Goal: Task Accomplishment & Management: Use online tool/utility

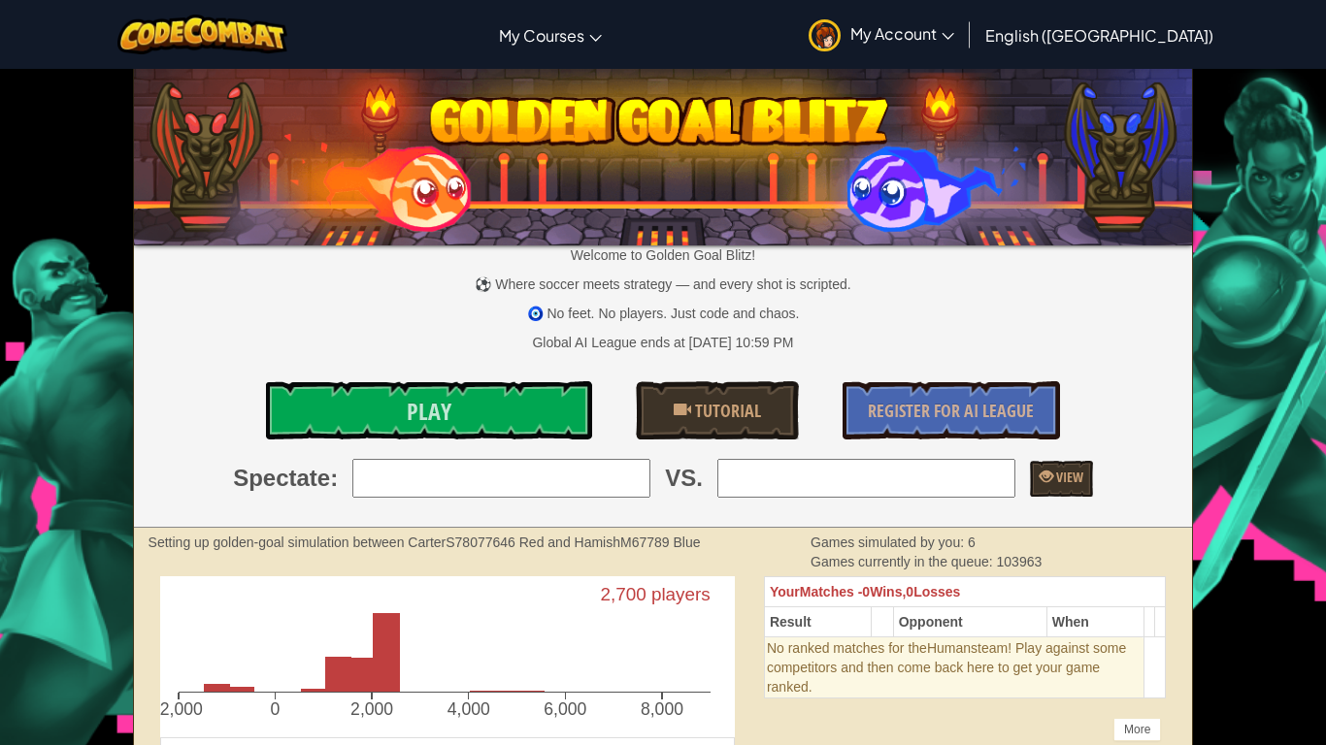
click at [588, 260] on p "Welcome to Golden Goal Blitz!" at bounding box center [663, 255] width 1059 height 19
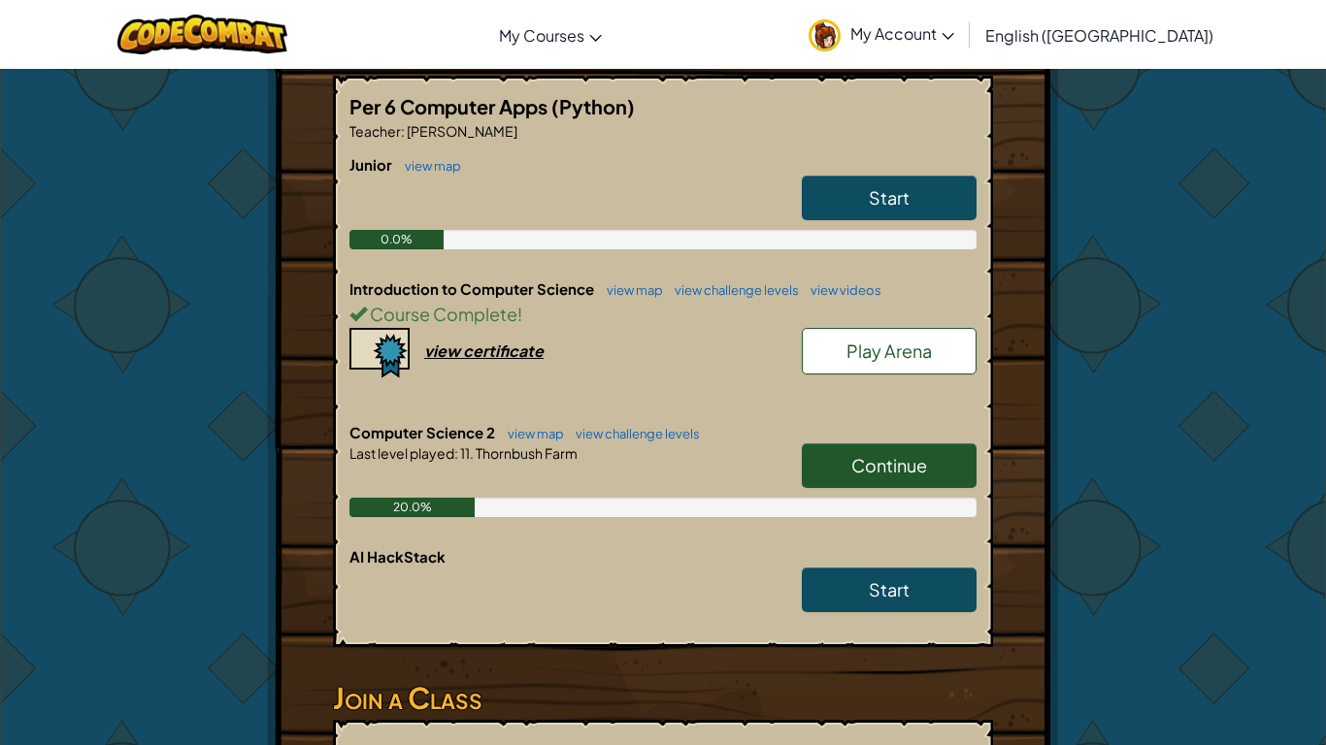
scroll to position [372, 0]
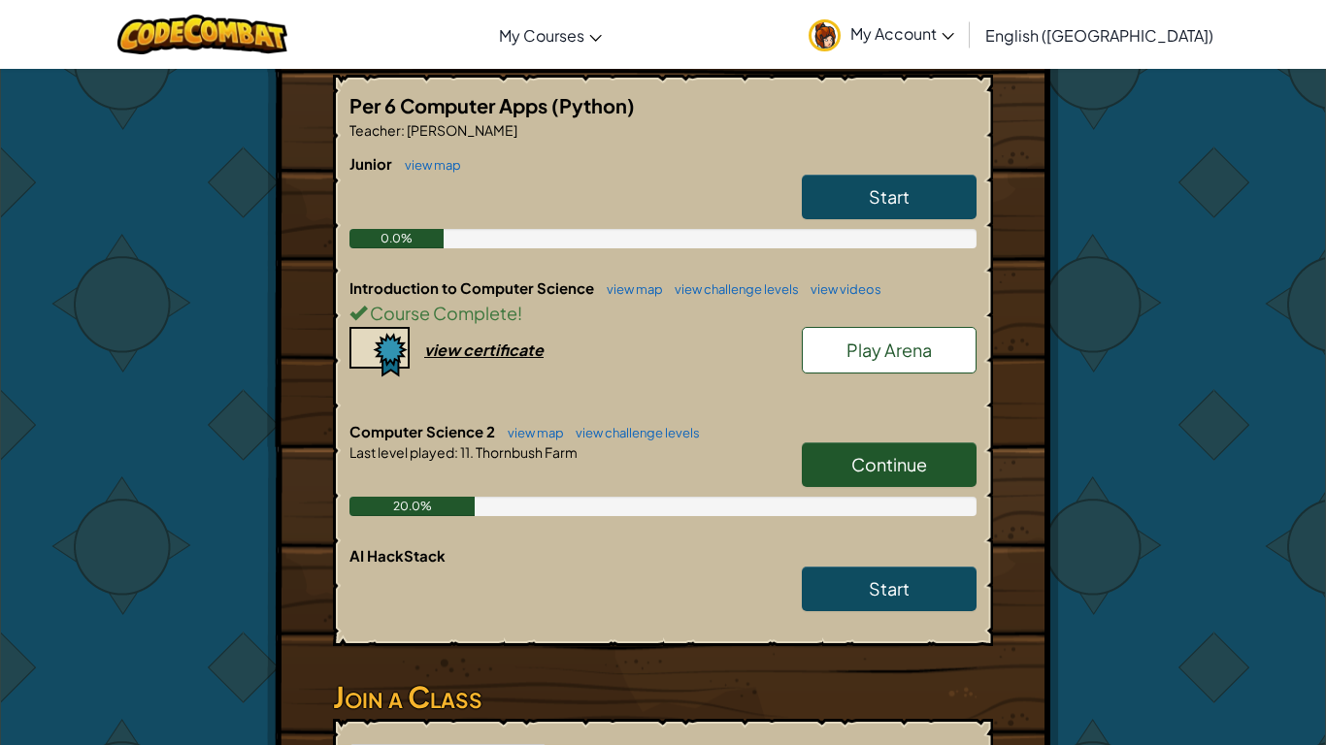
click at [898, 360] on span "Play Arena" at bounding box center [888, 350] width 85 height 22
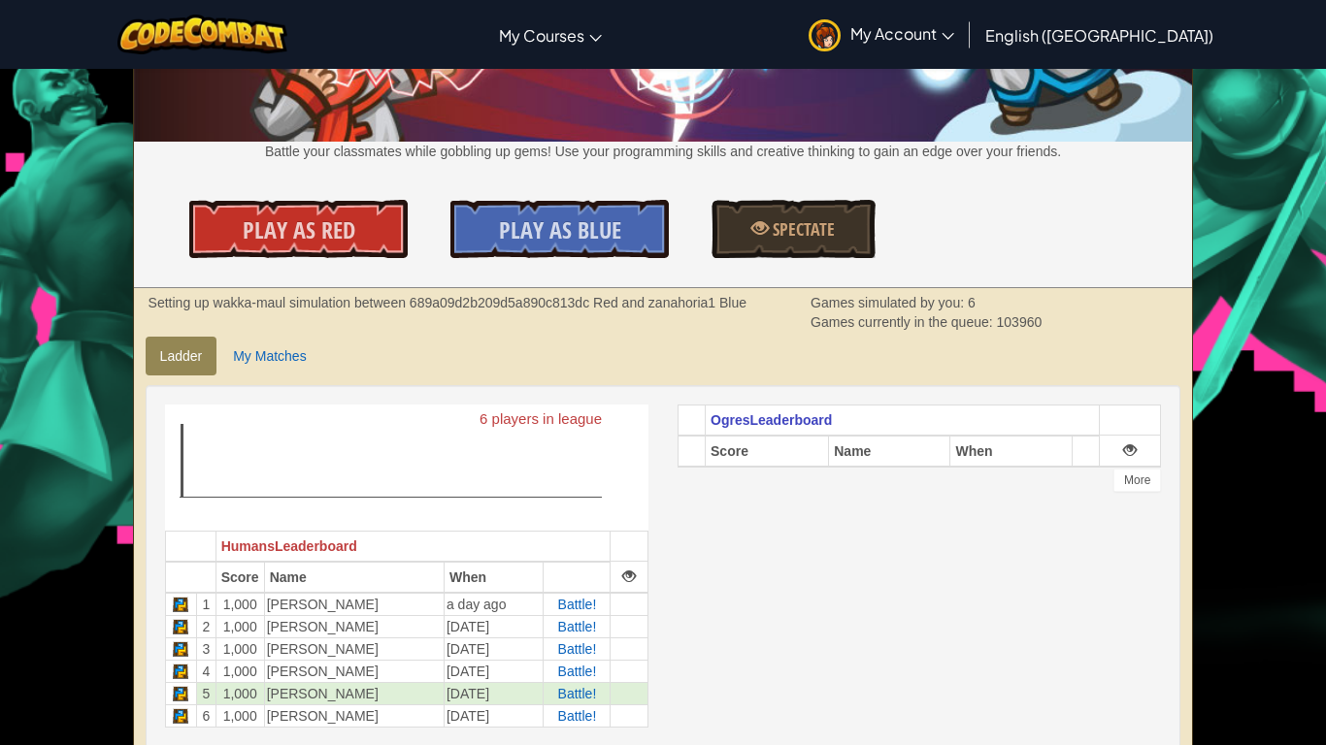
scroll to position [96, 0]
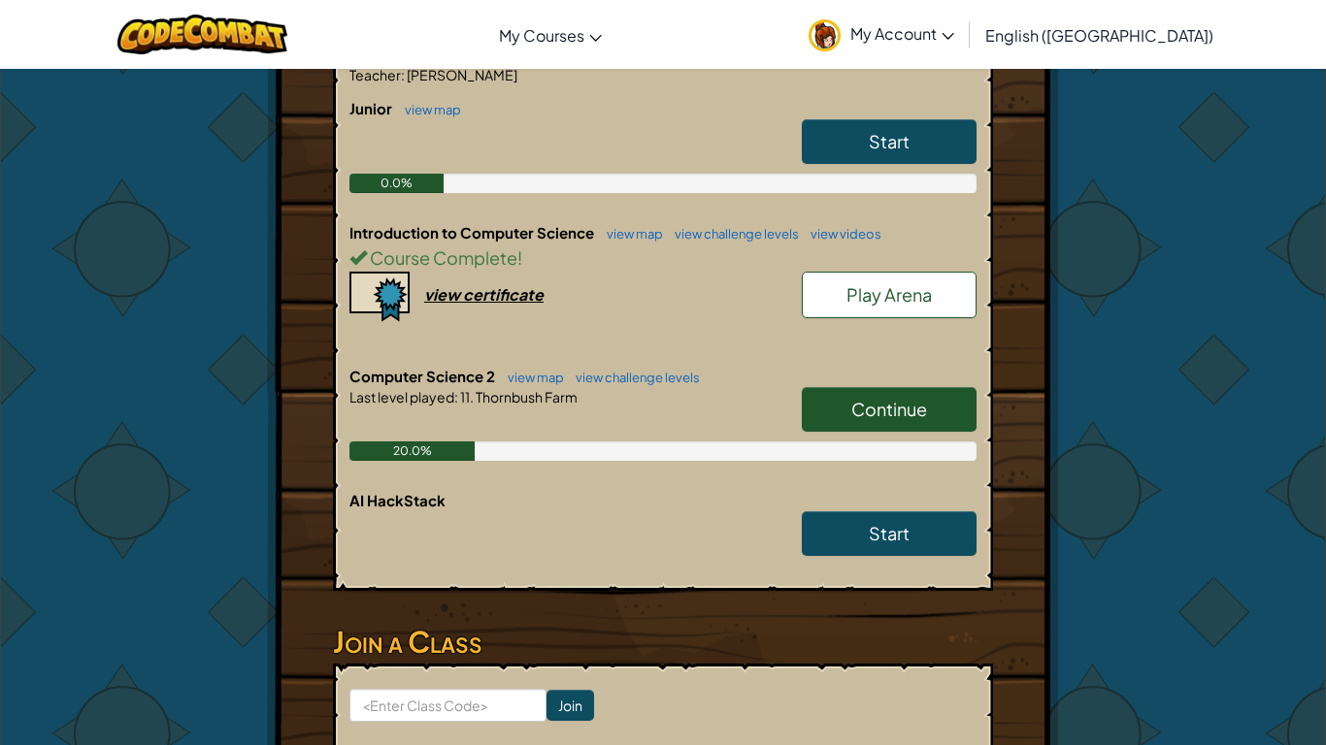
scroll to position [428, 0]
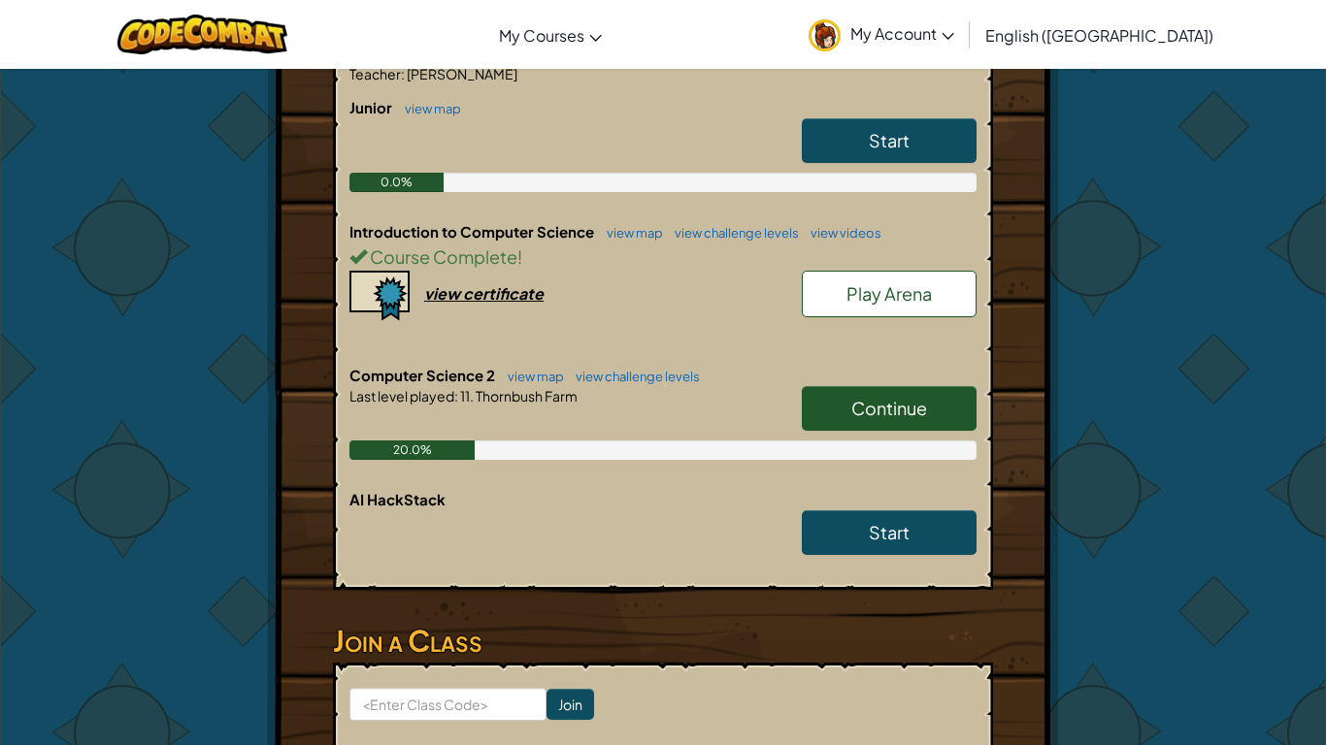
click at [314, 415] on div "Hero : Anya Captain Change Hero Player : [PERSON_NAME] Level 1: The Gem Levels …" at bounding box center [663, 257] width 792 height 1232
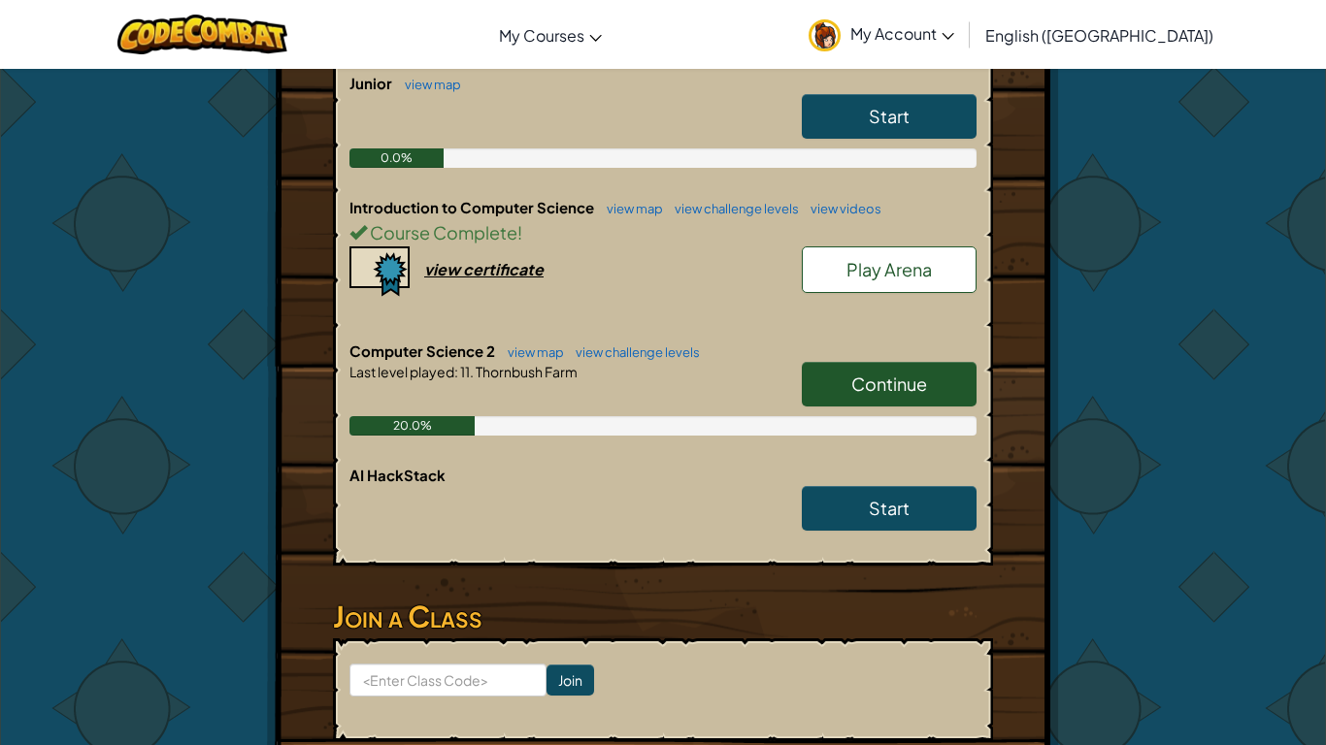
scroll to position [451, 0]
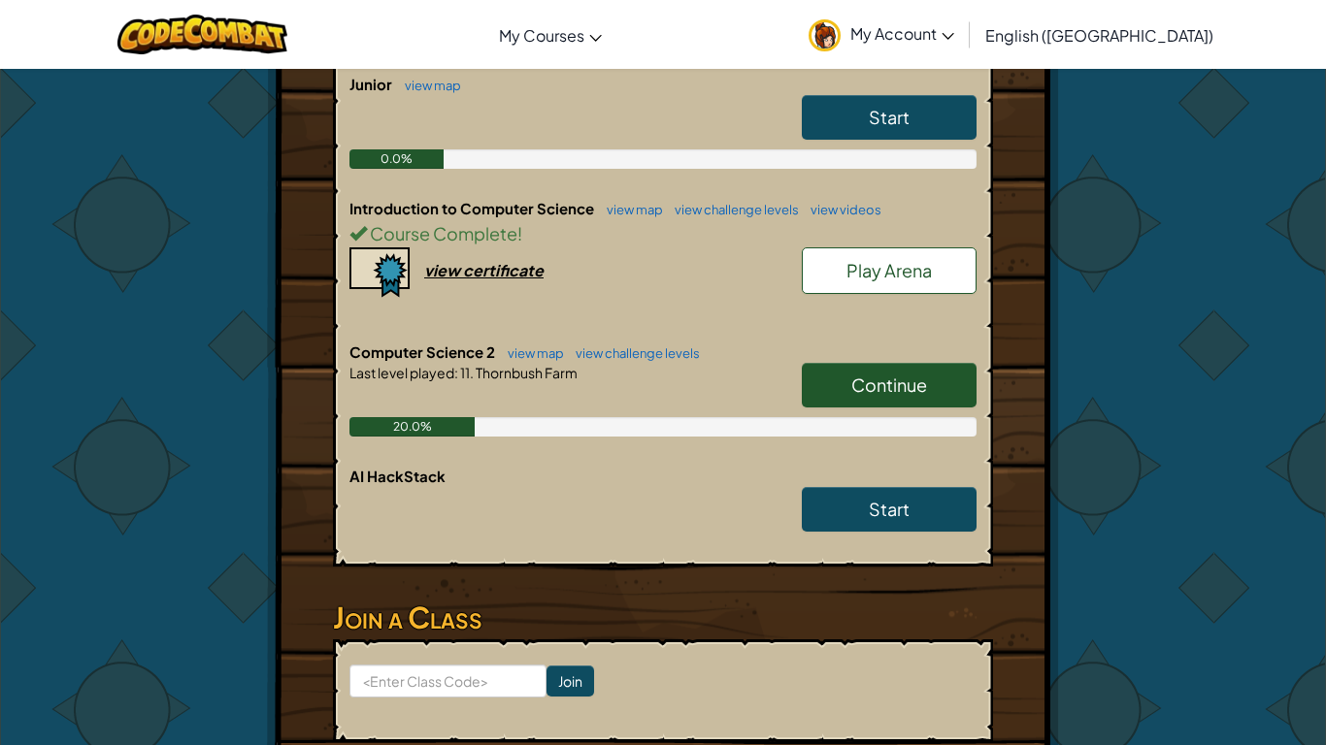
click at [444, 215] on span "Introduction to Computer Science" at bounding box center [472, 208] width 247 height 18
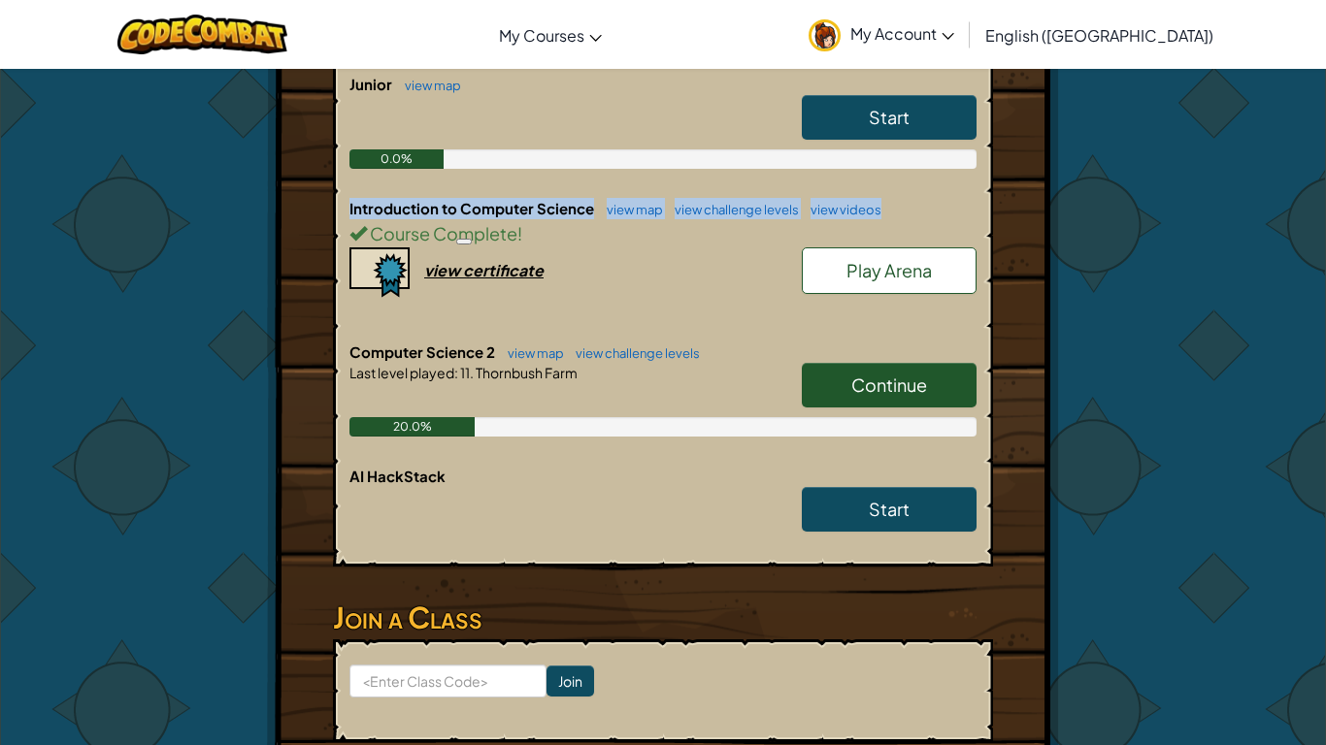
click at [444, 215] on span "Introduction to Computer Science" at bounding box center [472, 208] width 247 height 18
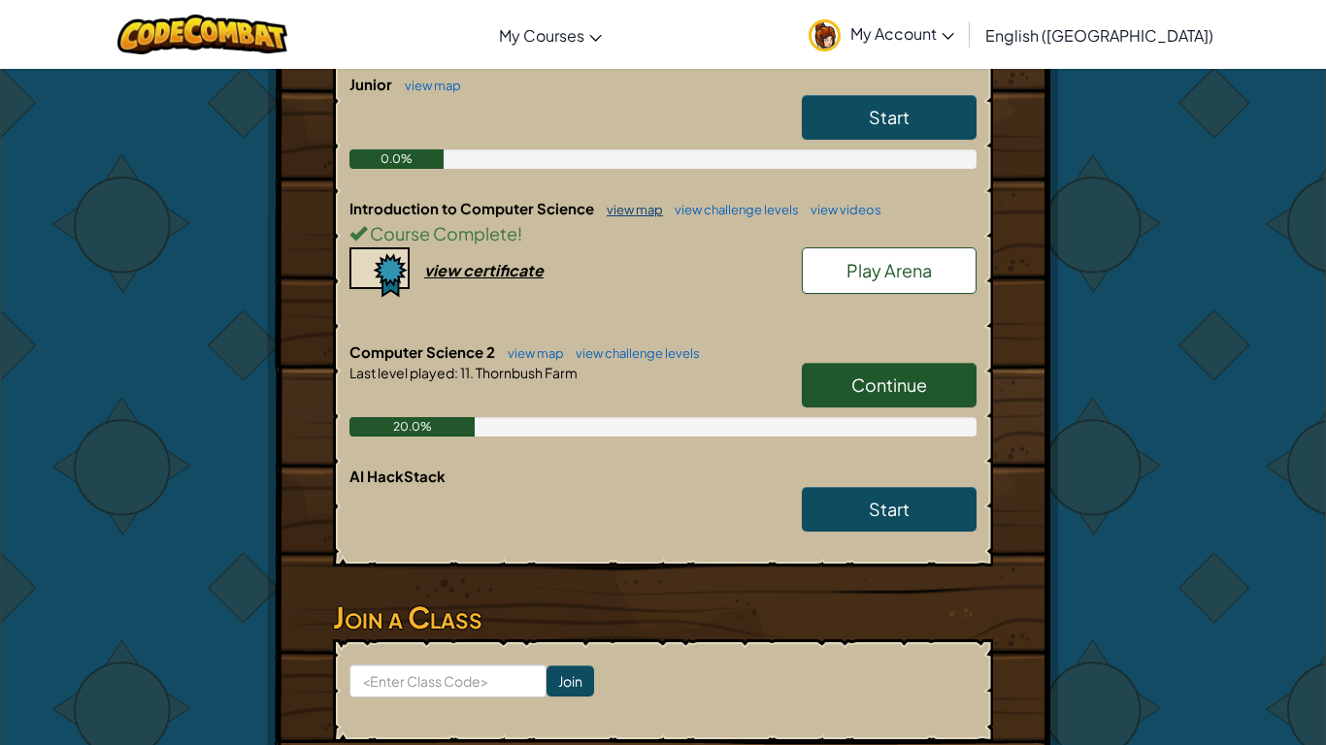
click at [646, 210] on link "view map" at bounding box center [630, 210] width 66 height 16
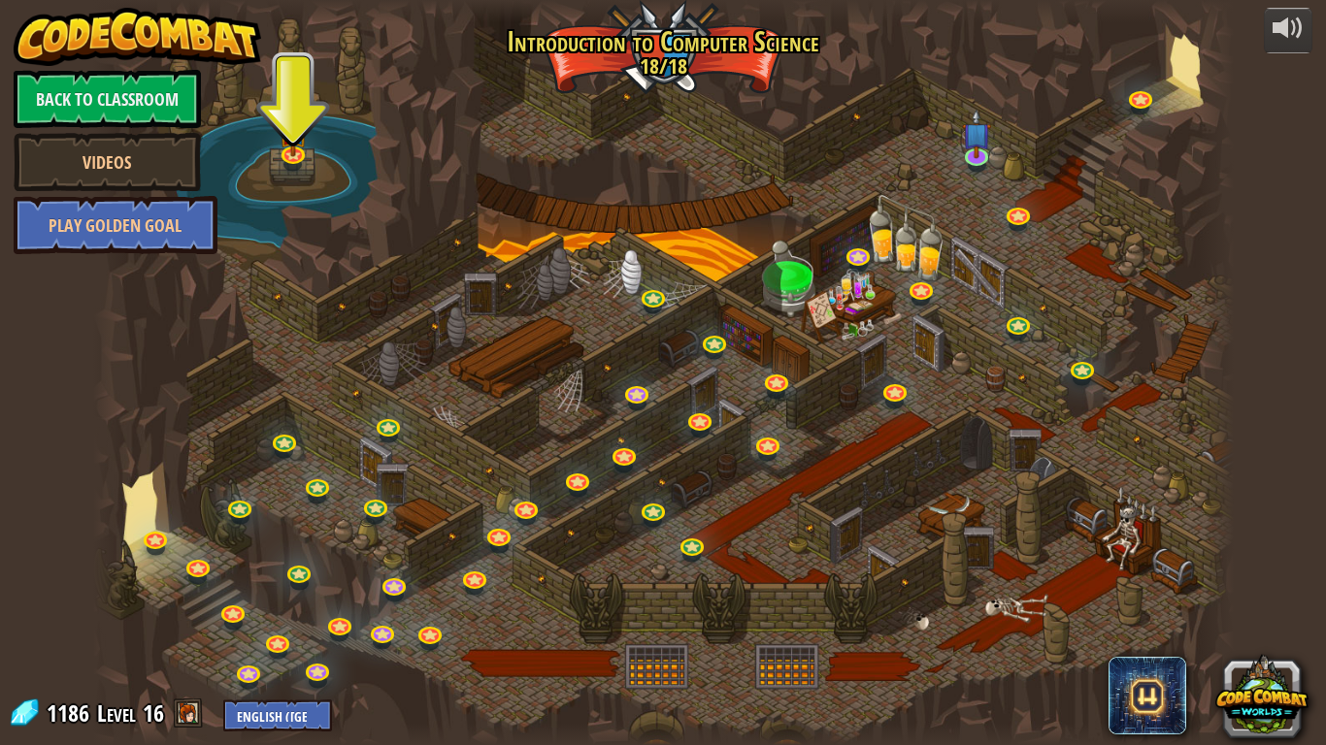
click at [958, 163] on div at bounding box center [663, 372] width 1140 height 745
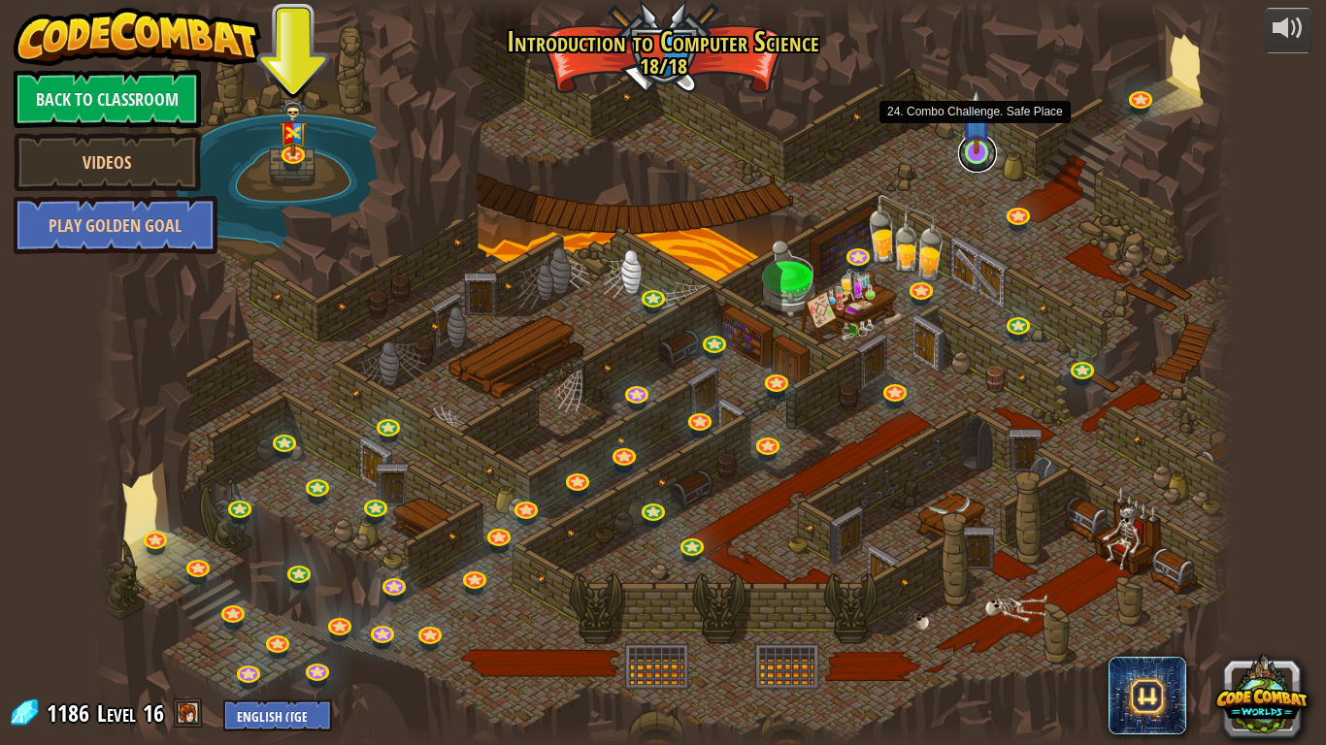
click at [992, 159] on link at bounding box center [977, 153] width 39 height 39
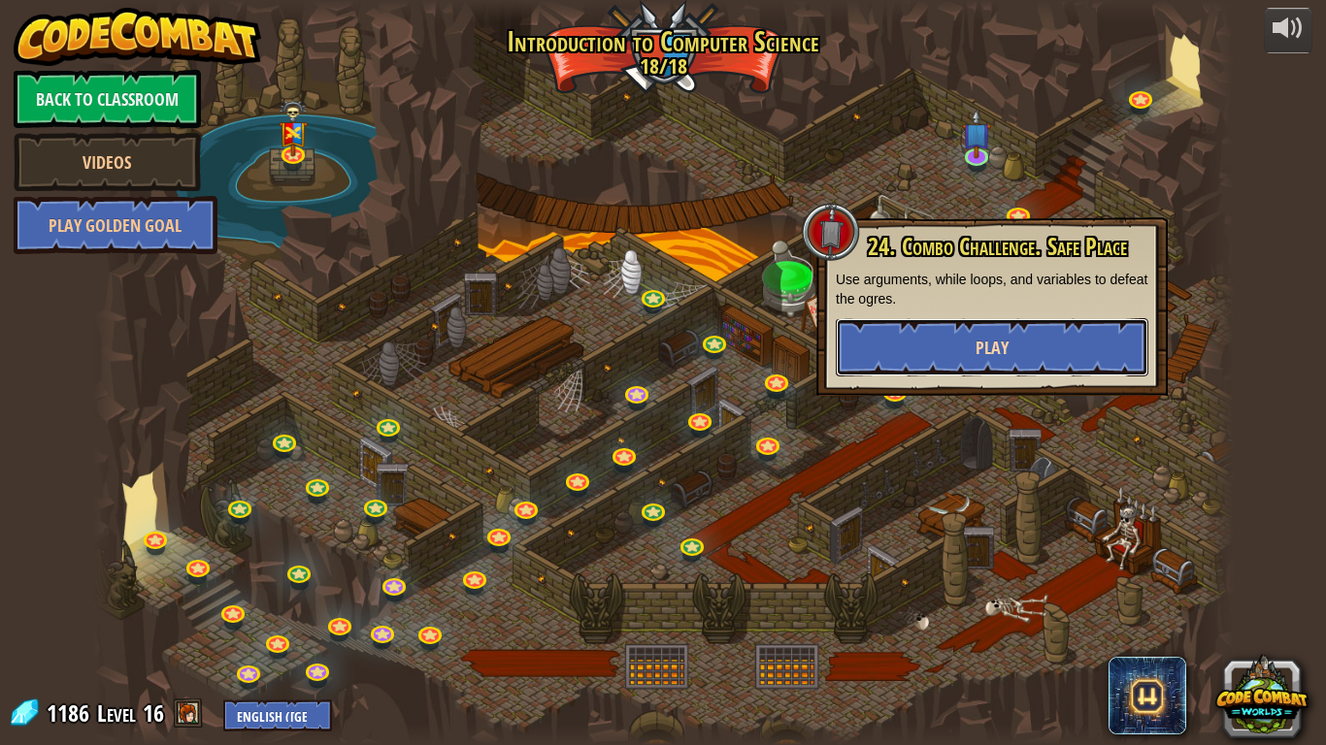
click at [994, 366] on button "Play" at bounding box center [992, 347] width 312 height 58
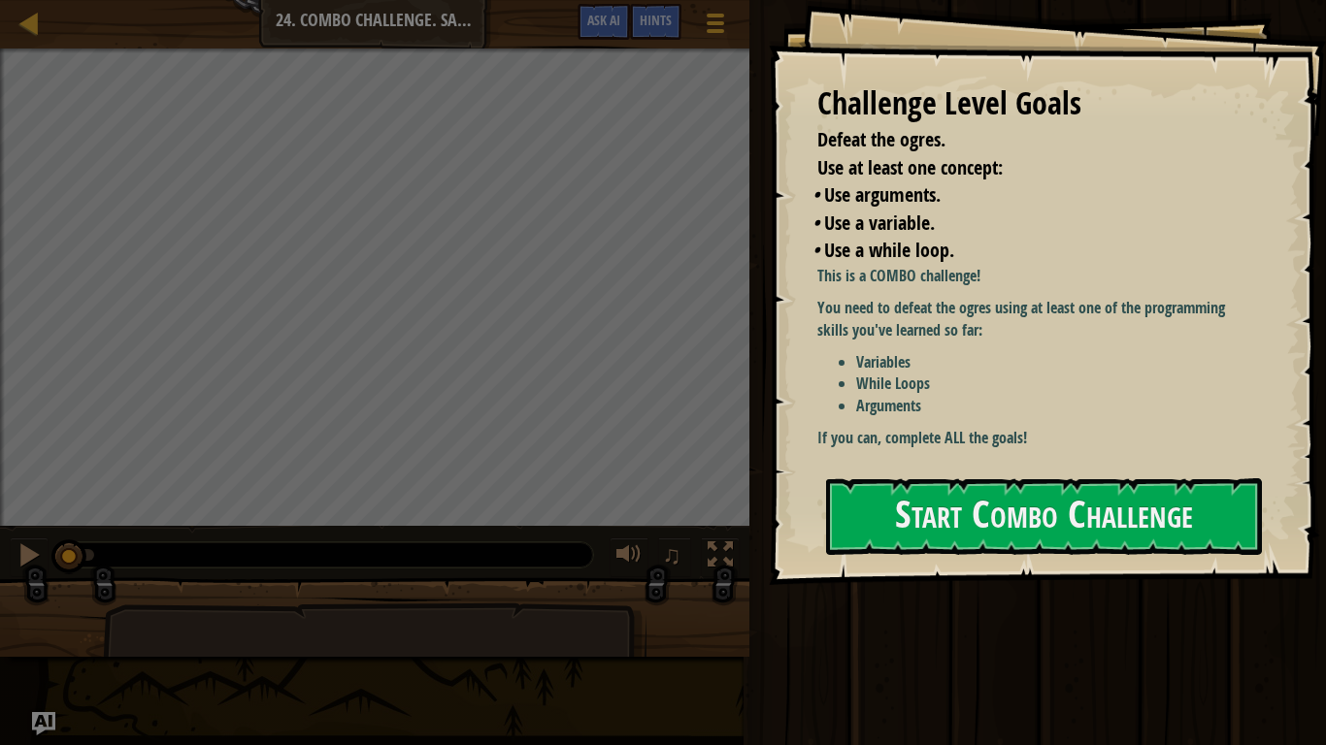
click at [1228, 413] on li "Arguments" at bounding box center [1057, 406] width 402 height 22
click at [1140, 557] on div "Challenge Level Goals Defeat the ogres. Use at least one concept: • Use argumen…" at bounding box center [1047, 292] width 557 height 585
click at [1128, 522] on button "Start Combo Challenge" at bounding box center [1044, 516] width 436 height 77
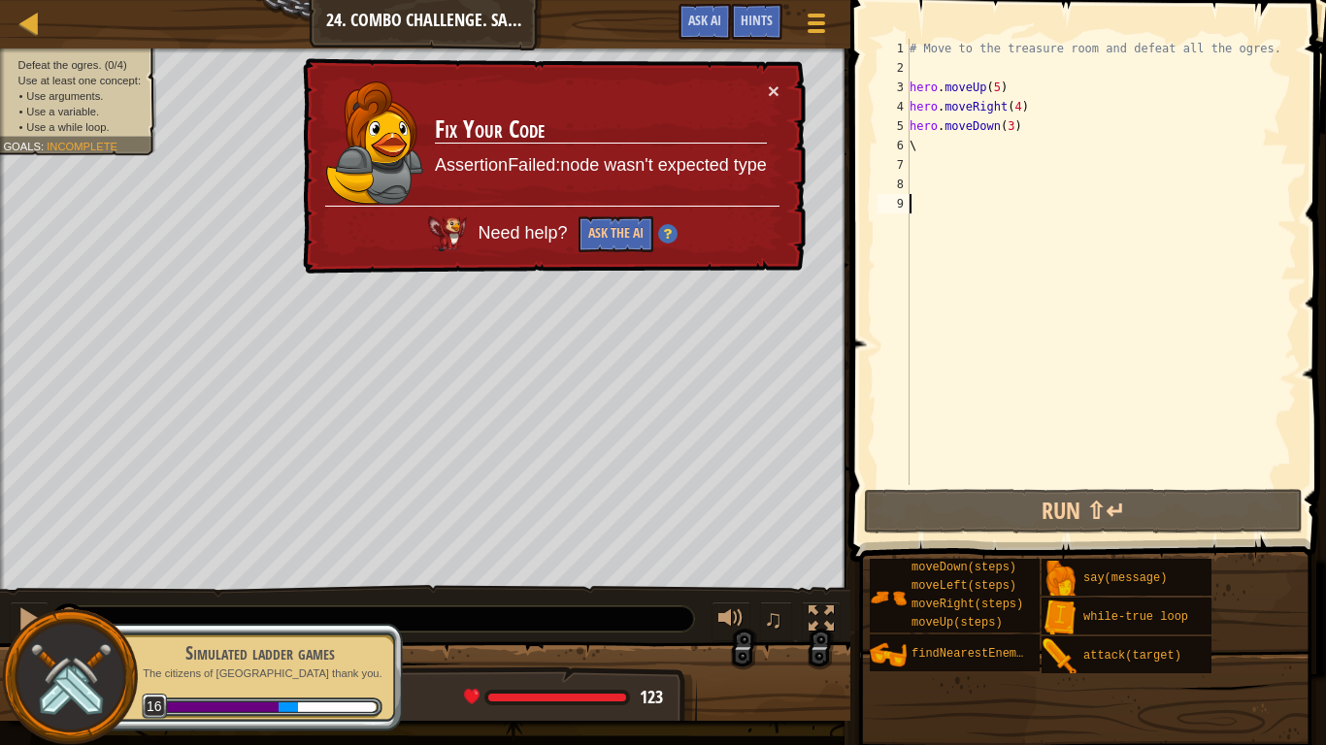
click at [772, 107] on div "× Fix Your Code AssertionFailed:node wasn't expected type Need help? Ask the AI" at bounding box center [552, 166] width 507 height 216
click at [766, 95] on td "Fix Your Code AssertionFailed:node wasn't expected type" at bounding box center [601, 143] width 334 height 125
click at [775, 102] on div "× Fix Your Code AssertionFailed:node wasn't expected type Need help? Ask the AI" at bounding box center [552, 166] width 507 height 216
click at [770, 87] on button "×" at bounding box center [774, 91] width 12 height 20
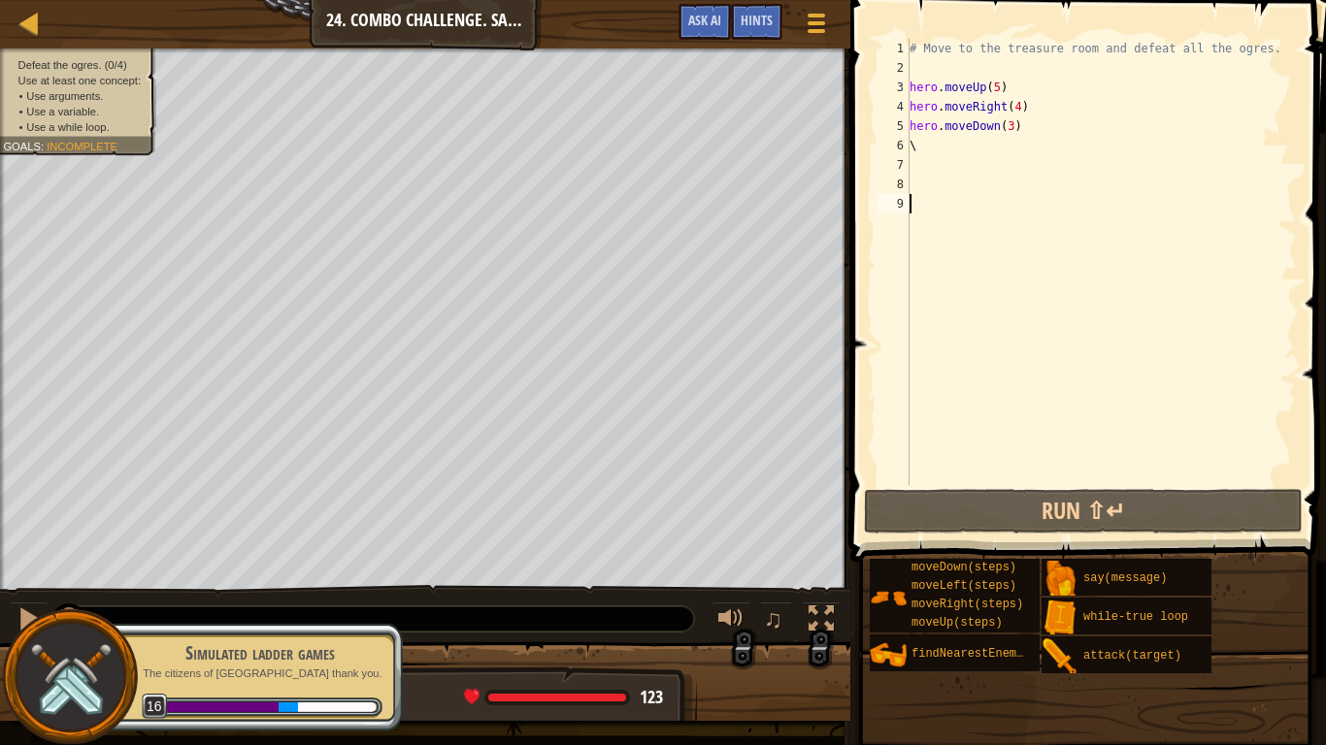
click at [927, 143] on div "# Move to the treasure room and defeat all the ogres. hero . moveUp ( 5 ) hero …" at bounding box center [1100, 281] width 391 height 485
type textarea "\"
click at [927, 143] on div "# Move to the treasure room and defeat all the ogres. hero . moveUp ( 5 ) hero …" at bounding box center [1100, 281] width 391 height 485
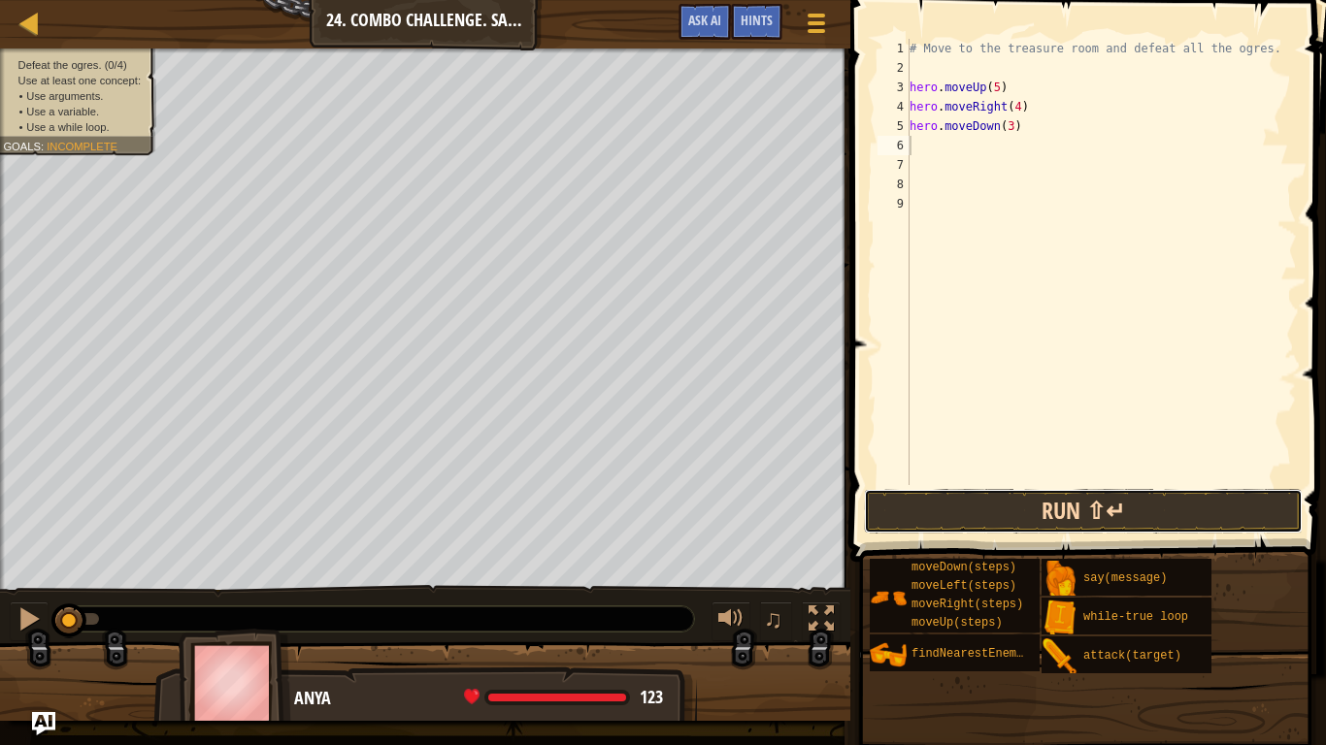
click at [962, 528] on button "Run ⇧↵" at bounding box center [1083, 511] width 439 height 45
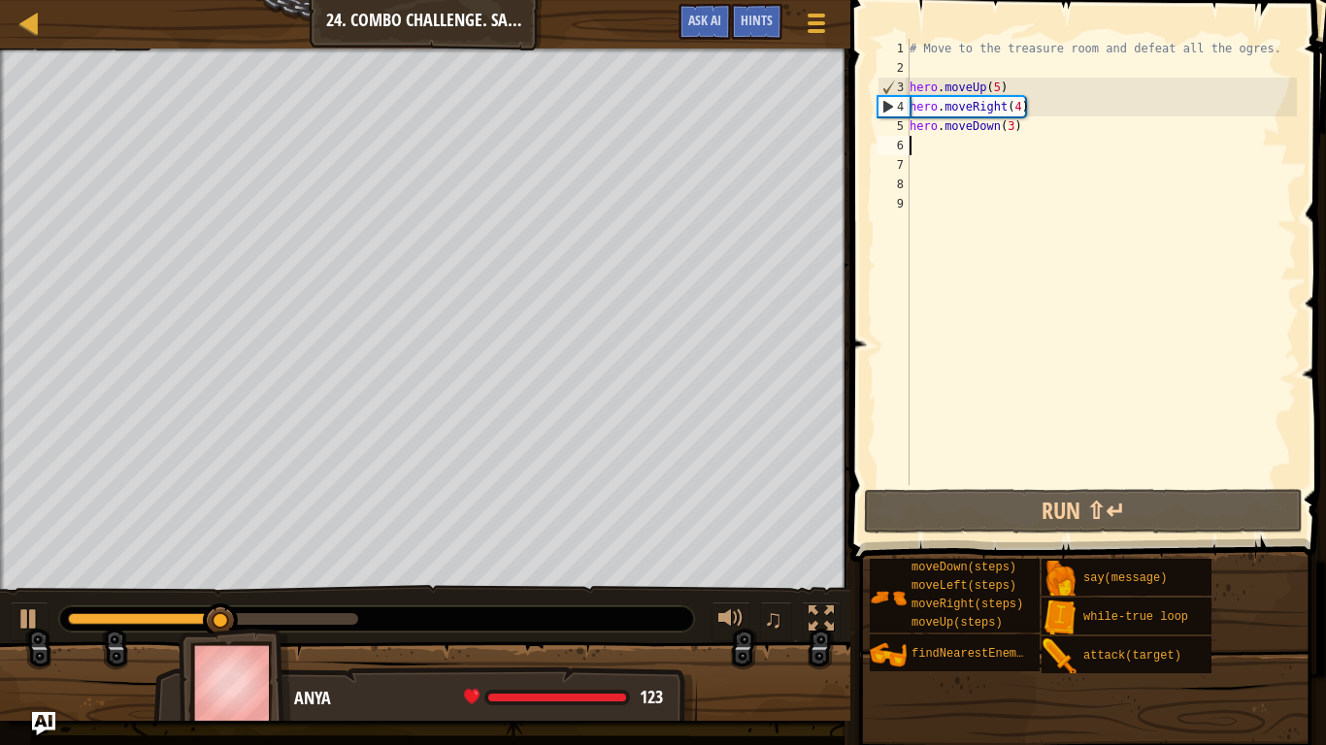
click at [921, 242] on div "# Move to the treasure room and defeat all the ogres. hero . moveUp ( 5 ) hero …" at bounding box center [1100, 281] width 391 height 485
click at [950, 149] on div "# Move to the treasure room and defeat all the ogres. hero . moveUp ( 5 ) hero …" at bounding box center [1100, 281] width 391 height 485
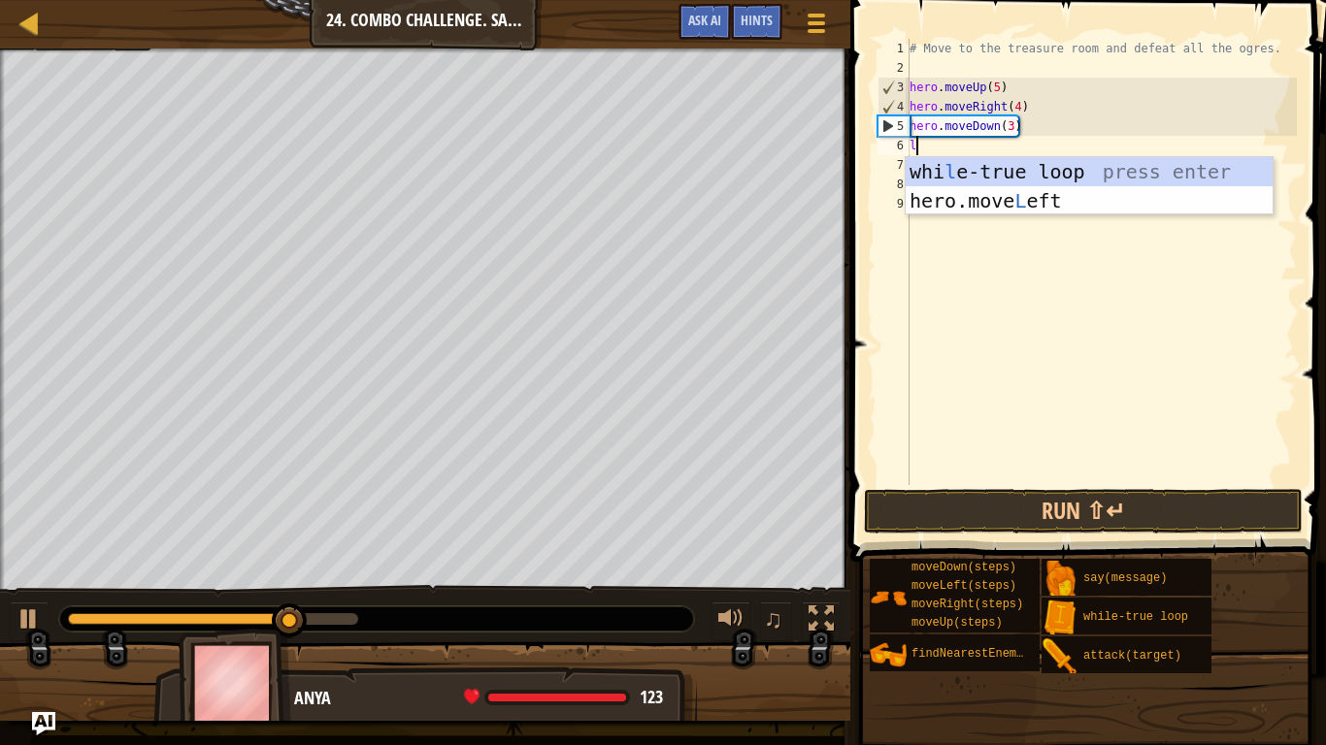
scroll to position [9, 1]
type textarea "le"
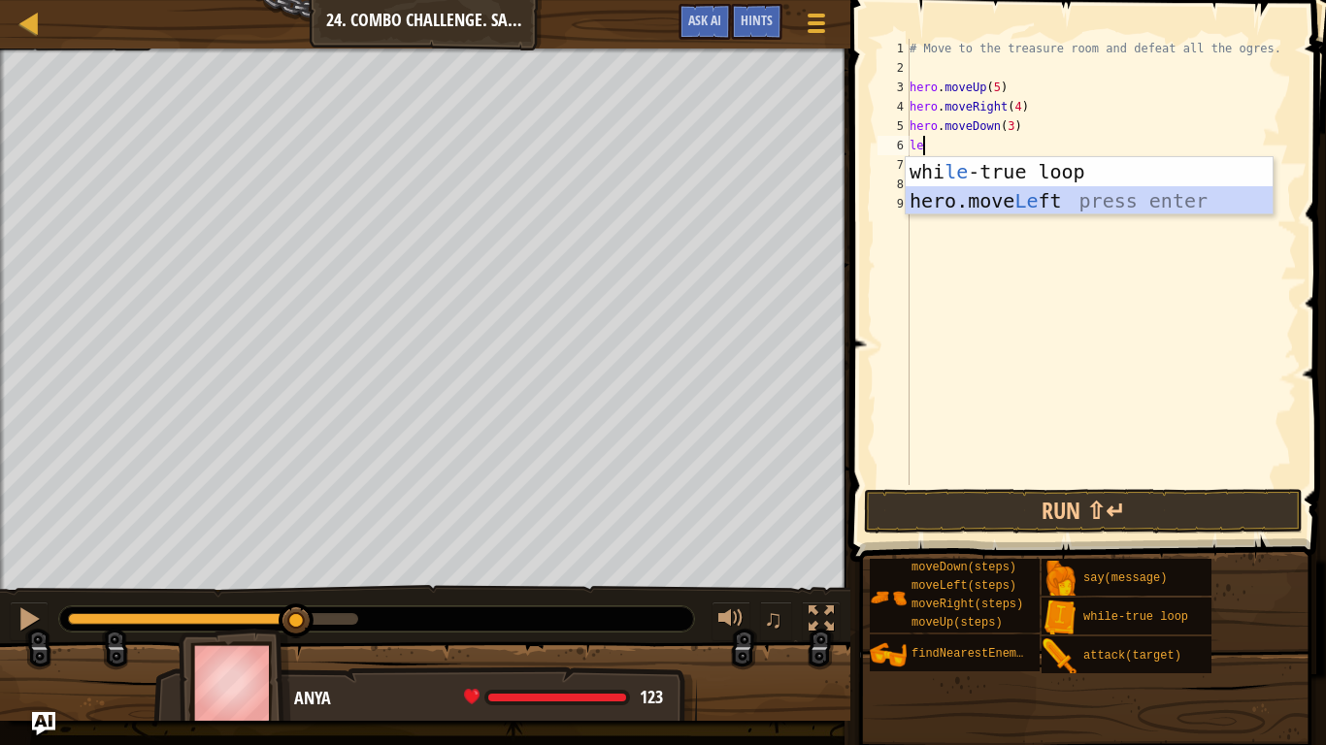
click at [1048, 204] on div "whi le -true loop press enter hero.move Le ft press enter" at bounding box center [1088, 215] width 367 height 116
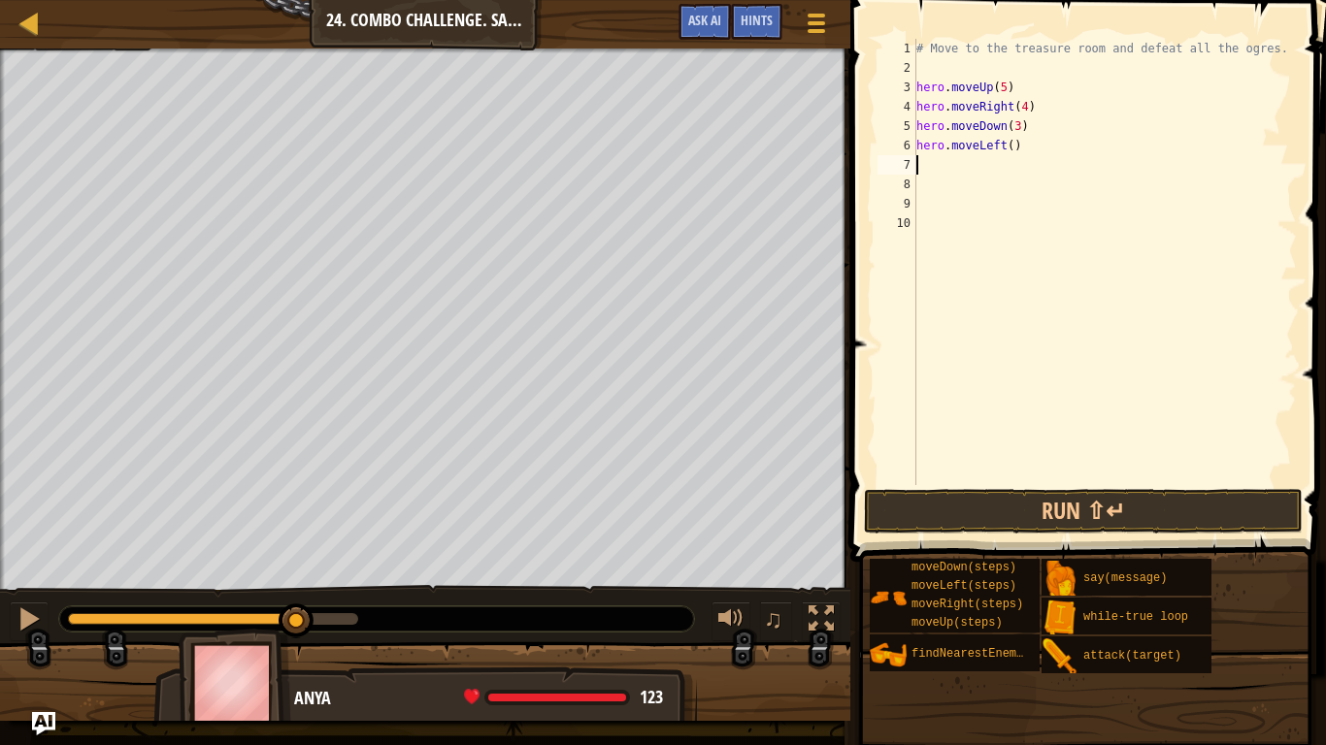
click at [1017, 143] on div "# Move to the treasure room and defeat all the ogres. hero . moveUp ( 5 ) hero …" at bounding box center [1104, 281] width 384 height 485
click at [1012, 151] on div "# Move to the treasure room and defeat all the ogres. hero . moveUp ( 5 ) hero …" at bounding box center [1104, 281] width 384 height 485
type textarea "hero.moveLeft(2)"
click at [949, 183] on div "# Move to the treasure room and defeat all the ogres. hero . moveUp ( 5 ) hero …" at bounding box center [1104, 281] width 384 height 485
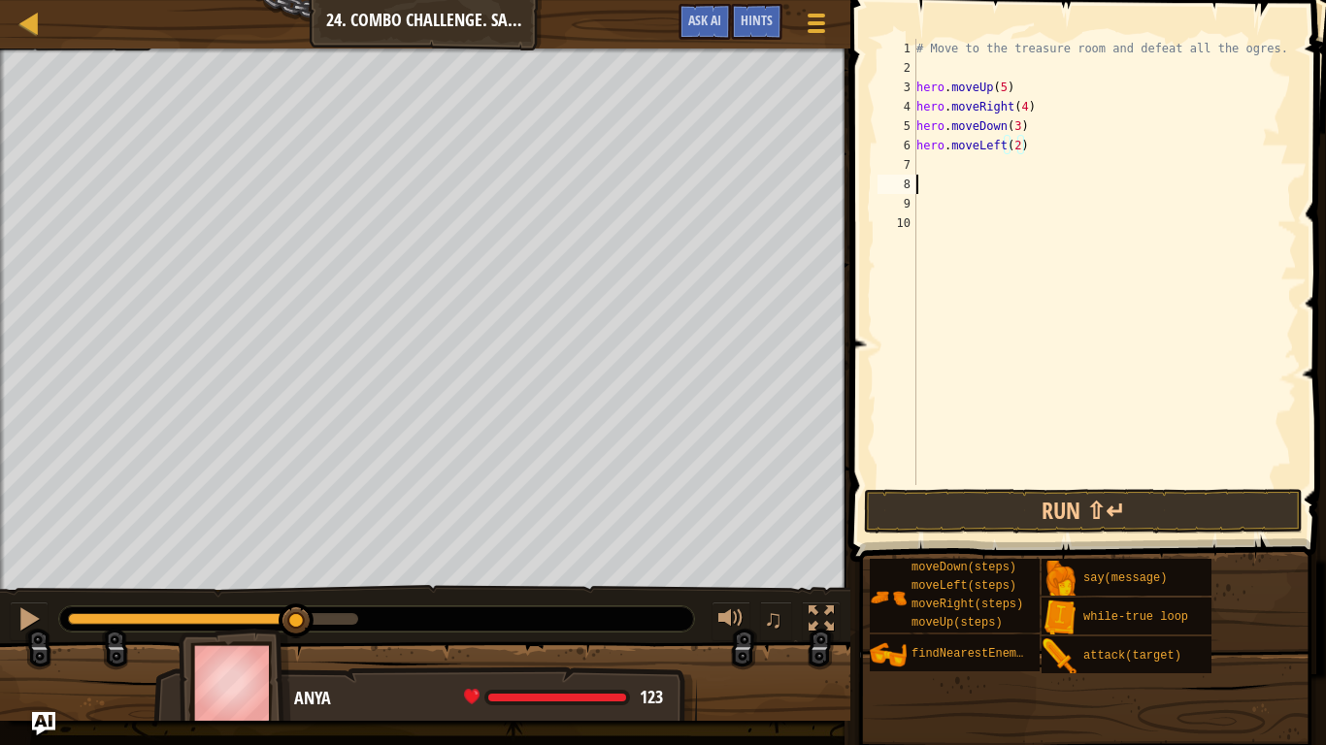
scroll to position [9, 0]
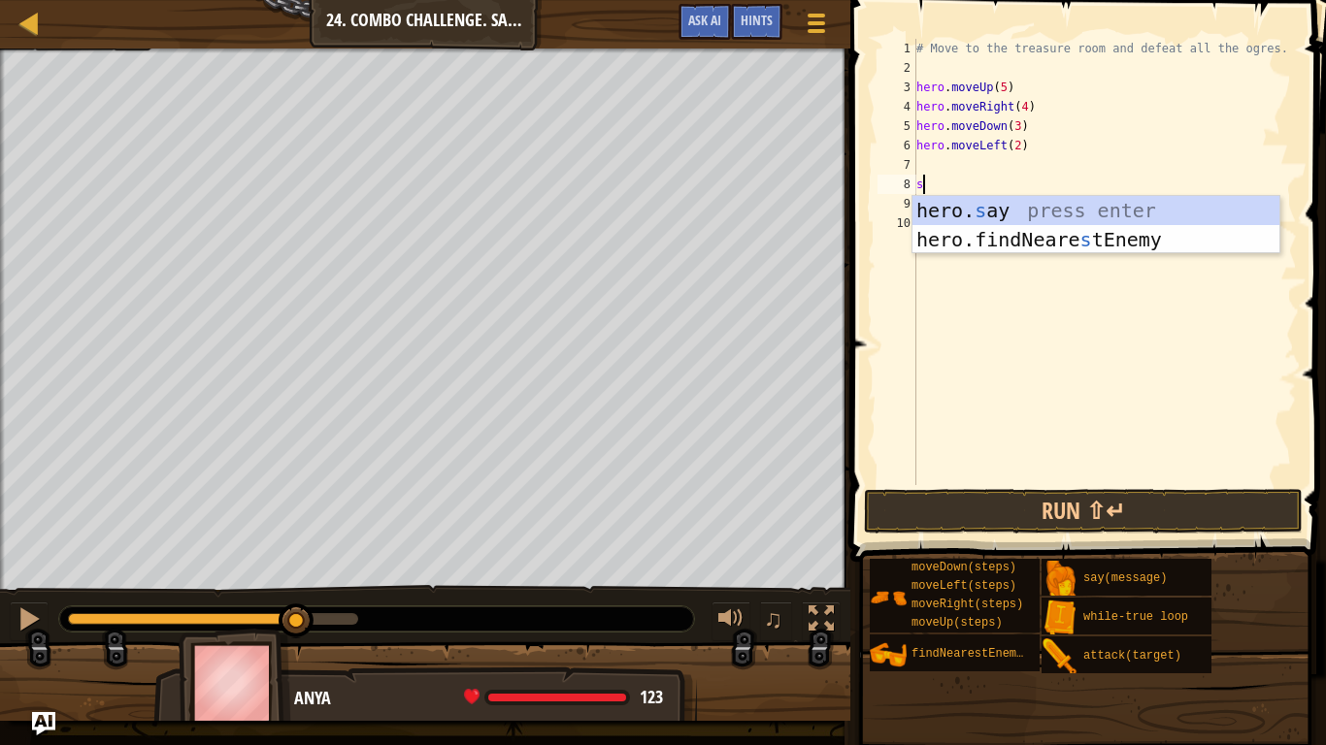
type textarea "s"
type textarea "w"
click at [1041, 208] on div "w [PERSON_NAME]-true loop press enter hero.moveDo w n press enter" at bounding box center [1095, 254] width 367 height 116
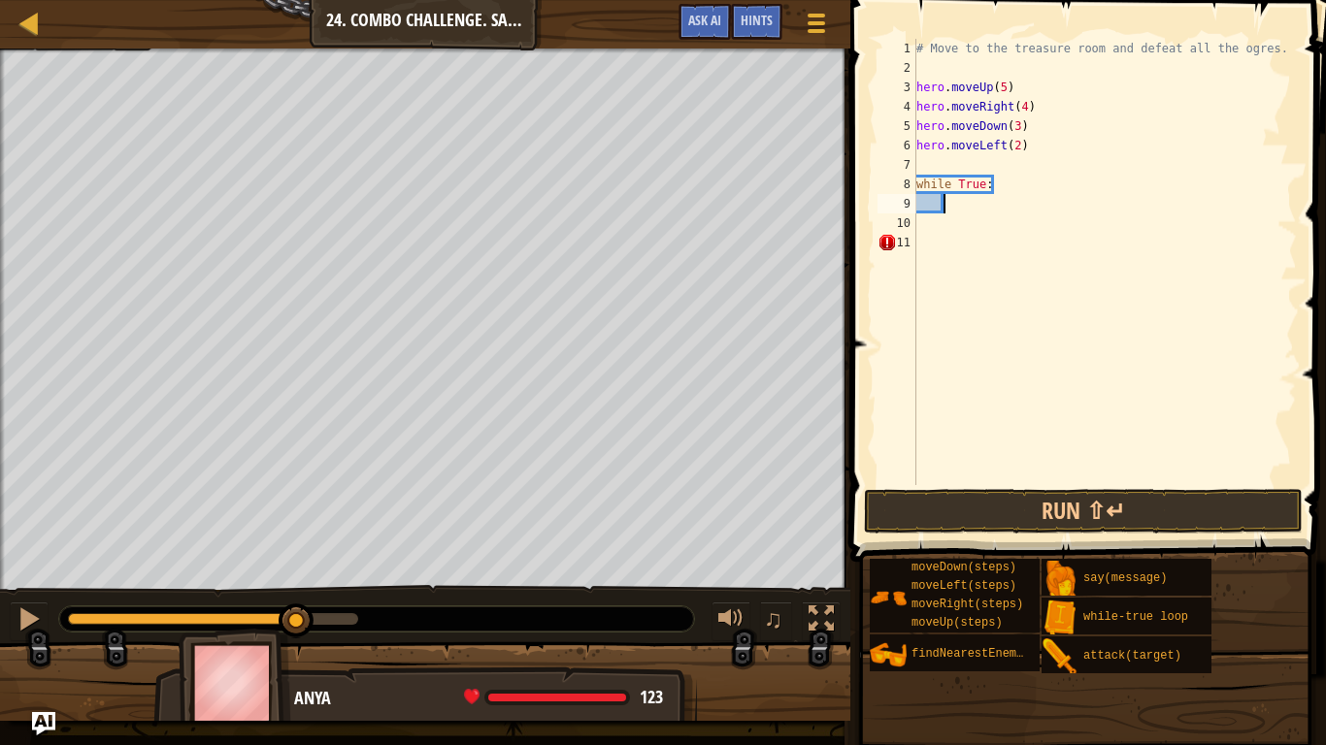
type textarea "f"
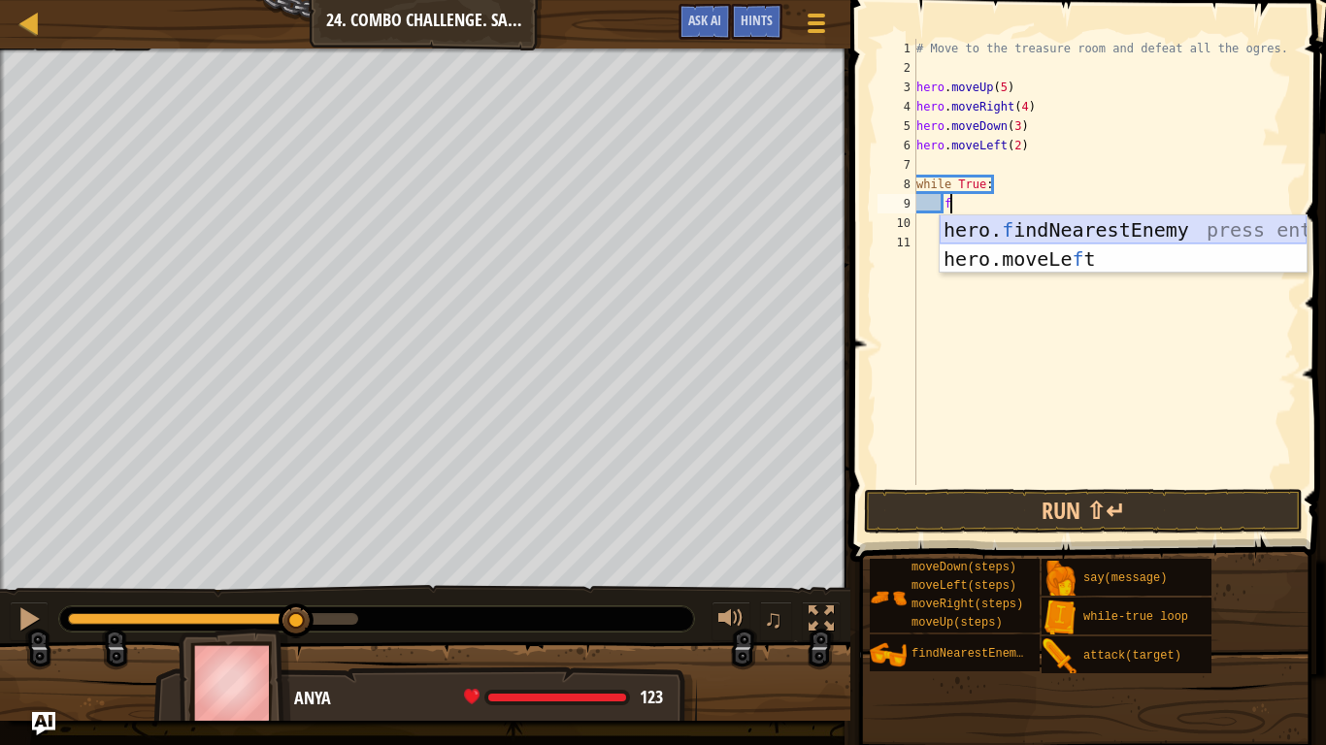
click at [1050, 225] on div "hero. f indNearestEnemy press enter hero.moveLe f t press enter" at bounding box center [1122, 273] width 367 height 116
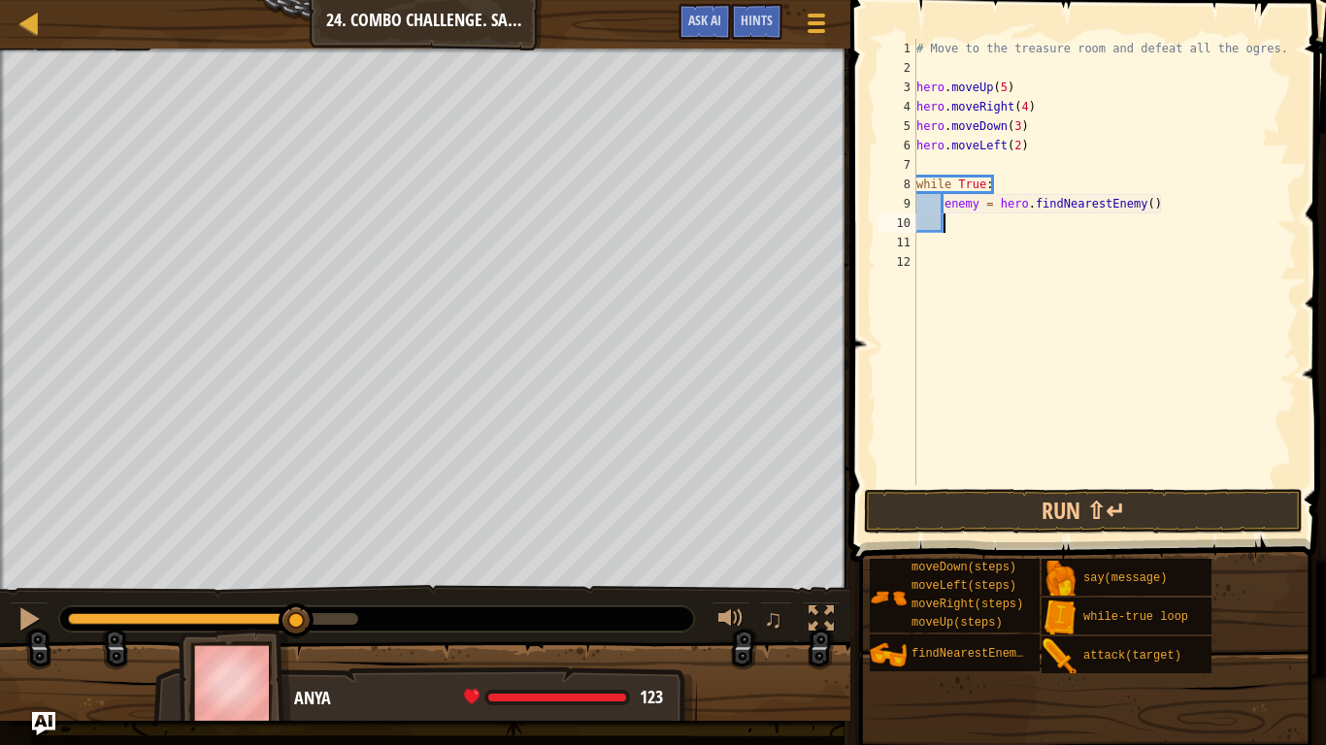
scroll to position [9, 4]
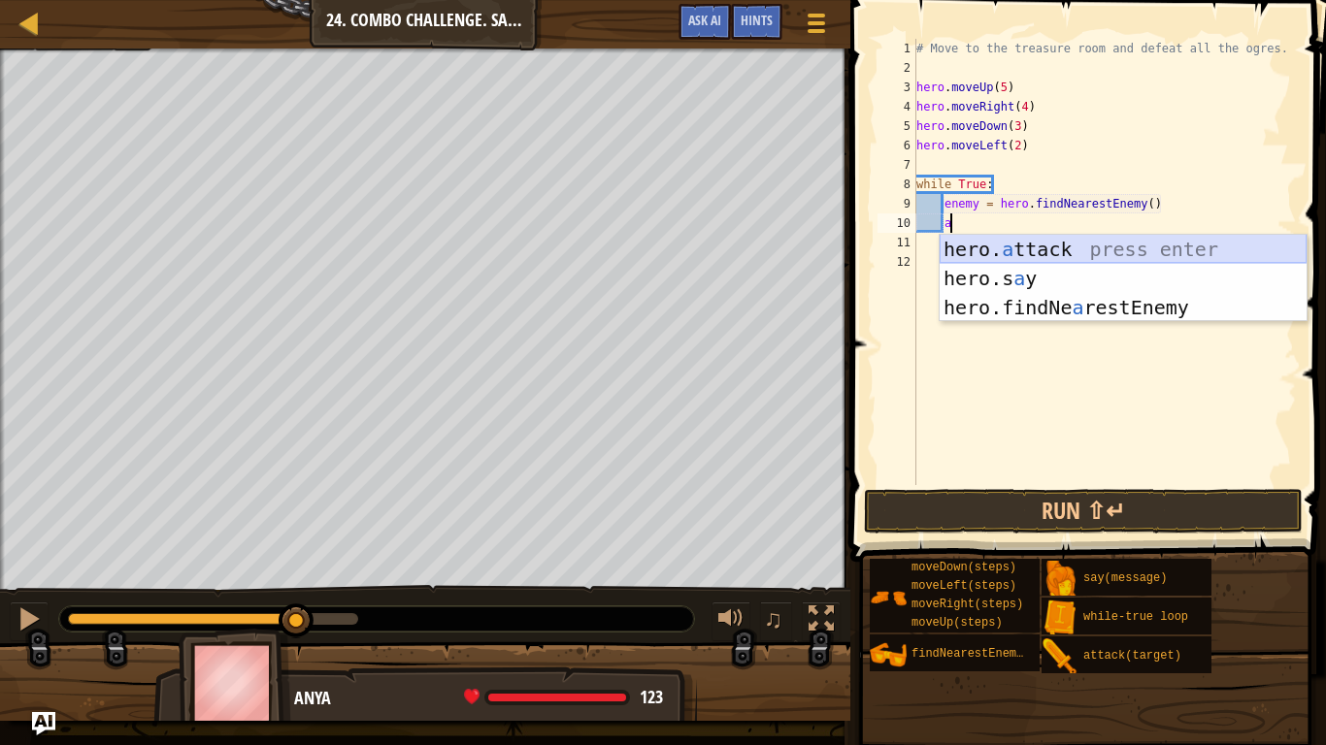
click at [995, 239] on div "hero. a ttack press enter hero.s a y press enter hero.findNe a restEnemy press …" at bounding box center [1122, 308] width 367 height 146
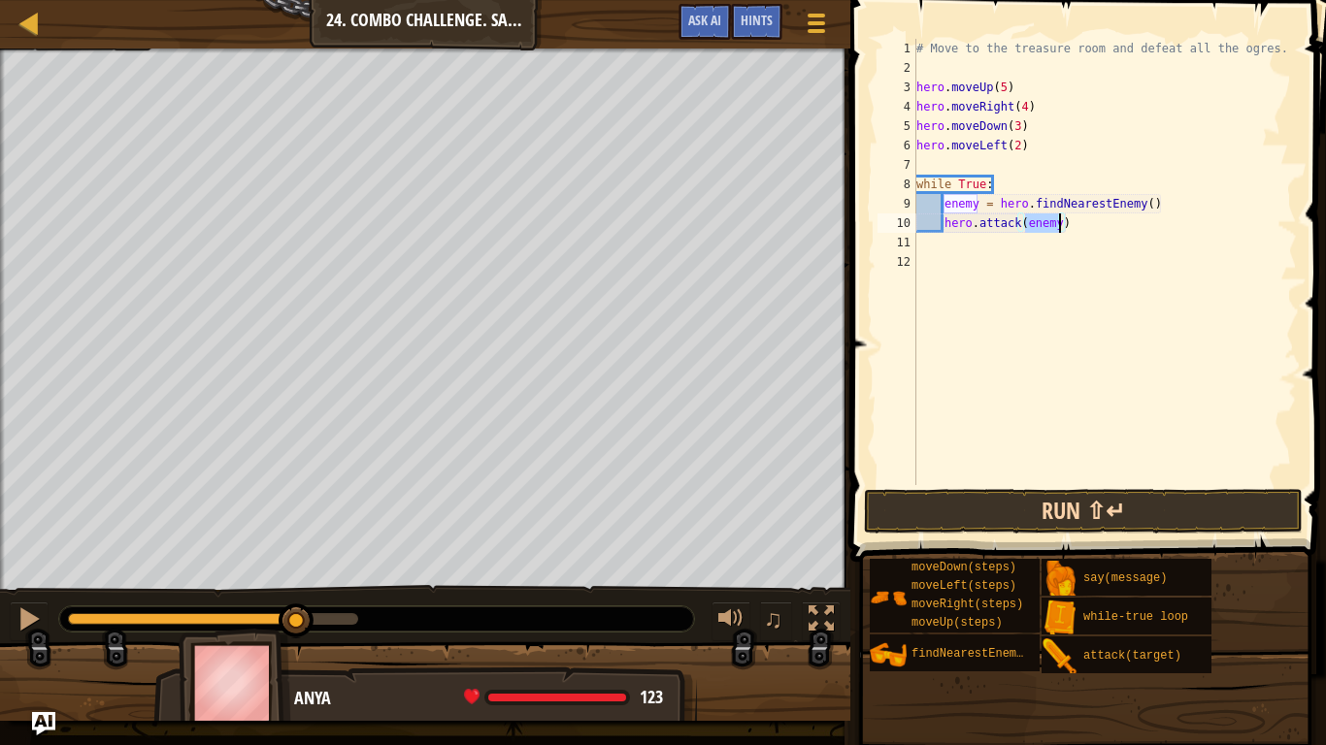
type textarea "hero.attack(enemy)"
click at [929, 517] on button "Run ⇧↵" at bounding box center [1083, 511] width 439 height 45
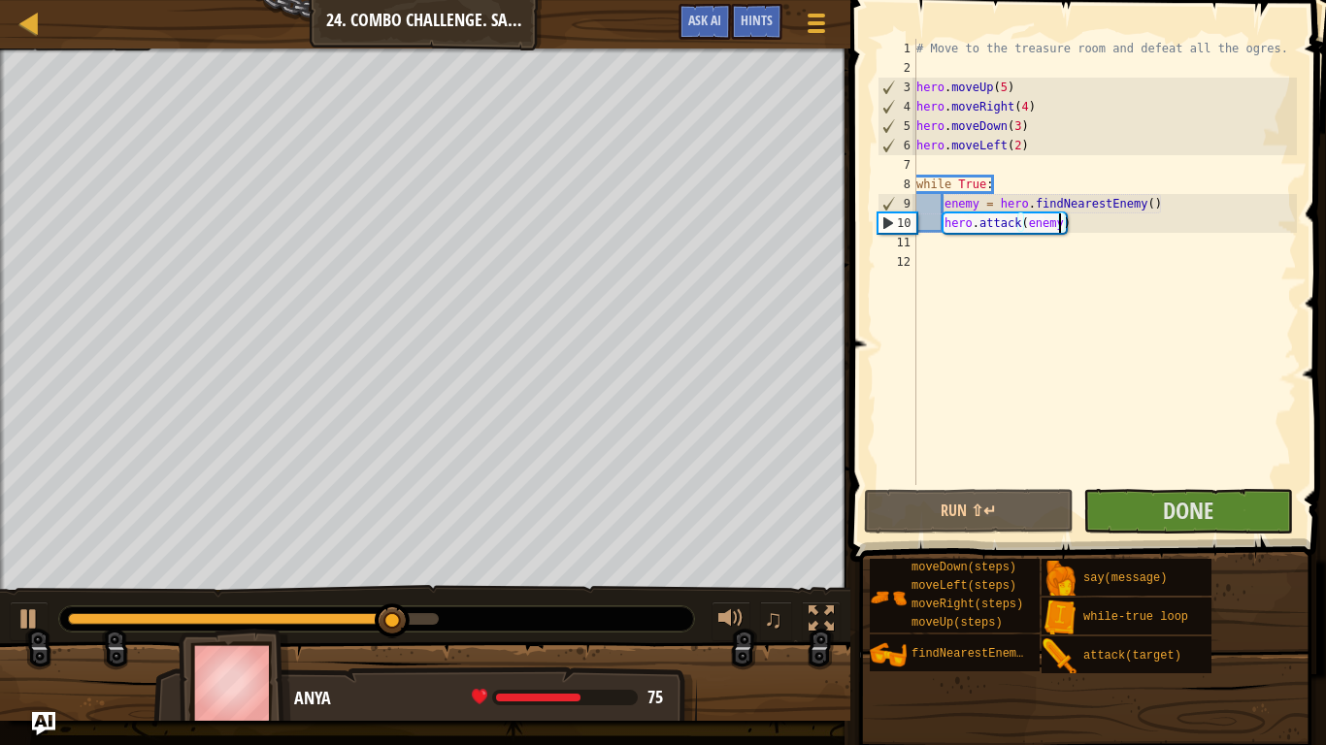
click at [927, 254] on div "# Move to the treasure room and defeat all the ogres. hero . moveUp ( 5 ) hero …" at bounding box center [1104, 281] width 384 height 485
click at [118, 34] on div "Map Introduction to Computer Science 24. Combo Challenge. Safe Place Game Menu …" at bounding box center [425, 24] width 850 height 49
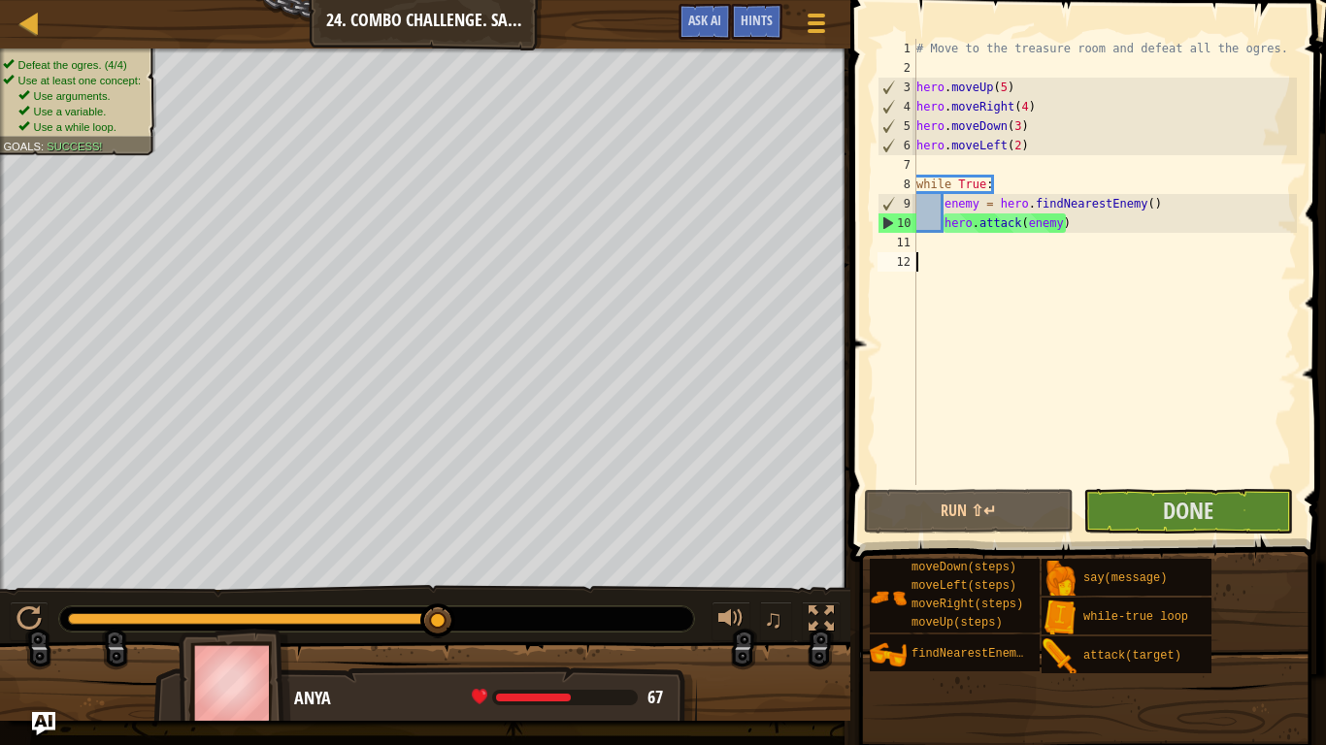
click at [118, 34] on div "Map Introduction to Computer Science 24. Combo Challenge. Safe Place Game Menu …" at bounding box center [425, 24] width 850 height 49
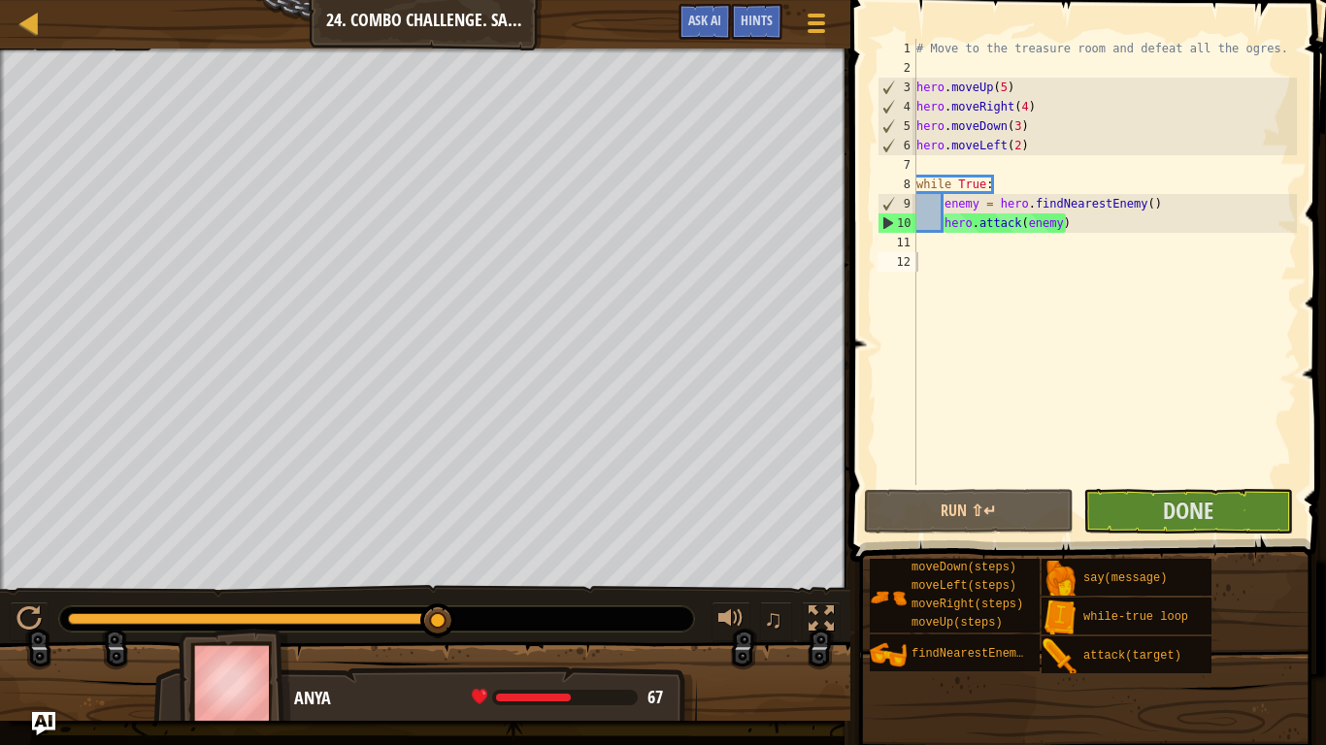
click at [125, 48] on div "Map Introduction to Computer Science 24. Combo Challenge. Safe Place Game Menu …" at bounding box center [425, 24] width 850 height 49
click at [1181, 530] on button "Done" at bounding box center [1188, 511] width 210 height 45
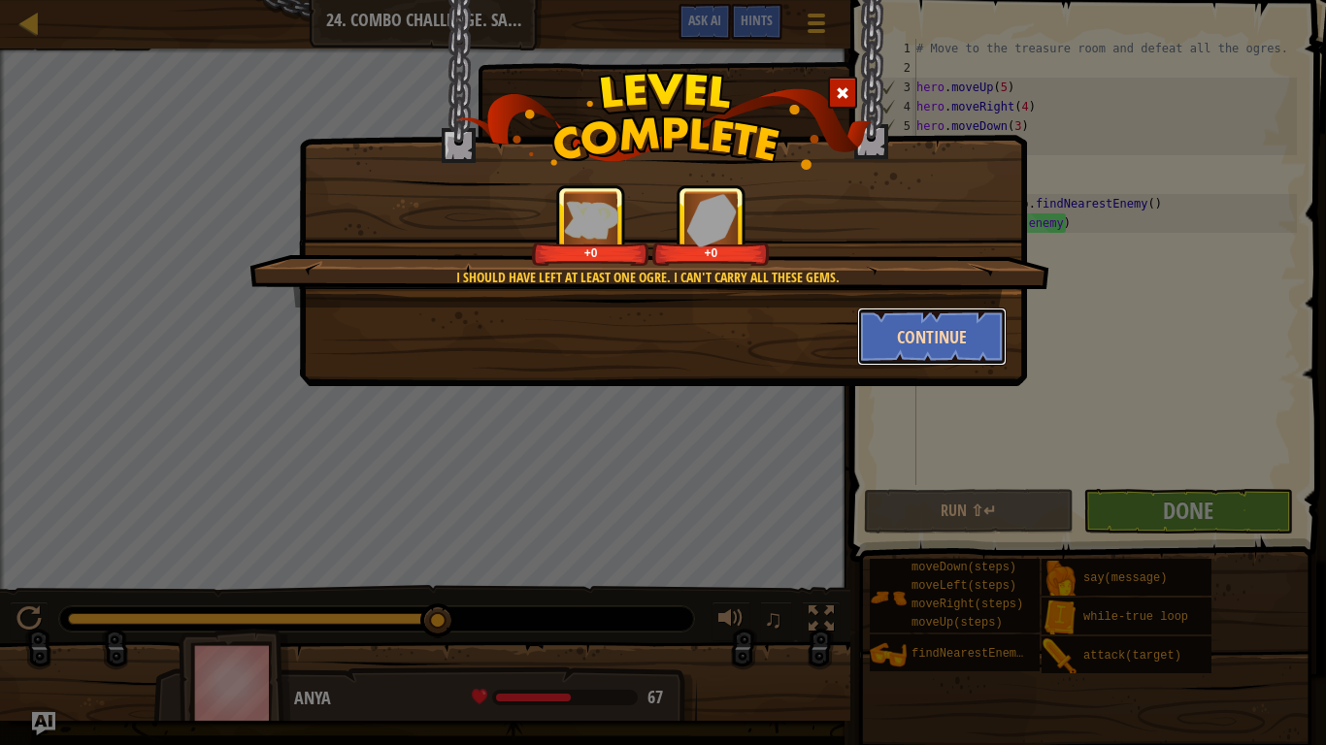
click at [913, 330] on button "Continue" at bounding box center [932, 337] width 150 height 58
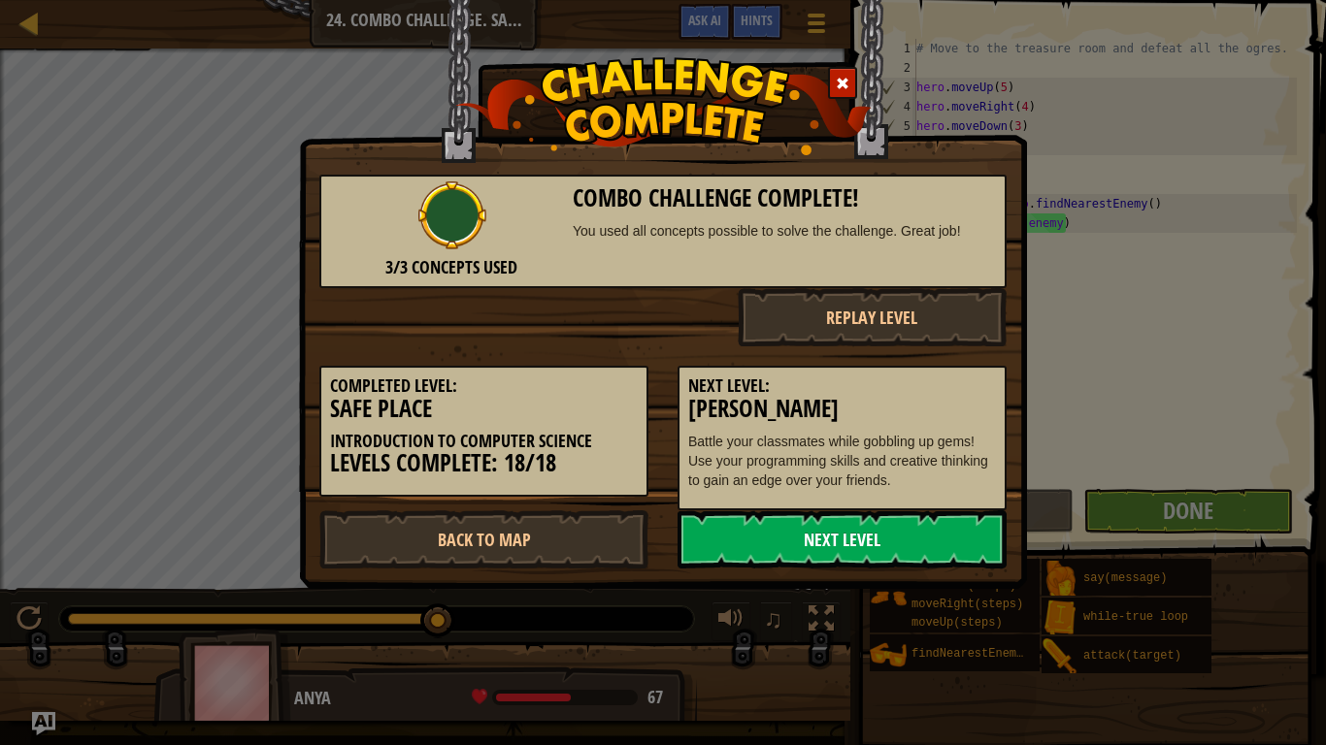
click at [753, 524] on link "Next Level" at bounding box center [841, 539] width 329 height 58
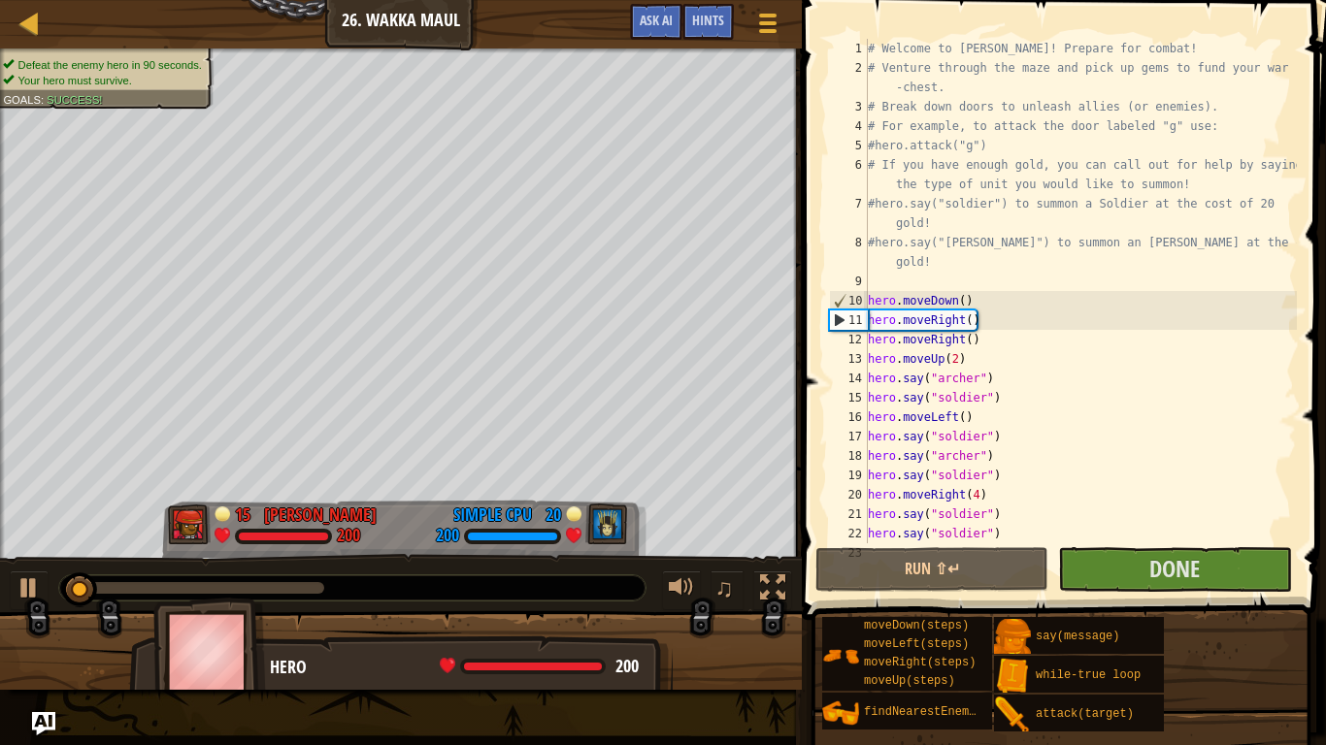
click at [131, 74] on span "Your hero must survive." at bounding box center [75, 80] width 114 height 13
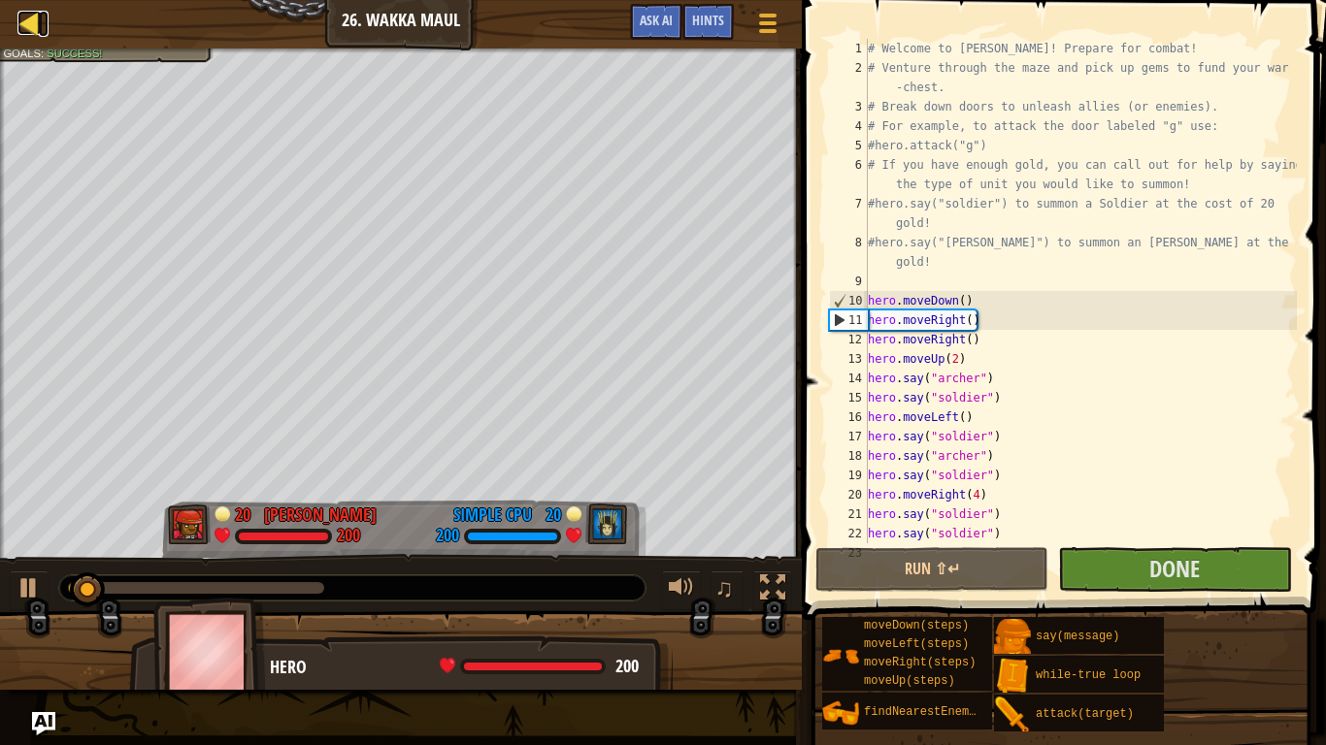
click at [27, 20] on div at bounding box center [29, 23] width 24 height 24
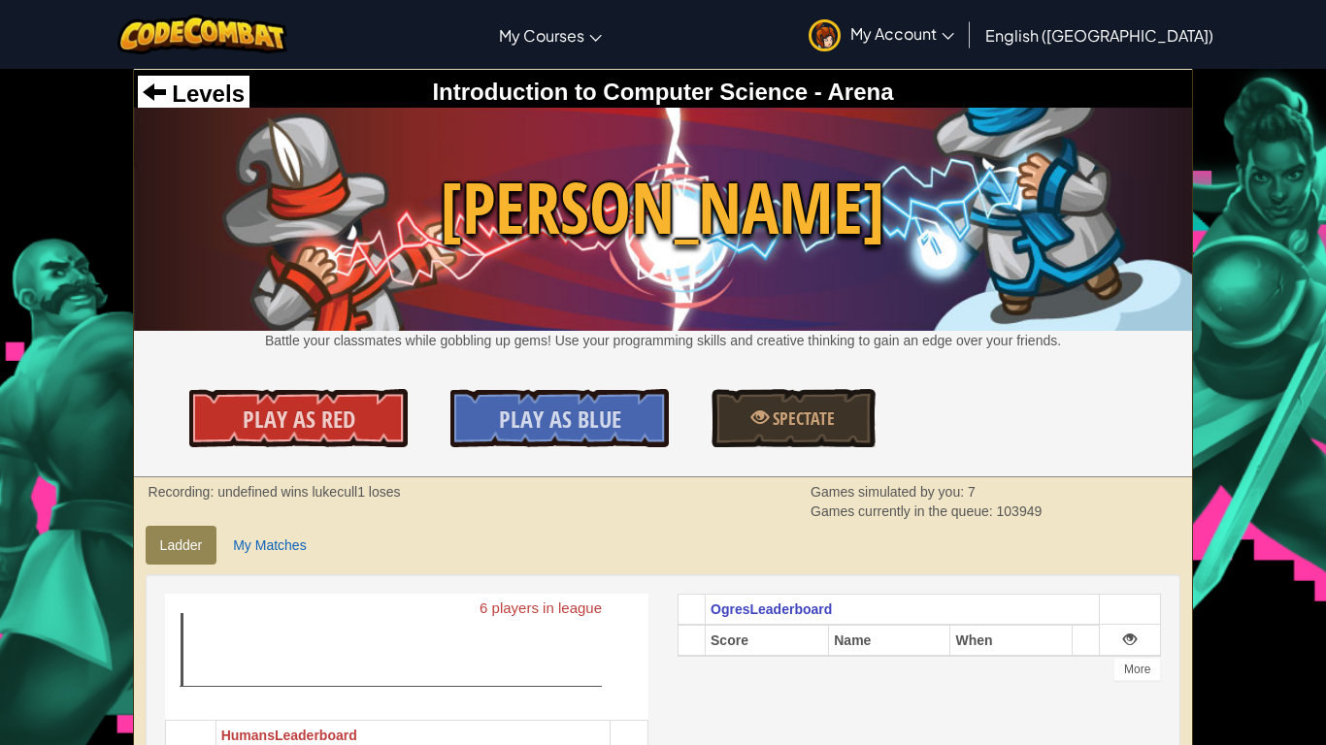
click at [188, 76] on div "Levels" at bounding box center [194, 94] width 112 height 37
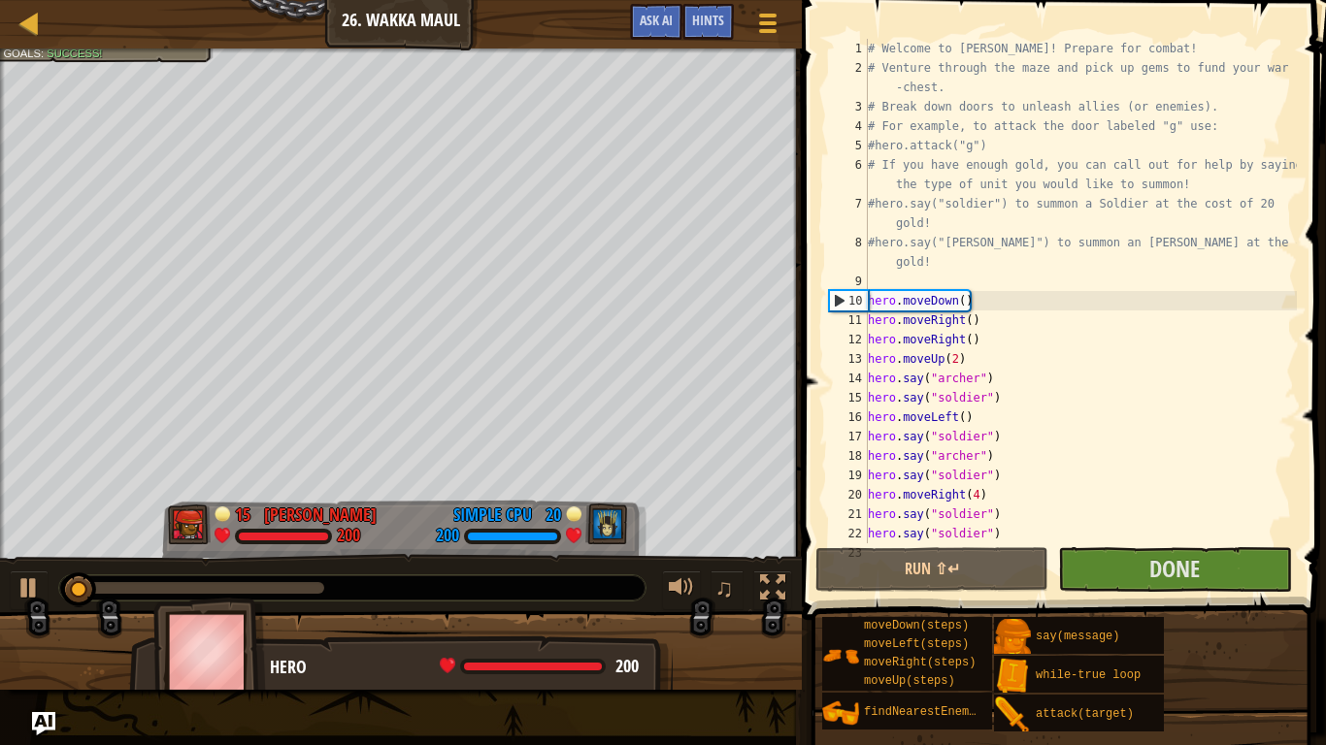
click at [1, 37] on div "Ladder Introduction to Computer Science 26. Wakka Maul Game Menu Done Hints Ask…" at bounding box center [401, 24] width 802 height 49
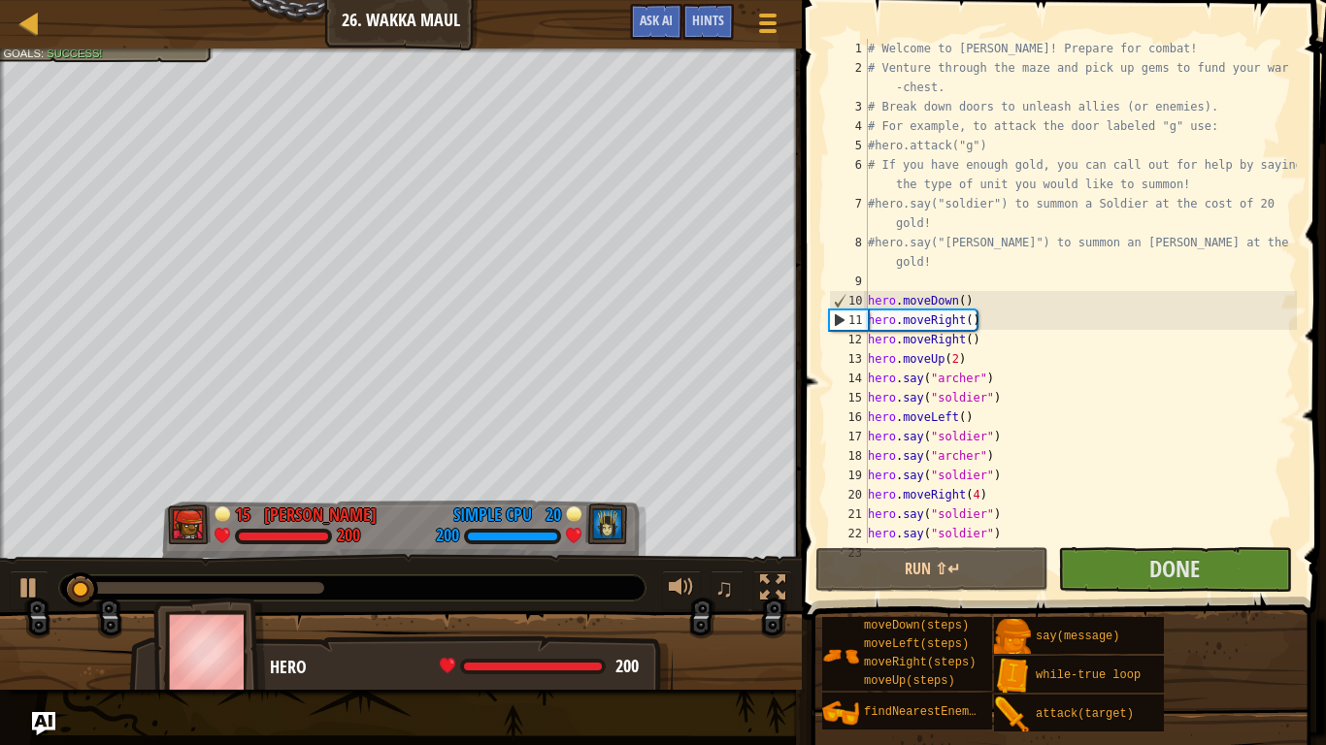
click at [11, 36] on div "Ladder Introduction to Computer Science 26. Wakka Maul Game Menu Done Hints Ask…" at bounding box center [401, 24] width 802 height 49
click at [49, 6] on div "Ladder Introduction to Computer Science 26. Wakka Maul Game Menu Done Hints Ask…" at bounding box center [401, 24] width 802 height 49
click at [14, 42] on div "Ladder Introduction to Computer Science 26. Wakka Maul Game Menu Done Hints Ask…" at bounding box center [401, 24] width 802 height 49
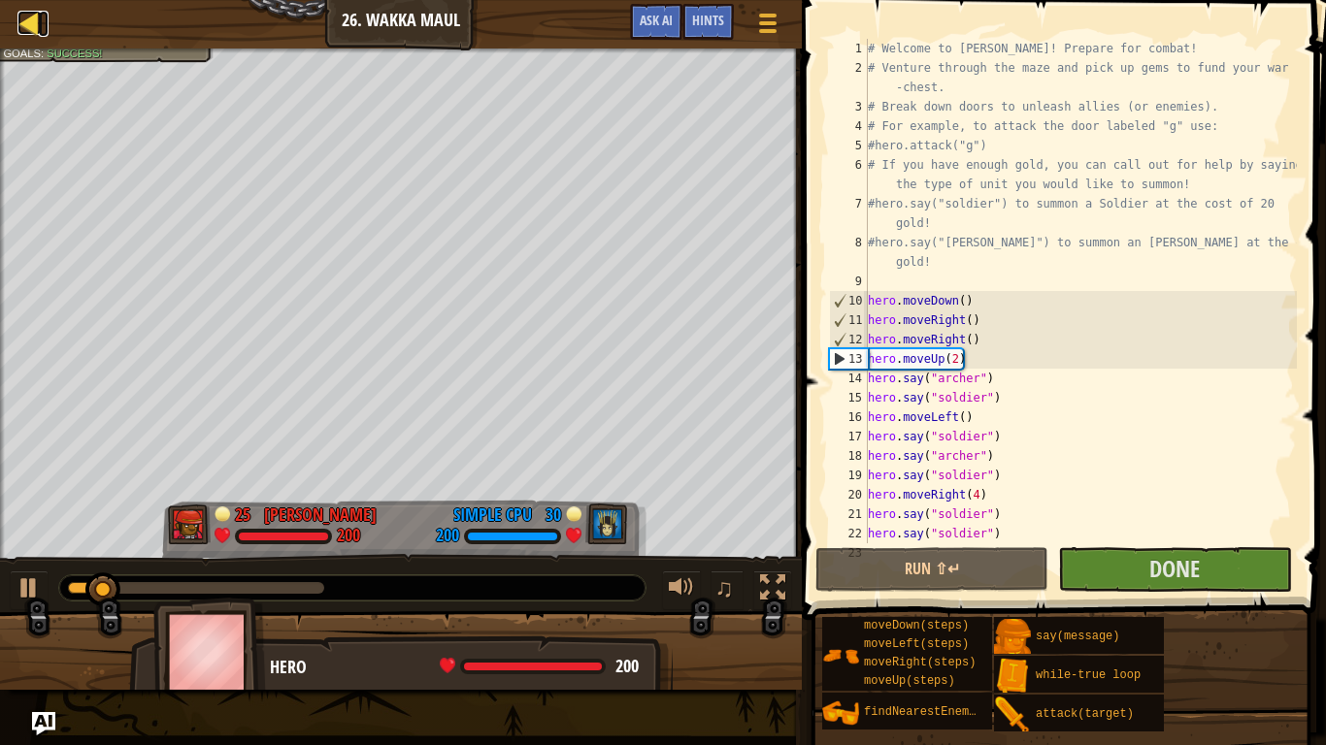
click at [36, 34] on div at bounding box center [29, 23] width 24 height 24
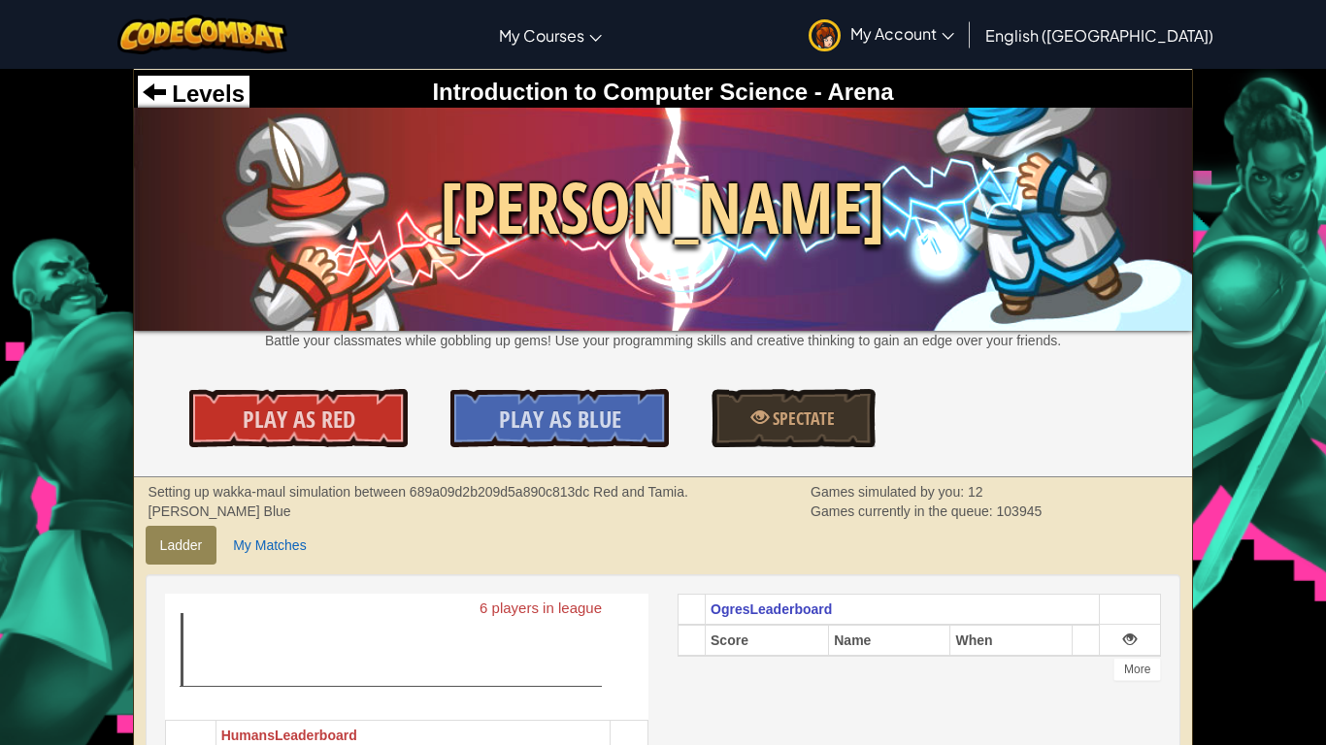
click at [213, 109] on img at bounding box center [663, 219] width 1059 height 223
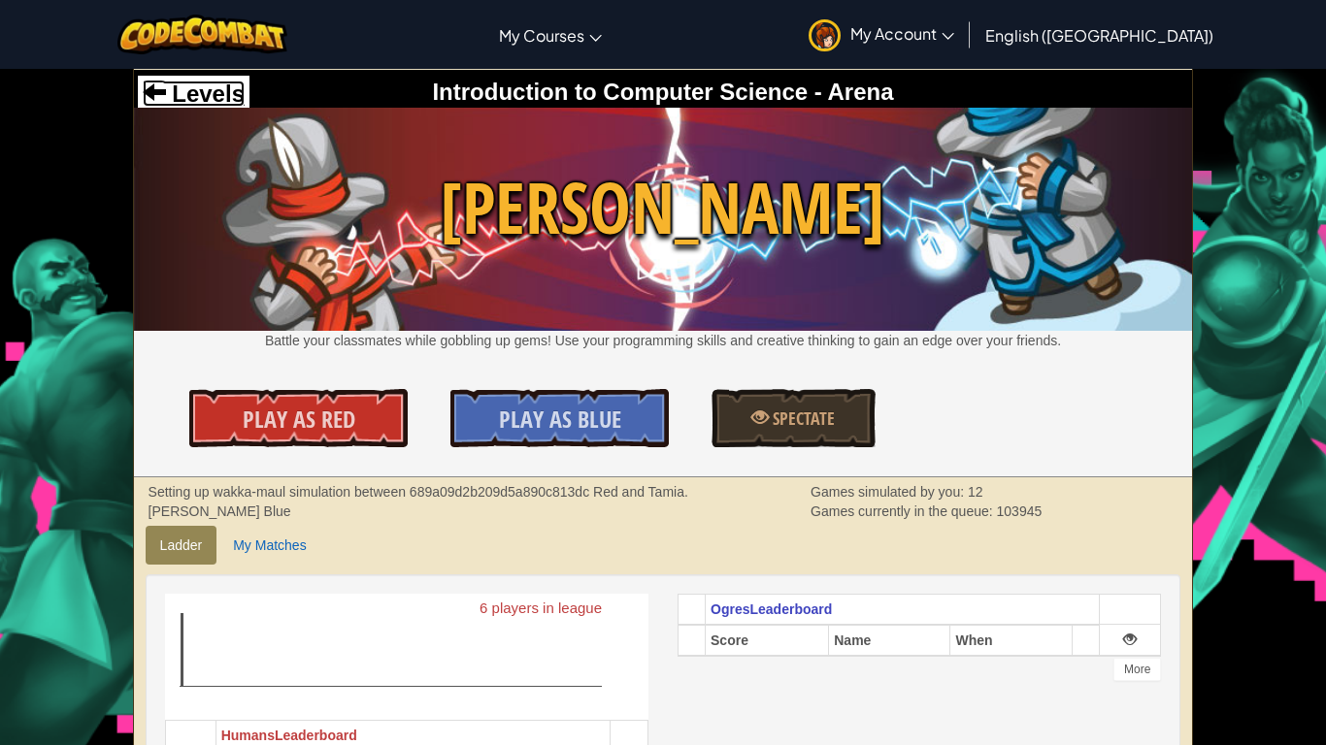
click at [208, 90] on span "Levels" at bounding box center [205, 94] width 79 height 26
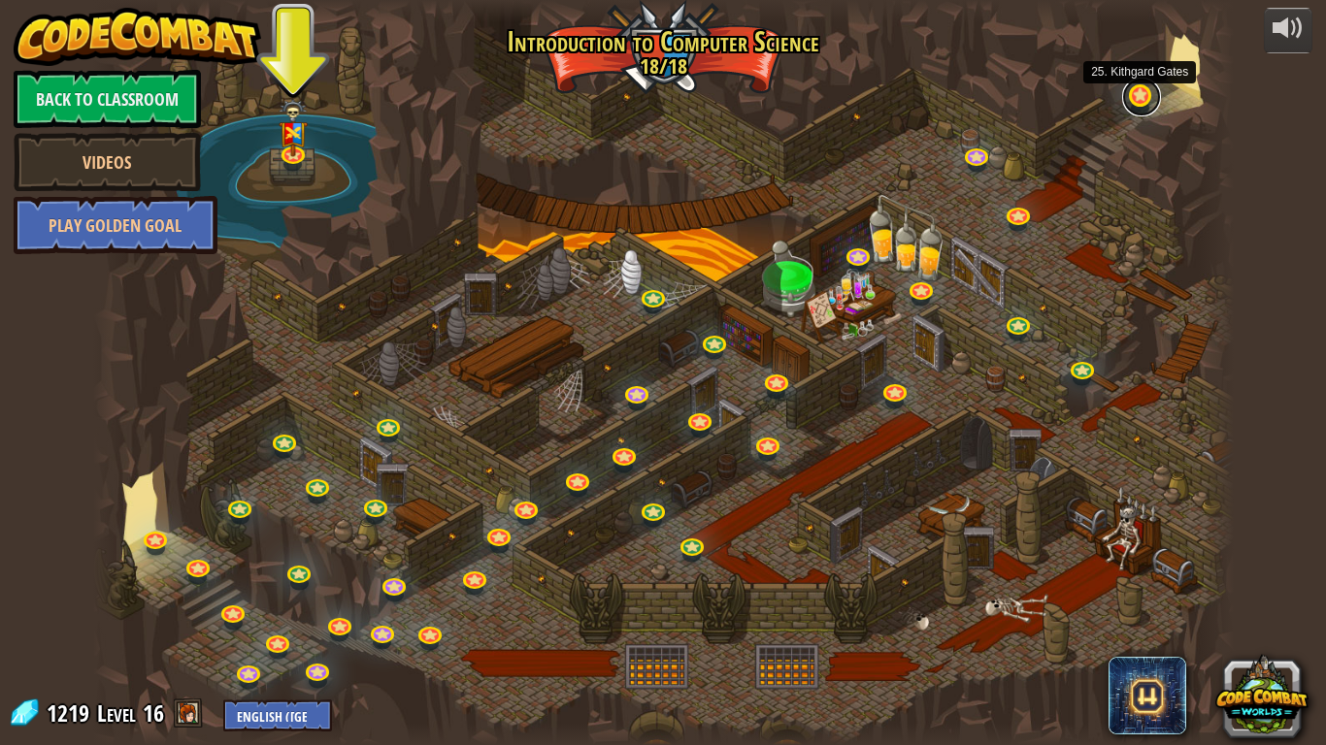
click at [1135, 89] on link at bounding box center [1141, 97] width 39 height 39
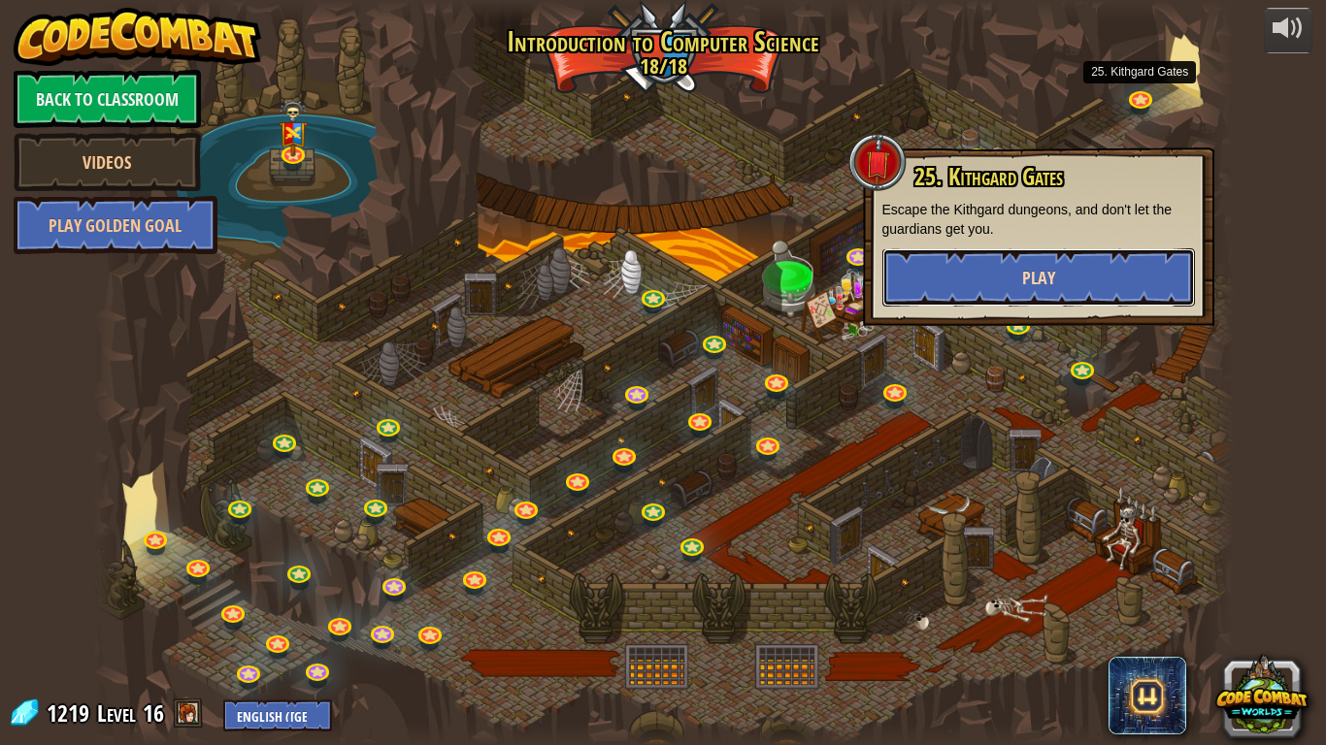
click at [1115, 277] on button "Play" at bounding box center [1038, 277] width 312 height 58
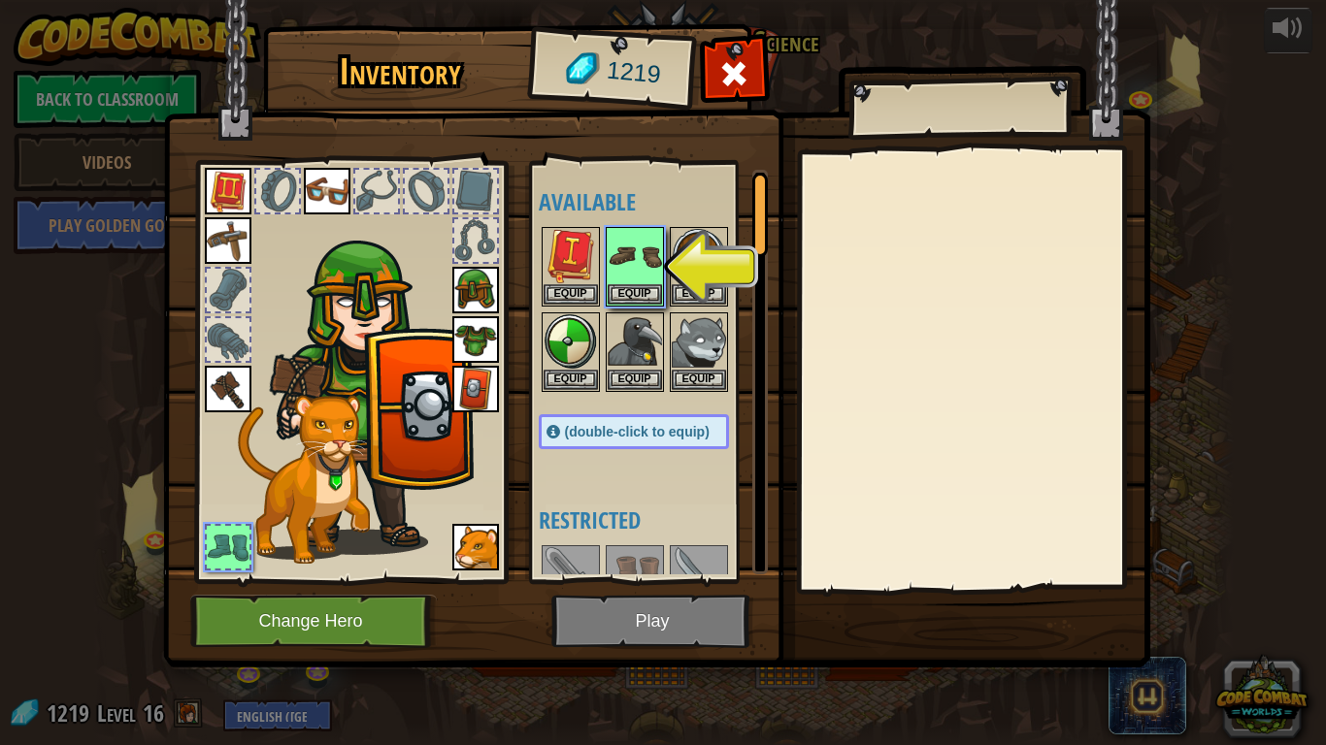
click at [666, 259] on div at bounding box center [653, 309] width 229 height 171
click at [644, 263] on img at bounding box center [635, 256] width 54 height 54
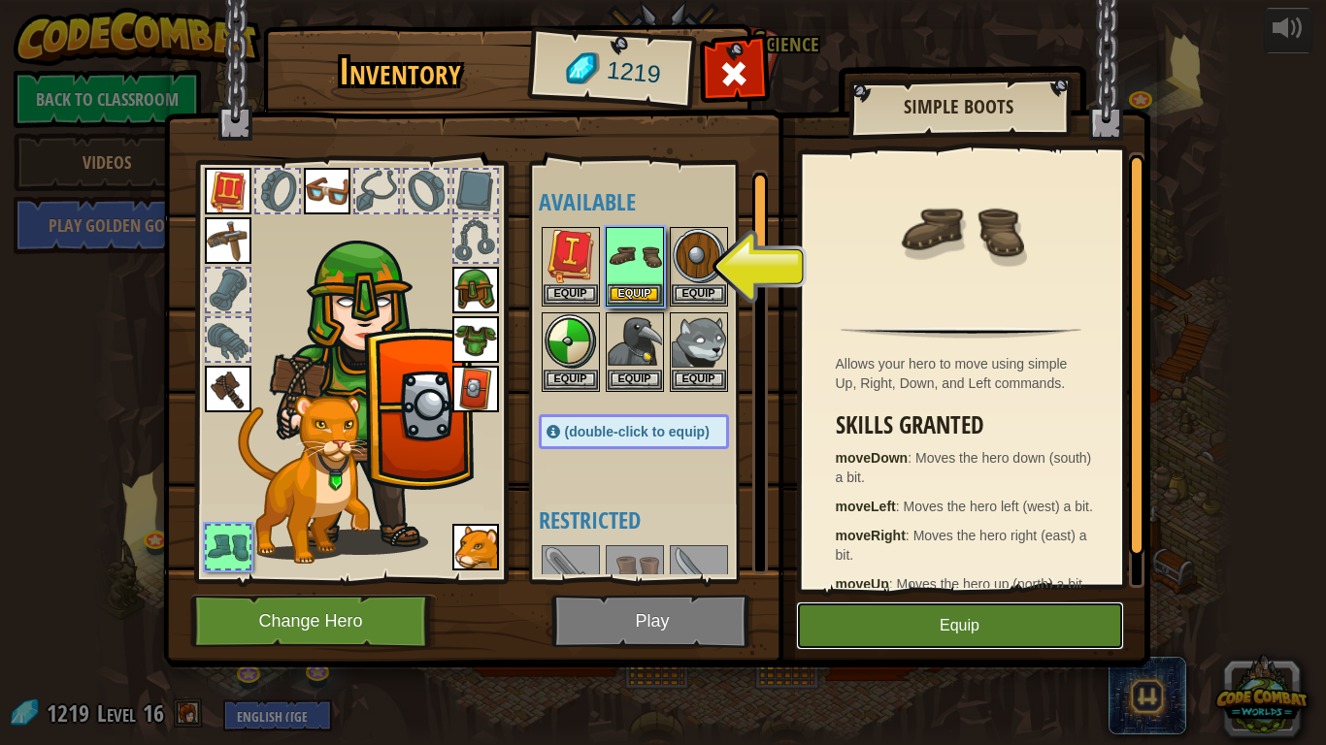
click at [885, 624] on button "Equip" at bounding box center [960, 626] width 328 height 49
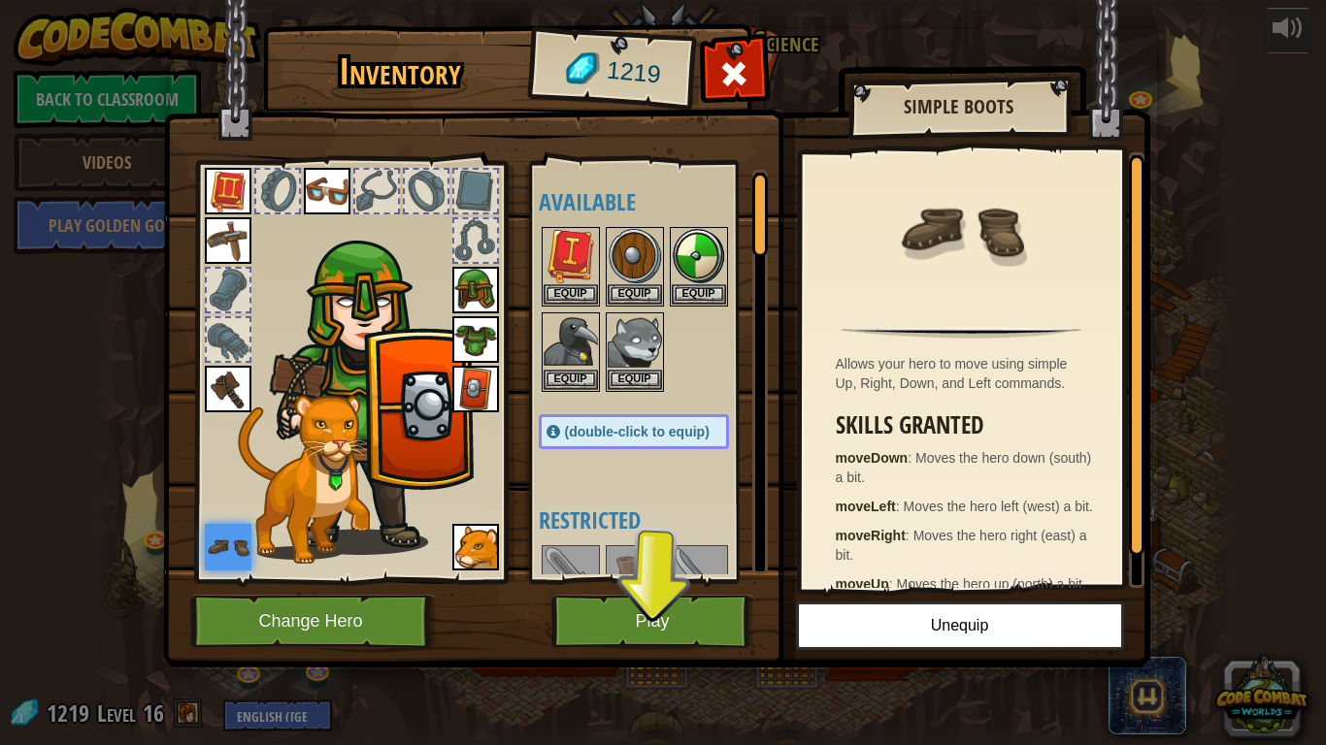
click at [612, 590] on img at bounding box center [656, 315] width 987 height 705
click at [622, 596] on button "Play" at bounding box center [652, 621] width 203 height 53
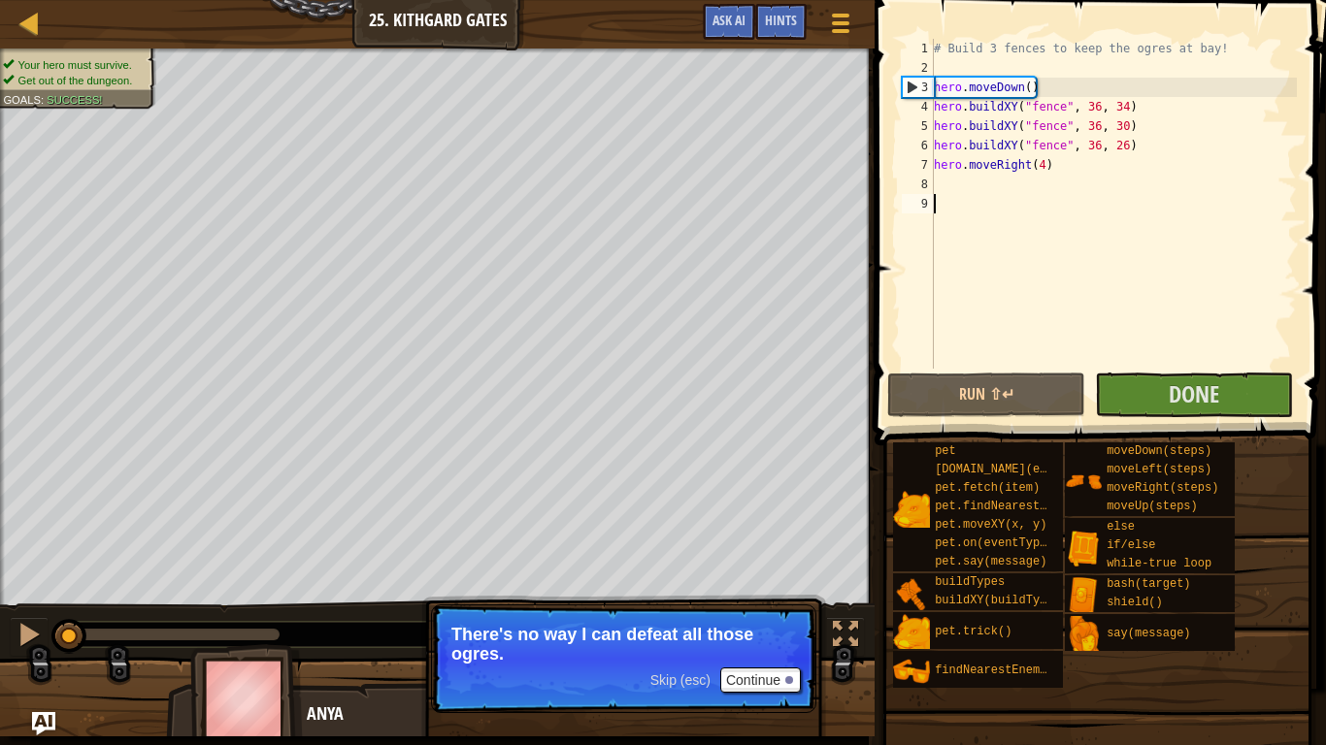
click at [797, 704] on p "Skip (esc) Continue There's no way I can defeat all those ogres." at bounding box center [623, 659] width 385 height 109
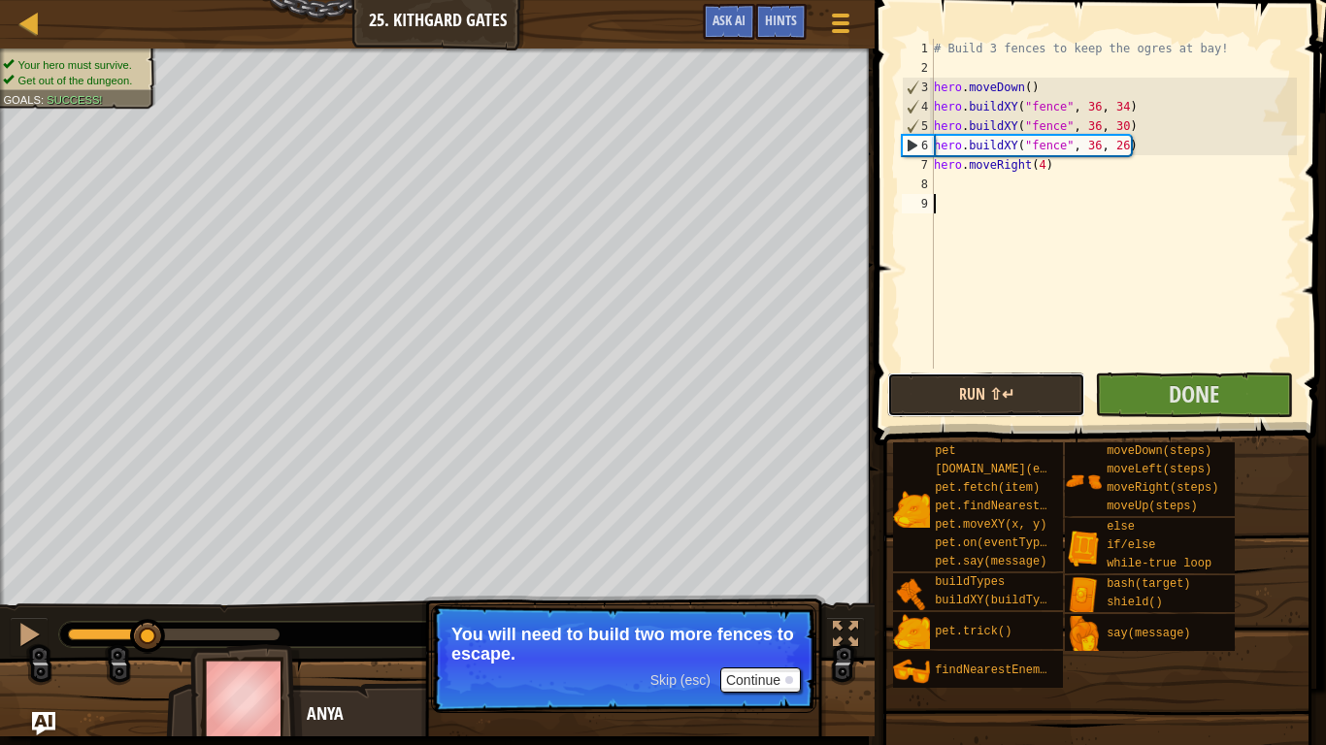
click at [951, 378] on button "Run ⇧↵" at bounding box center [986, 395] width 198 height 45
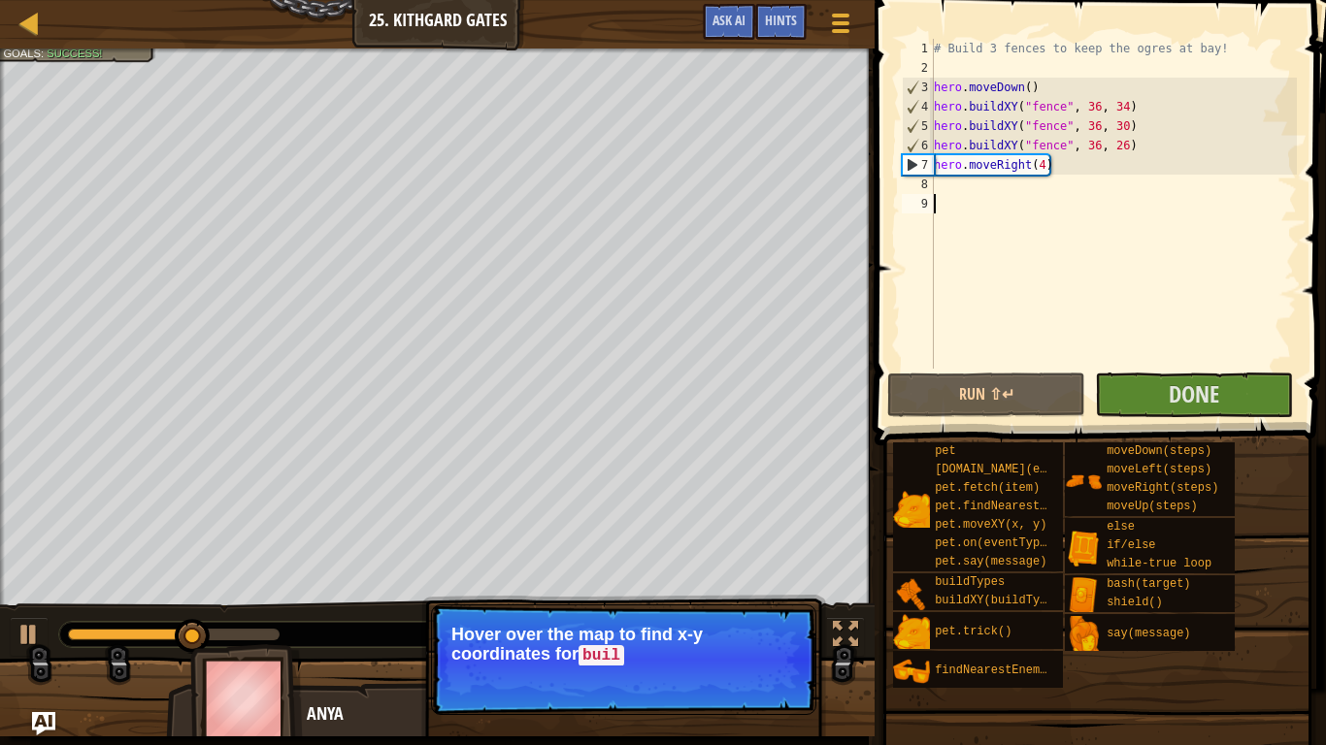
click at [1264, 418] on span at bounding box center [1102, 195] width 467 height 503
click at [736, 683] on button "Continue" at bounding box center [760, 682] width 81 height 25
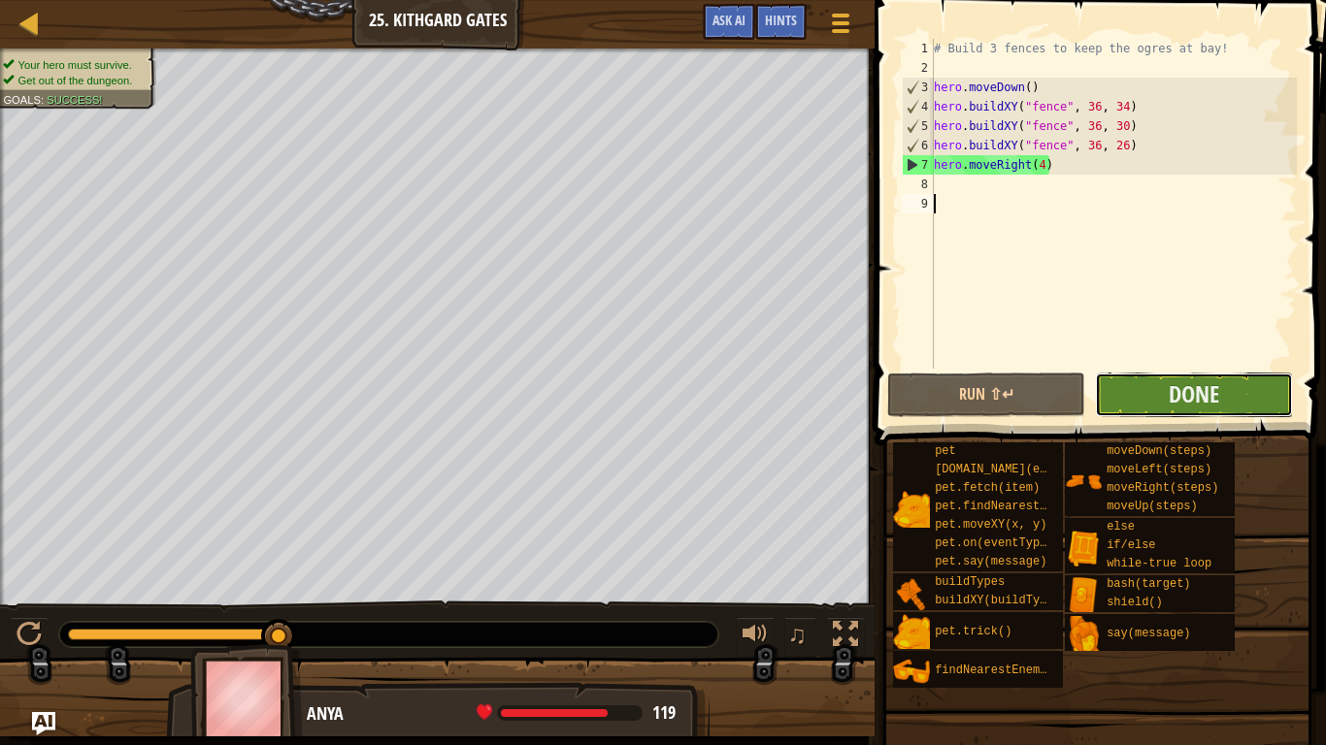
click at [1126, 394] on button "Done" at bounding box center [1194, 395] width 198 height 45
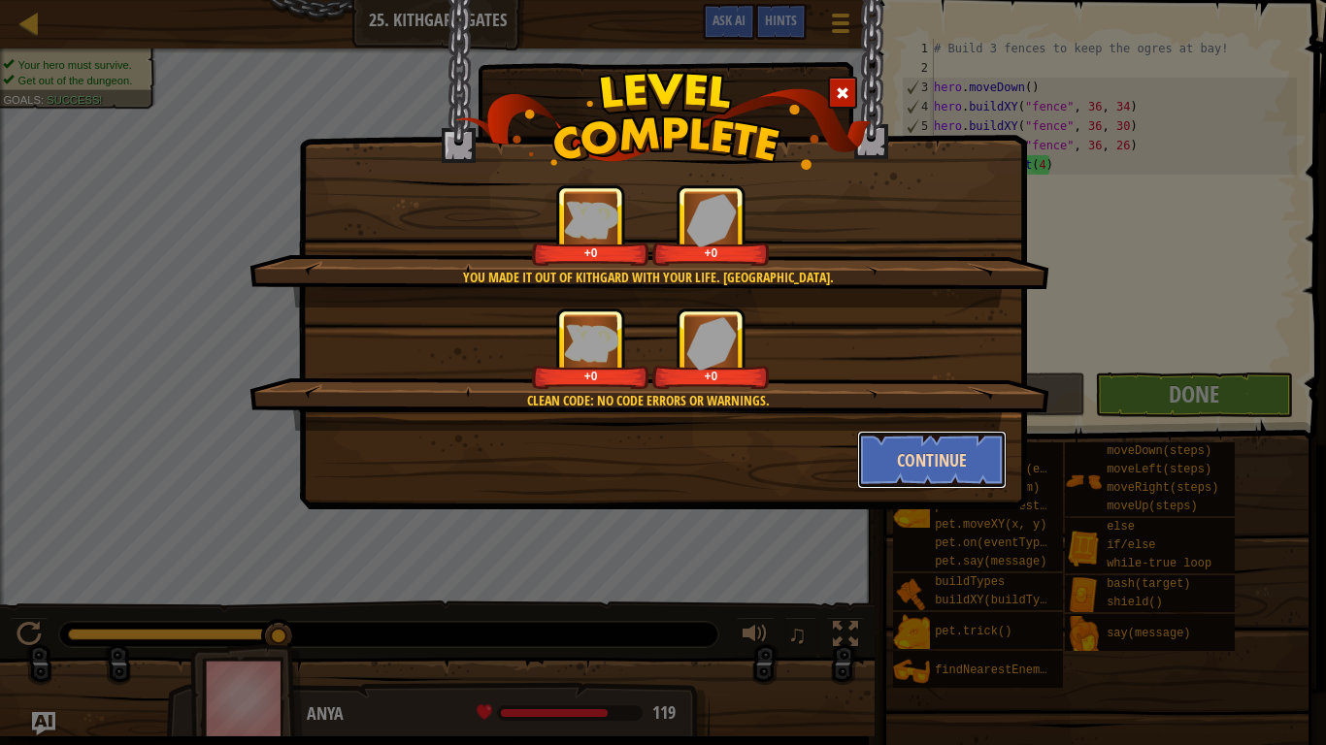
click at [925, 479] on button "Continue" at bounding box center [932, 460] width 150 height 58
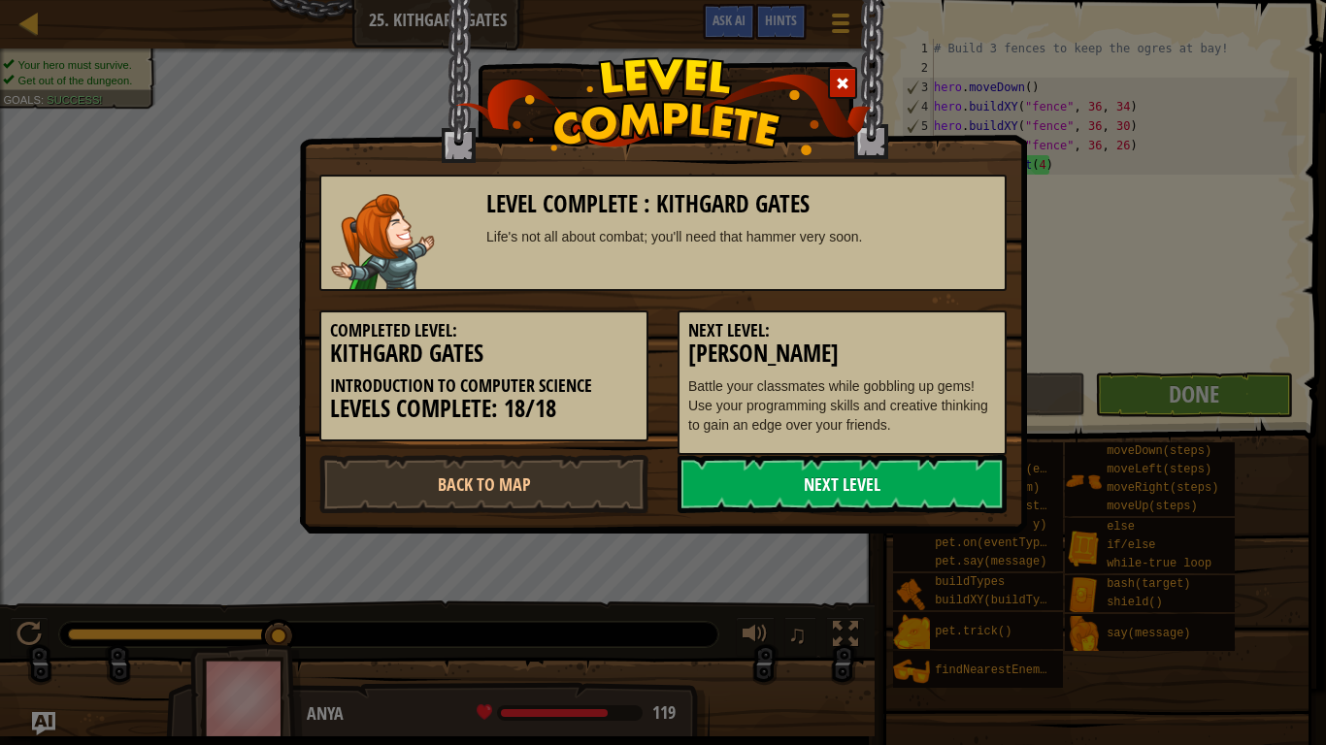
click at [733, 481] on link "Next Level" at bounding box center [841, 484] width 329 height 58
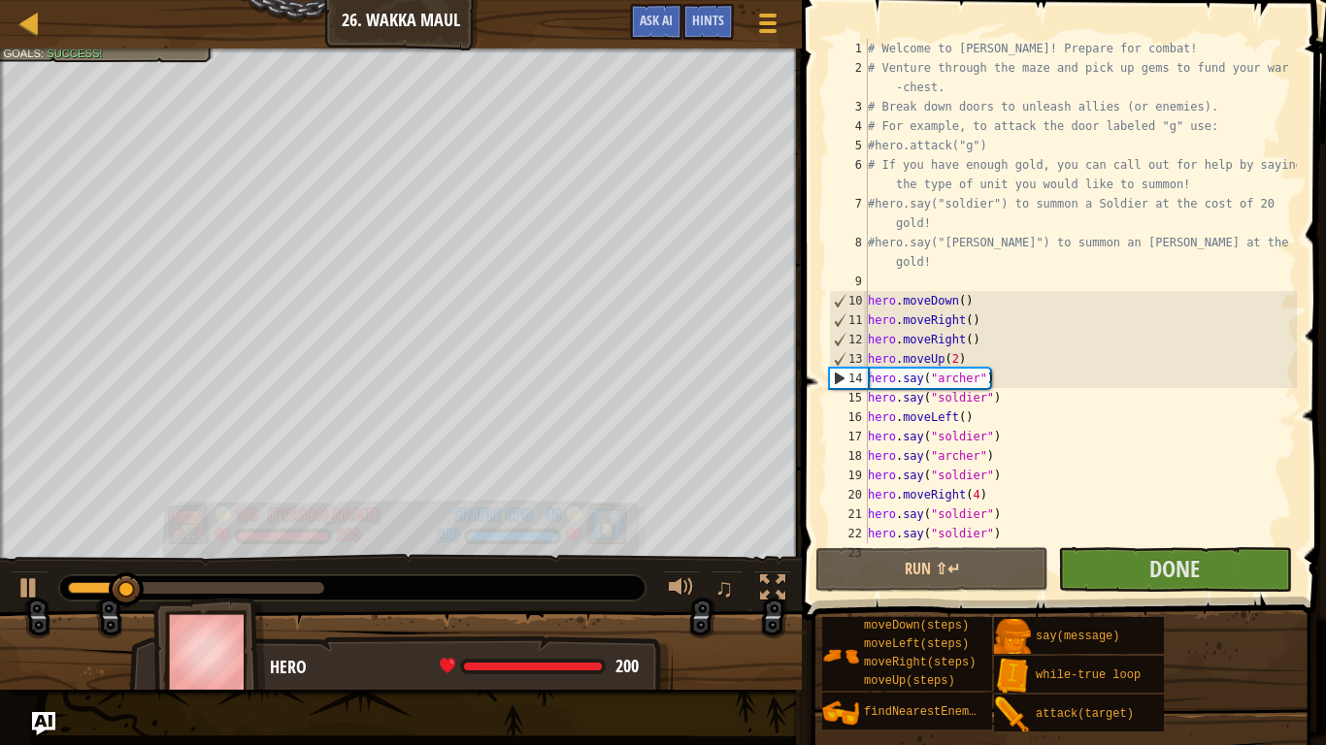
click at [355, 534] on div "200" at bounding box center [348, 536] width 23 height 17
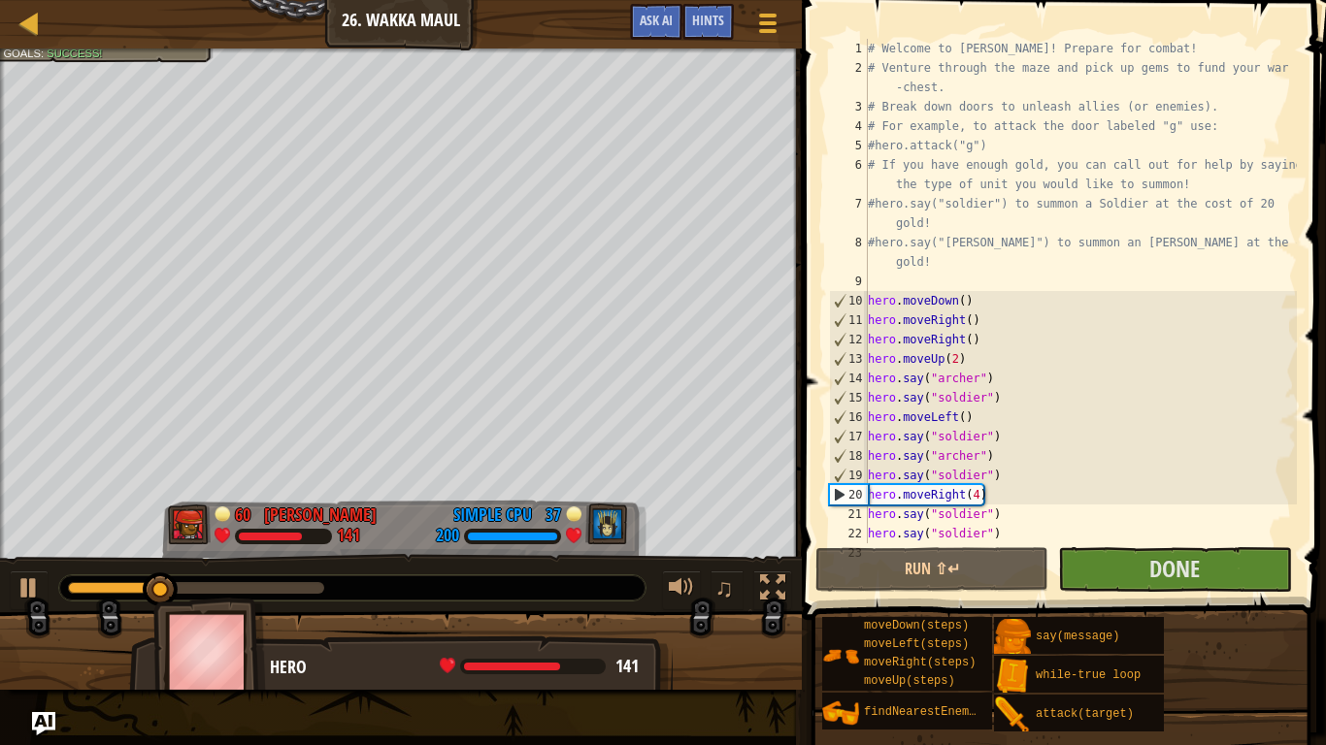
drag, startPoint x: 251, startPoint y: 598, endPoint x: 292, endPoint y: 587, distance: 42.1
click at [292, 587] on div "Defeat the enemy hero in 90 seconds. Your hero must survive. Goals : Success! 6…" at bounding box center [663, 369] width 1326 height 641
click at [292, 587] on div at bounding box center [196, 588] width 256 height 12
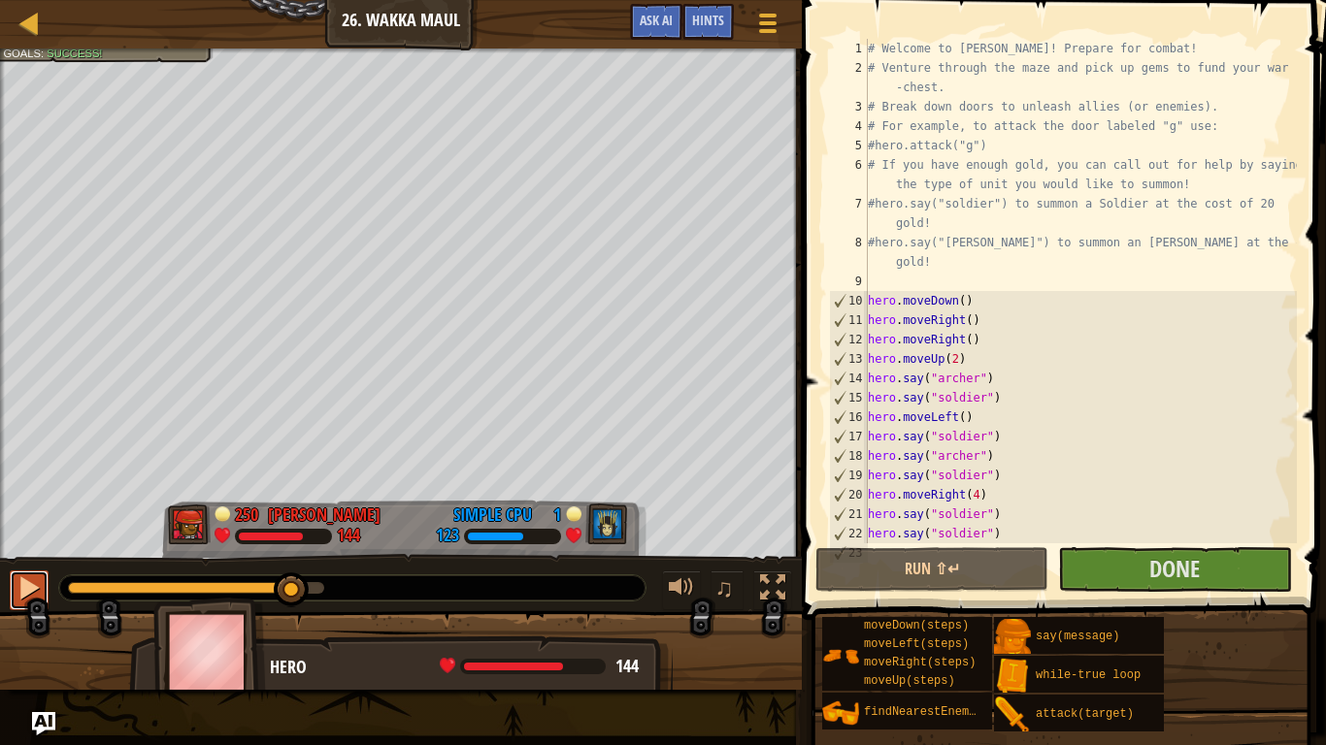
click at [29, 579] on div at bounding box center [28, 587] width 25 height 25
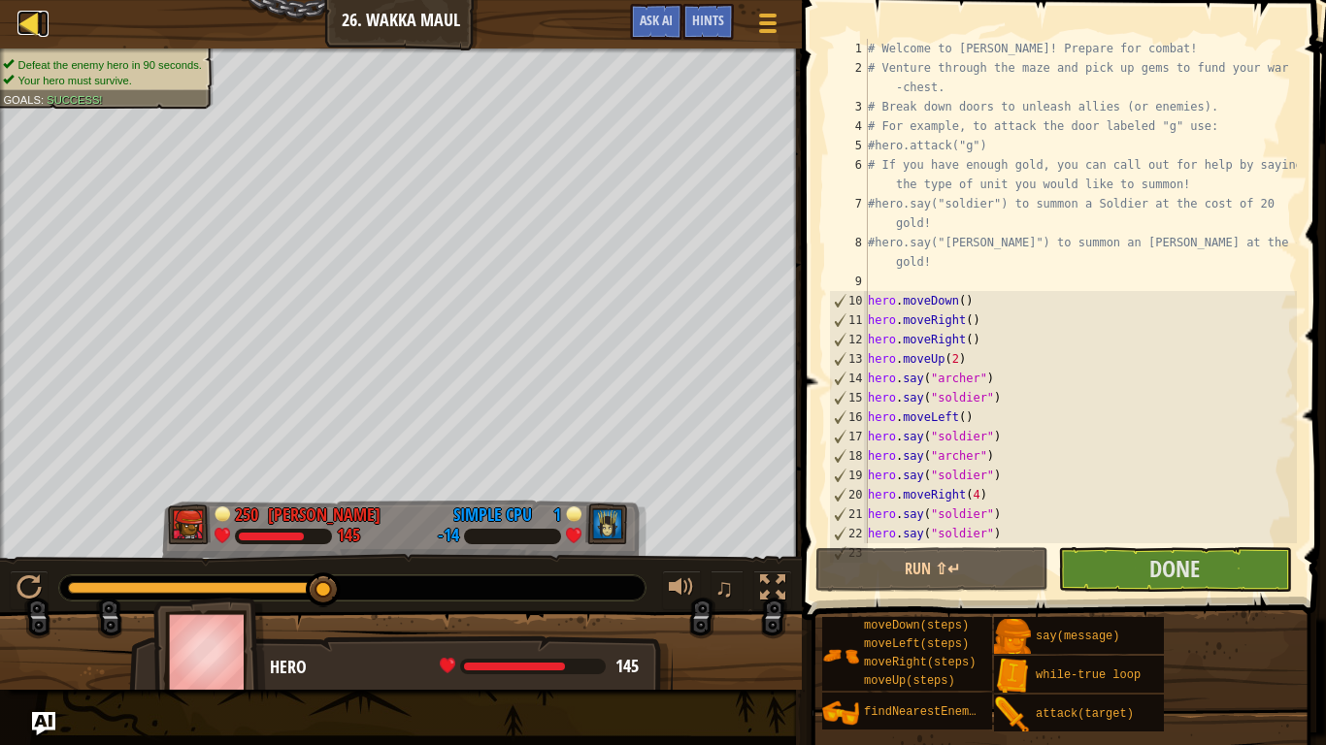
click at [36, 27] on div at bounding box center [29, 23] width 24 height 24
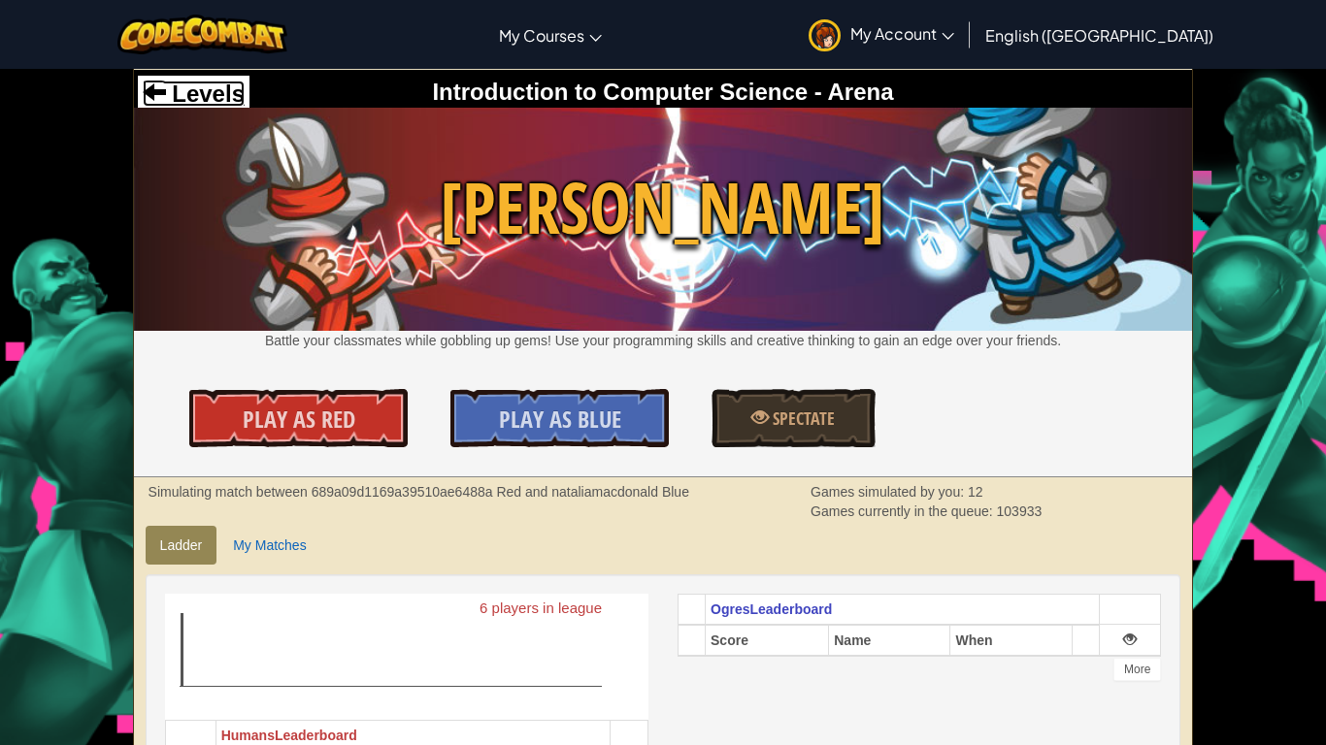
click at [191, 90] on span "Levels" at bounding box center [205, 94] width 79 height 26
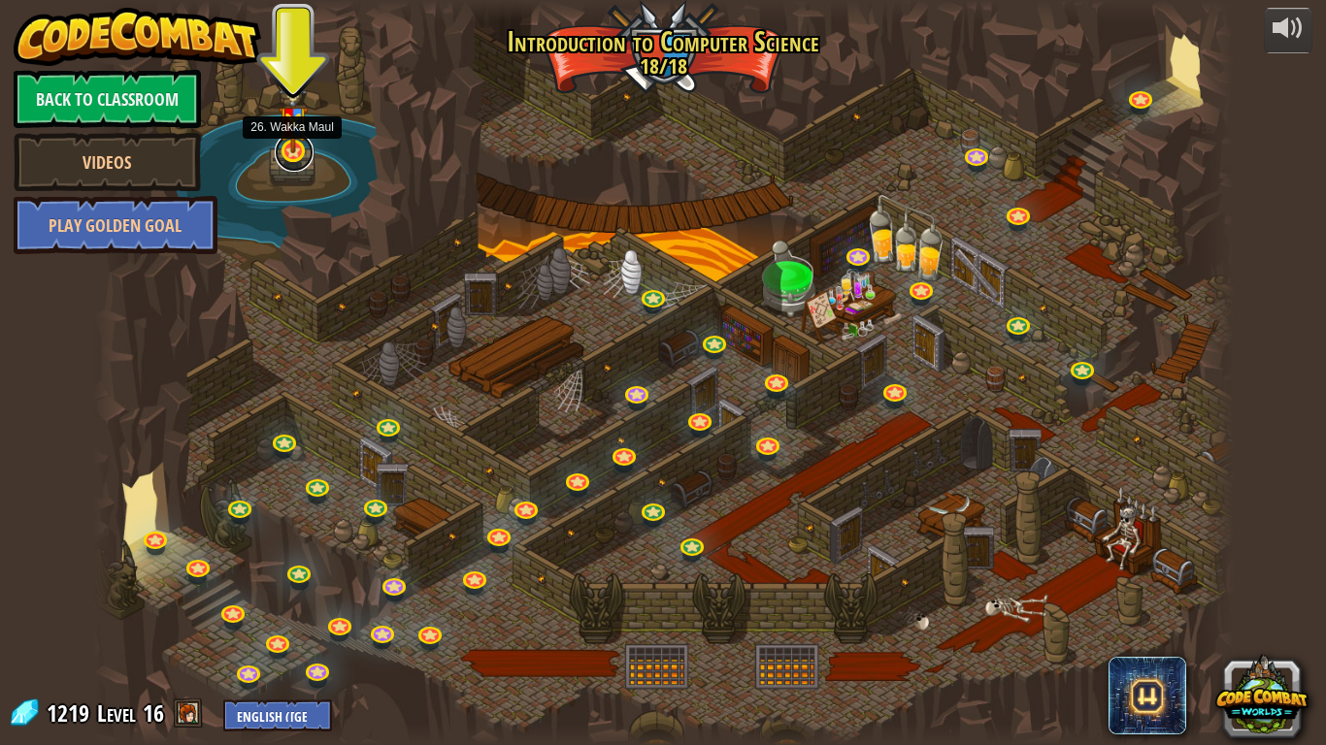
click at [289, 153] on link at bounding box center [294, 152] width 39 height 39
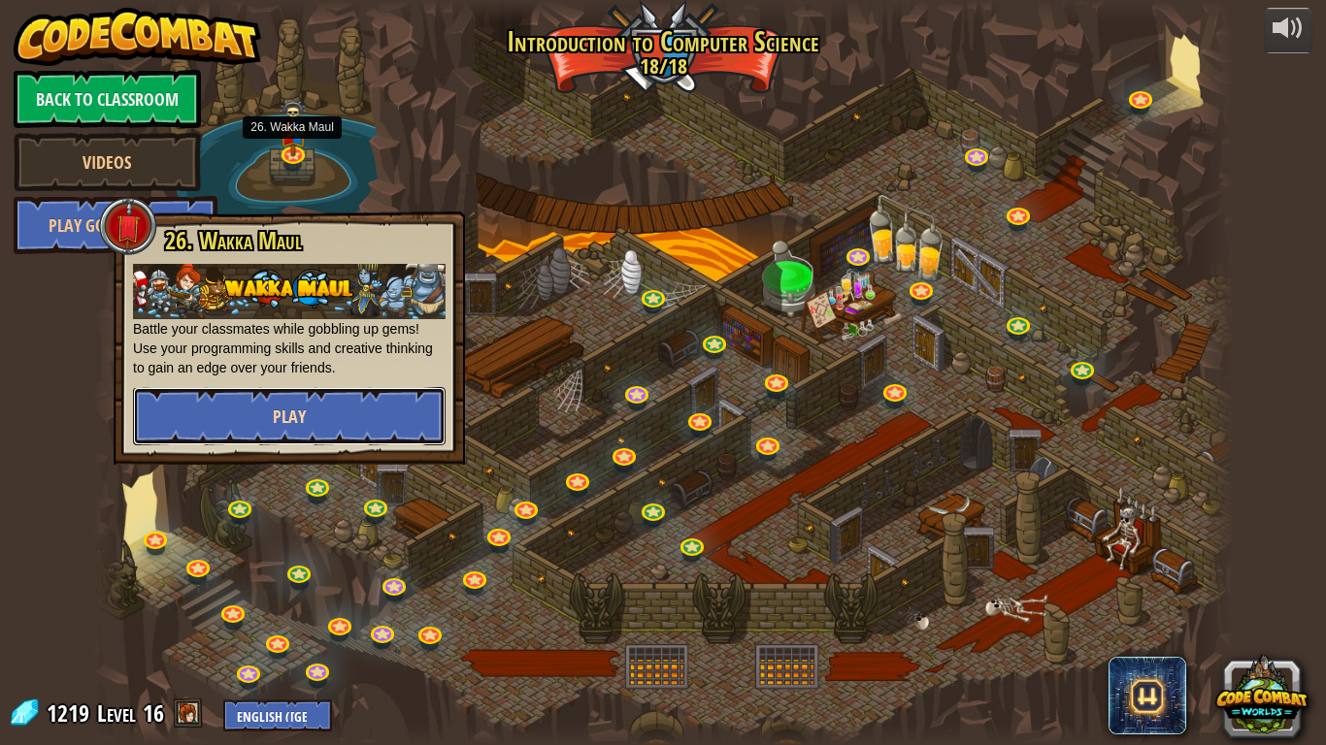
click at [385, 425] on button "Play" at bounding box center [289, 416] width 312 height 58
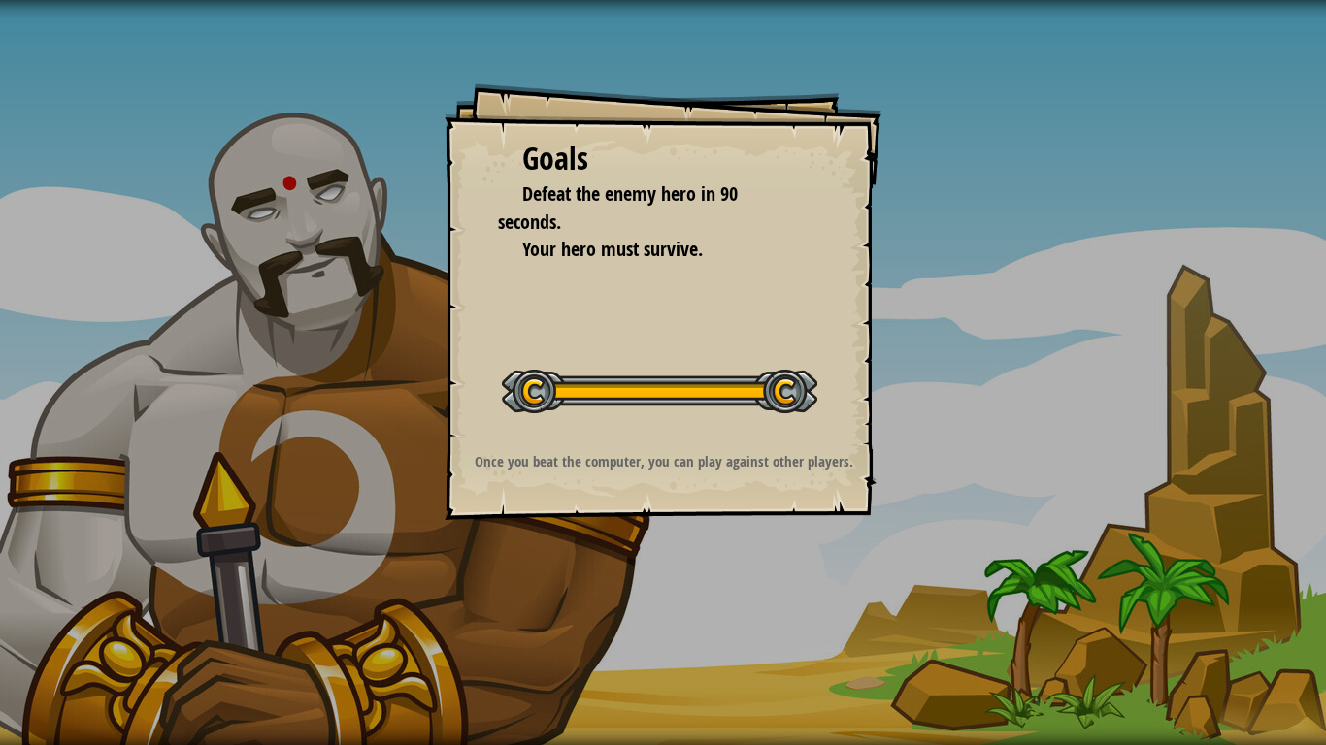
click at [387, 506] on div "Goals Defeat the enemy hero in 90 seconds. Your hero must survive. Start Level …" at bounding box center [663, 372] width 1326 height 745
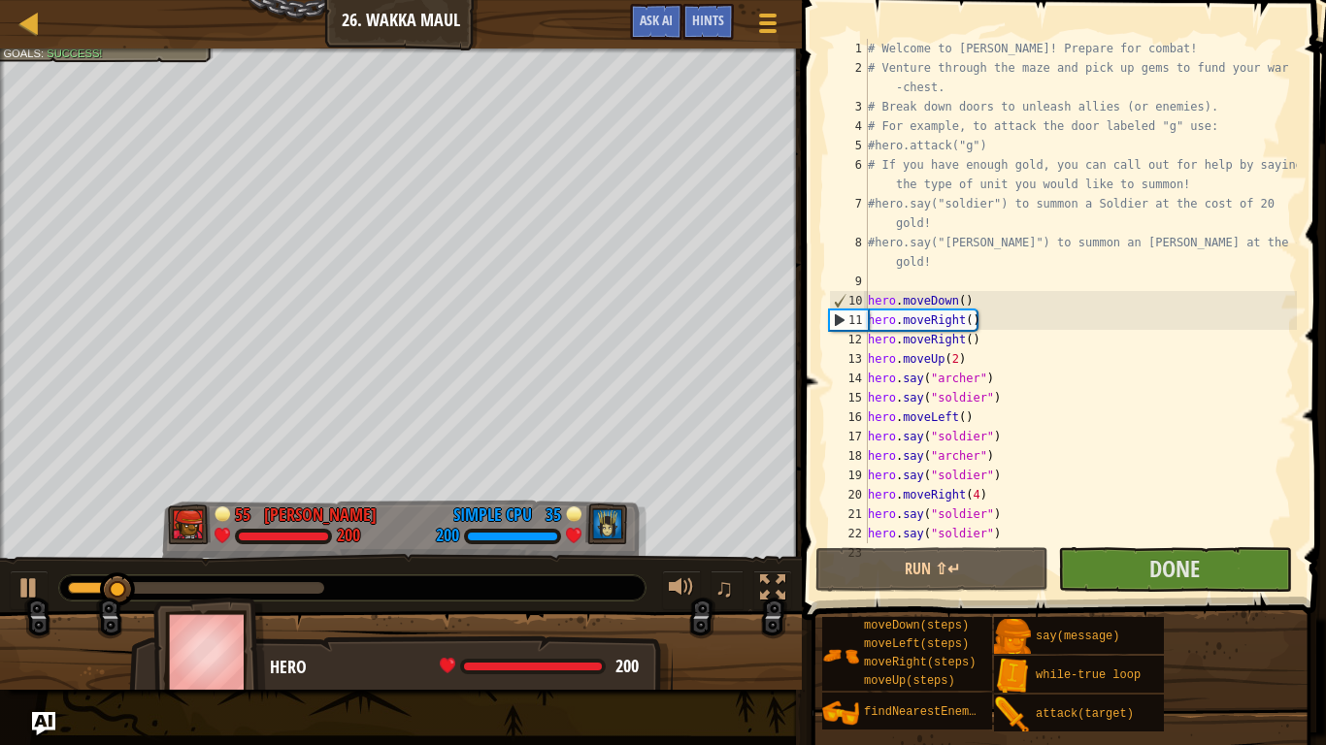
click at [981, 343] on div "# Welcome to [PERSON_NAME]! Prepare for combat! # Venture through the maze and …" at bounding box center [1080, 310] width 433 height 543
type textarea "hero.moveRight()"
click at [989, 314] on div "# Welcome to [PERSON_NAME]! Prepare for combat! # Venture through the maze and …" at bounding box center [1080, 310] width 433 height 543
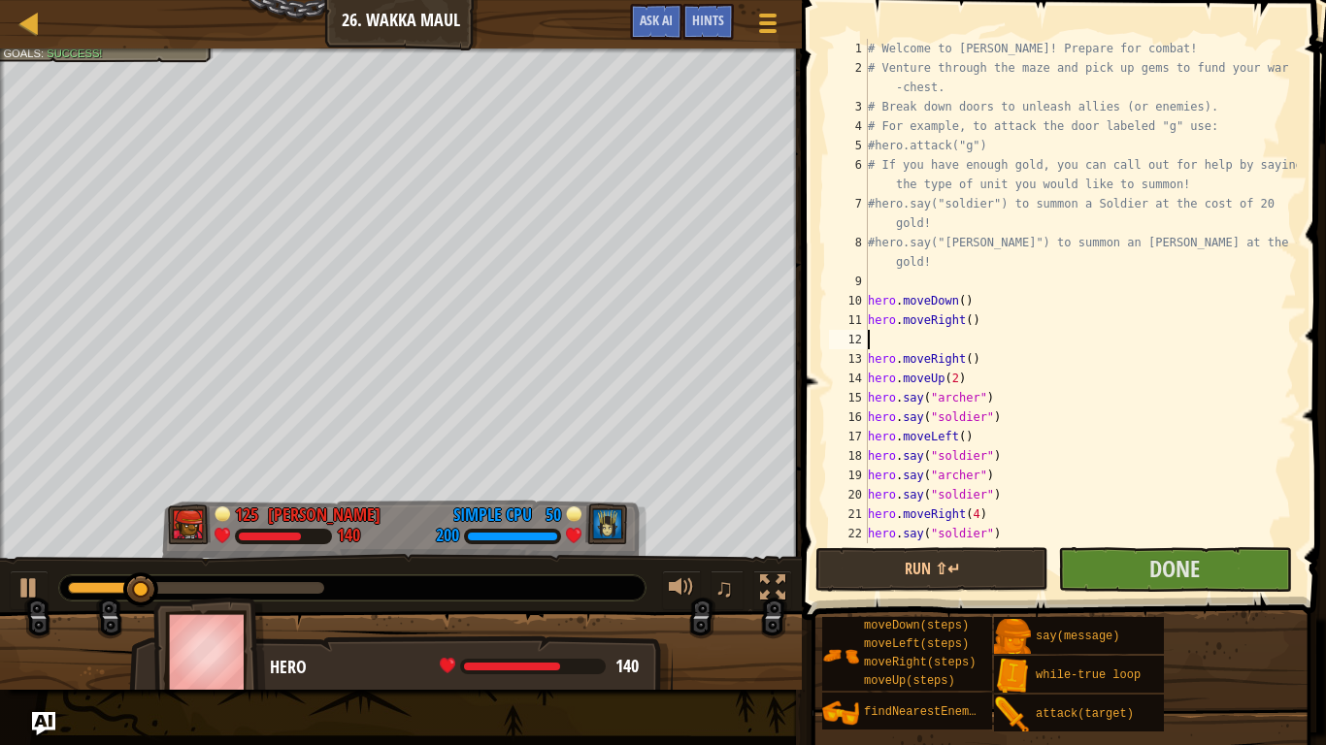
scroll to position [9, 0]
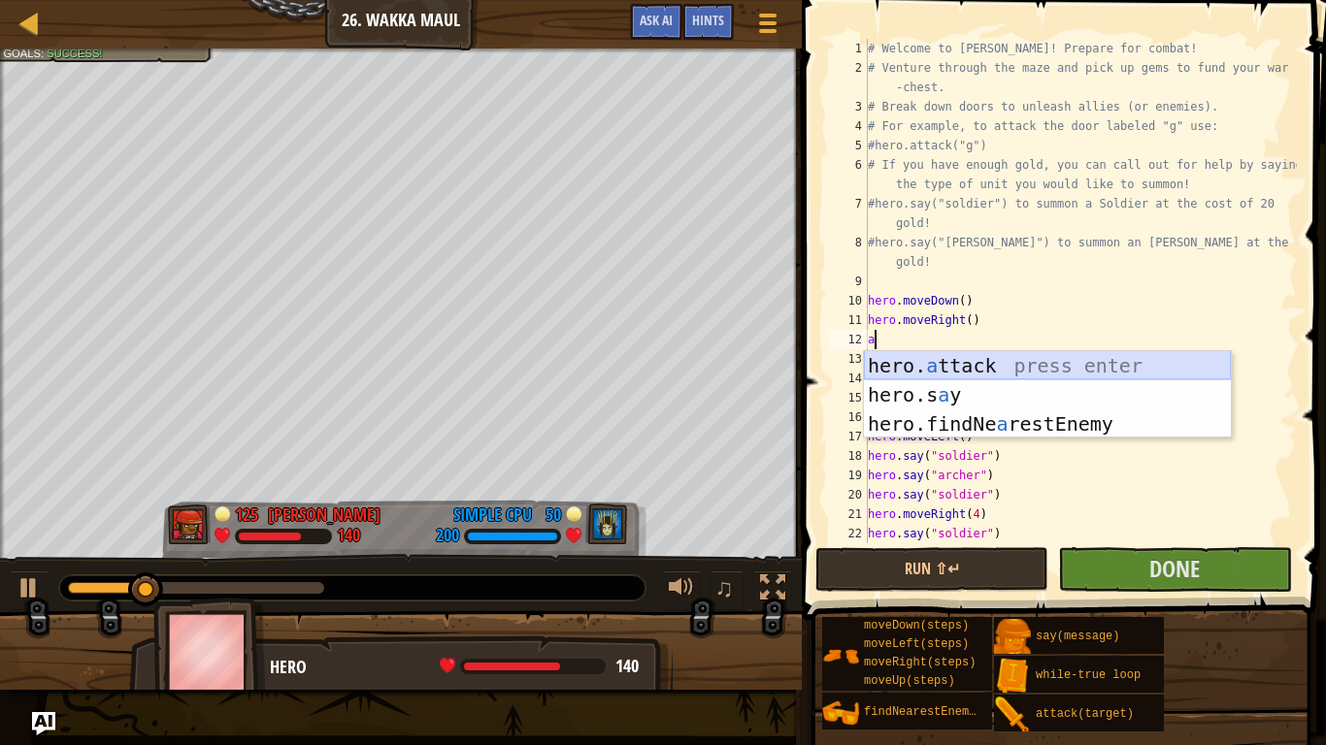
click at [1046, 361] on div "hero. a ttack press enter hero.s a y press enter hero.findNe a restEnemy press …" at bounding box center [1047, 424] width 367 height 146
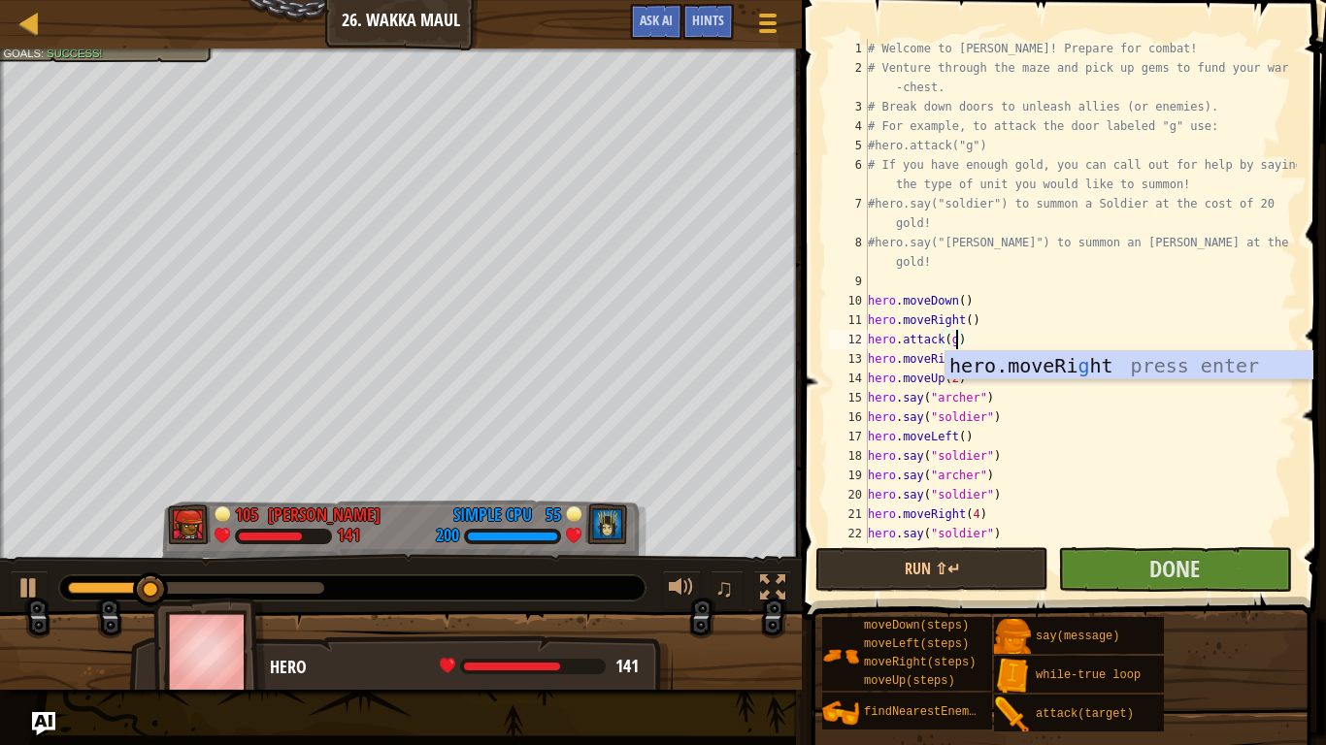
scroll to position [9, 13]
click at [1002, 572] on button "Run ⇧↵" at bounding box center [931, 569] width 233 height 45
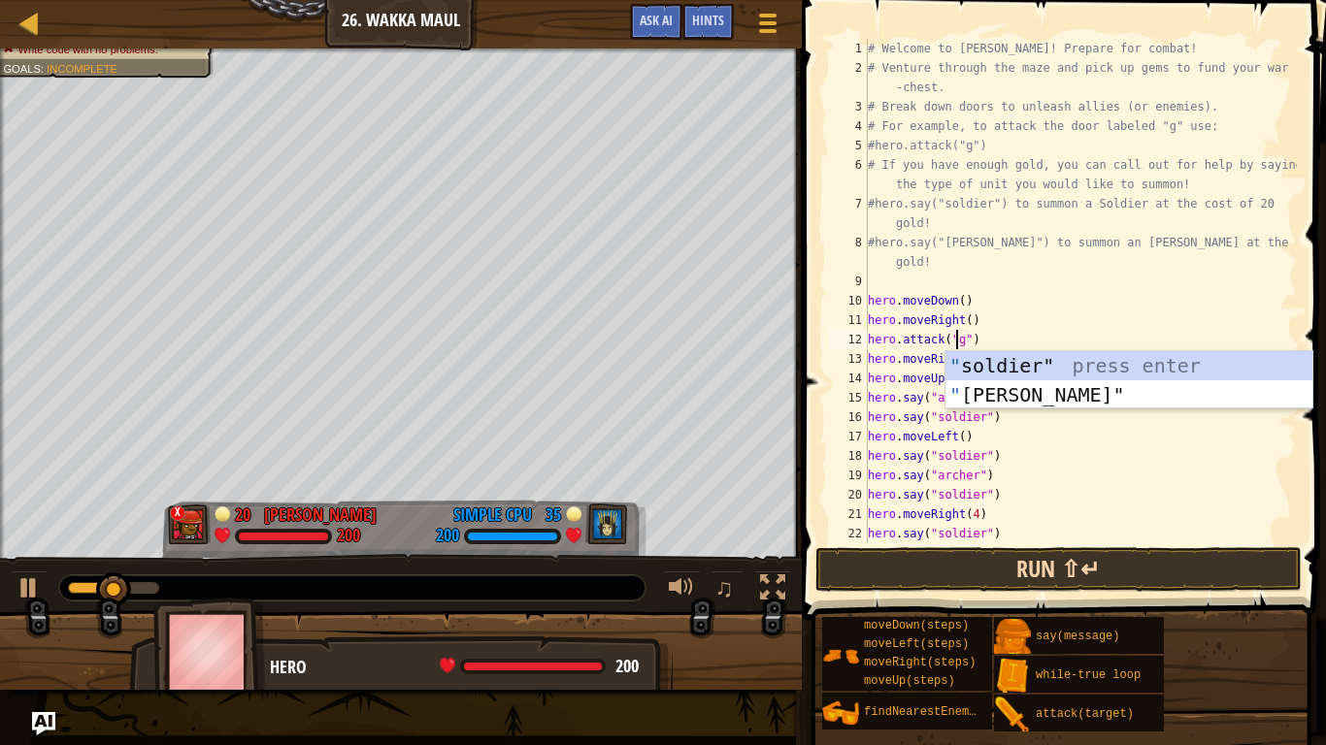
type textarea "hero.attack("g")"
click at [1016, 575] on button "Run ⇧↵" at bounding box center [1058, 569] width 486 height 45
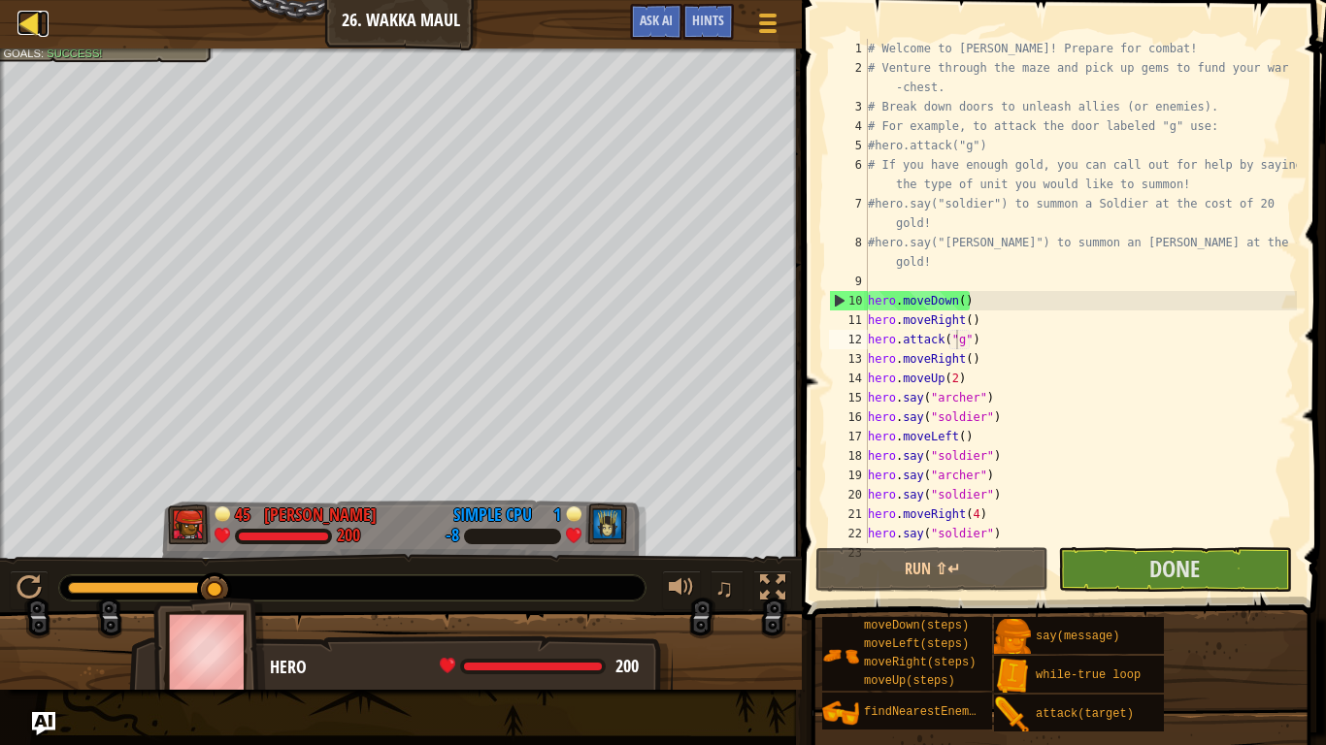
click at [24, 20] on div at bounding box center [29, 23] width 24 height 24
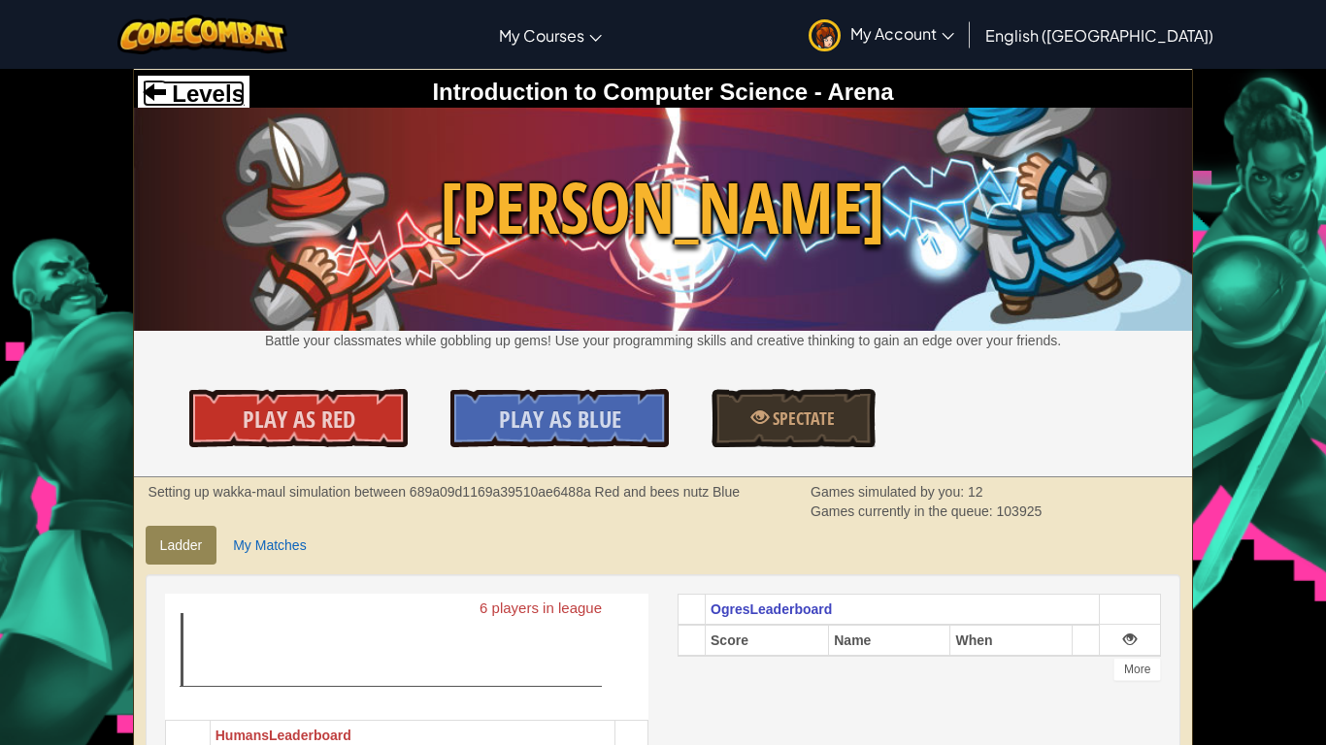
click at [201, 87] on span "Levels" at bounding box center [205, 94] width 79 height 26
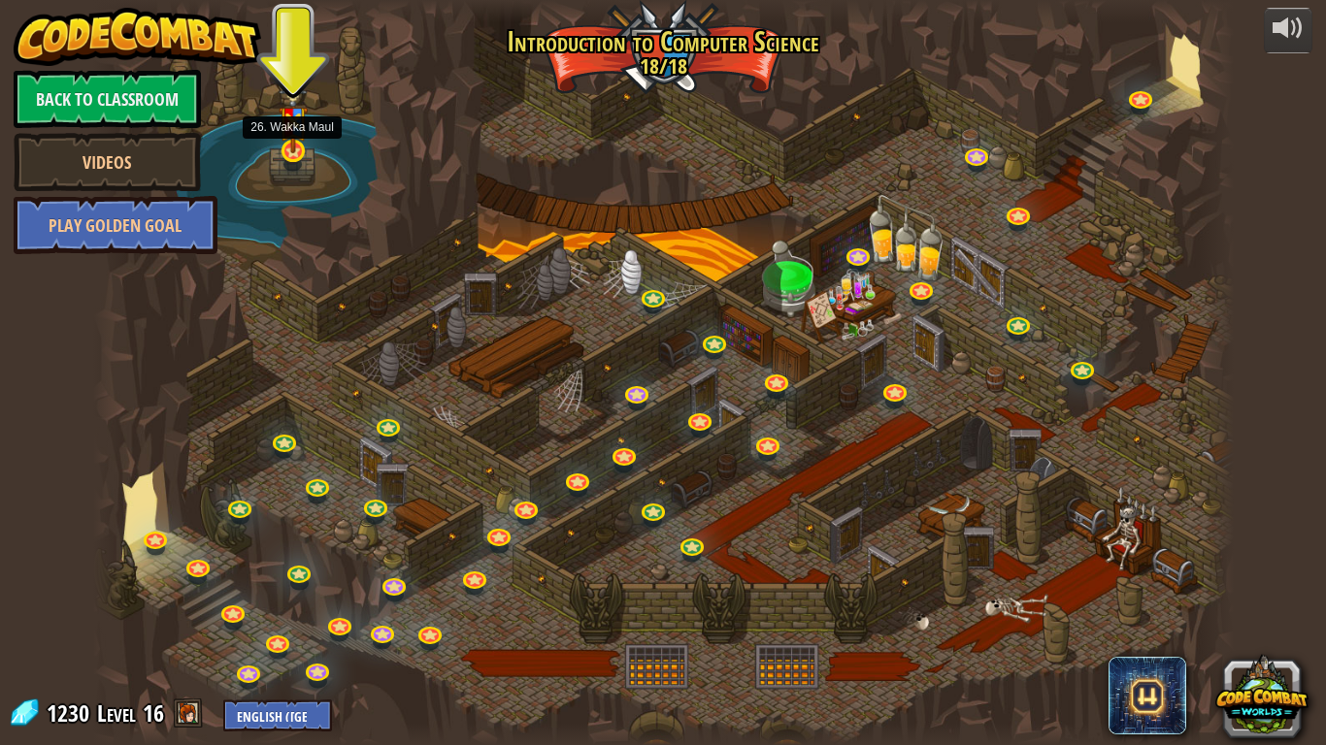
click at [302, 141] on img at bounding box center [293, 115] width 29 height 77
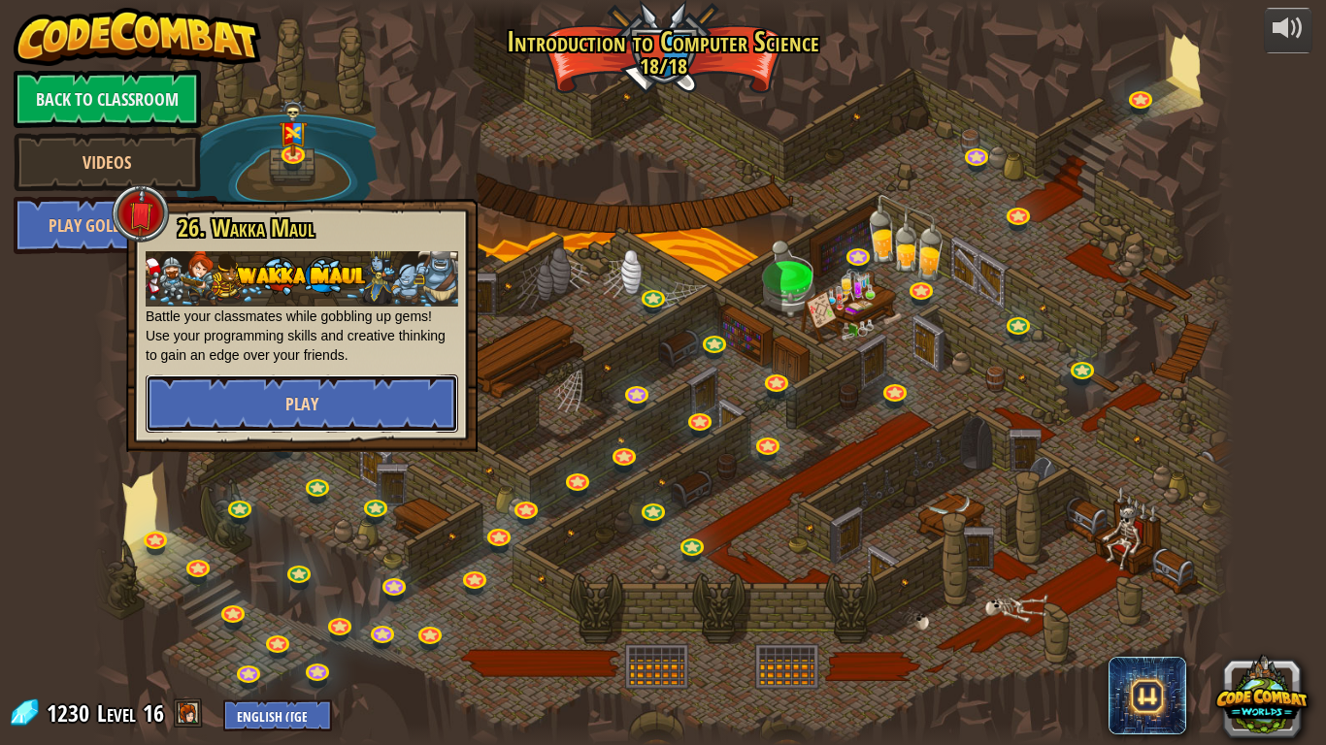
click at [348, 395] on button "Play" at bounding box center [302, 404] width 312 height 58
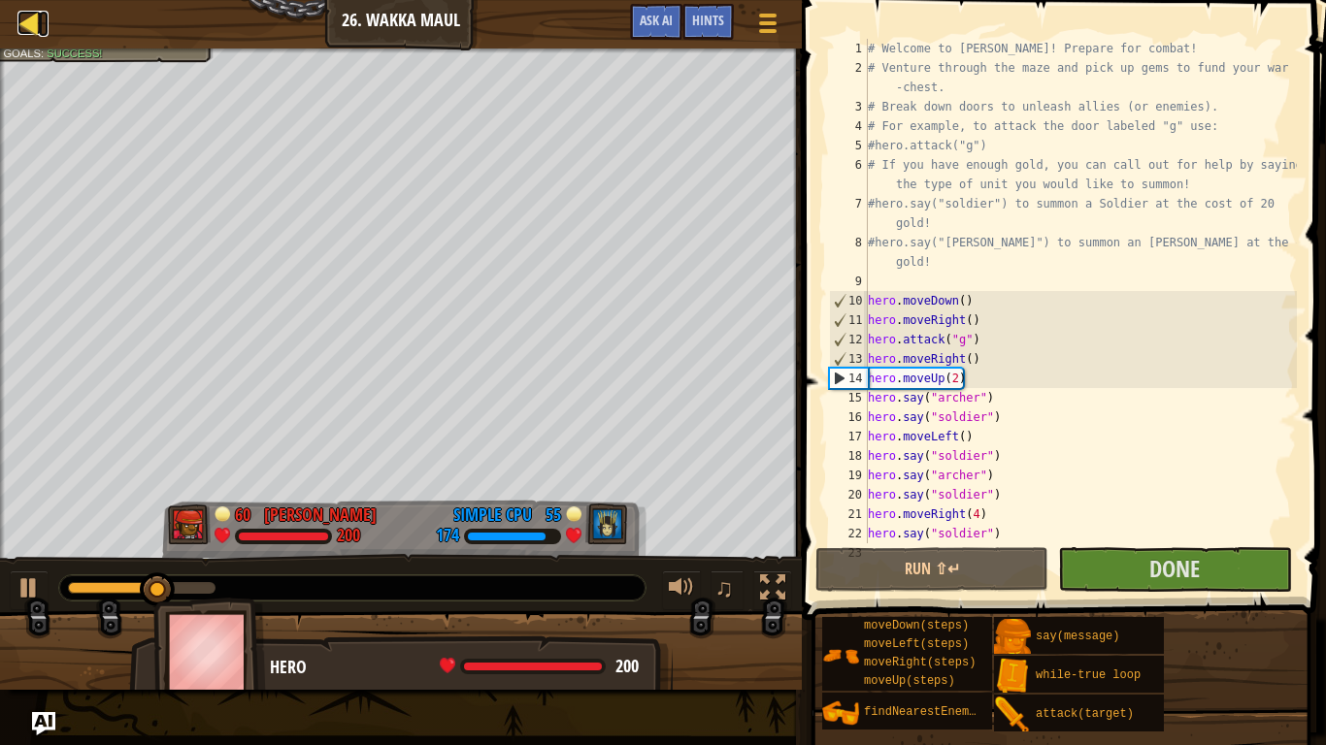
click at [41, 25] on link "Ladder" at bounding box center [44, 24] width 10 height 26
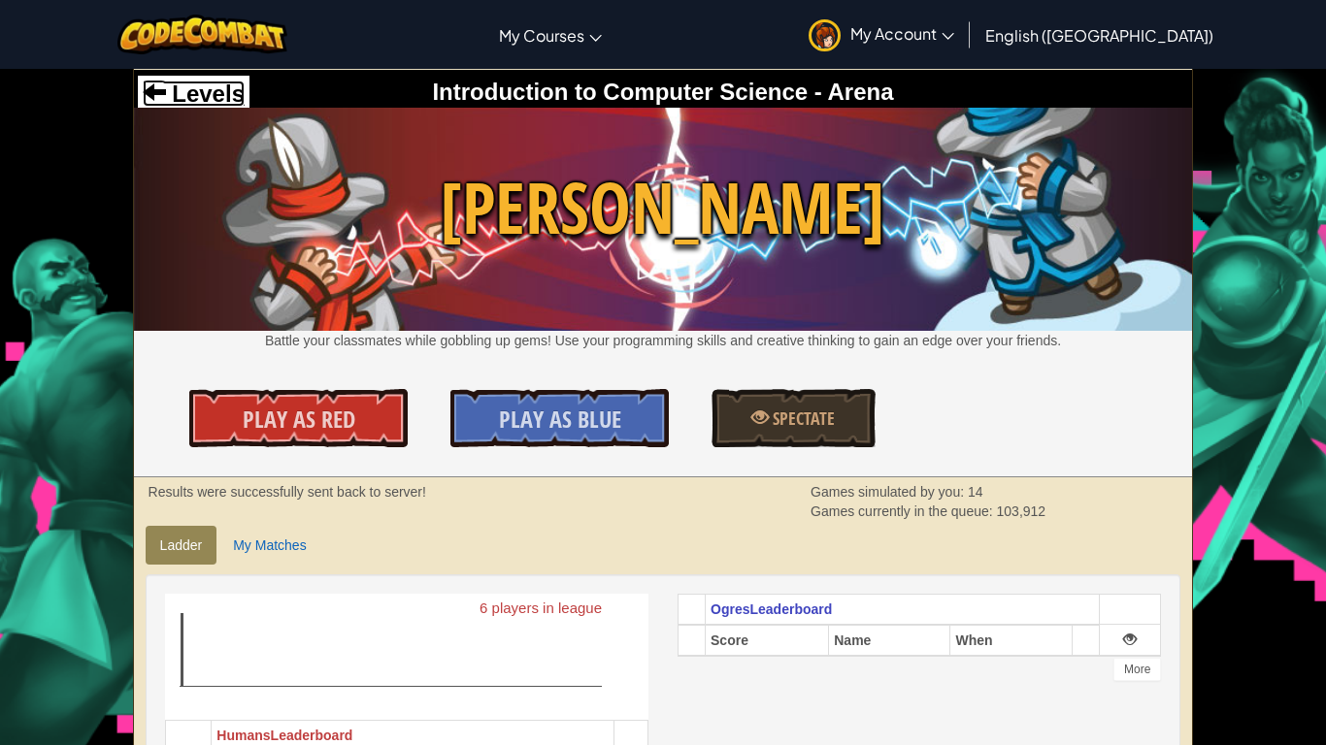
click at [186, 104] on span "Levels" at bounding box center [205, 94] width 79 height 26
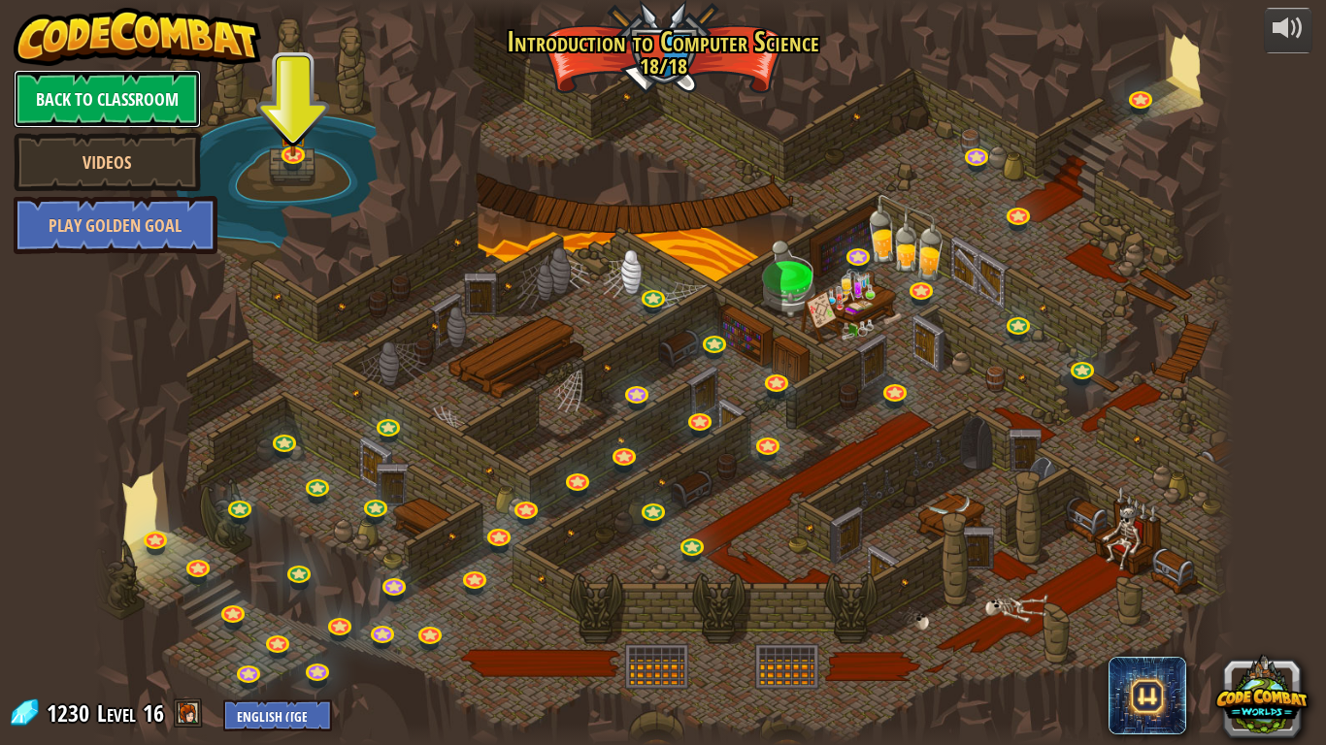
click at [179, 82] on link "Back to Classroom" at bounding box center [107, 99] width 187 height 58
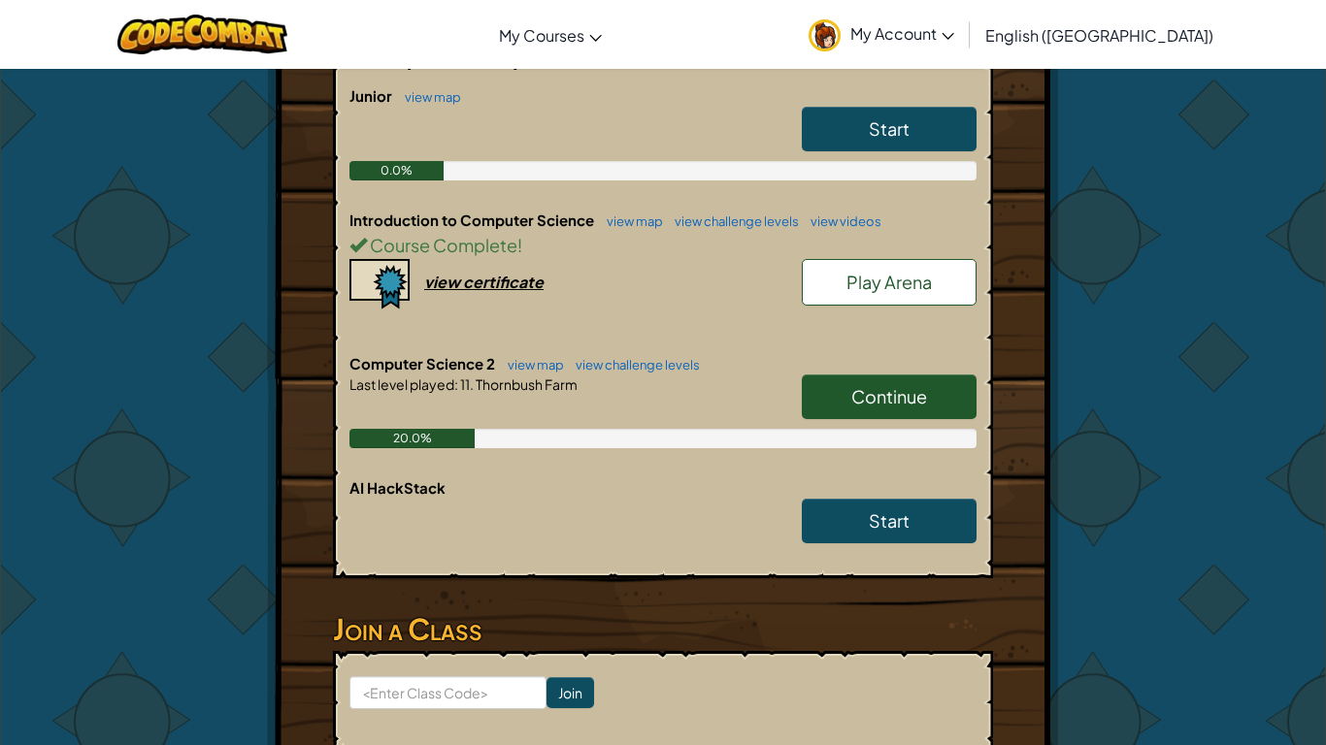
scroll to position [452, 0]
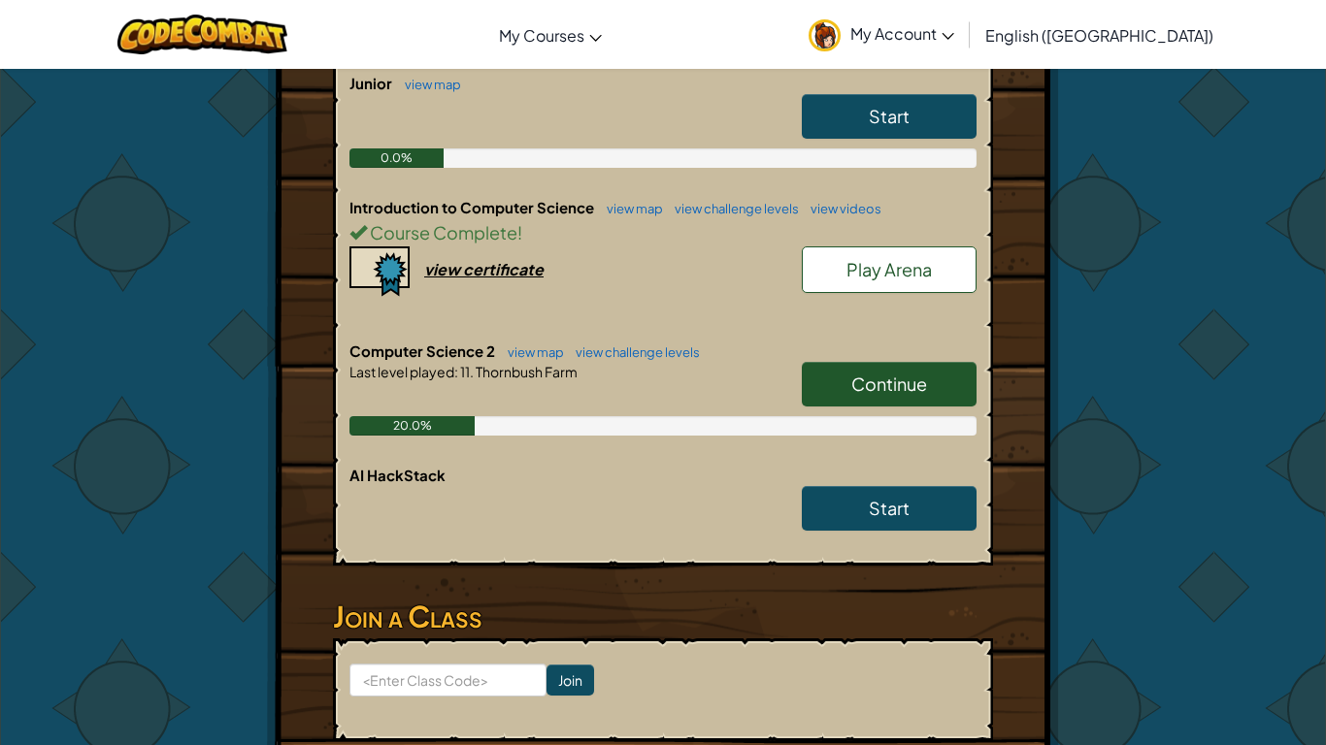
click at [867, 396] on link "Continue" at bounding box center [889, 384] width 175 height 45
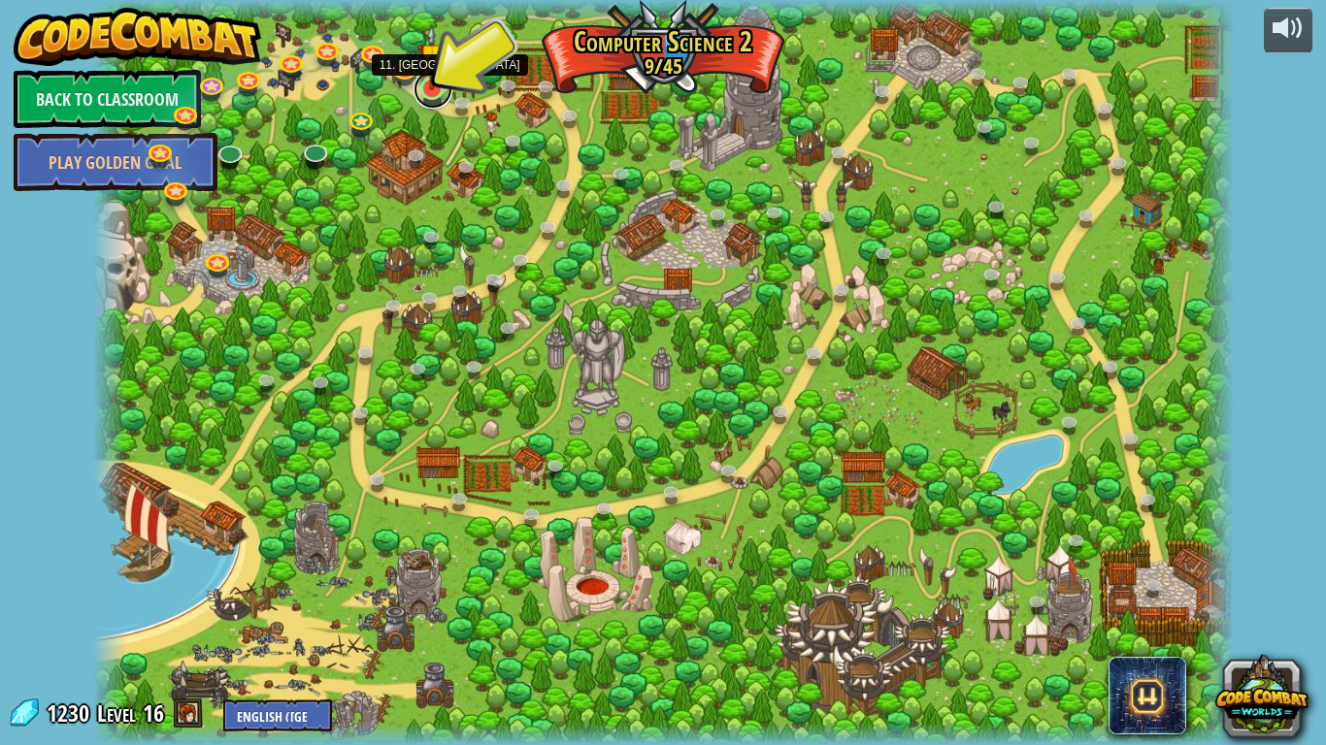
click at [446, 92] on link at bounding box center [432, 89] width 39 height 39
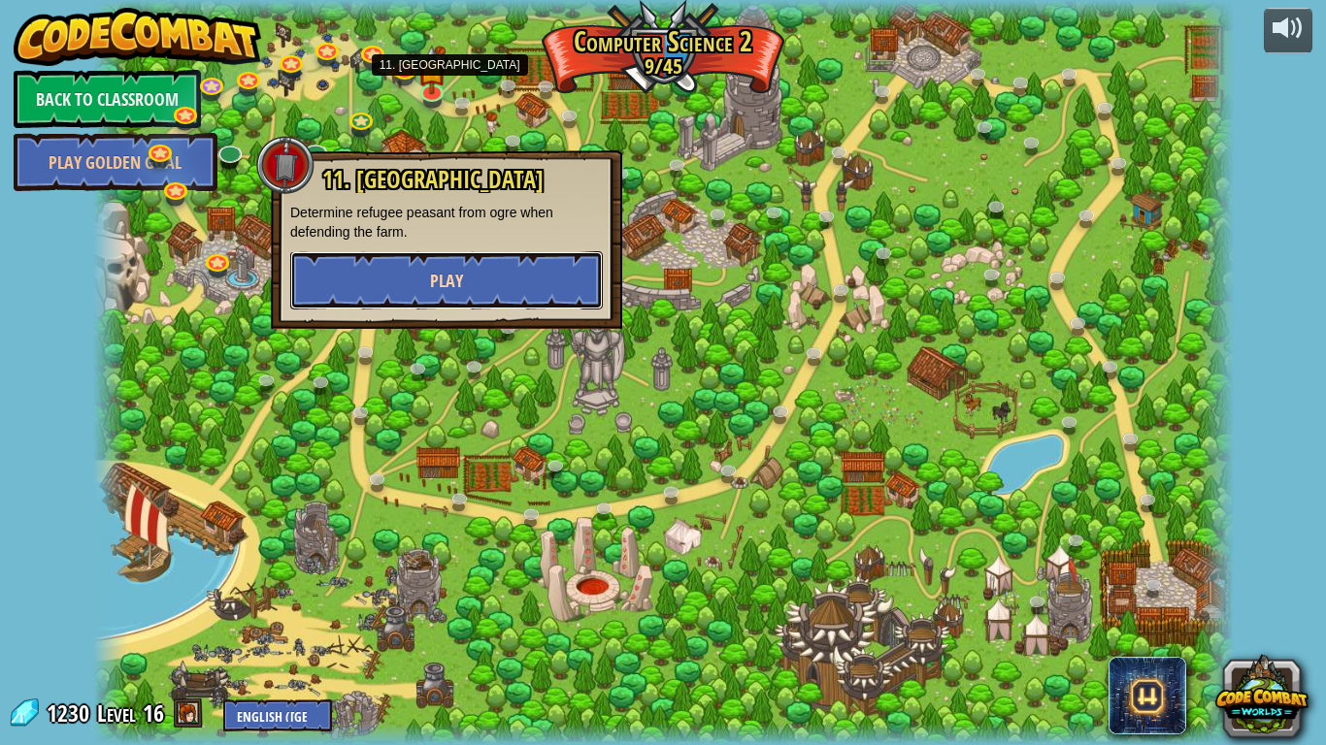
click at [496, 306] on button "Play" at bounding box center [446, 280] width 312 height 58
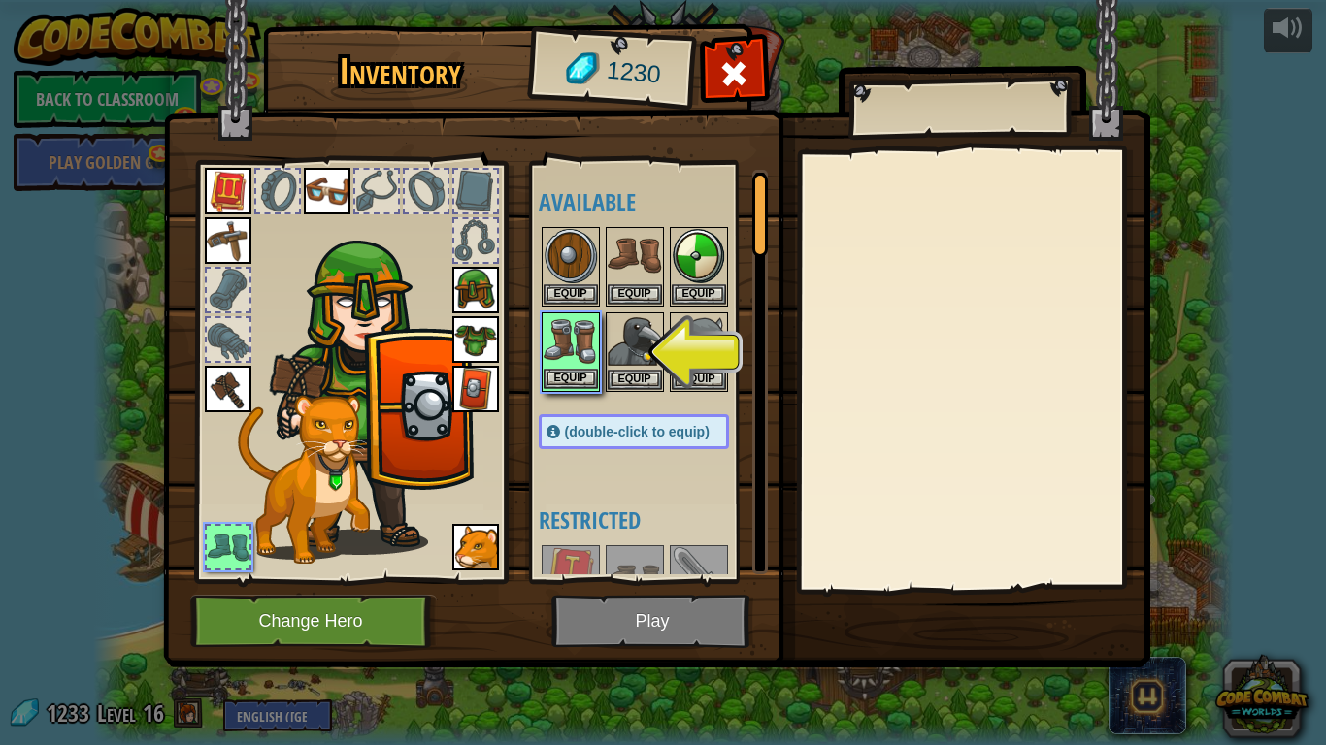
click at [559, 336] on img at bounding box center [570, 341] width 54 height 54
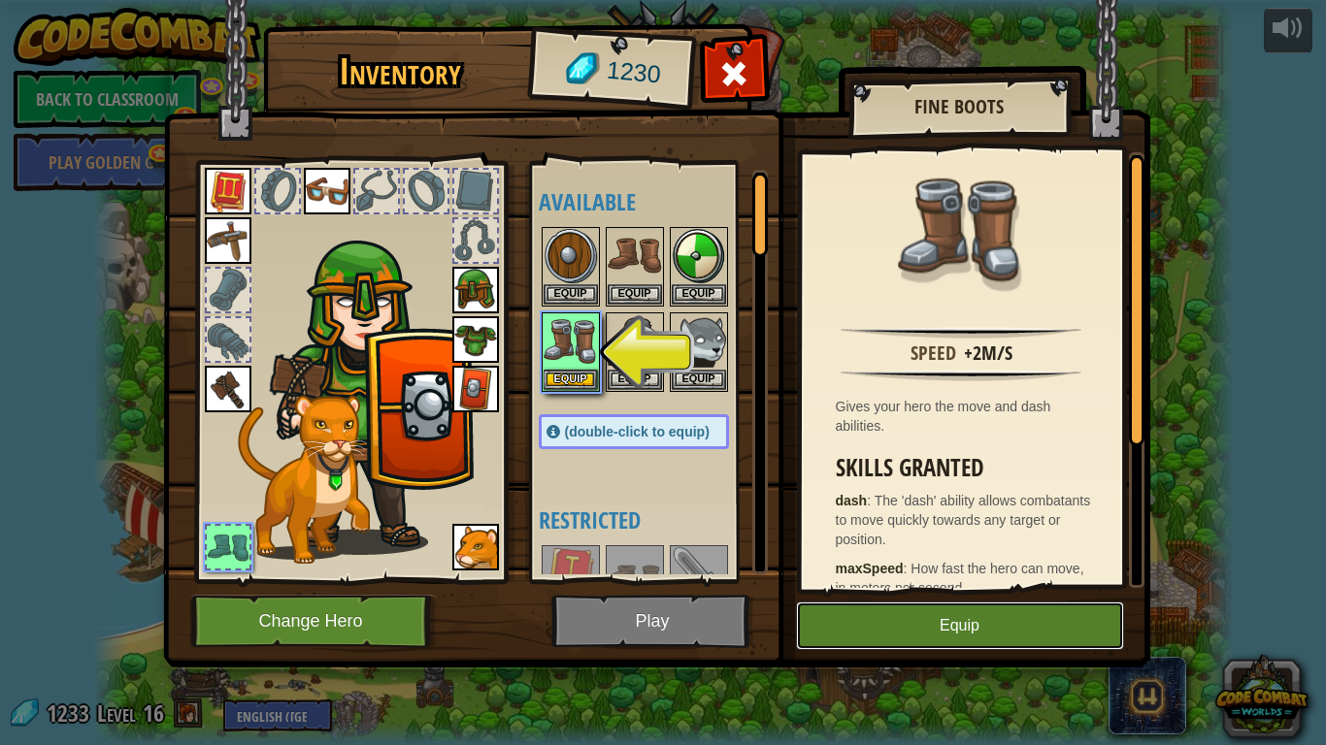
click at [876, 615] on button "Equip" at bounding box center [960, 626] width 328 height 49
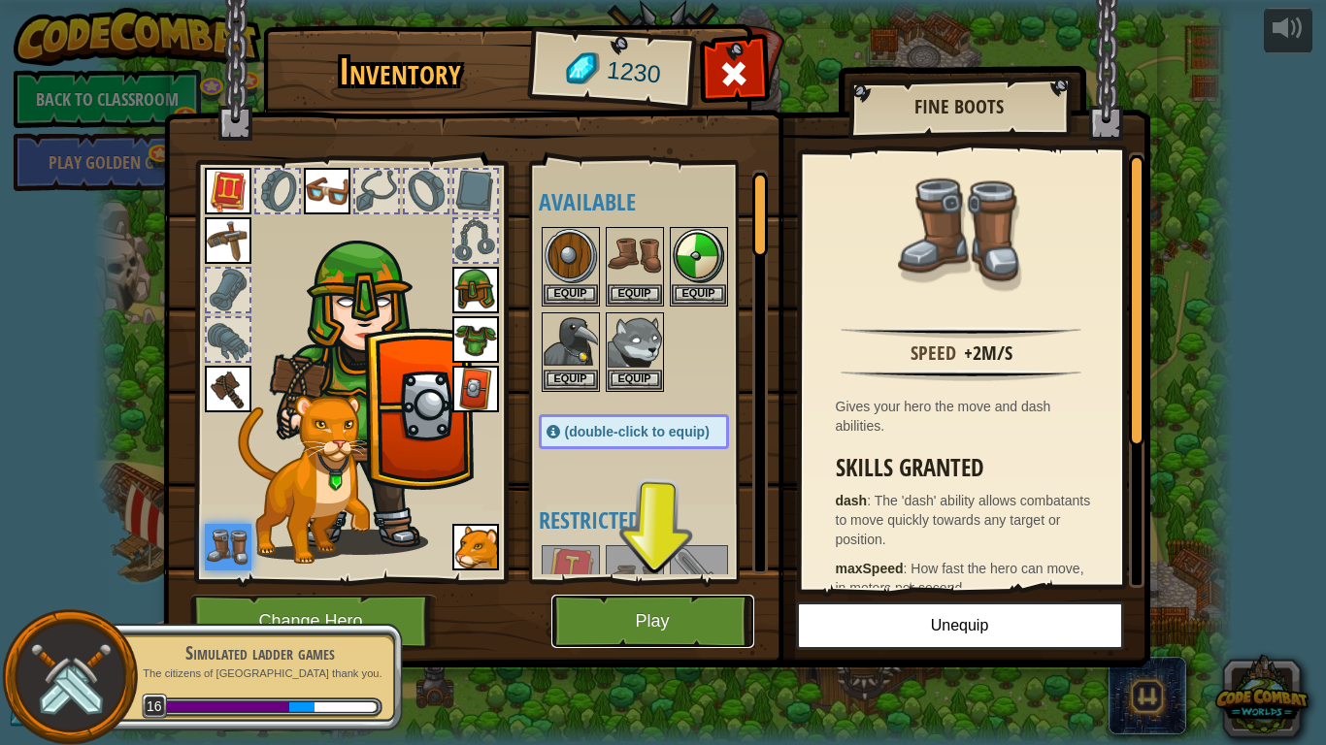
click at [689, 612] on button "Play" at bounding box center [652, 621] width 203 height 53
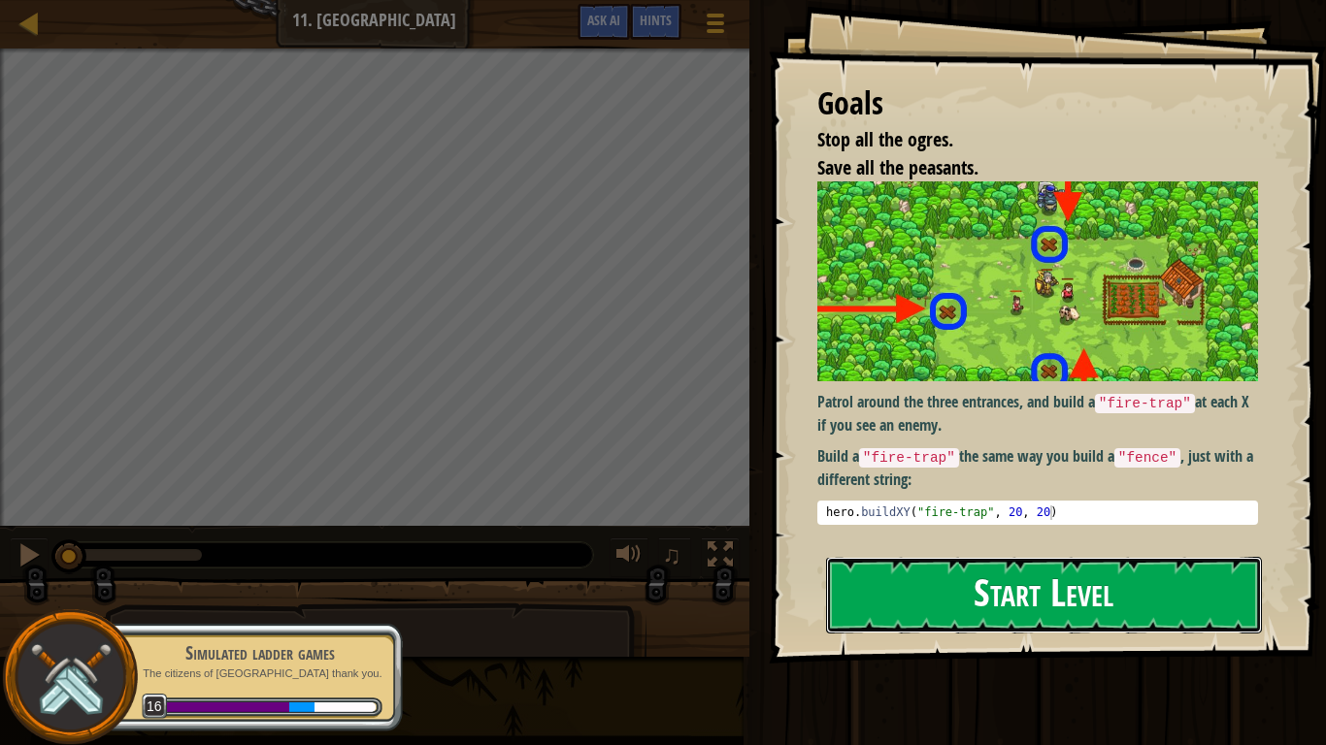
click at [1139, 598] on button "Start Level" at bounding box center [1044, 595] width 436 height 77
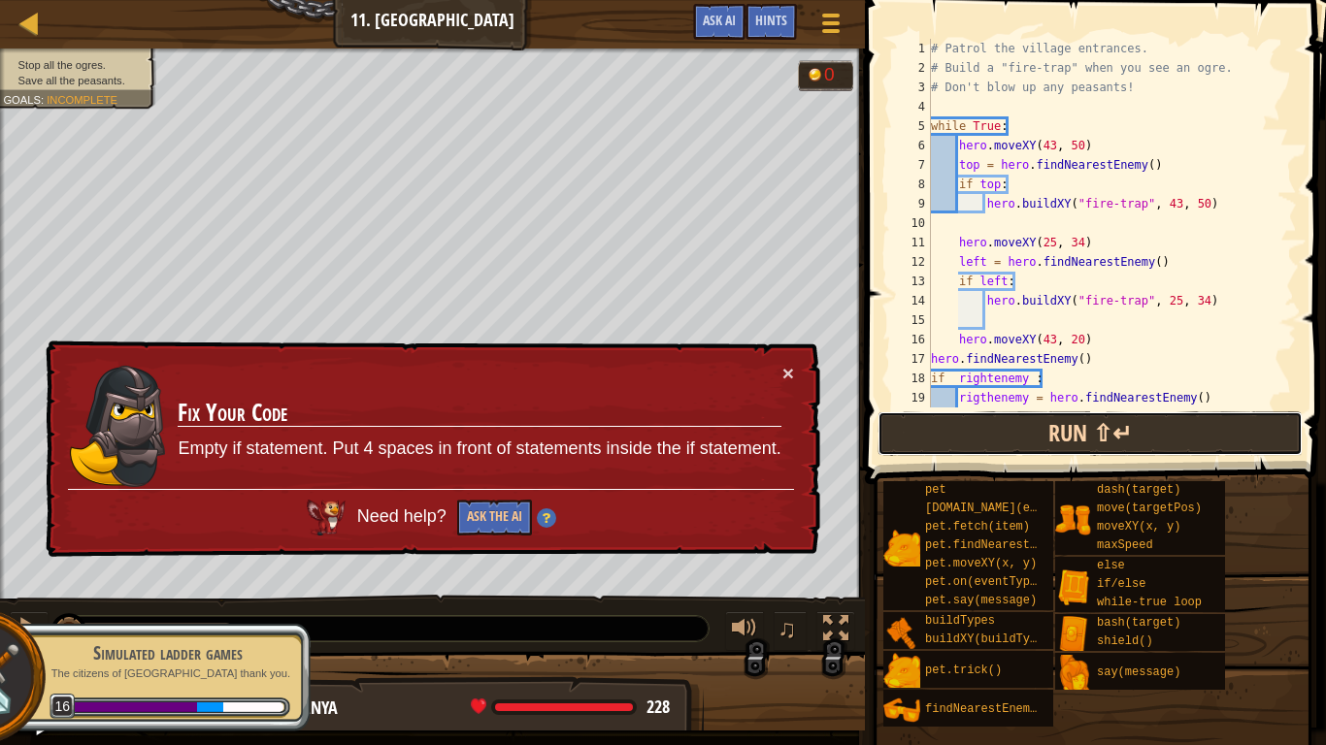
click at [984, 412] on button "Run ⇧↵" at bounding box center [1089, 433] width 425 height 45
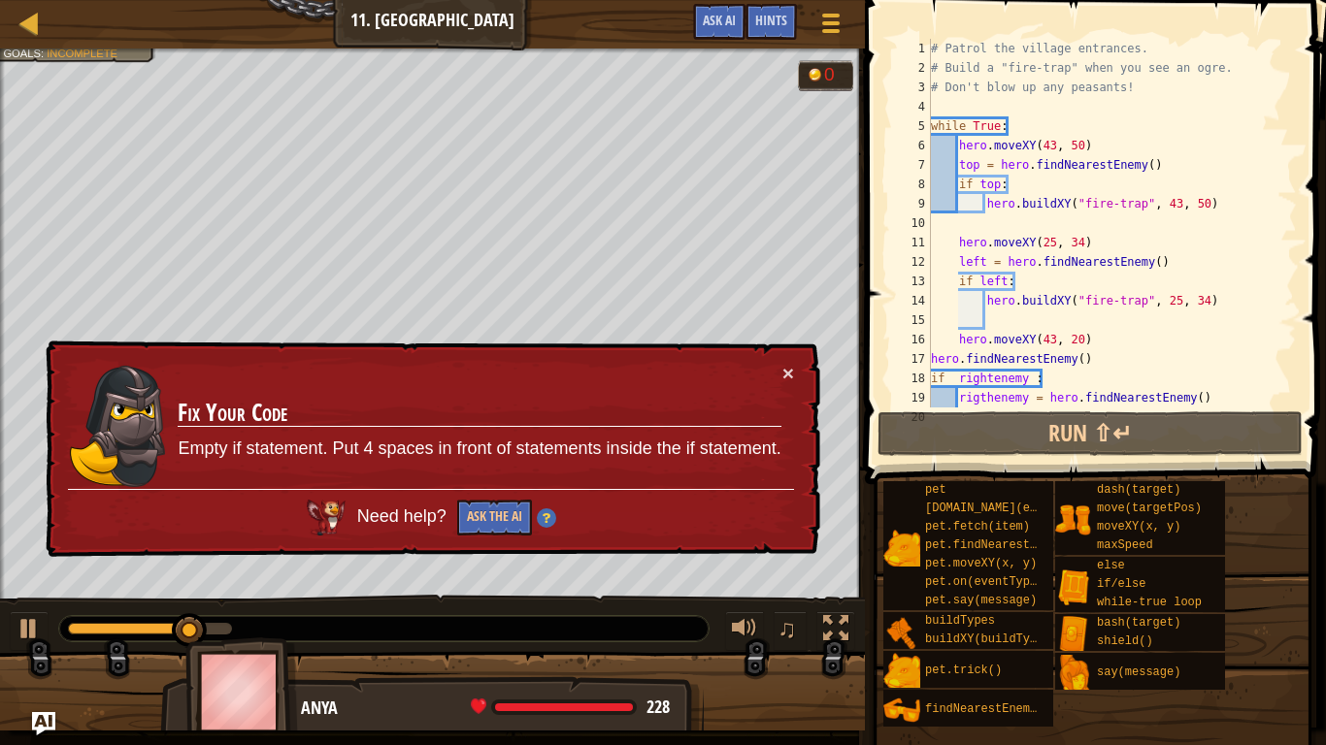
click at [923, 378] on div "18" at bounding box center [911, 378] width 39 height 19
click at [924, 366] on div "17" at bounding box center [911, 358] width 39 height 19
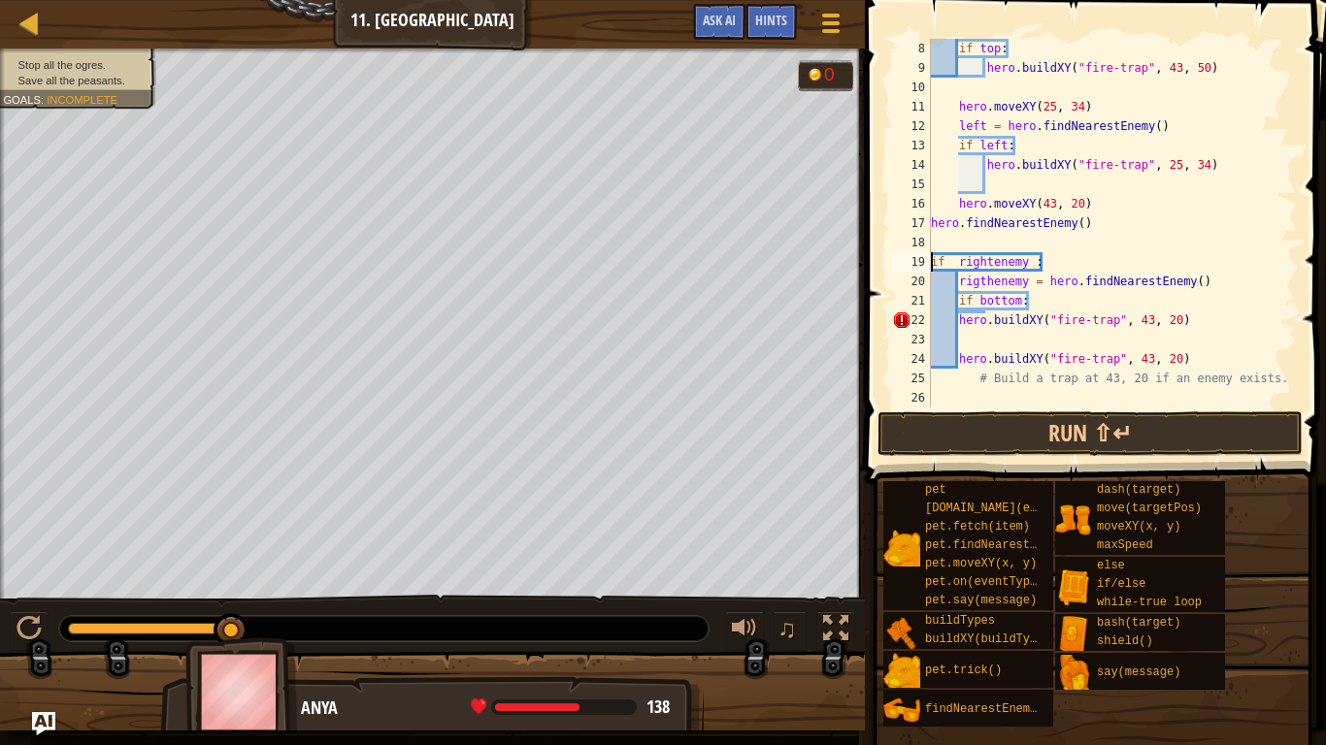
scroll to position [136, 0]
click at [960, 271] on div "if top : hero . buildXY ( "fire-trap" , 43 , 50 ) hero . moveXY ( 25 , 34 ) lef…" at bounding box center [1112, 243] width 370 height 408
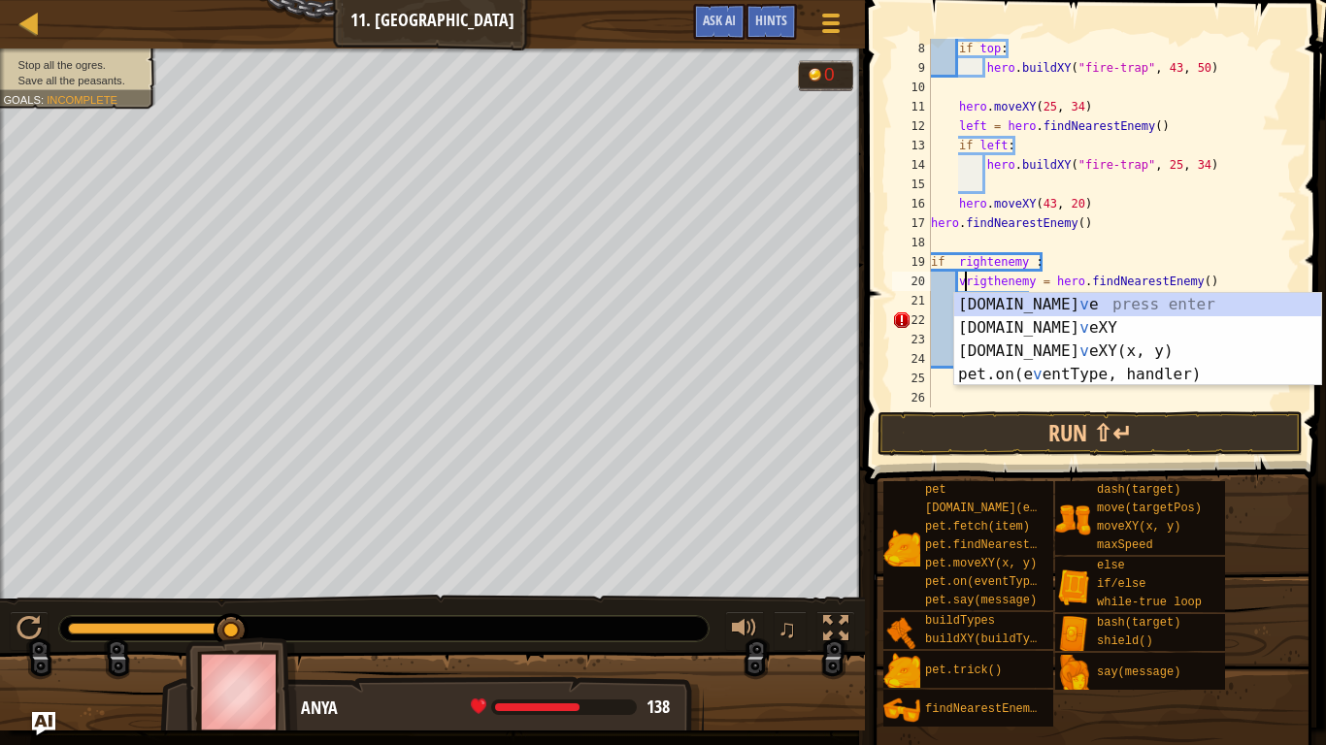
scroll to position [9, 6]
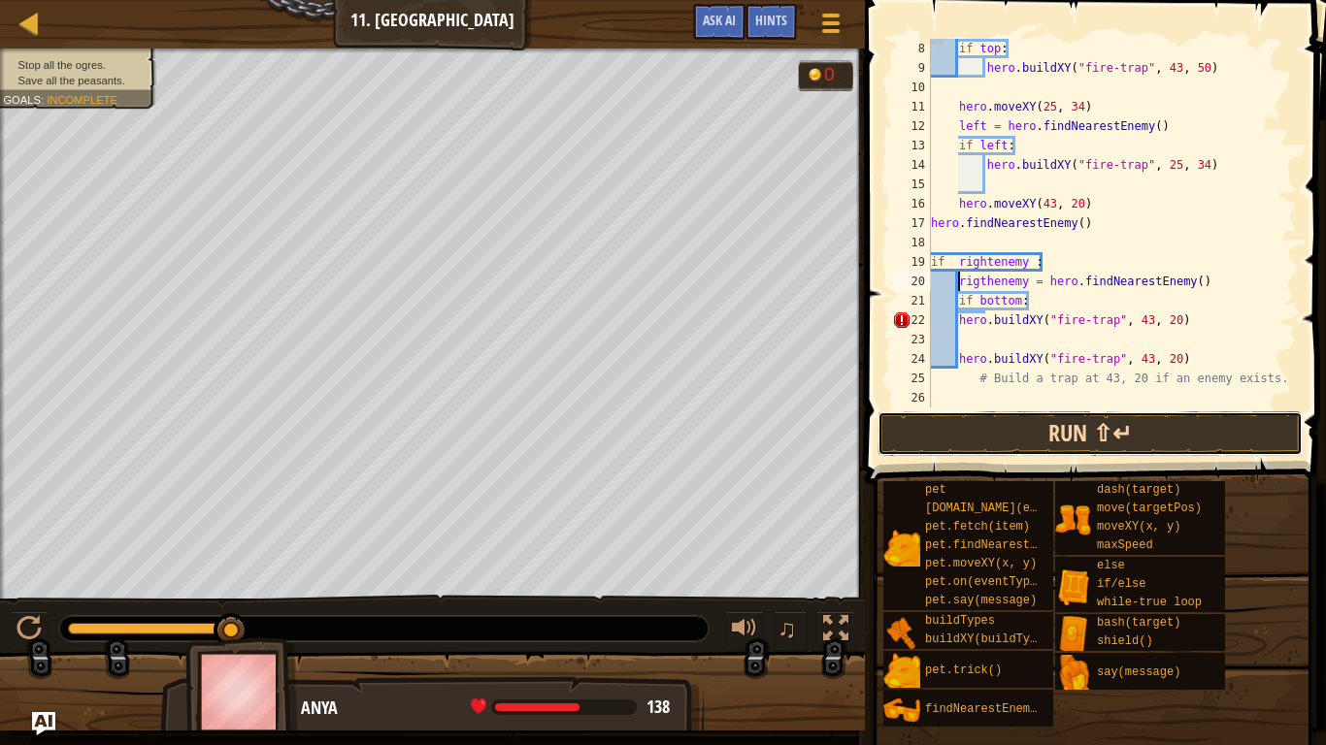
click at [954, 426] on button "Run ⇧↵" at bounding box center [1089, 433] width 425 height 45
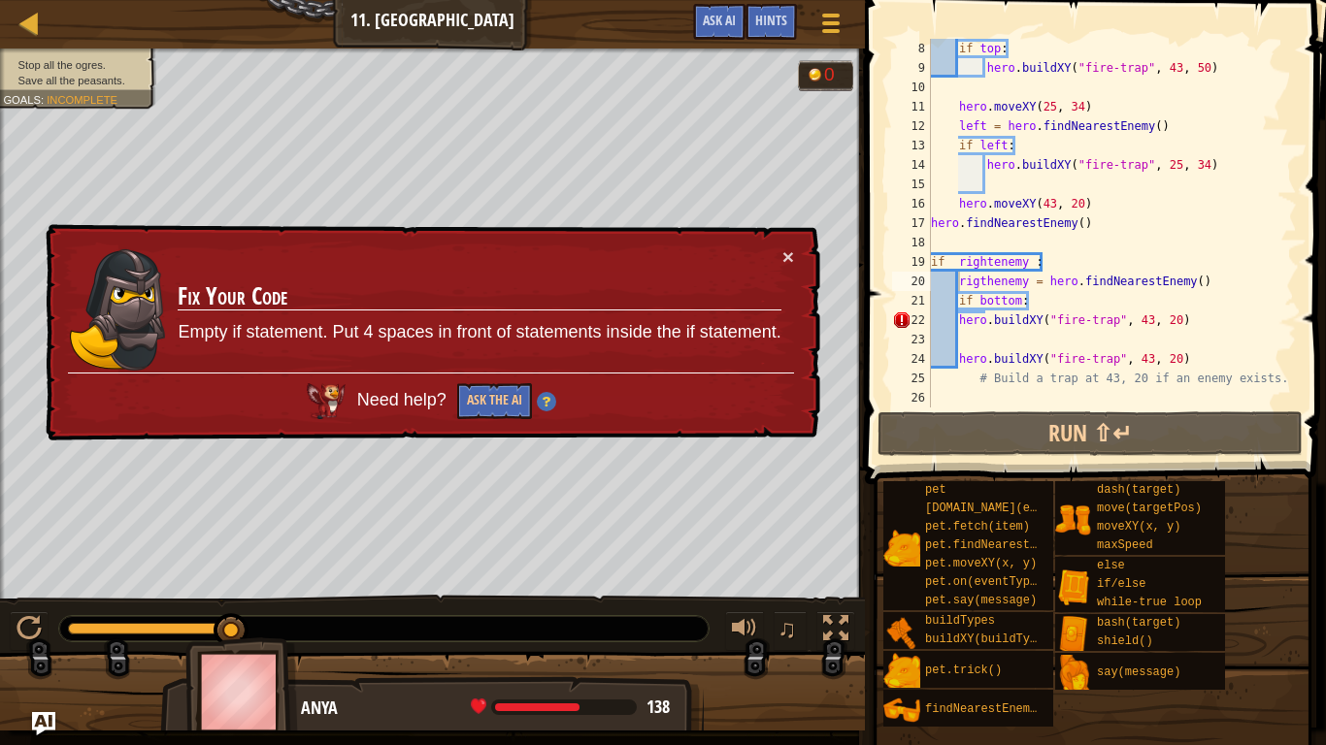
click at [541, 430] on div "× Fix Your Code Empty if statement. Put 4 spaces in front of statements inside …" at bounding box center [431, 332] width 778 height 217
click at [503, 418] on button "Ask the AI" at bounding box center [494, 401] width 75 height 36
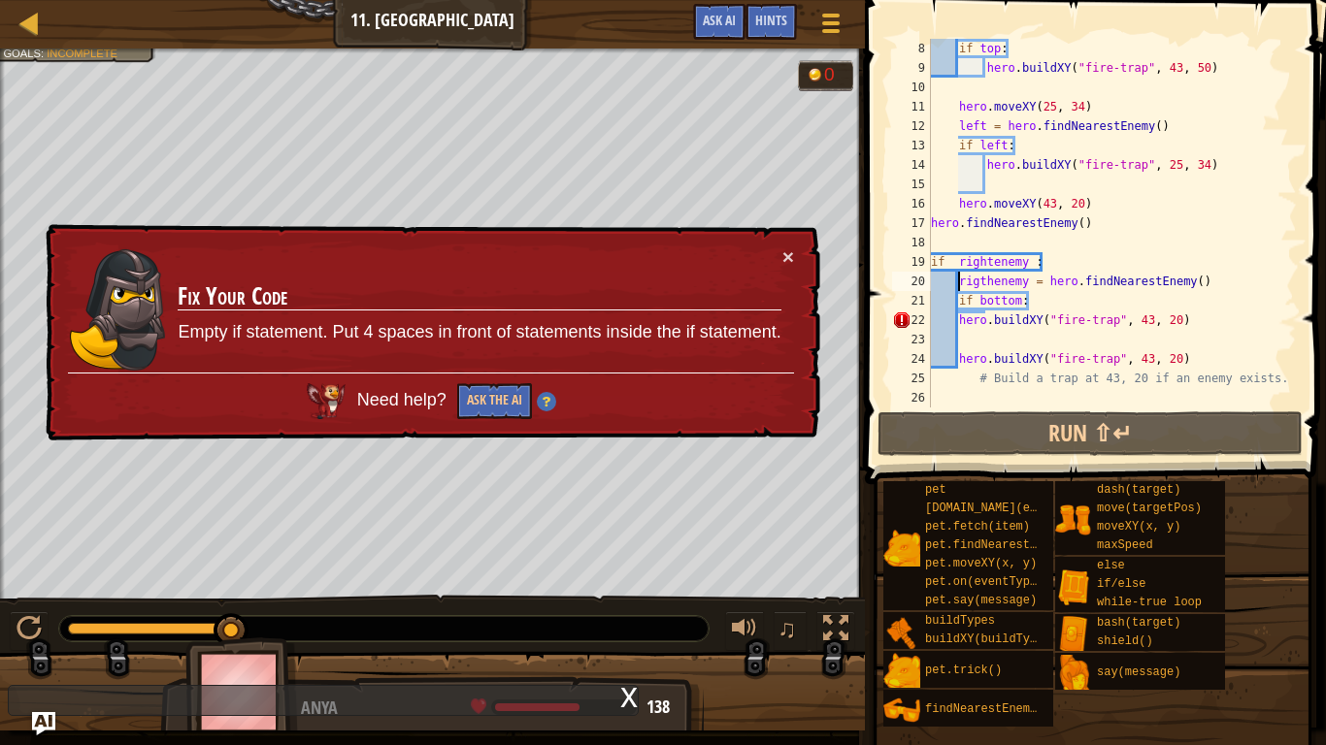
scroll to position [9, 5]
click at [943, 280] on div "if top : hero . buildXY ( "fire-trap" , 43 , 50 ) hero . moveXY ( 25 , 34 ) lef…" at bounding box center [1112, 243] width 370 height 408
click at [943, 256] on div "if top : hero . buildXY ( "fire-trap" , 43 , 50 ) hero . moveXY ( 25 , 34 ) lef…" at bounding box center [1112, 243] width 370 height 408
type textarea "if rightenemy :"
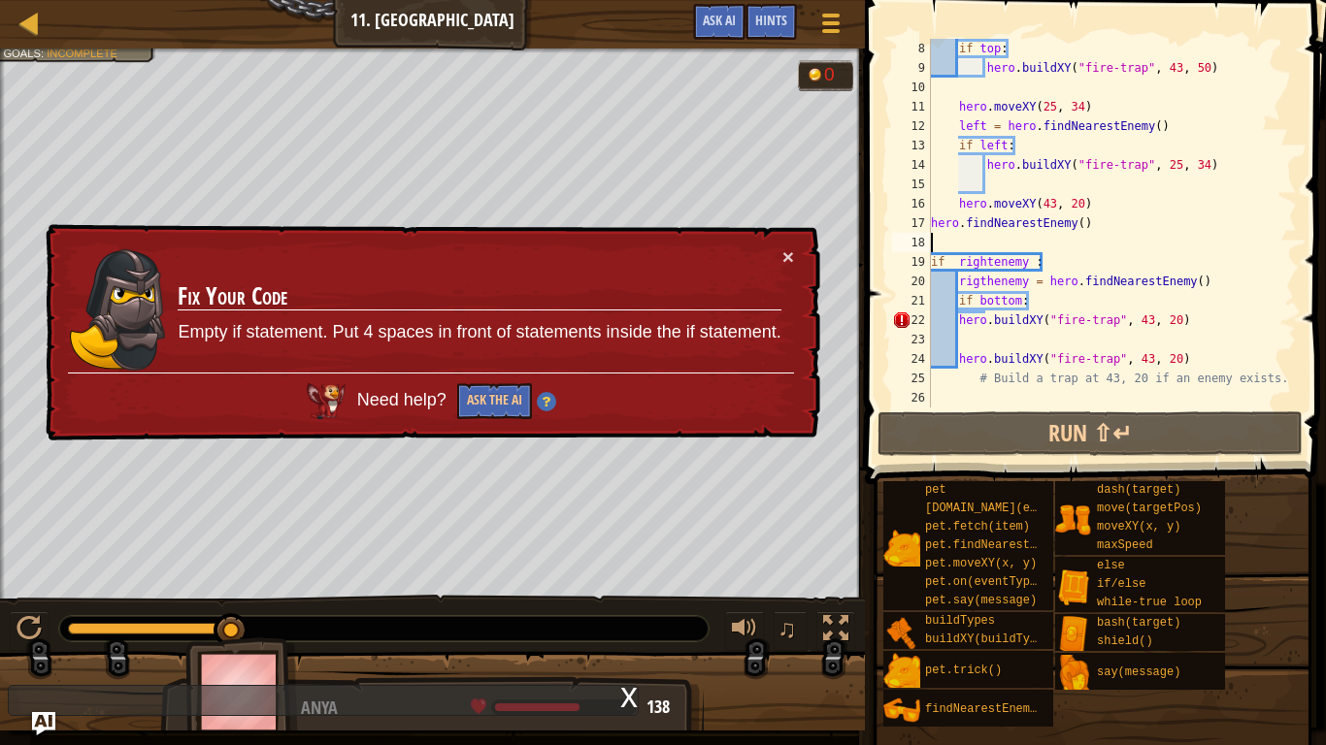
type textarea "hero.findNearestEnemy()"
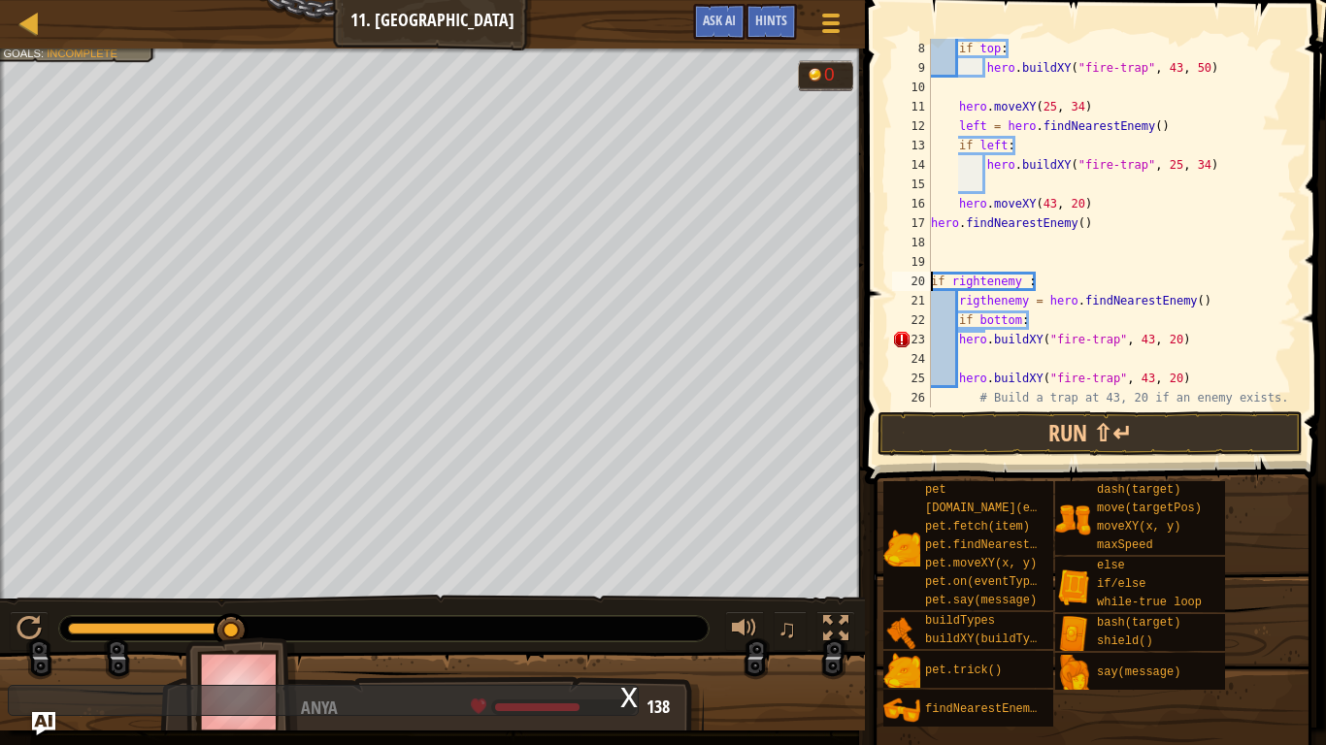
type textarea "if rightenemy :"
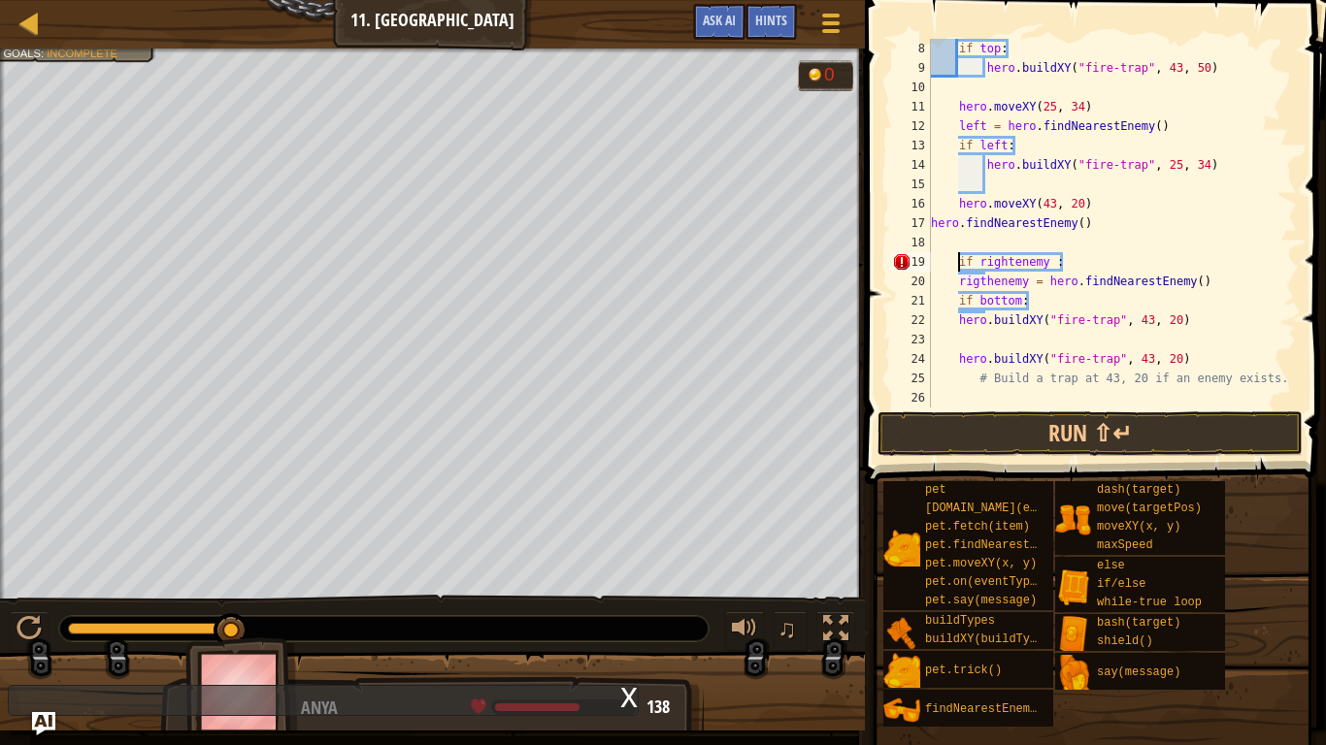
click at [1124, 263] on div "if top : hero . buildXY ( "fire-trap" , 43 , 50 ) hero . moveXY ( 25 , 34 ) lef…" at bounding box center [1112, 243] width 370 height 408
click at [1080, 279] on div "if top : hero . buildXY ( "fire-trap" , 43 , 50 ) hero . moveXY ( 25 , 34 ) lef…" at bounding box center [1112, 243] width 370 height 408
click at [1199, 315] on div "if top : hero . buildXY ( "fire-trap" , 43 , 50 ) hero . moveXY ( 25 , 34 ) lef…" at bounding box center [1112, 243] width 370 height 408
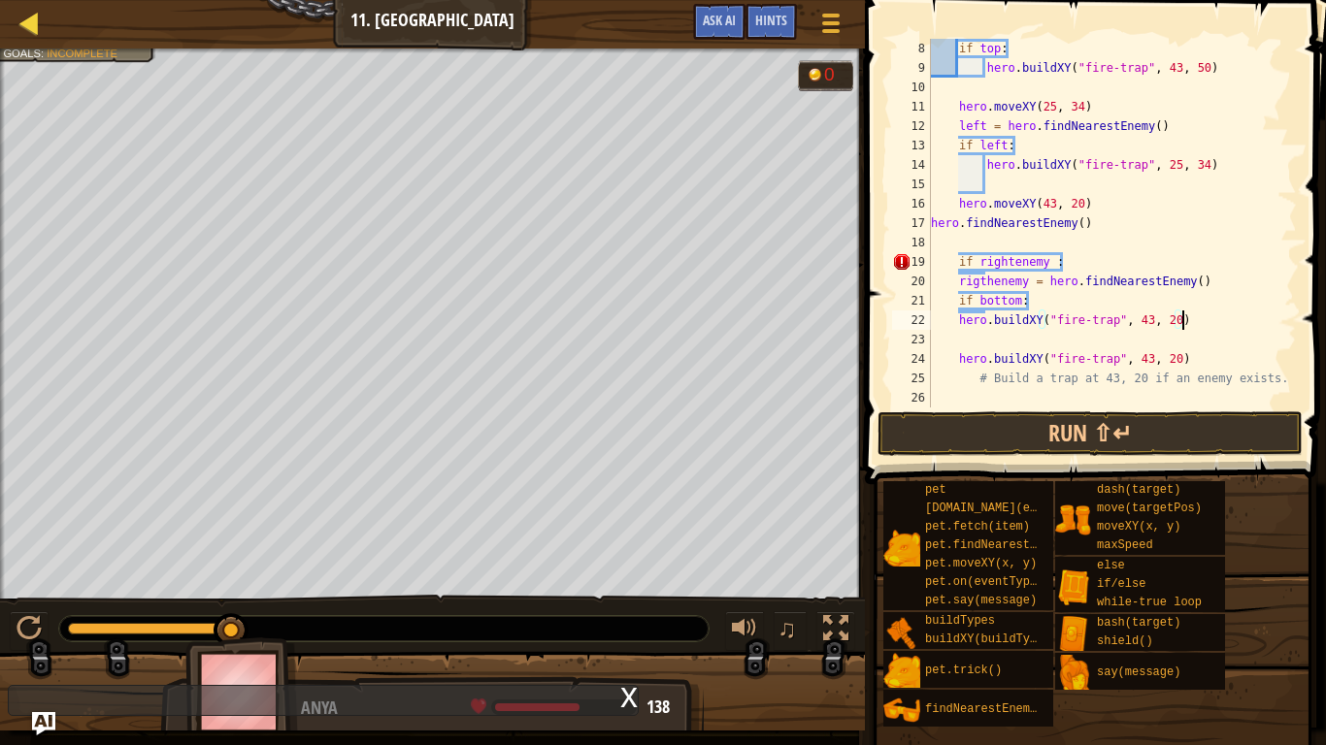
type textarea "hero.buildXY("fire-trap", 43, 20)"
click at [38, 22] on div at bounding box center [29, 23] width 24 height 24
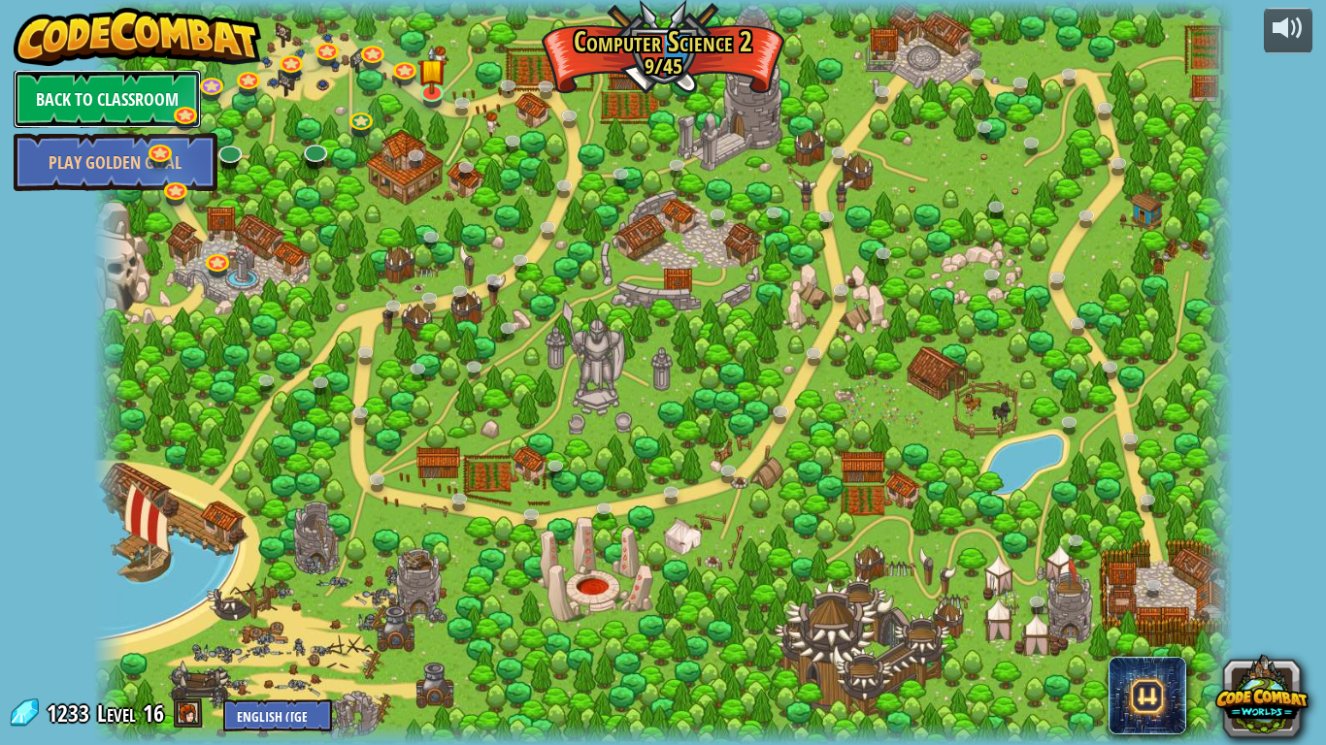
click at [68, 89] on link "Back to Classroom" at bounding box center [107, 99] width 187 height 58
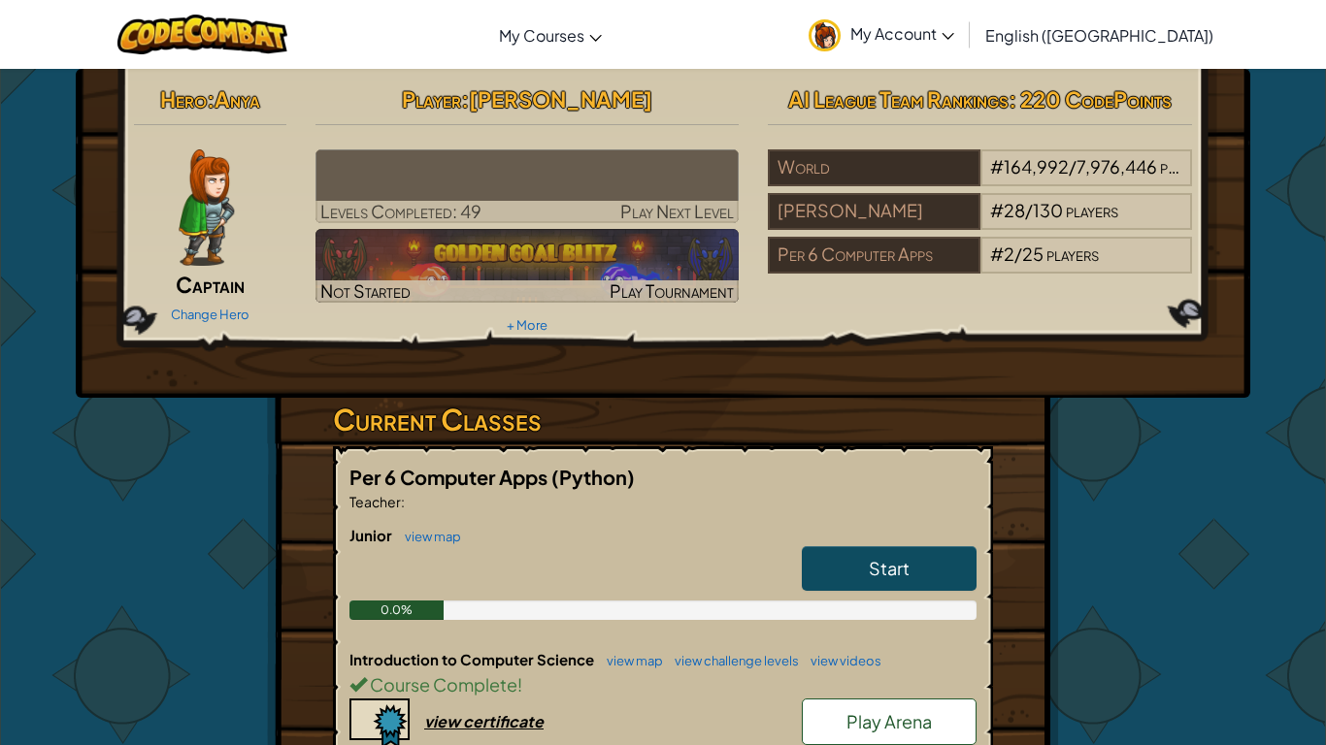
click at [217, 143] on hr at bounding box center [210, 134] width 152 height 20
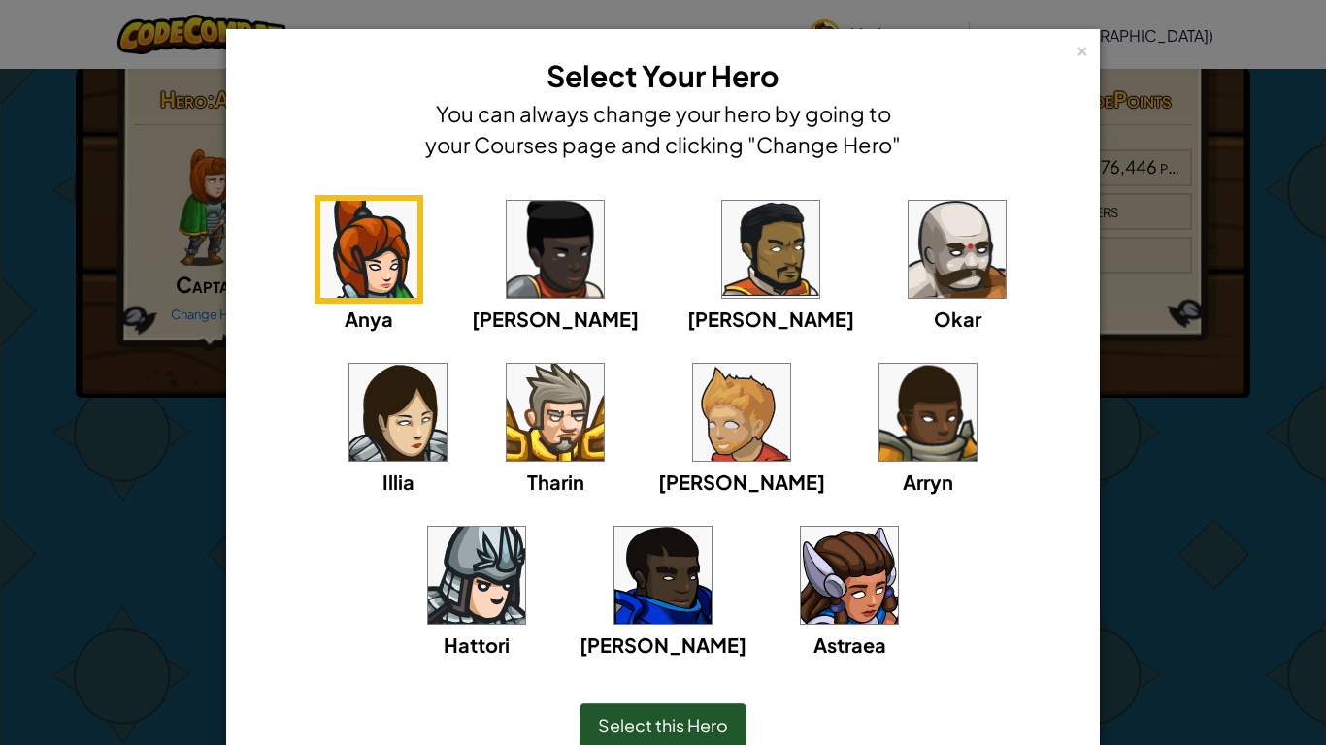
click at [486, 592] on div "Anya [PERSON_NAME] [PERSON_NAME] [PERSON_NAME] Arryn [PERSON_NAME]" at bounding box center [662, 439] width 813 height 489
click at [672, 733] on span "Select this Hero" at bounding box center [663, 725] width 130 height 22
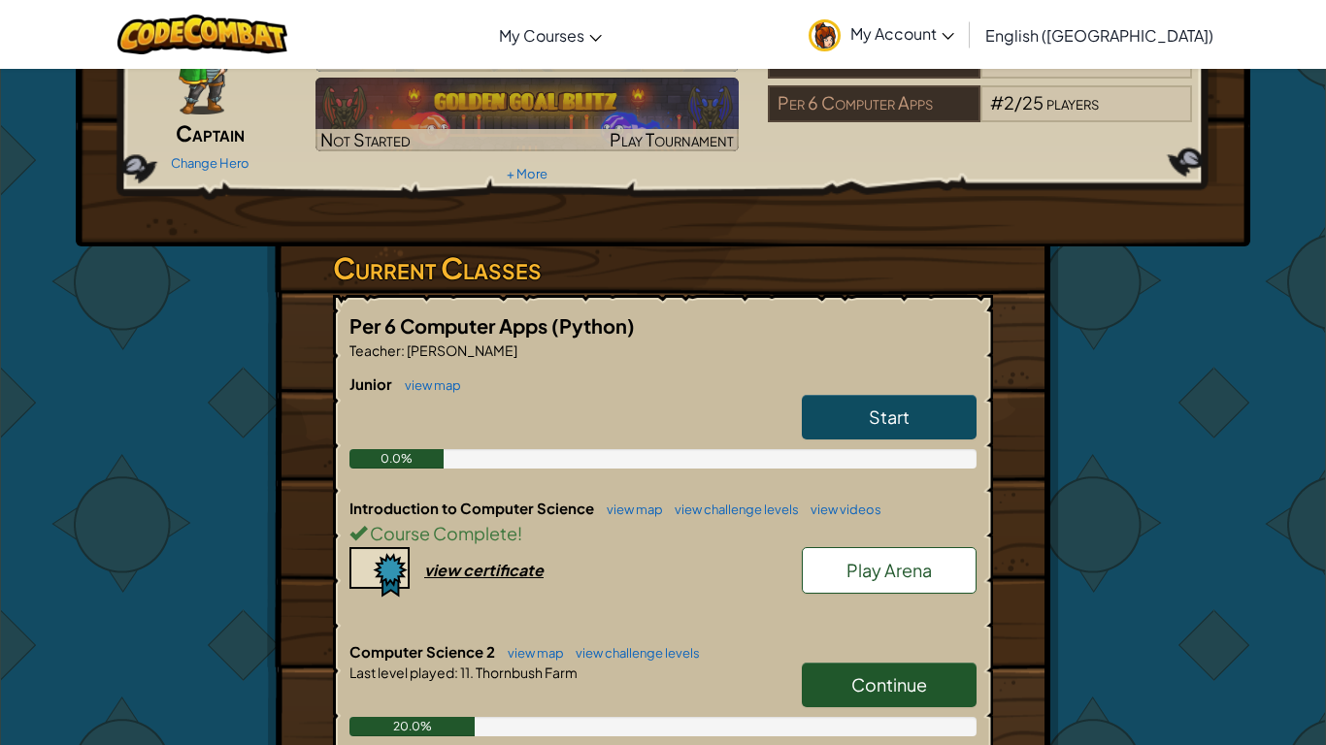
scroll to position [155, 0]
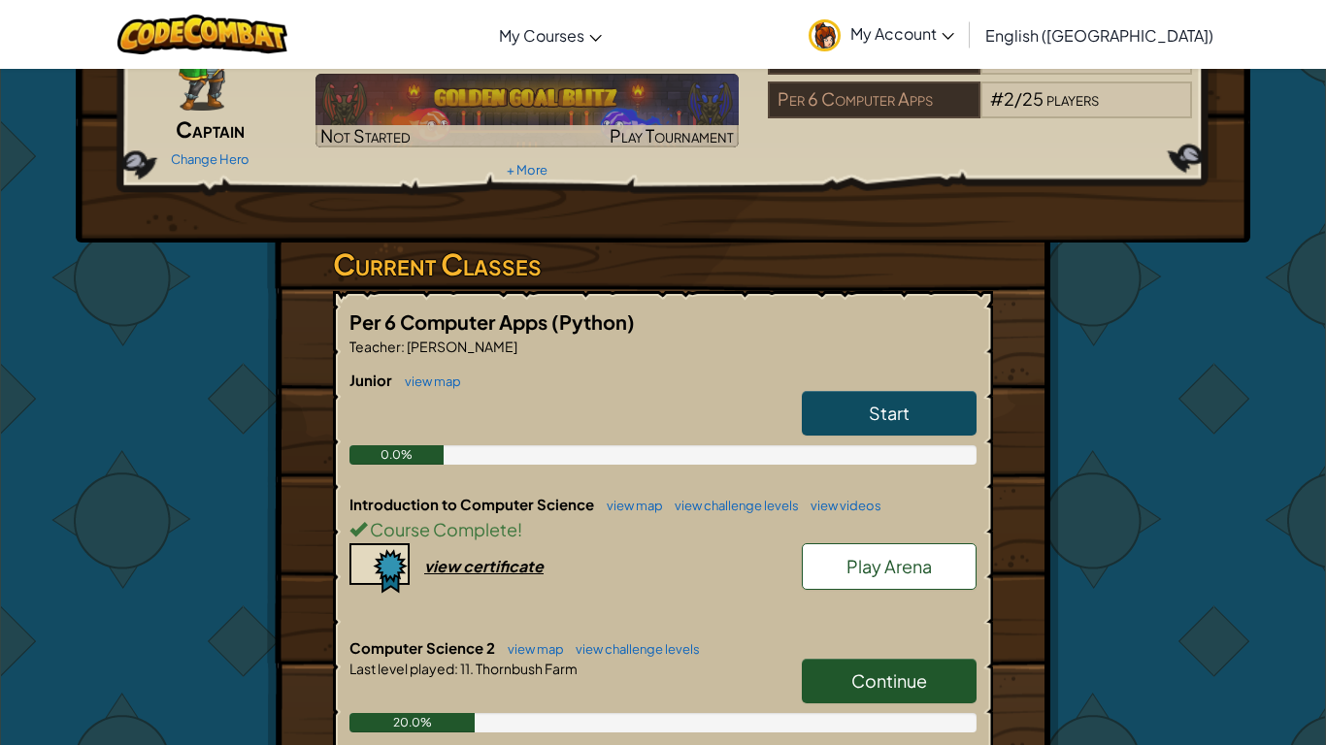
click at [871, 567] on span "Play Arena" at bounding box center [888, 566] width 85 height 22
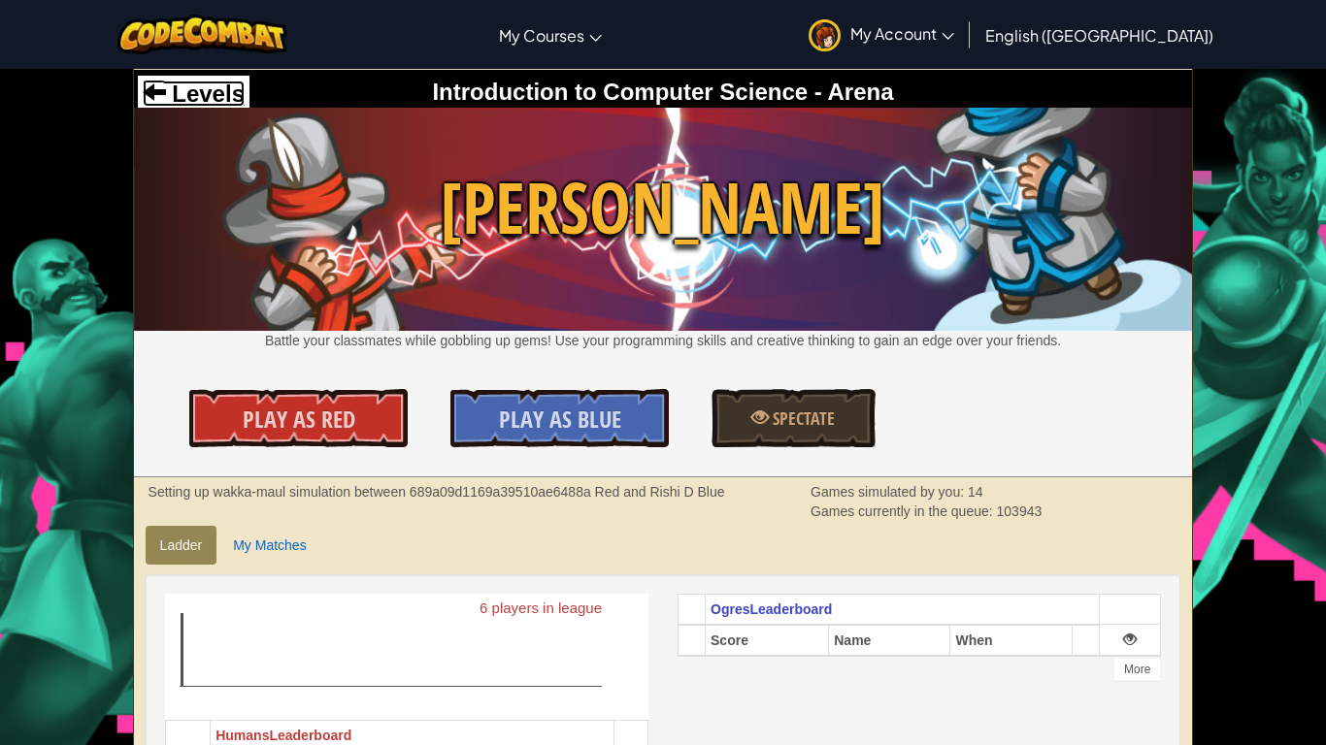
click at [213, 88] on span "Levels" at bounding box center [205, 94] width 79 height 26
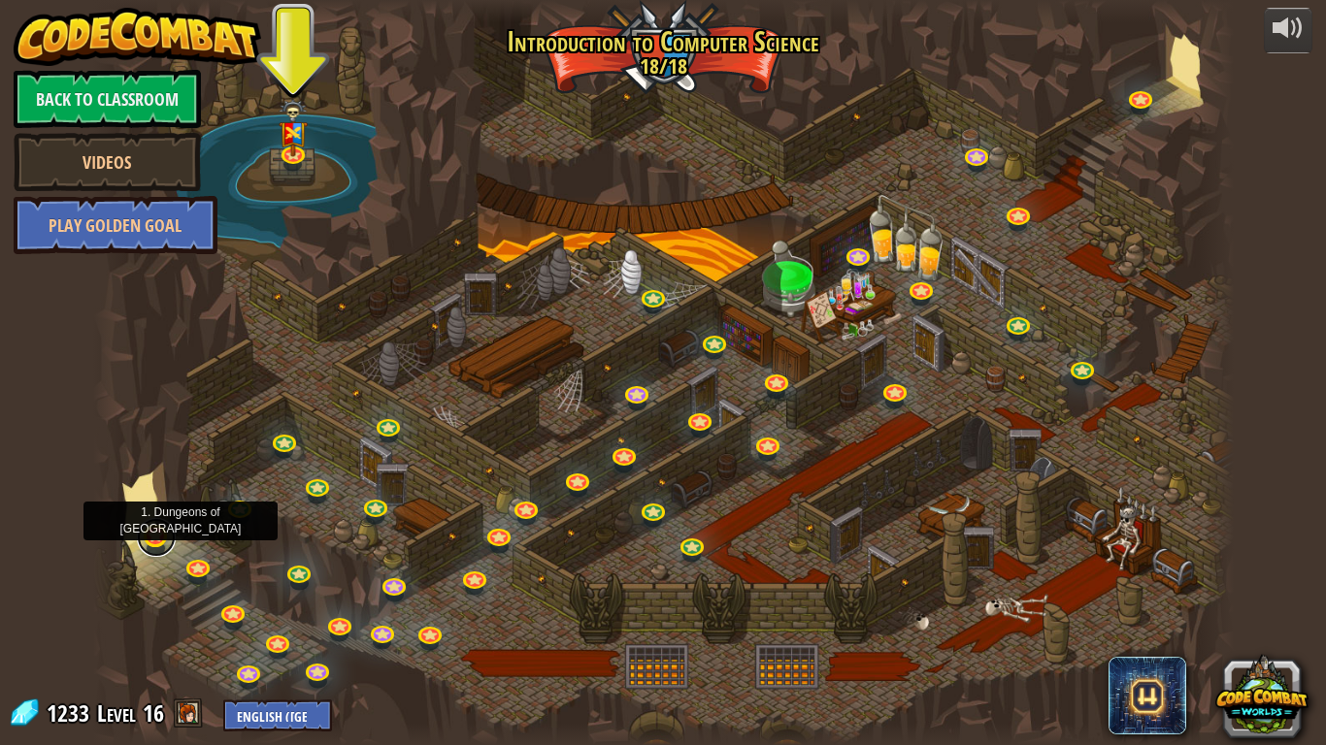
click at [154, 538] on link at bounding box center [156, 537] width 39 height 39
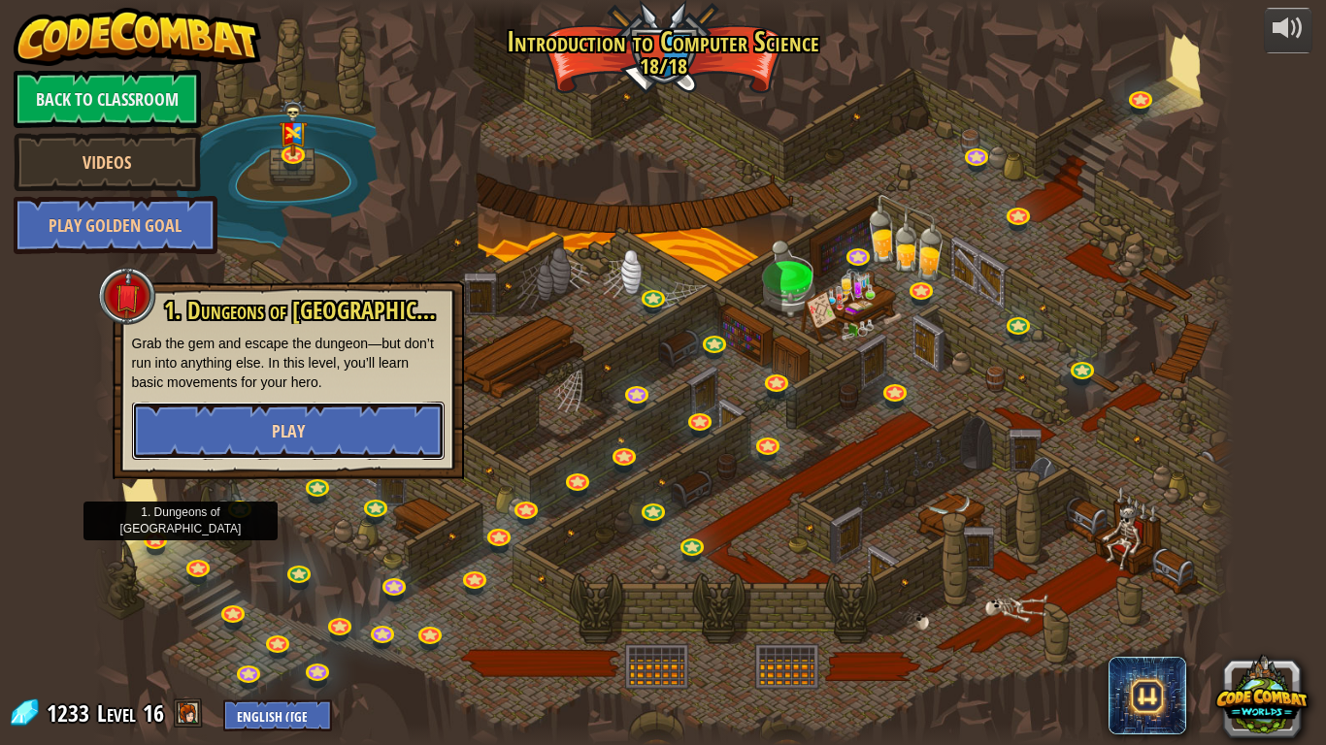
click at [203, 421] on button "Play" at bounding box center [288, 431] width 312 height 58
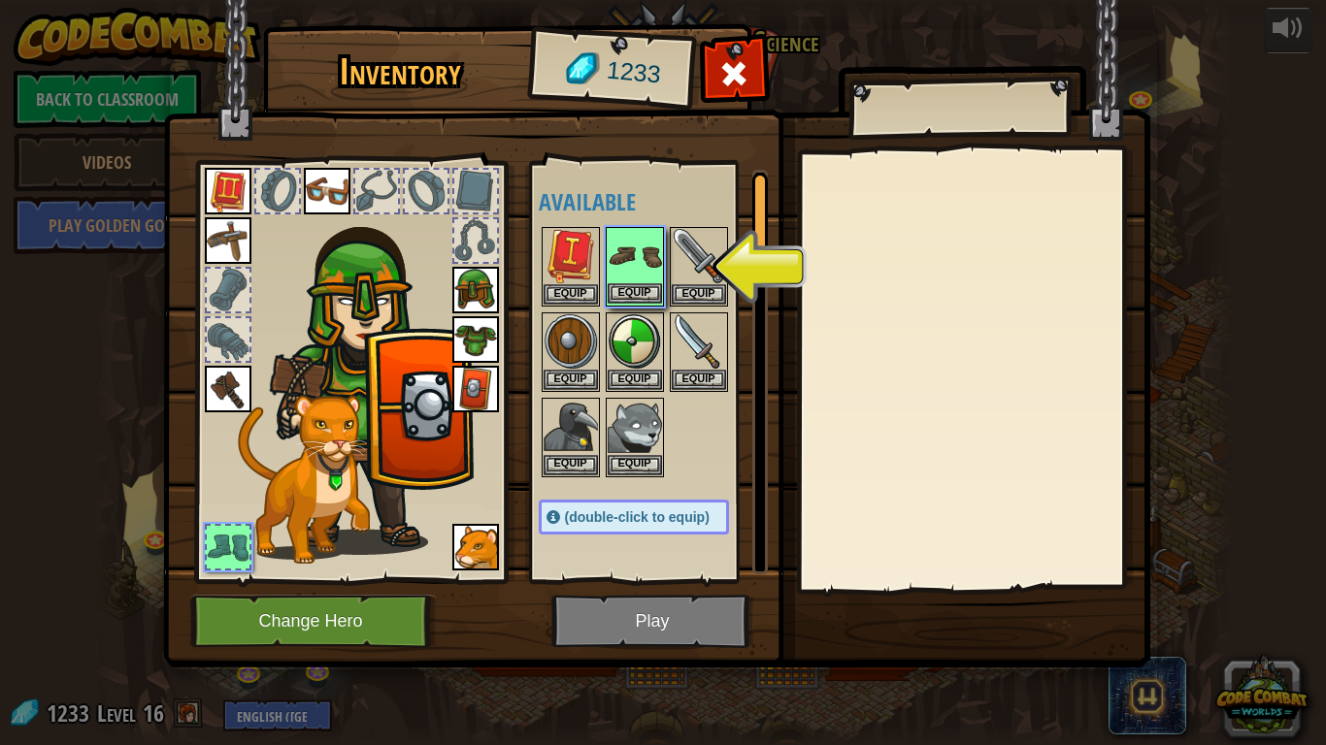
click at [651, 246] on img at bounding box center [635, 256] width 54 height 54
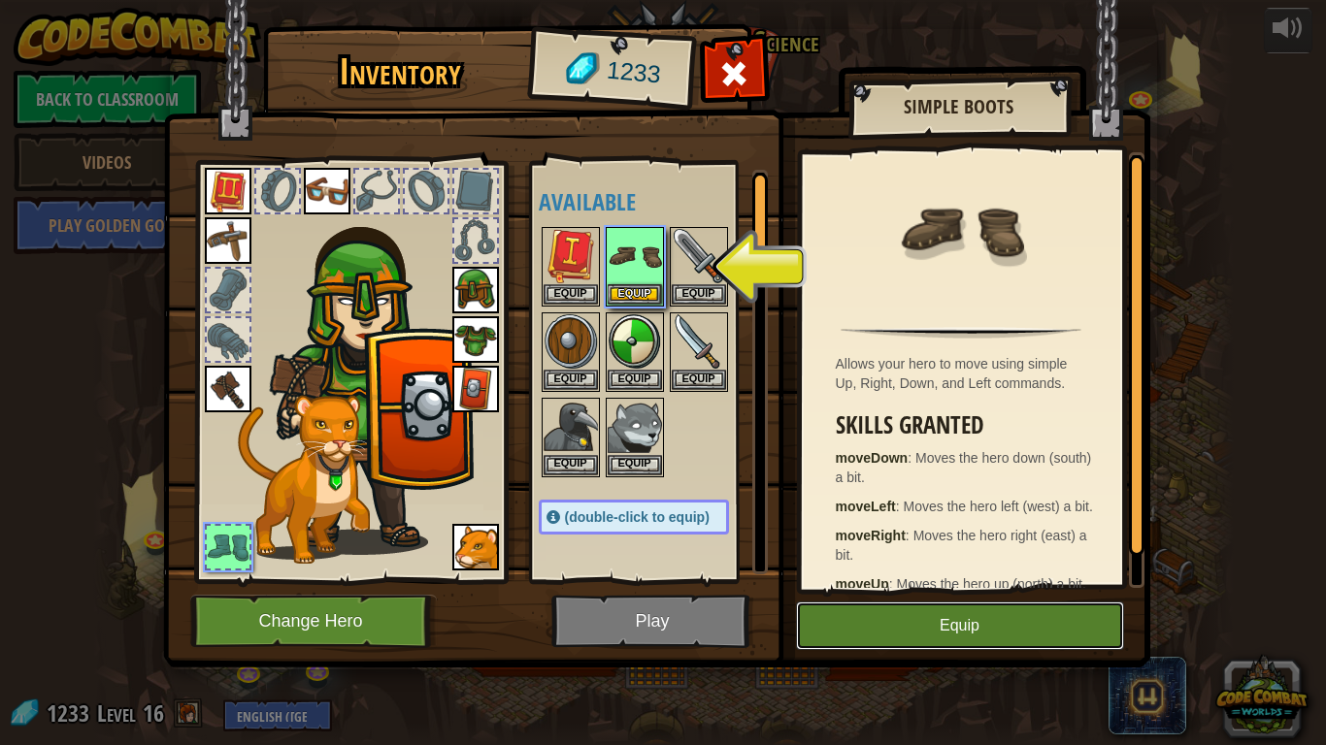
click at [834, 633] on button "Equip" at bounding box center [960, 626] width 328 height 49
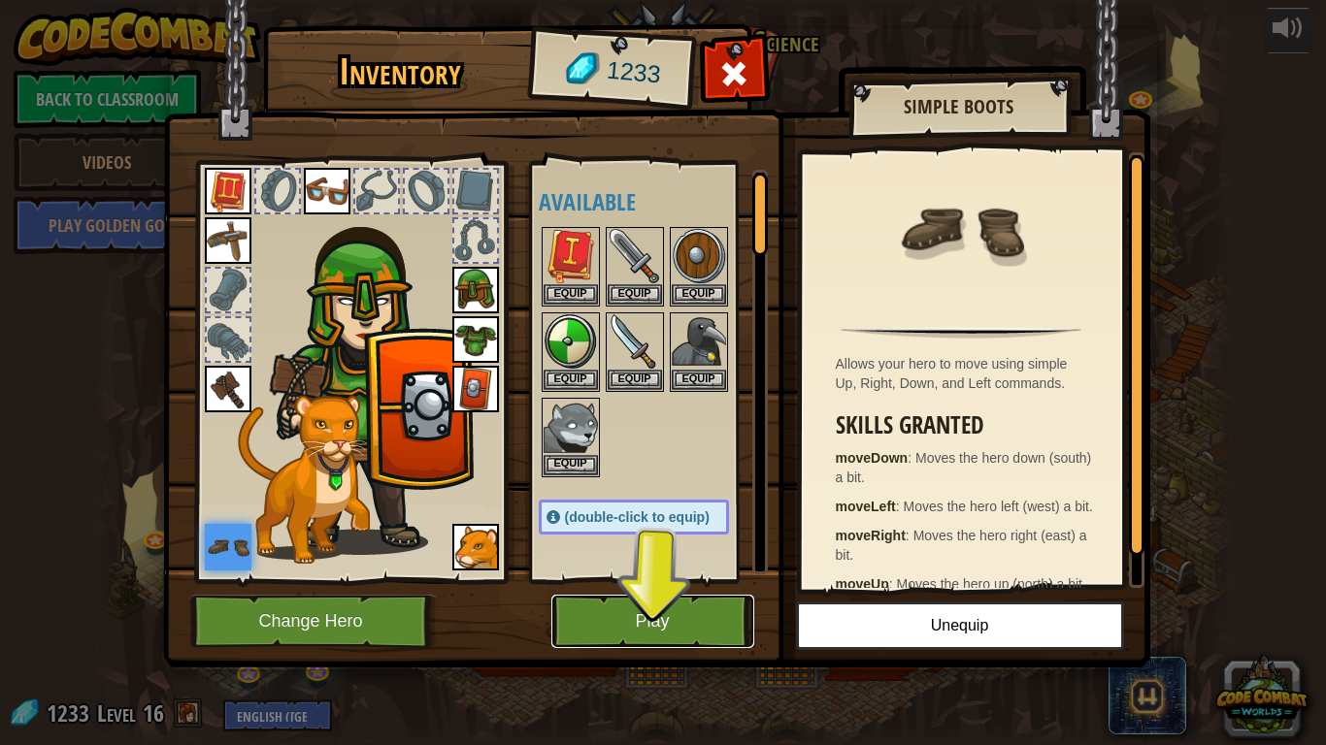
click at [672, 619] on button "Play" at bounding box center [652, 621] width 203 height 53
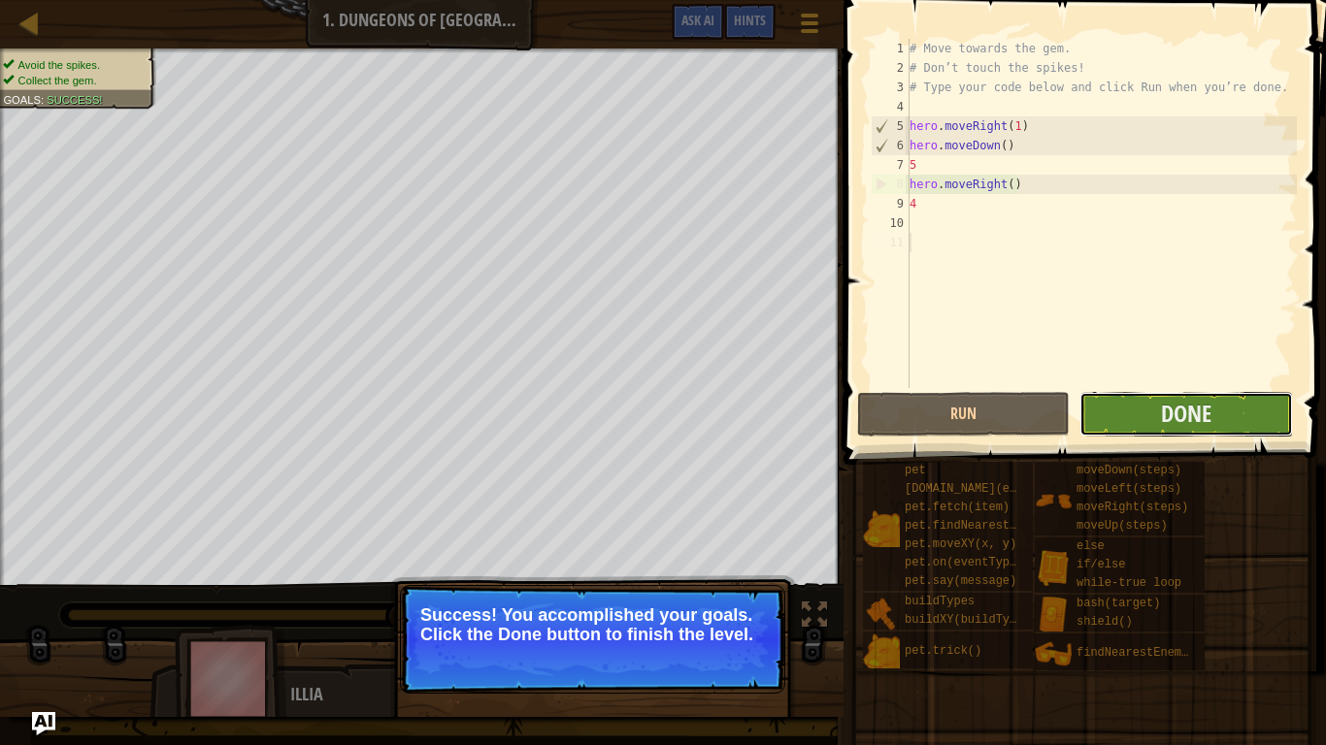
click at [1155, 410] on button "Done" at bounding box center [1185, 414] width 213 height 45
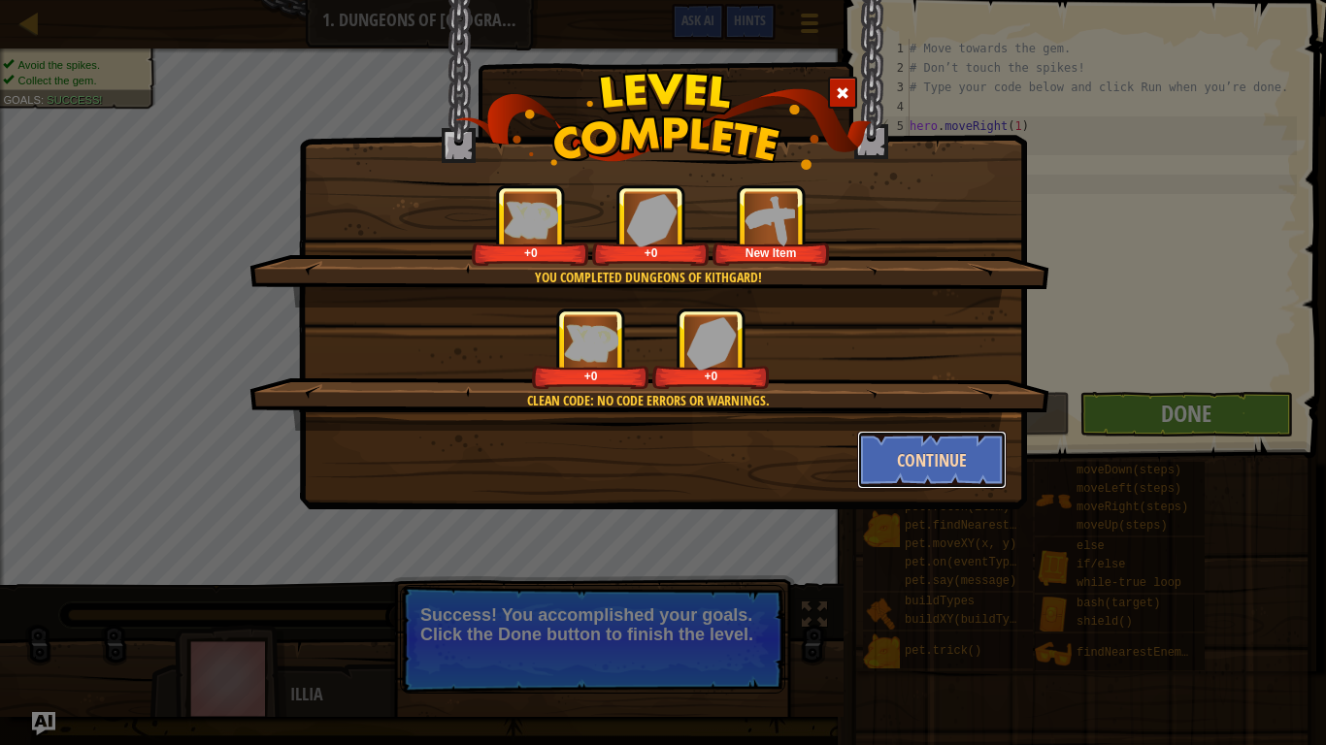
click at [936, 459] on button "Continue" at bounding box center [932, 460] width 150 height 58
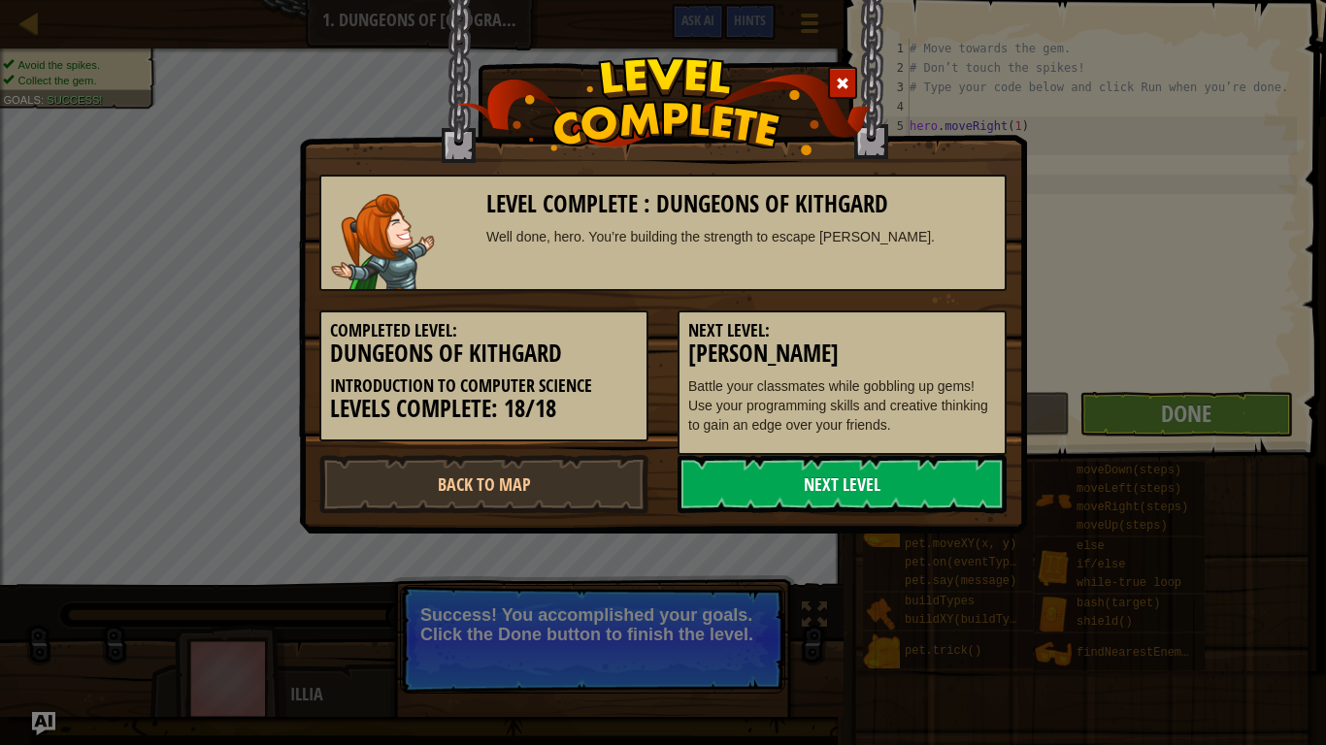
click at [915, 477] on link "Next Level" at bounding box center [841, 484] width 329 height 58
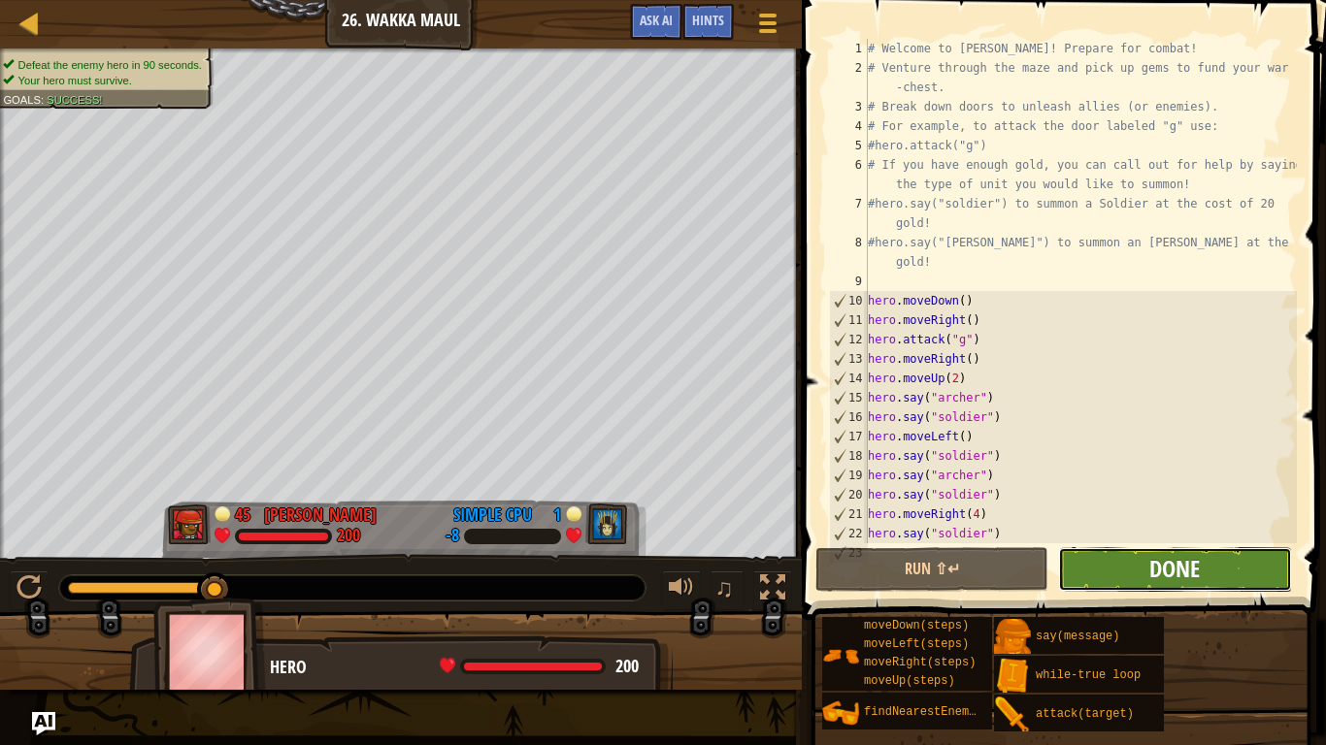
click at [1155, 575] on span "Done" at bounding box center [1174, 568] width 50 height 31
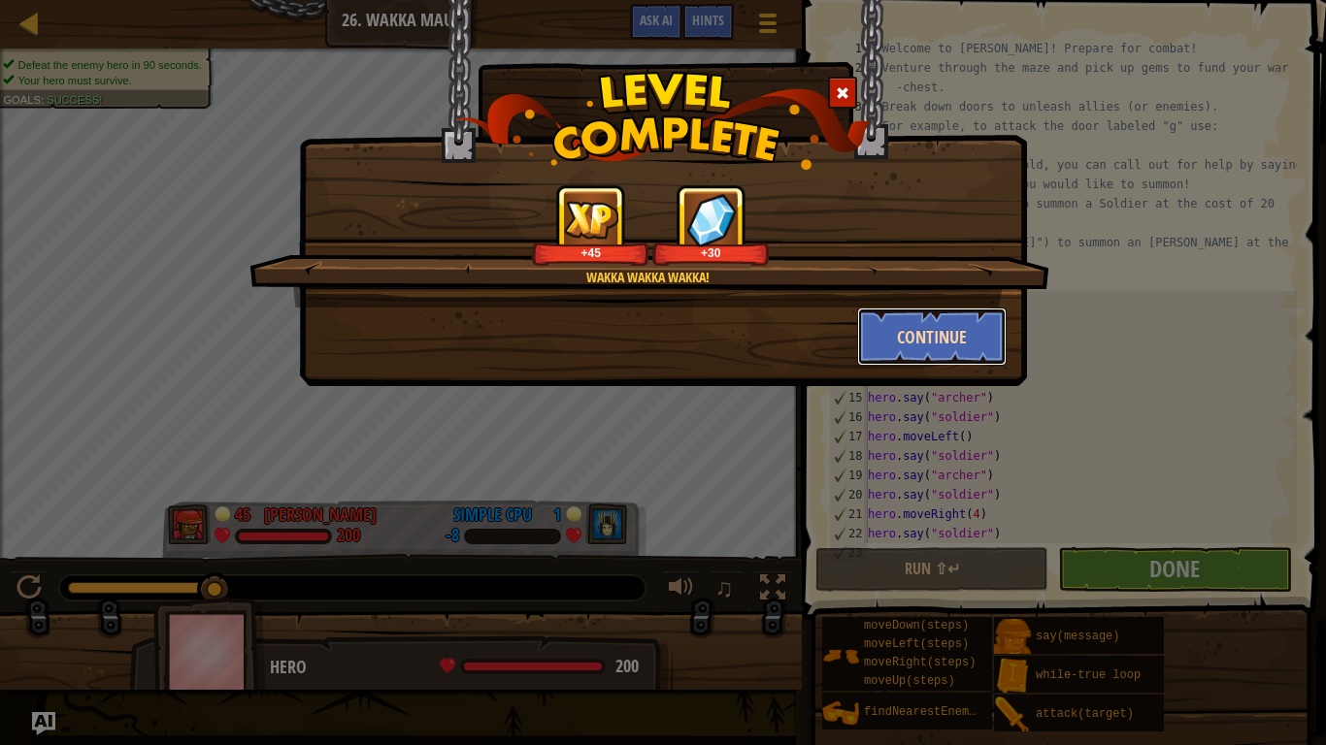
click at [911, 349] on button "Continue" at bounding box center [932, 337] width 150 height 58
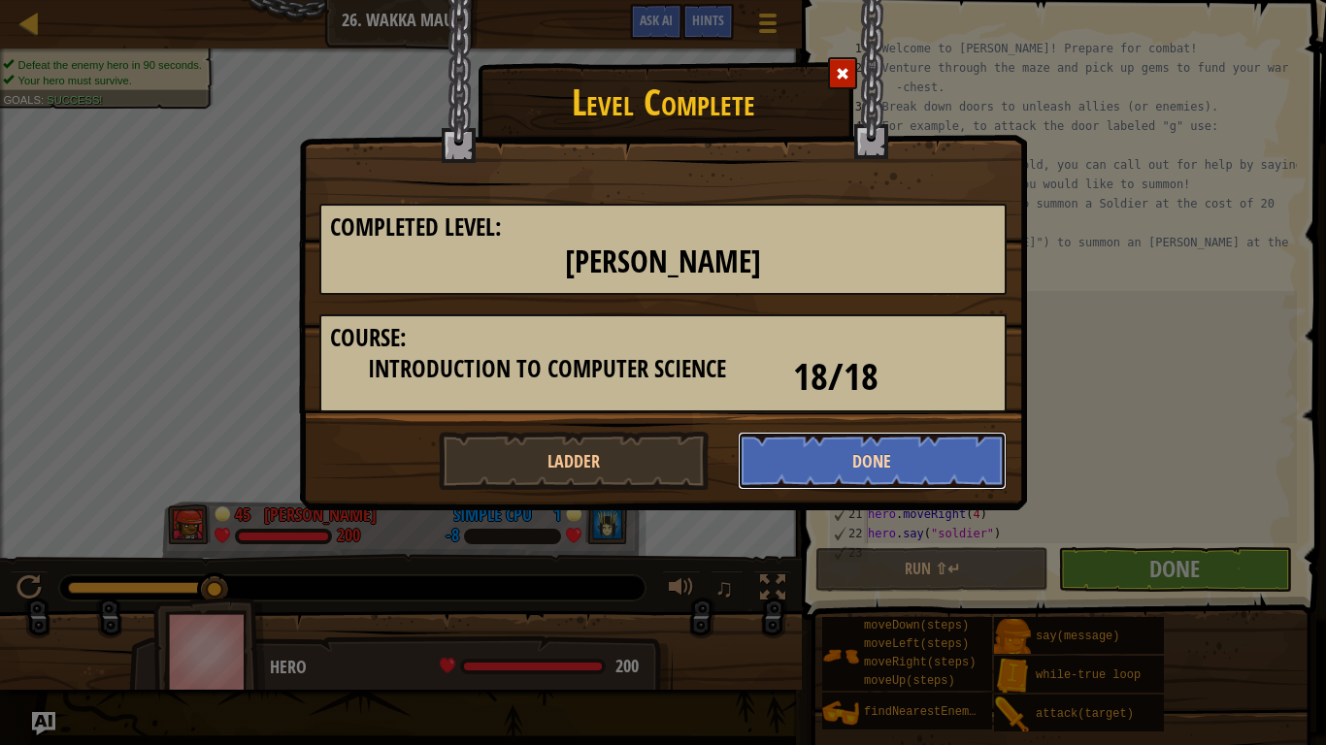
click at [856, 465] on button "Done" at bounding box center [873, 461] width 270 height 58
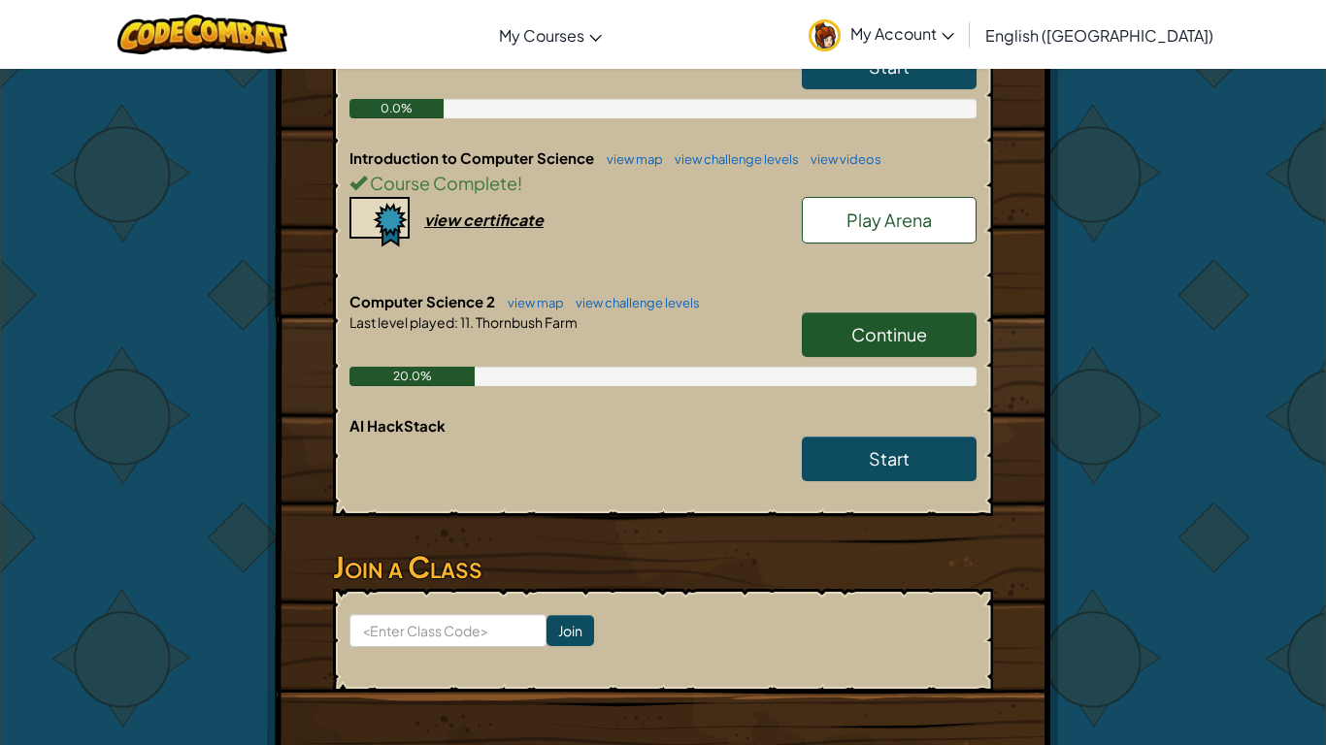
scroll to position [501, 0]
click at [870, 324] on span "Continue" at bounding box center [889, 335] width 76 height 22
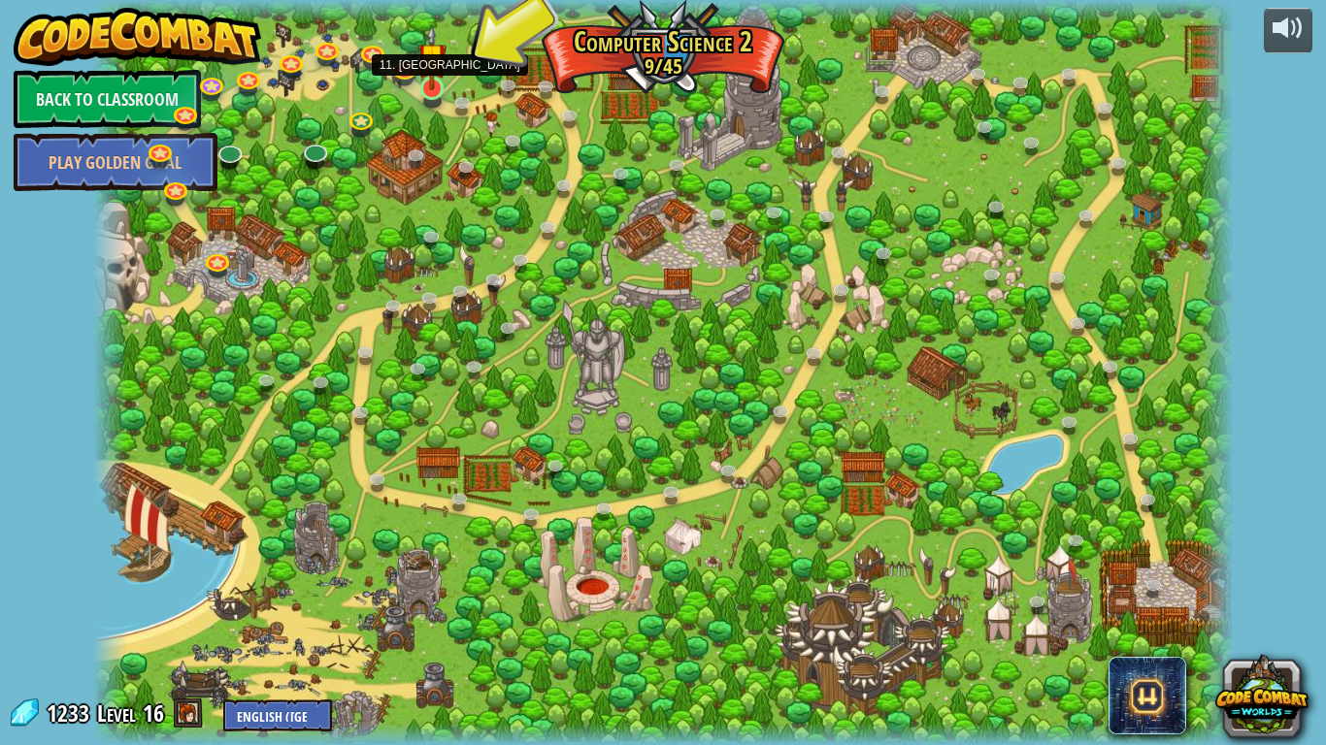
click at [438, 87] on img at bounding box center [431, 57] width 29 height 66
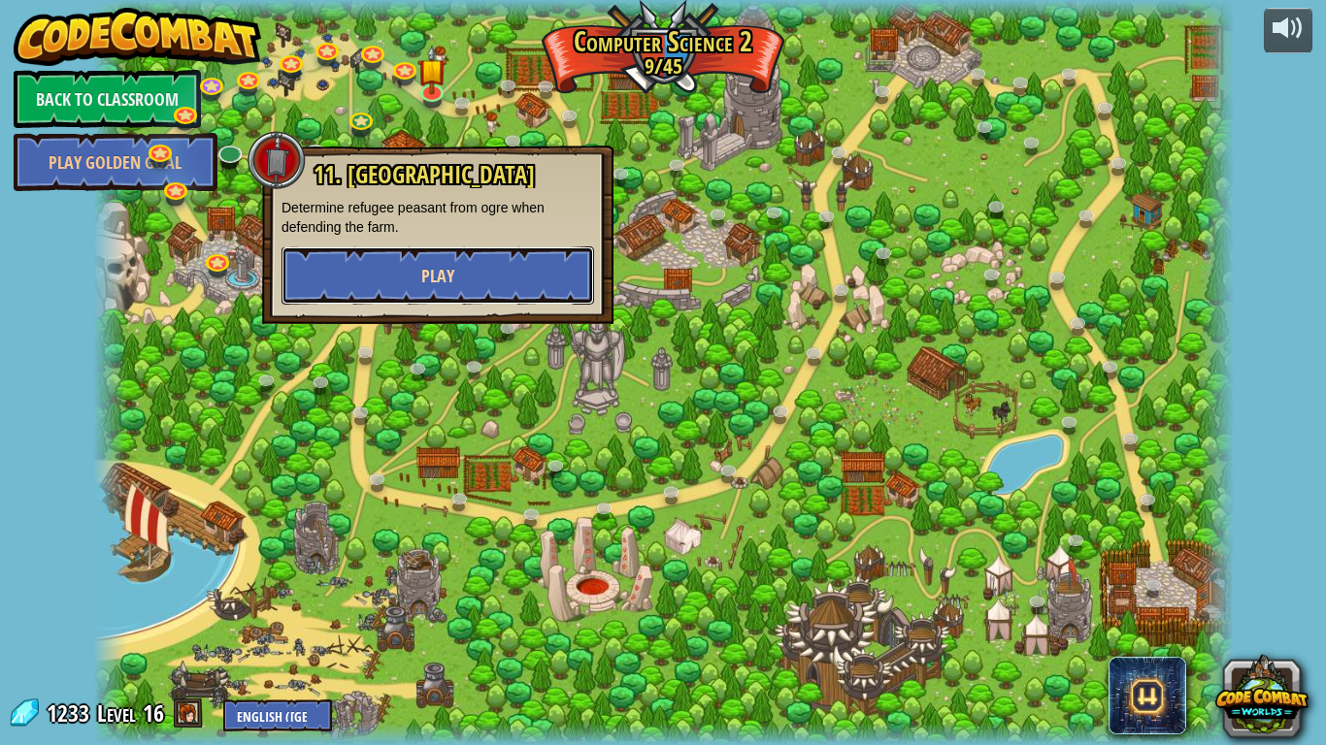
click at [464, 286] on button "Play" at bounding box center [437, 275] width 312 height 58
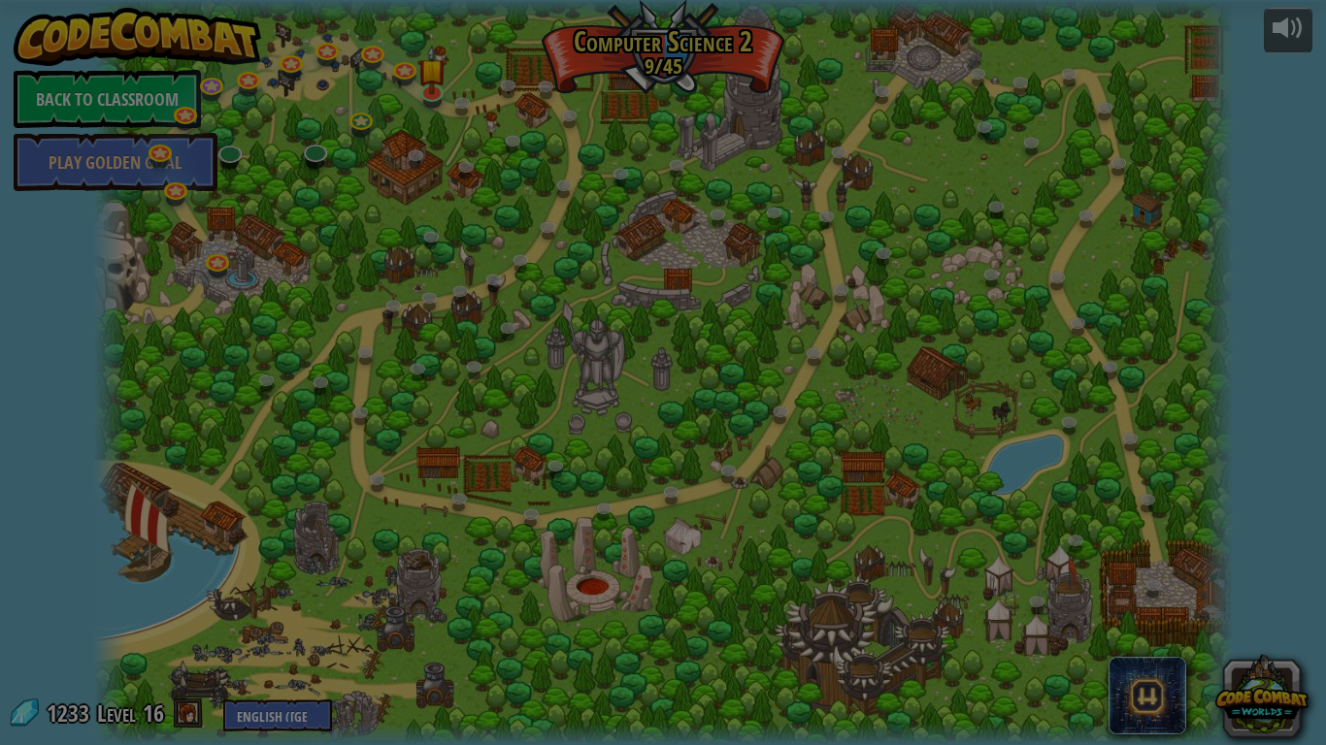
click at [464, 286] on div at bounding box center [663, 372] width 1326 height 745
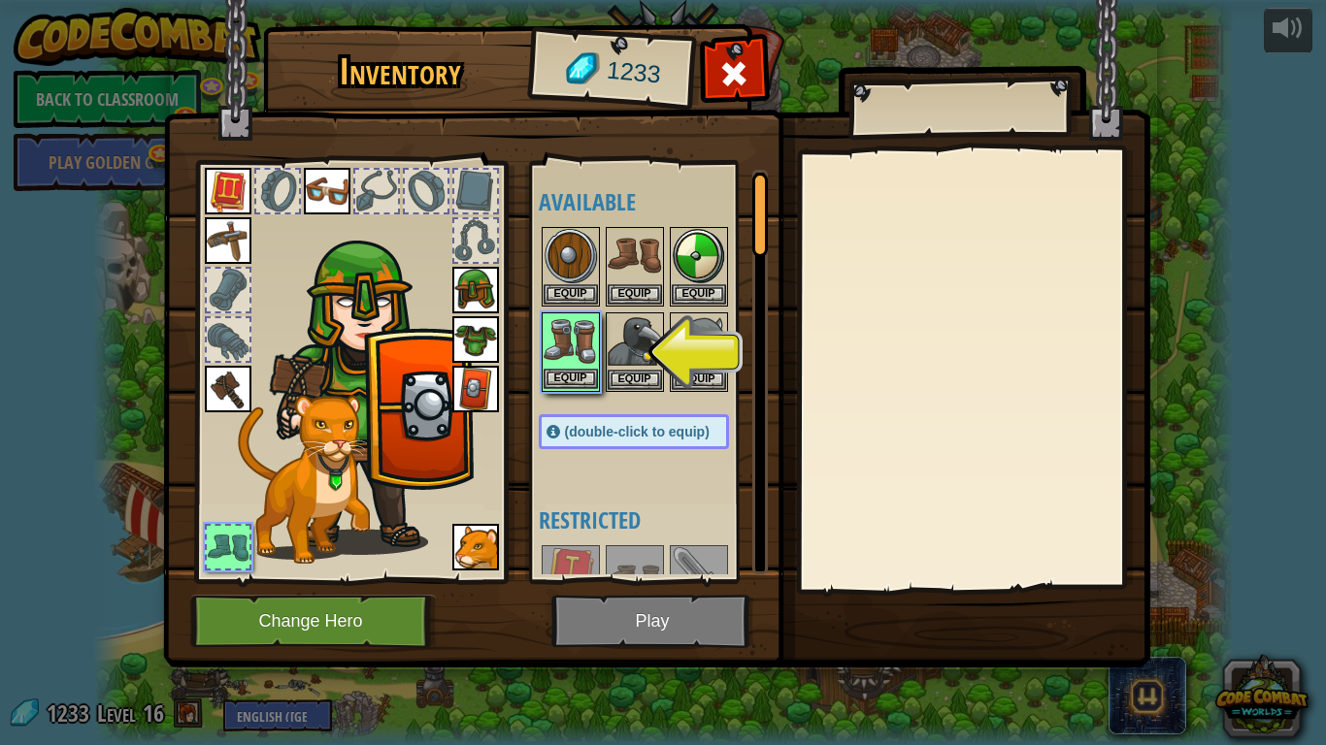
click at [568, 326] on img at bounding box center [570, 341] width 54 height 54
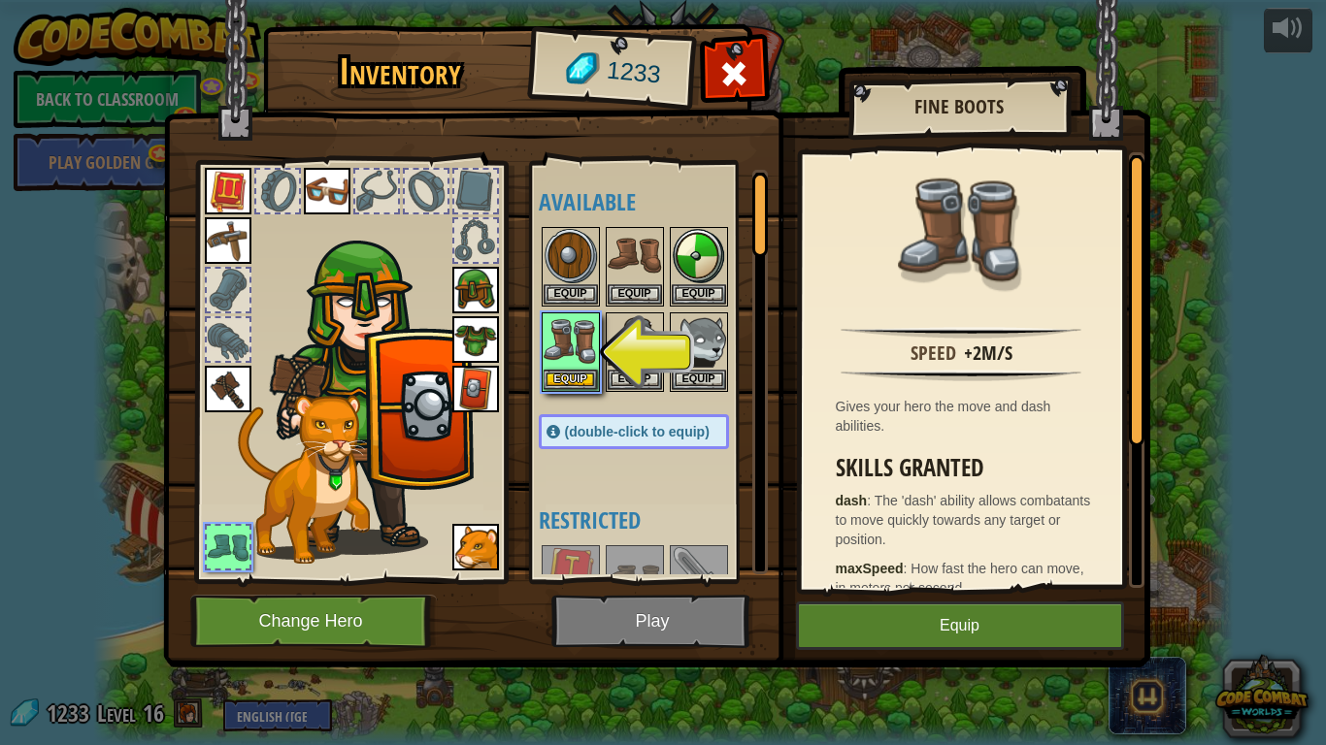
click at [908, 594] on img at bounding box center [656, 315] width 987 height 705
click at [827, 659] on img at bounding box center [656, 315] width 987 height 705
click at [830, 651] on img at bounding box center [656, 315] width 987 height 705
click at [838, 602] on button "Equip" at bounding box center [960, 626] width 328 height 49
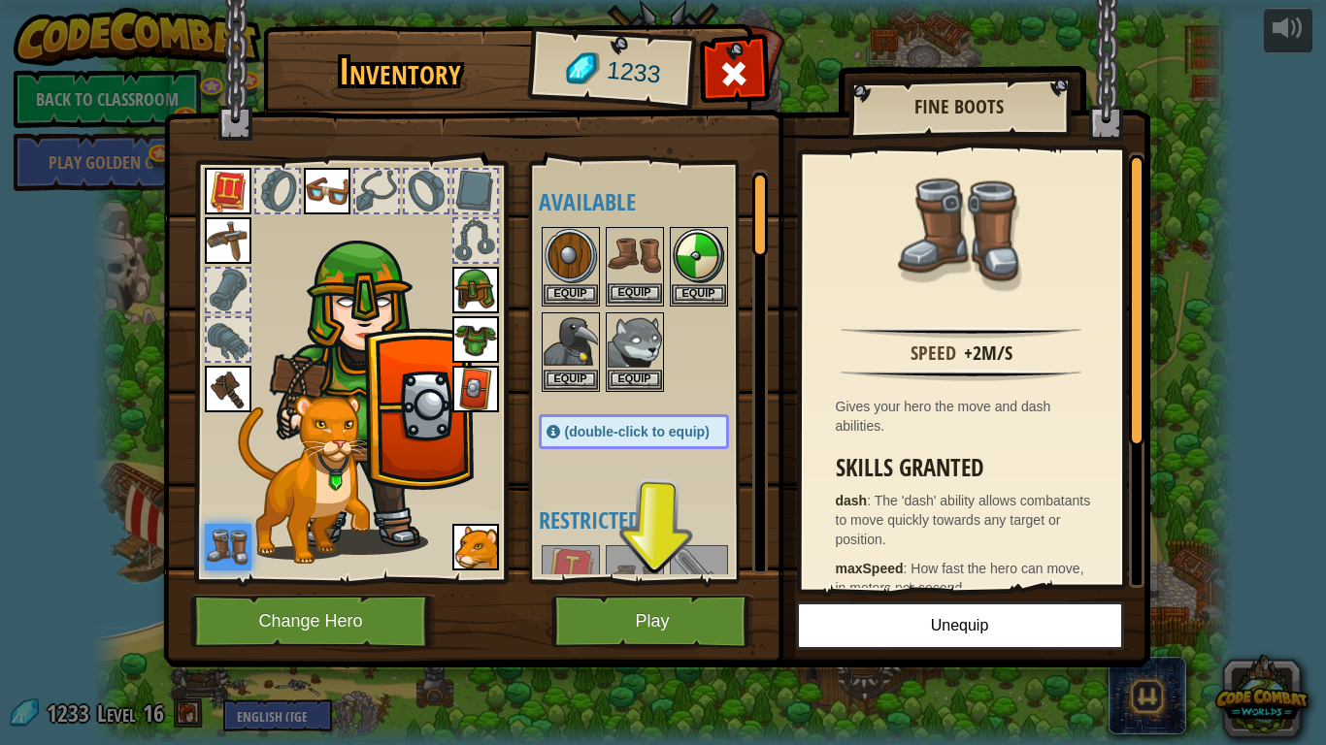
click at [625, 252] on img at bounding box center [635, 256] width 54 height 54
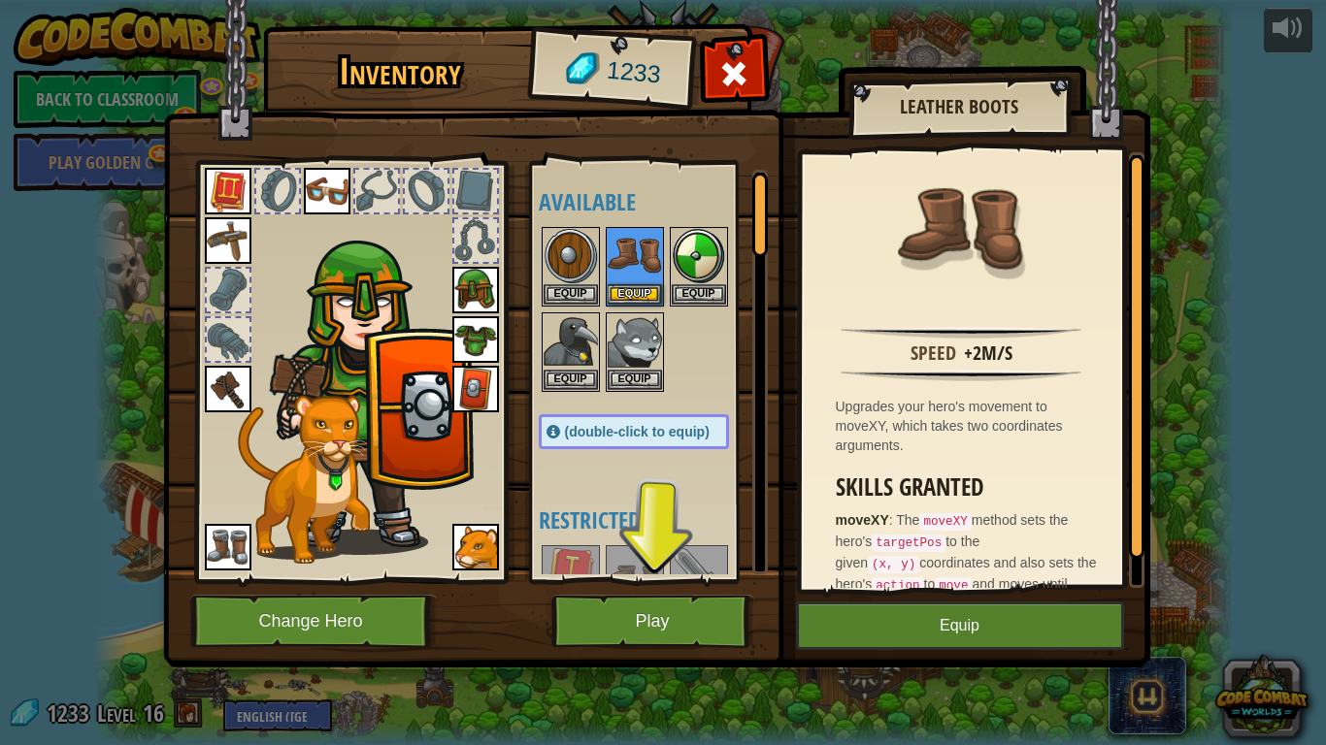
click at [209, 533] on img at bounding box center [228, 547] width 47 height 47
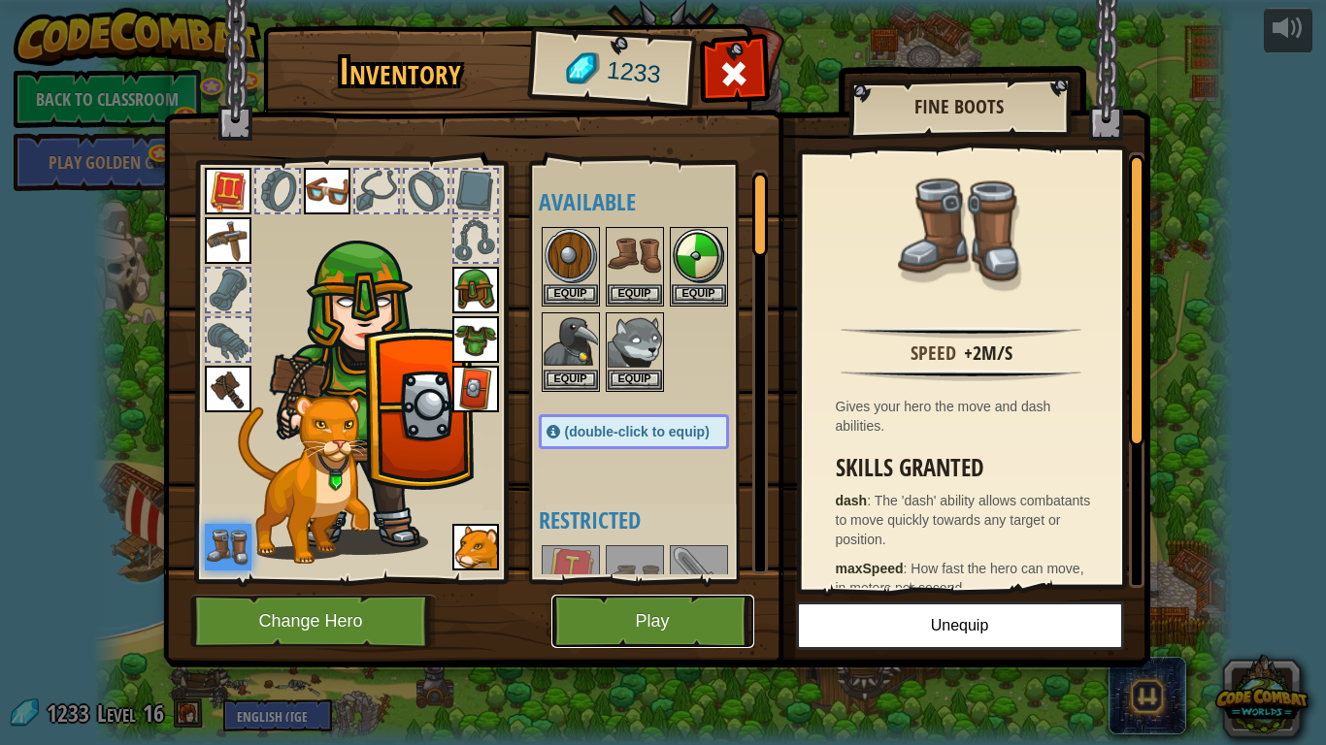
click at [722, 597] on button "Play" at bounding box center [652, 621] width 203 height 53
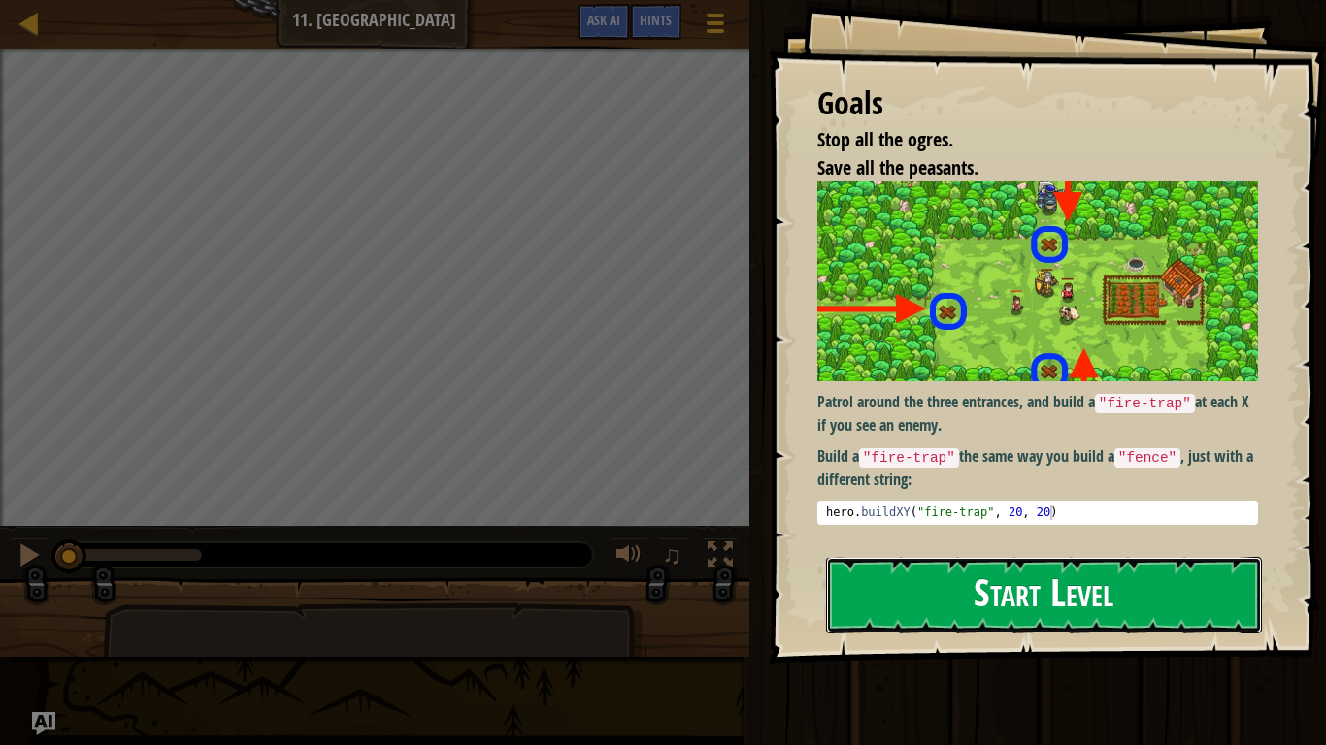
click at [1065, 604] on button "Start Level" at bounding box center [1044, 595] width 436 height 77
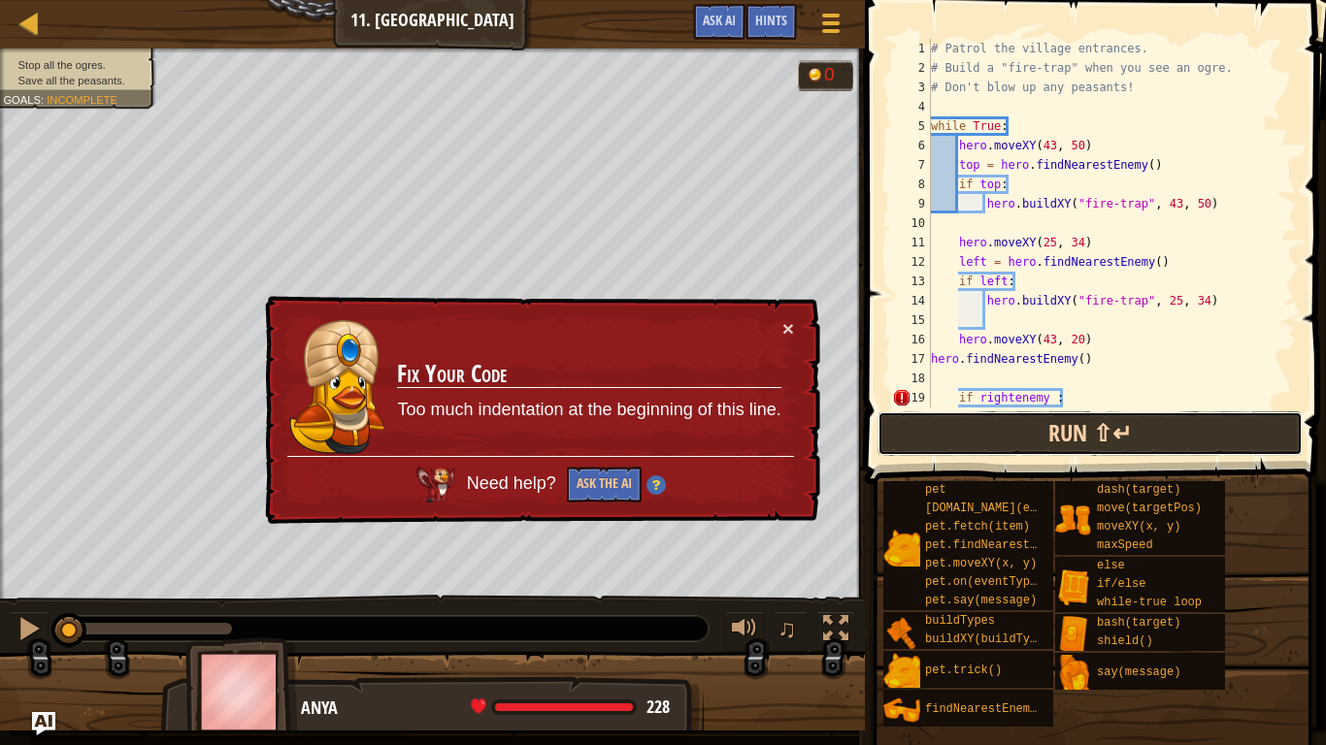
click at [970, 423] on button "Run ⇧↵" at bounding box center [1089, 433] width 425 height 45
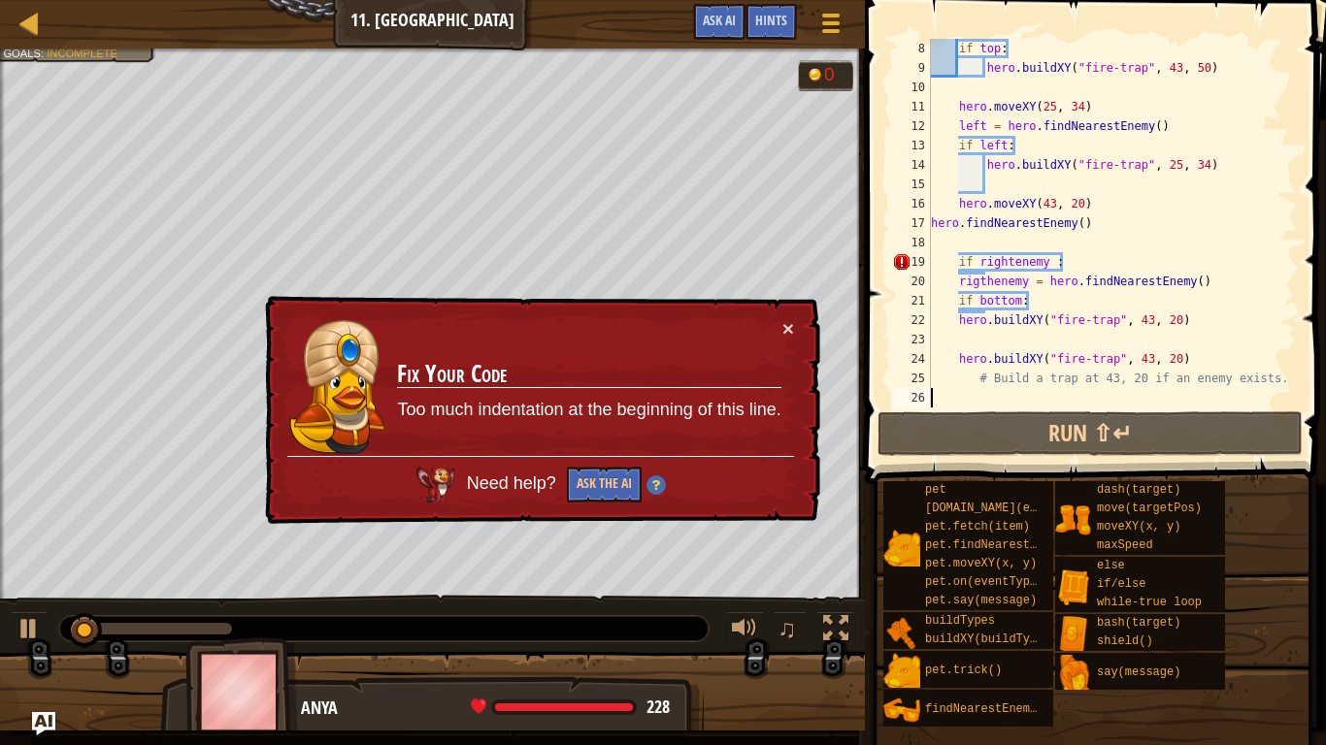
scroll to position [136, 0]
click at [941, 259] on div "if top : hero . buildXY ( "fire-trap" , 43 , 50 ) hero . moveXY ( 25 , 34 ) lef…" at bounding box center [1112, 243] width 370 height 408
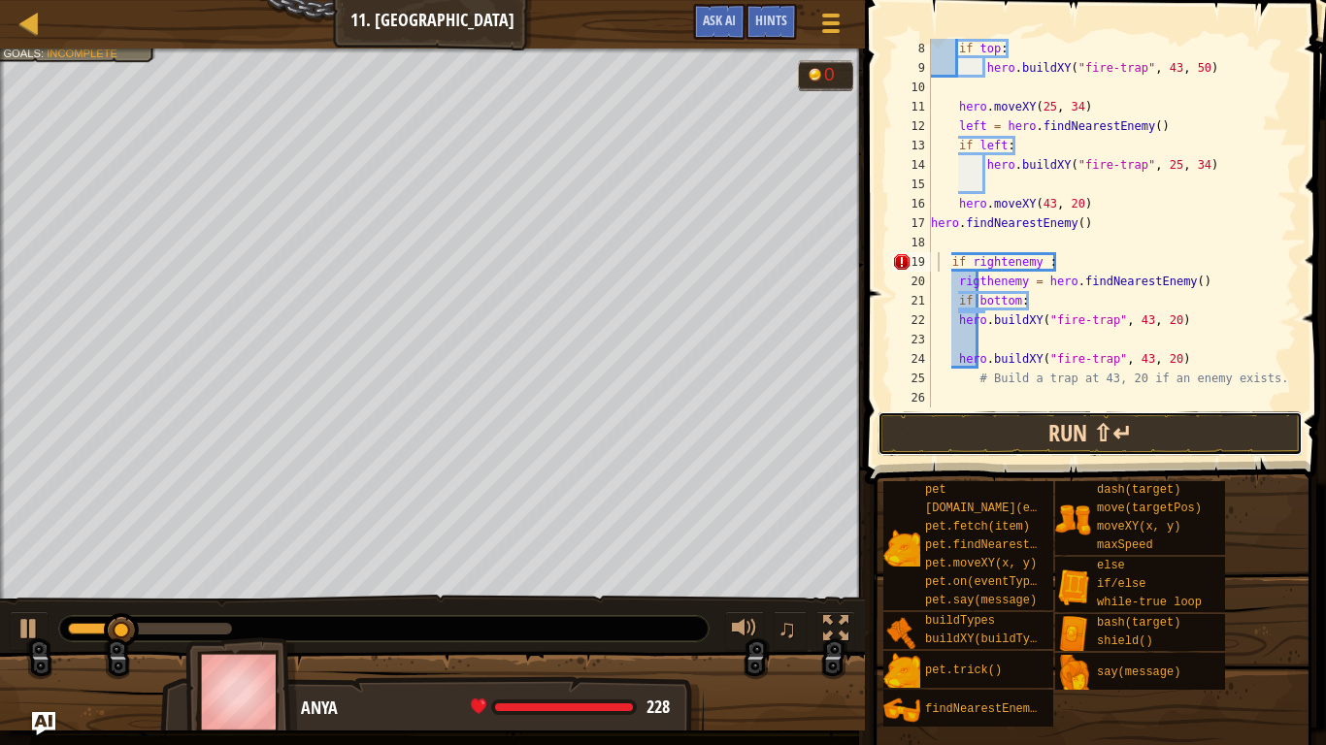
click at [912, 411] on button "Run ⇧↵" at bounding box center [1089, 433] width 425 height 45
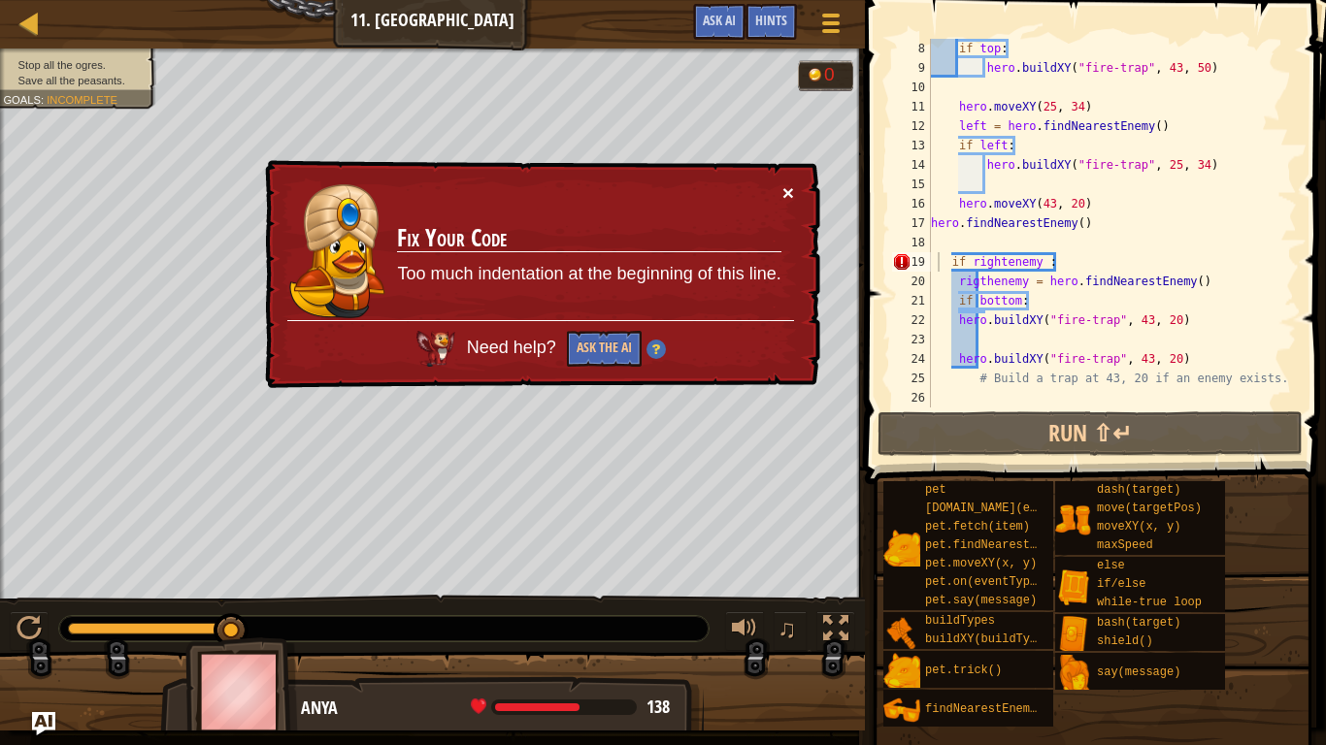
click at [789, 192] on button "×" at bounding box center [788, 192] width 12 height 20
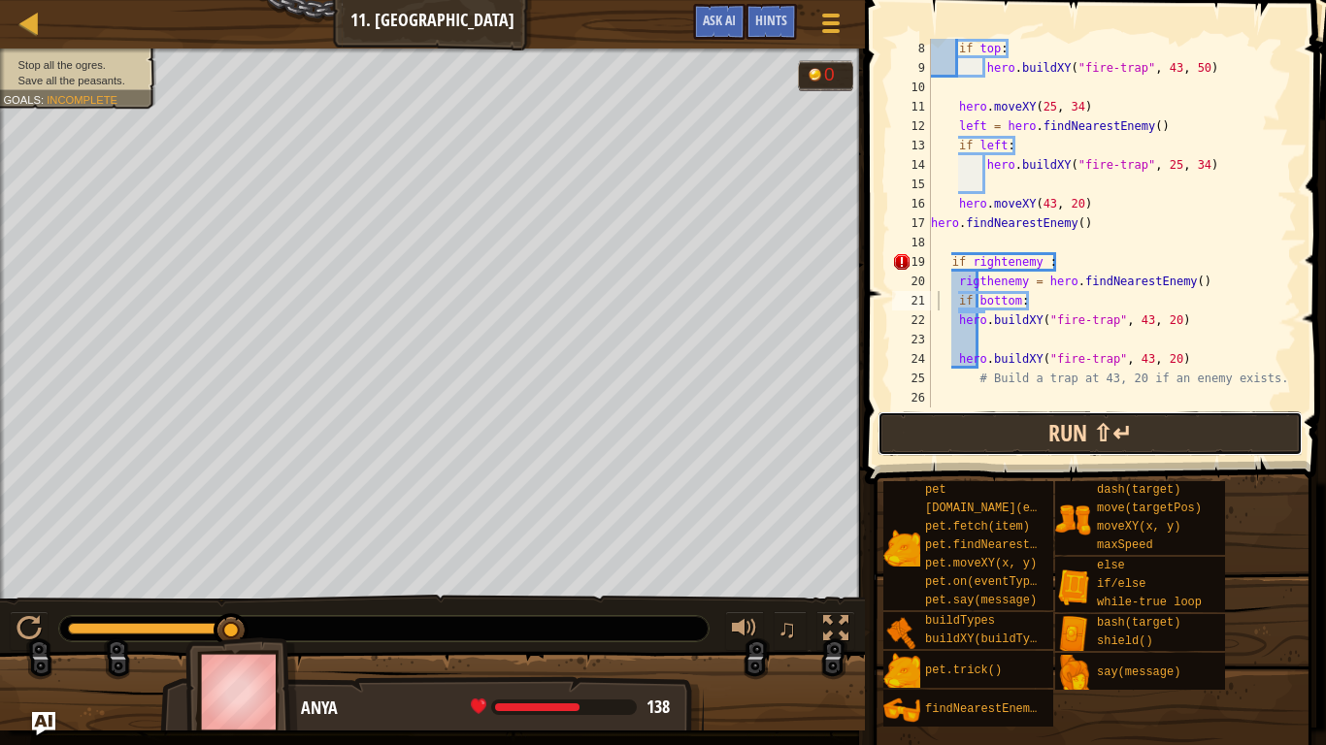
click at [1037, 418] on button "Run ⇧↵" at bounding box center [1089, 433] width 425 height 45
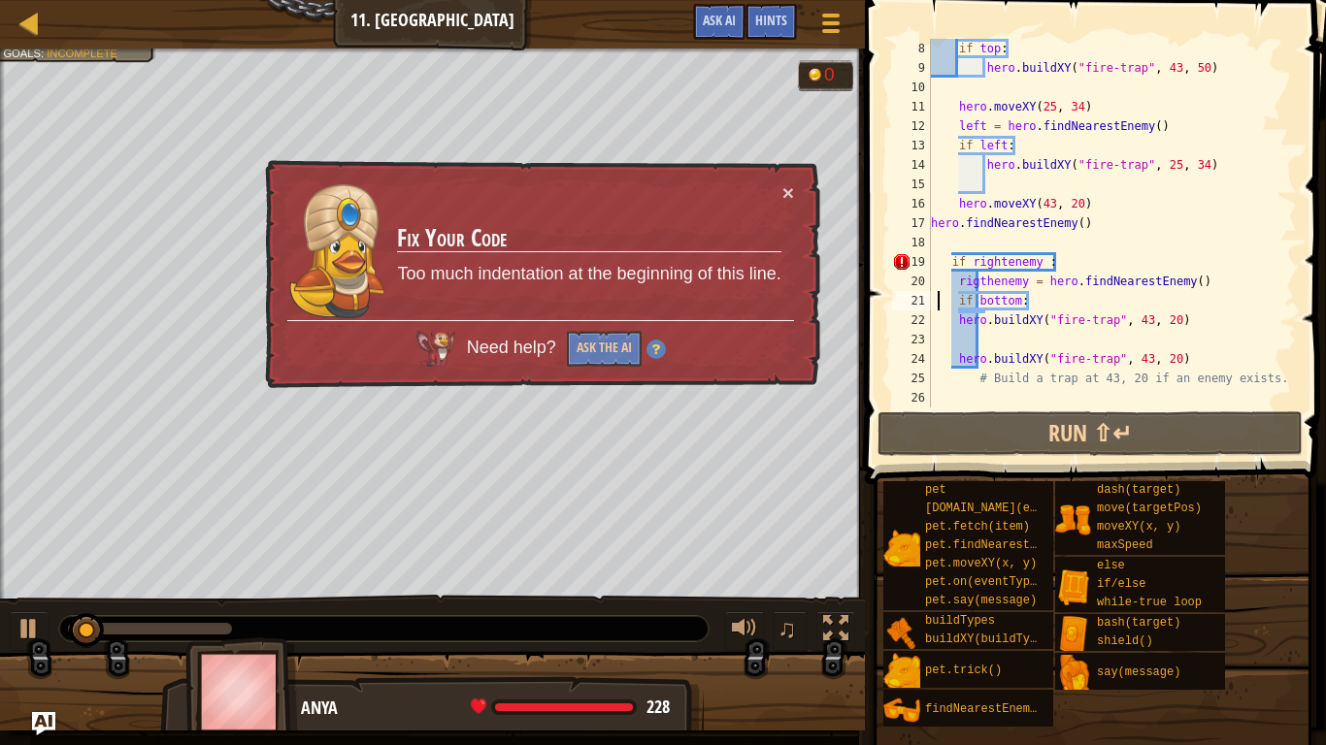
click at [966, 278] on div "if top : hero . buildXY ( "fire-trap" , 43 , 50 ) hero . moveXY ( 25 , 34 ) lef…" at bounding box center [1112, 243] width 370 height 408
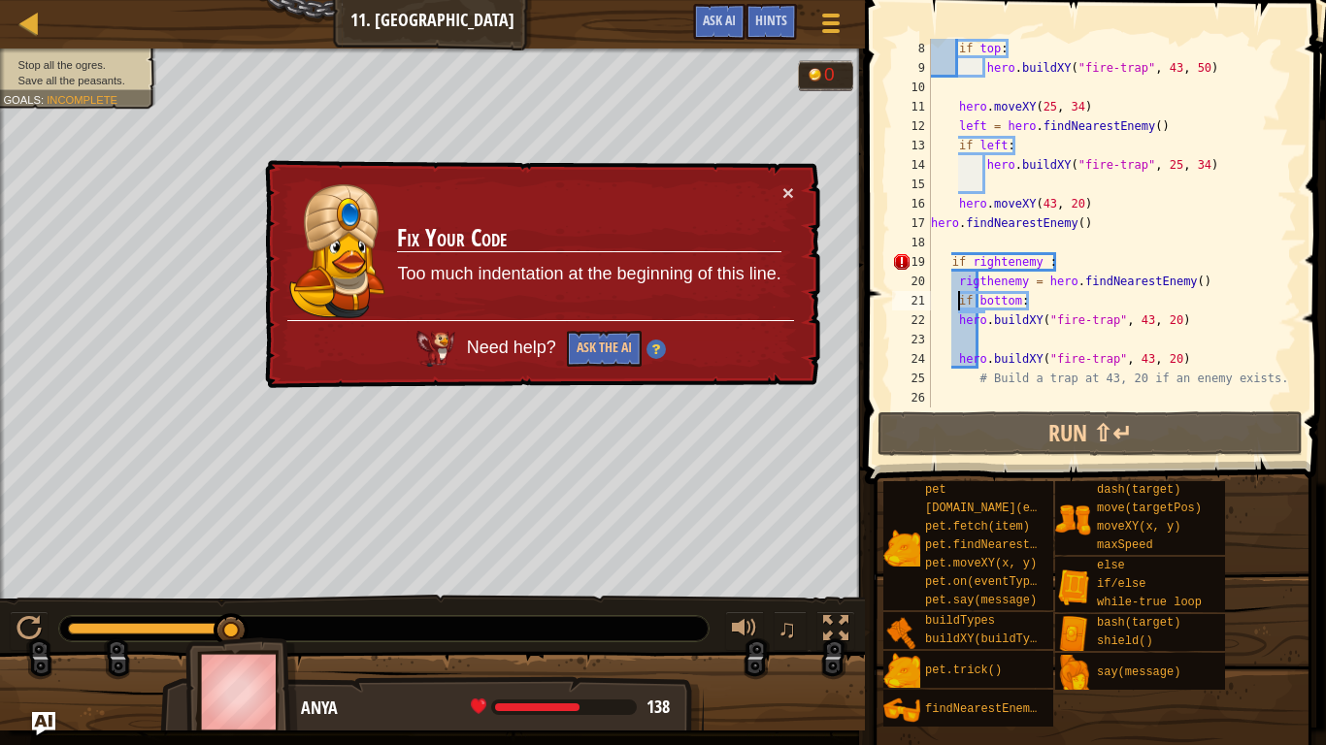
type textarea "hero.buildXY("fire-trap", 43, 20)"
click at [791, 205] on div "× Fix Your Code Too much indentation at the beginning of this line. Need help? …" at bounding box center [541, 274] width 562 height 237
click at [789, 198] on button "×" at bounding box center [789, 195] width 13 height 20
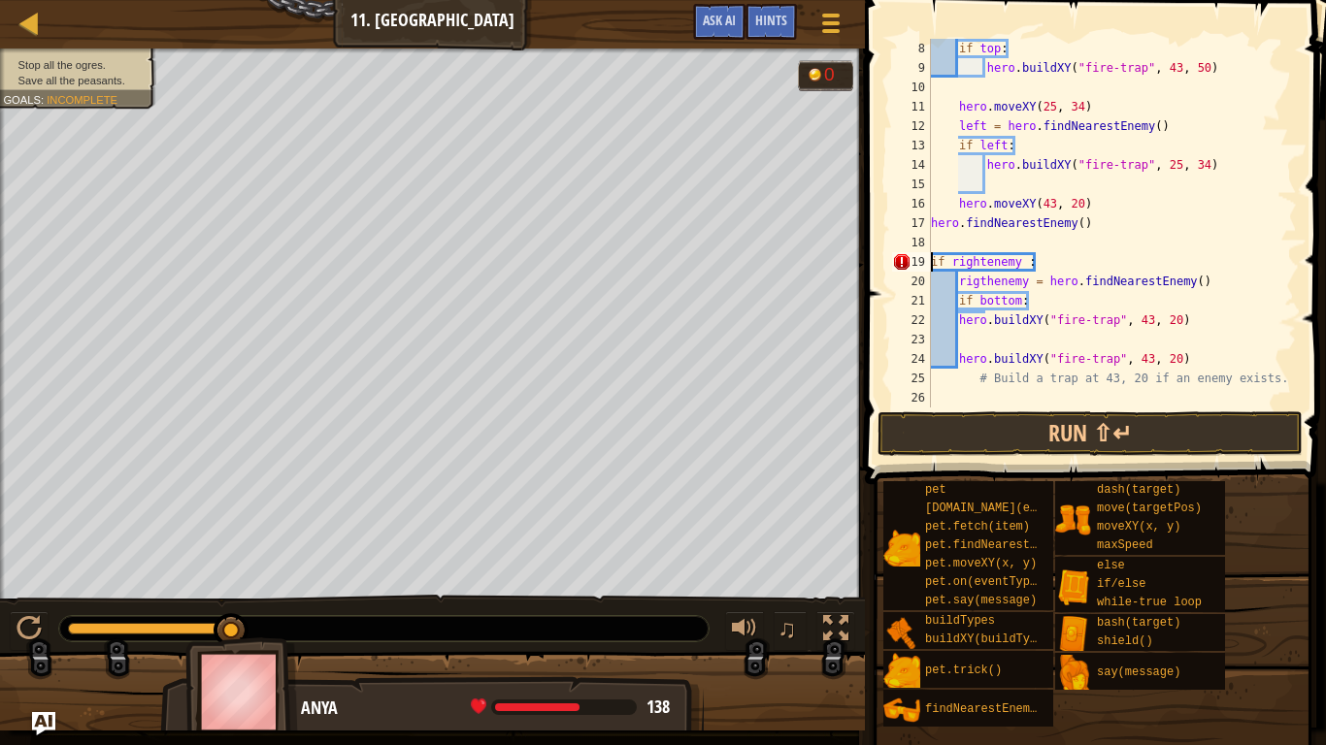
scroll to position [116, 0]
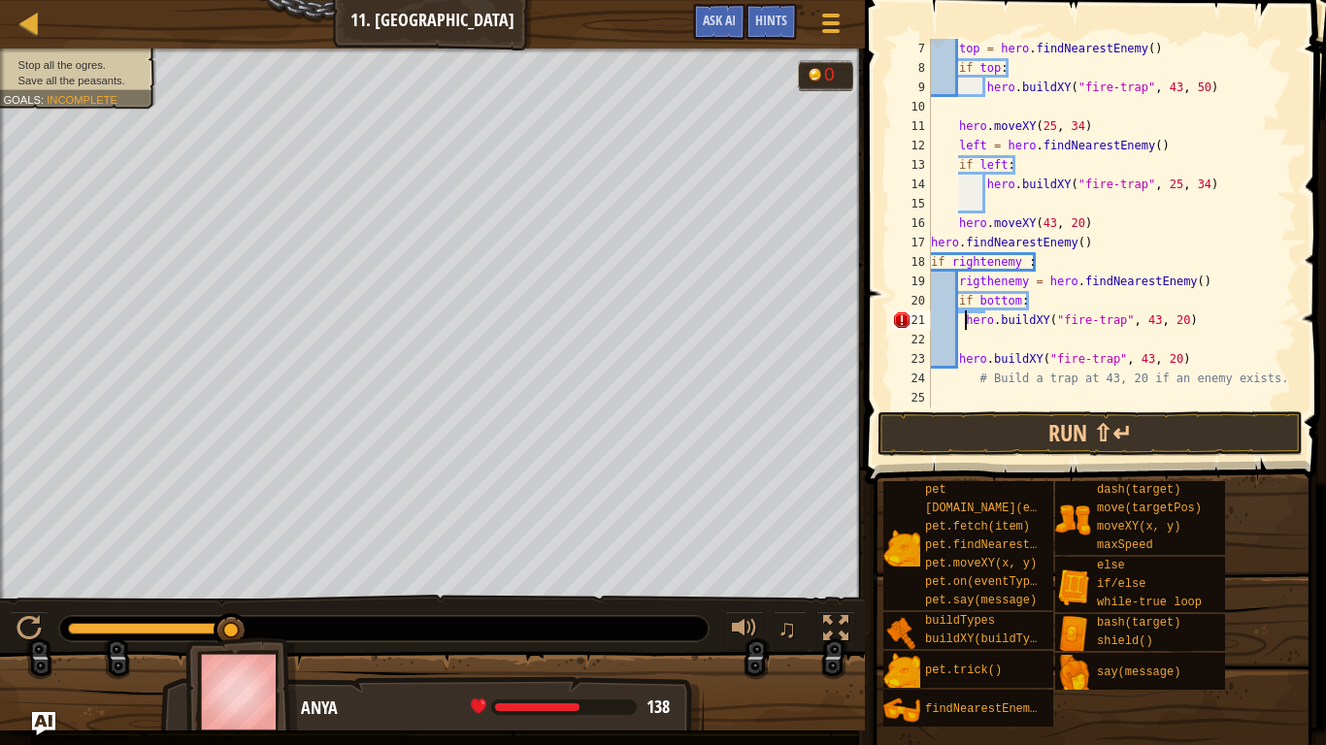
type textarea "hero.buildXY("fire-trap", 43, 20)"
type textarea "# Build a trap at 43, 20 if an enemy exists."
type textarea "hero.buildXY("fire-trap", 43, 20)"
type textarea "hero.moveXY(43, 20)"
type textarea "hero.buildXY("fire-trap", 25, 34)"
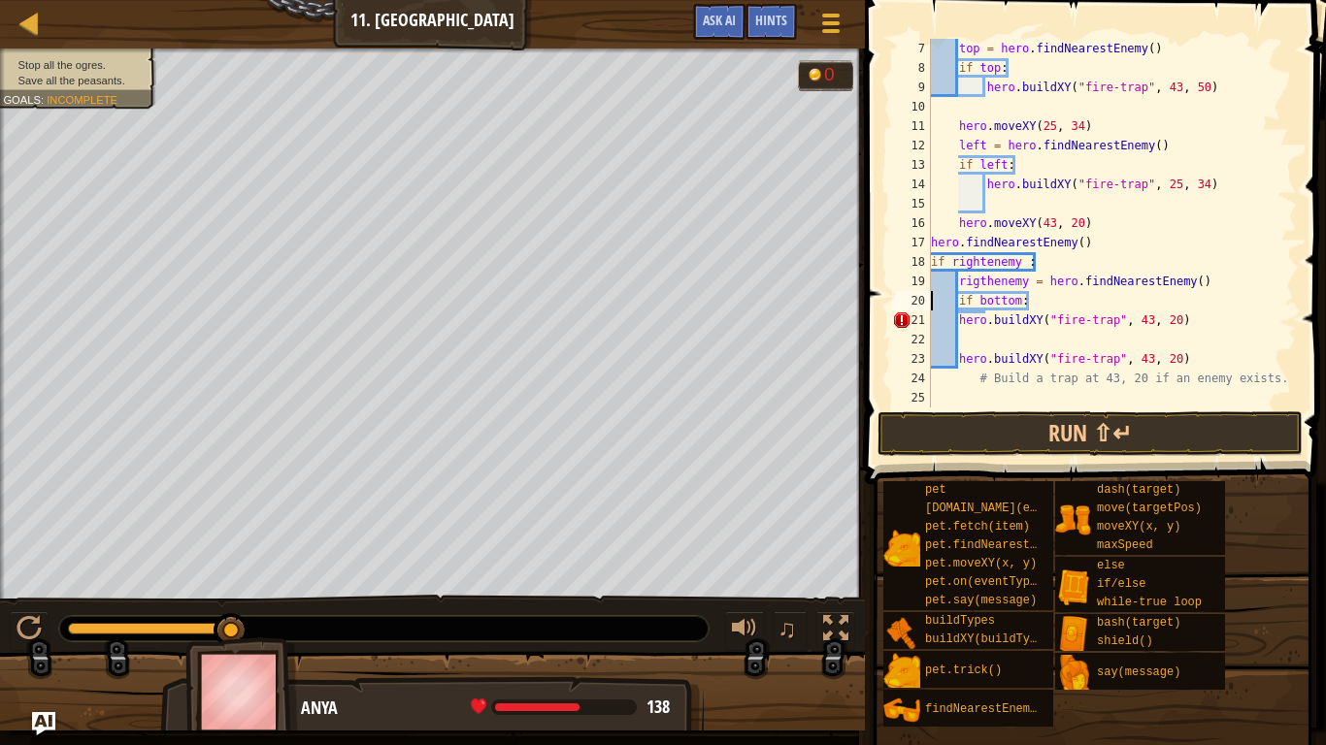
type textarea "hero.buildXY("fire-trap", 43, 20)"
type textarea "# Build a trap at 43, 20 if an enemy exists."
type textarea "hero.buildXY("fire-trap", 43, 20)"
type textarea "hero.moveXY(43, 20)"
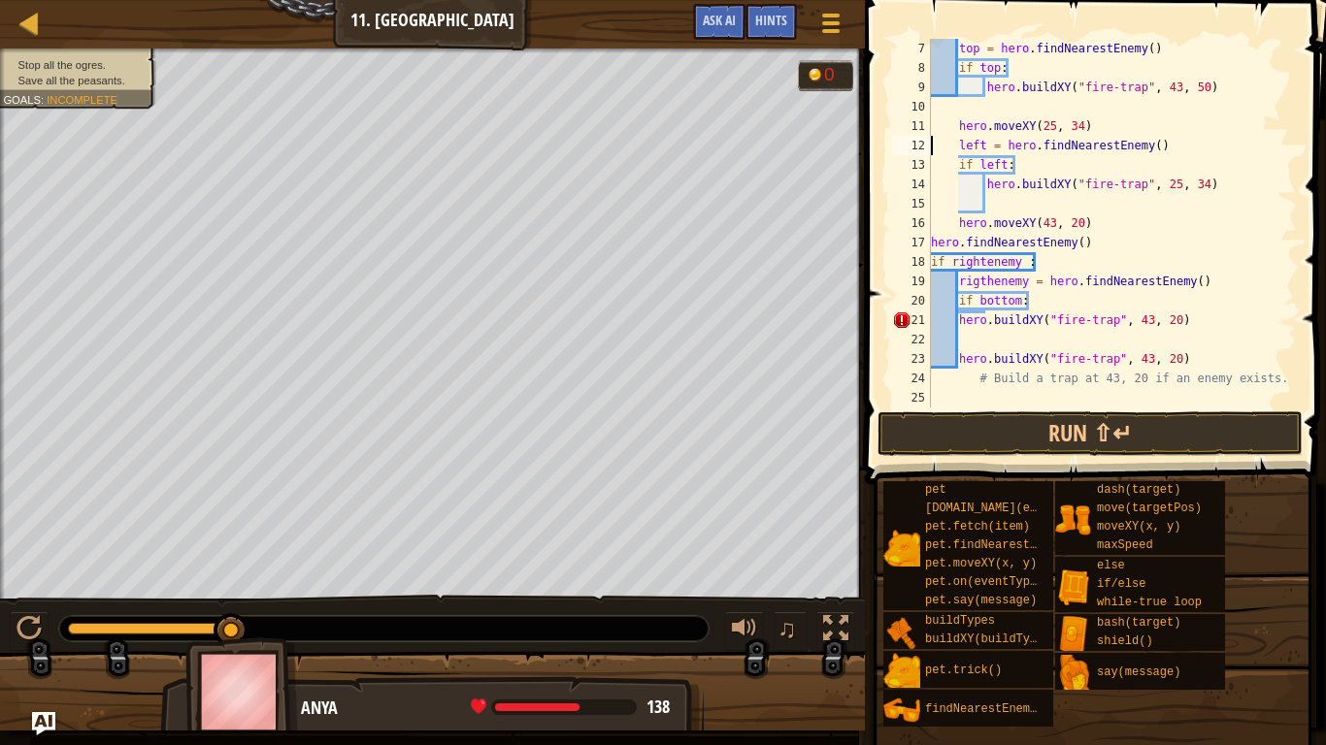
type textarea "hero.moveXY(25, 34)"
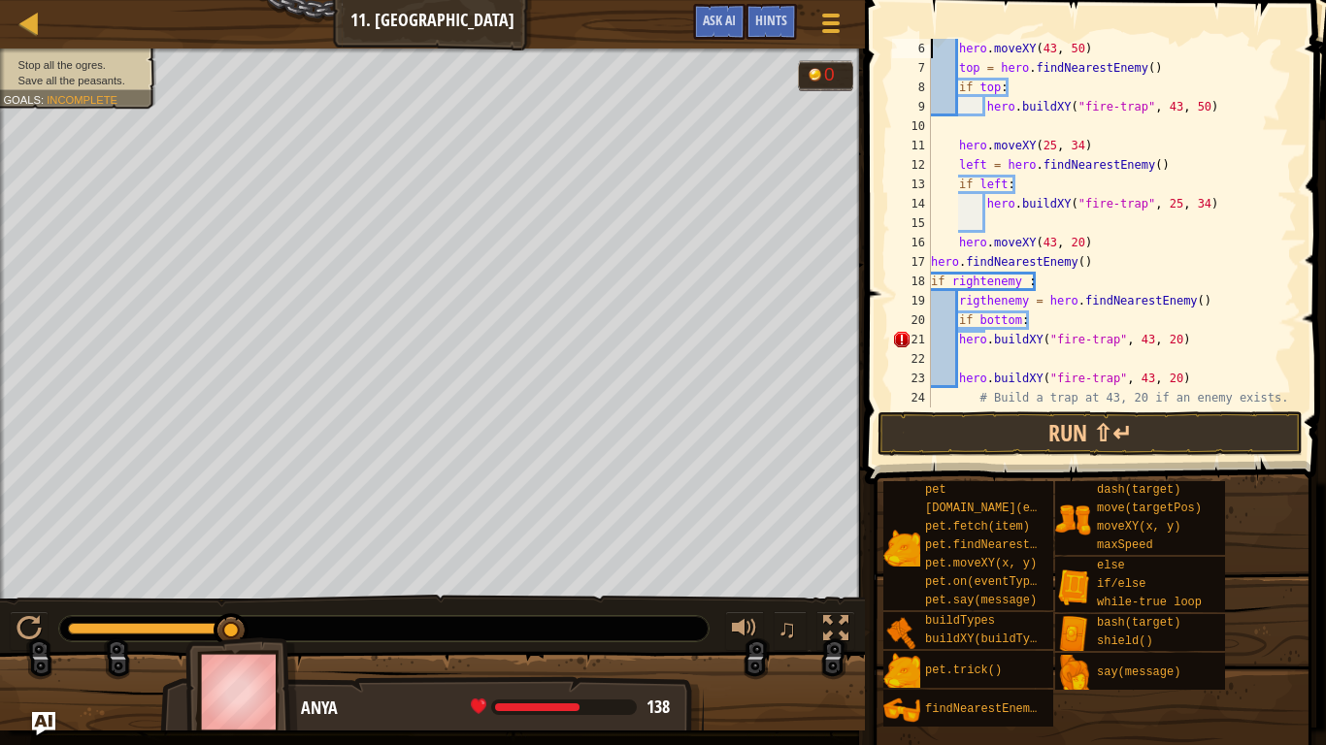
type textarea "while True:"
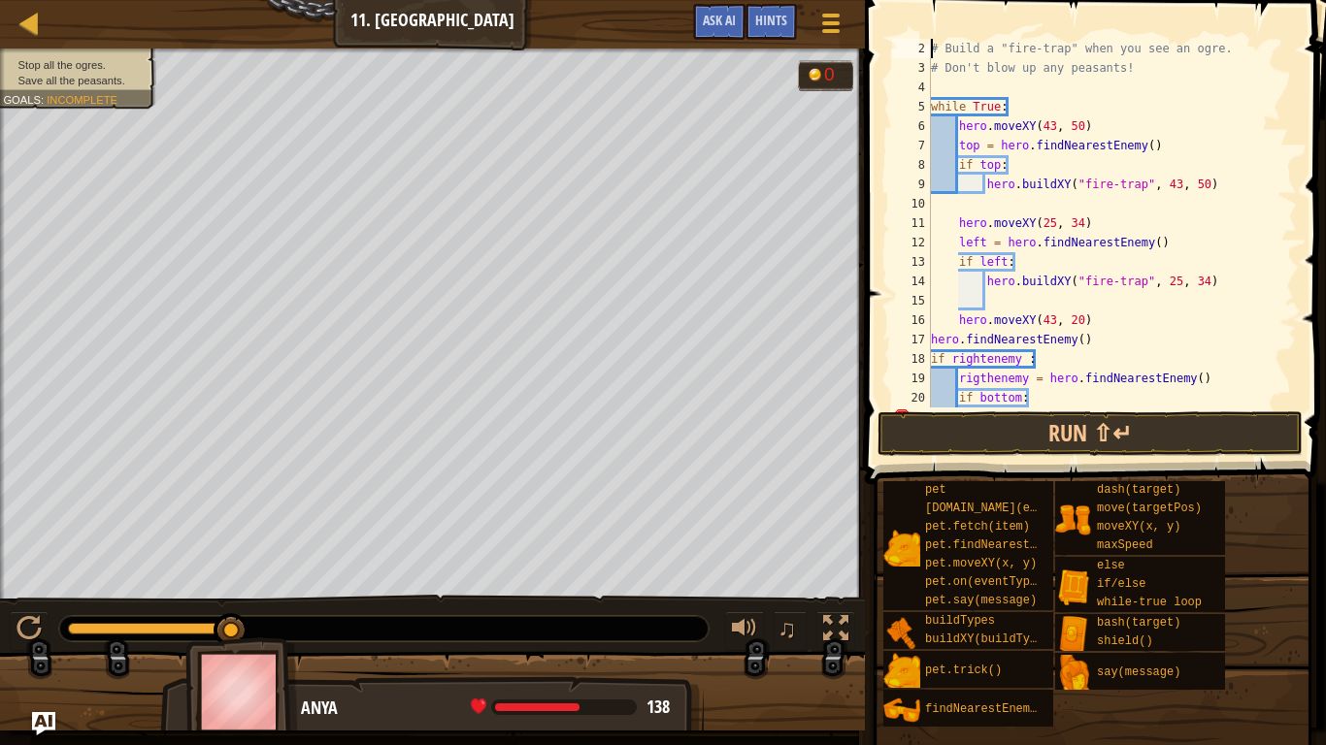
scroll to position [0, 0]
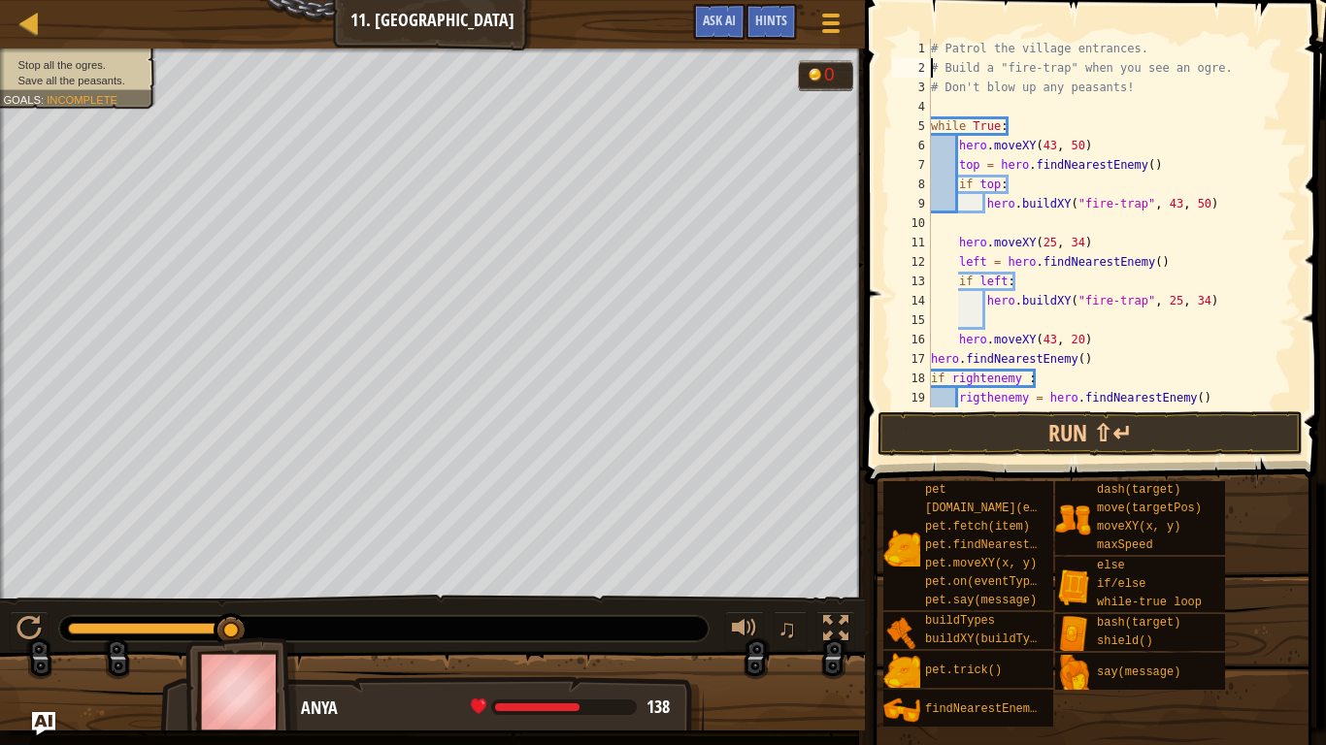
type textarea "# Don't blow up any peasants!"
type textarea "hero.buildXY("fire-trap", 43, 50)"
type textarea "hero.buildXY("fire-trap", 25, 34)"
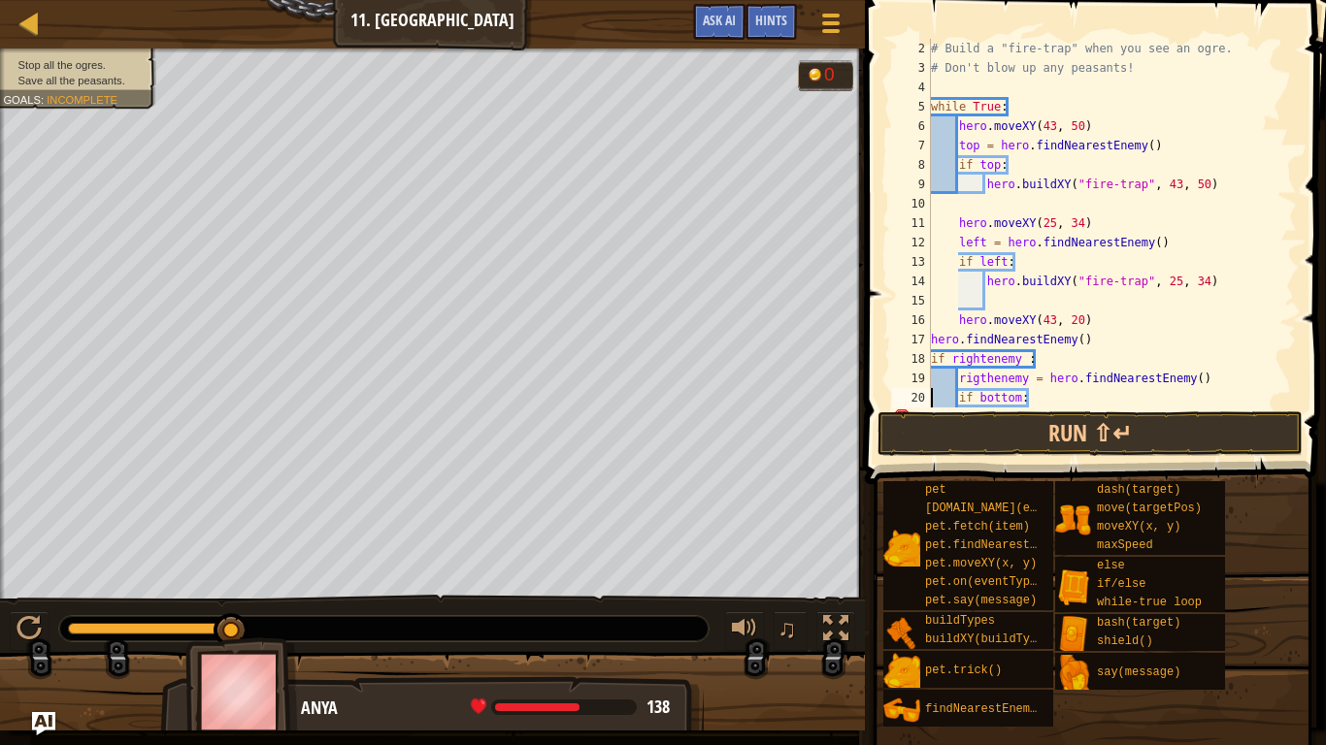
type textarea "hero.buildXY("fire-trap", 43, 20)"
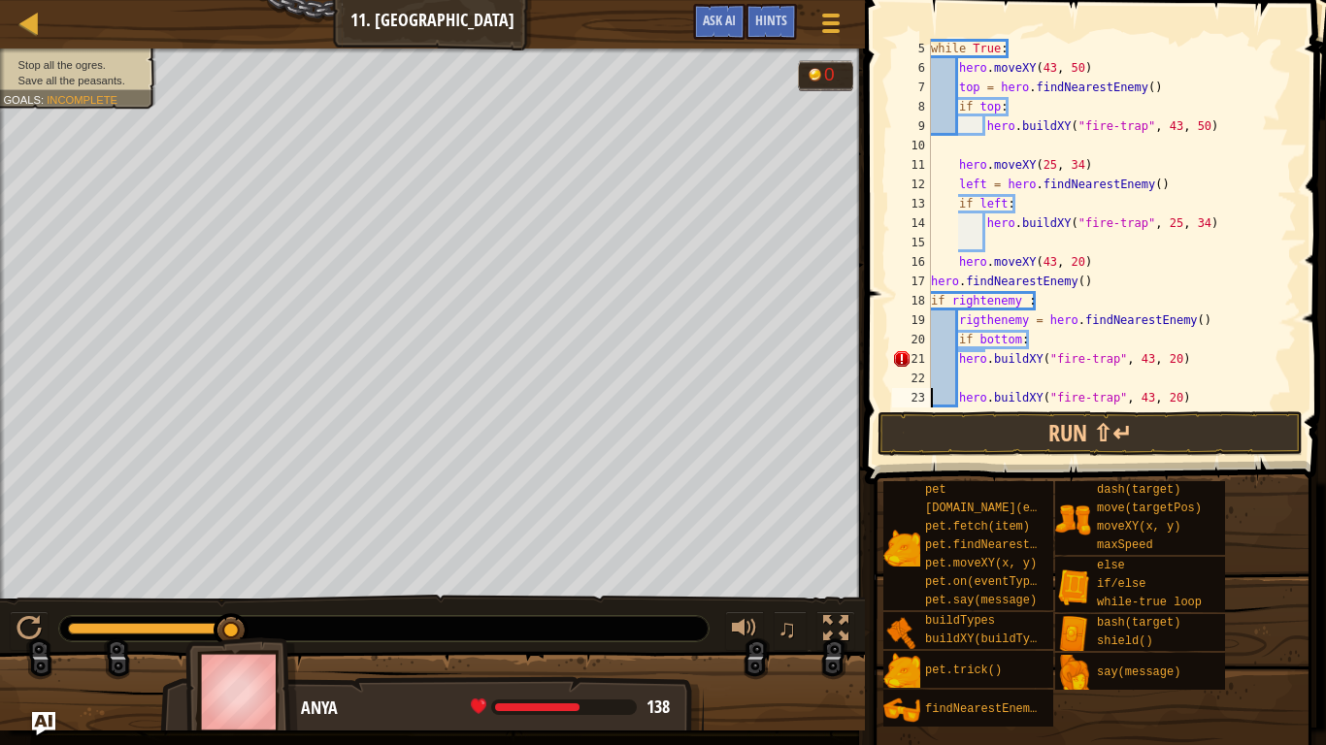
type textarea "# Build a trap at 43, 20 if an enemy exists."
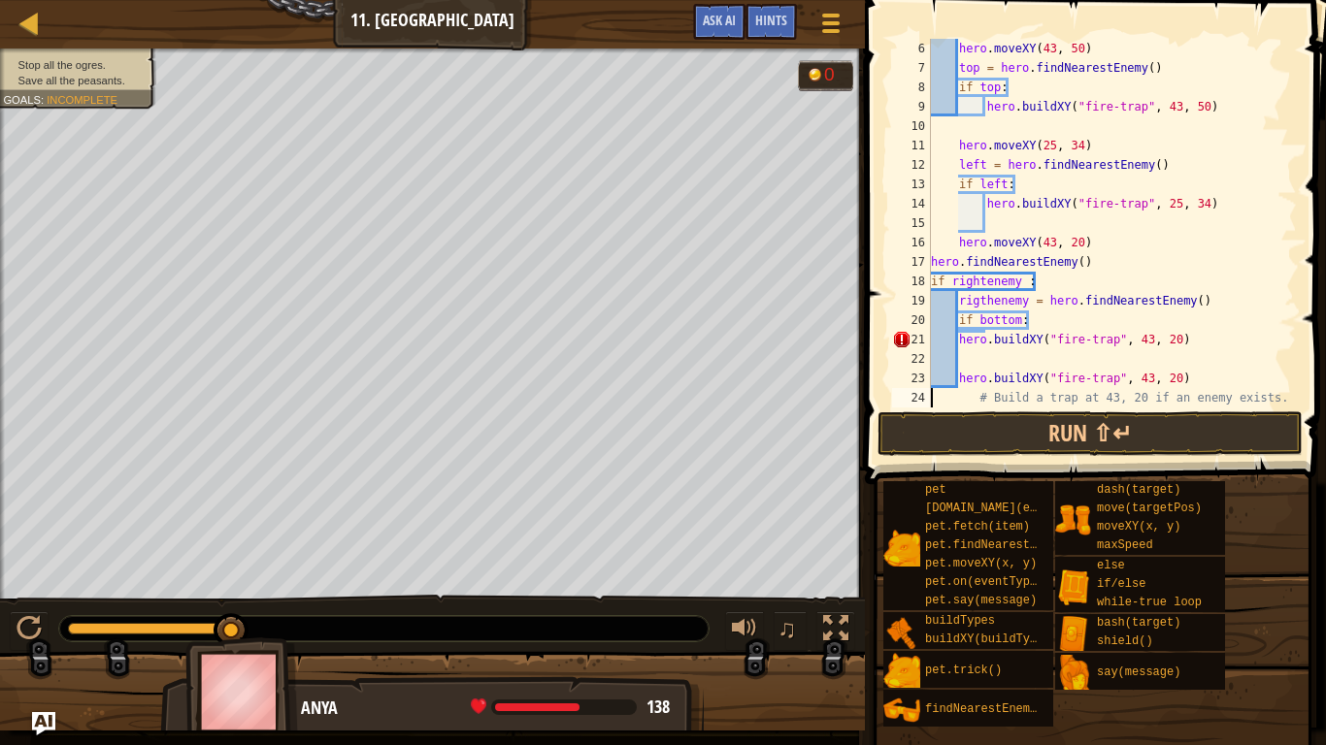
scroll to position [116, 0]
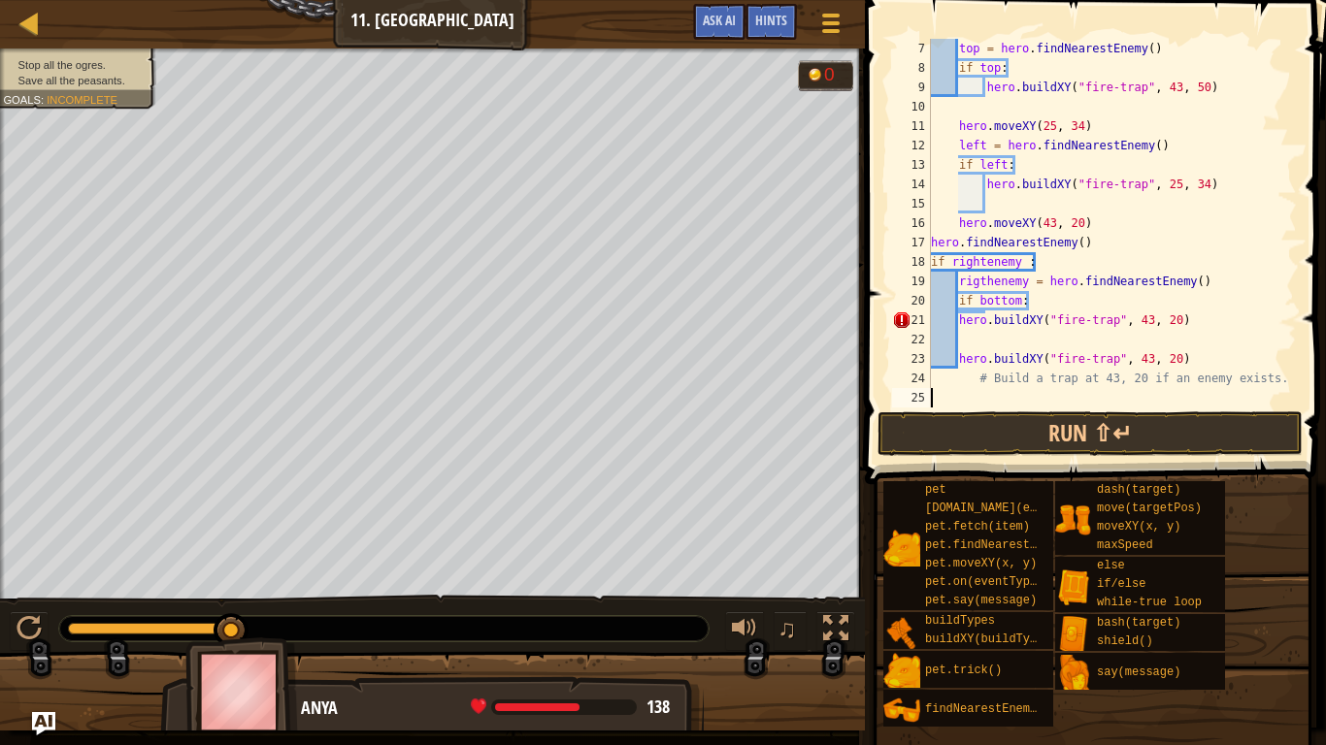
type textarea "# Build a trap at 43, 20 if an enemy exists."
type textarea "hero.buildXY("fire-trap", 43, 20)"
type textarea "hero.moveXY(43, 20)"
type textarea "hero.moveXY(25, 34)"
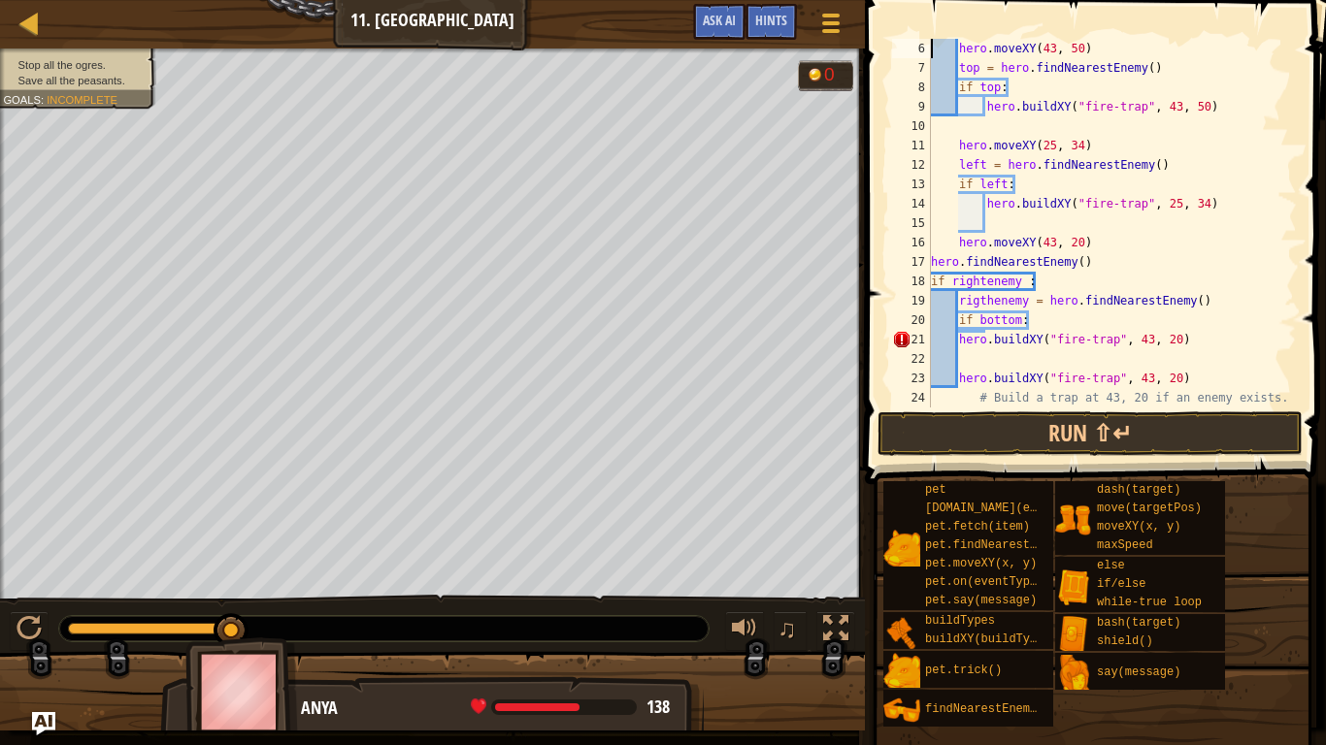
type textarea "while True:"
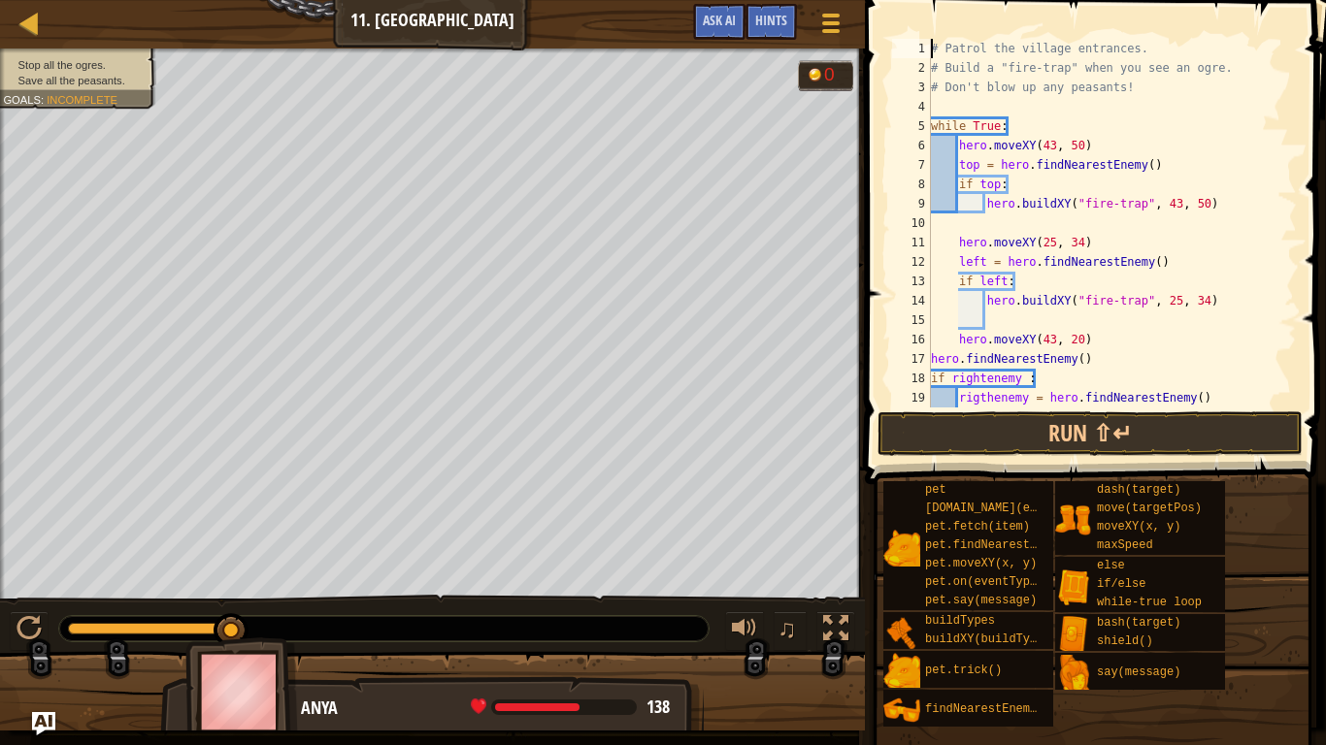
scroll to position [0, 0]
type textarea "# Don't blow up any peasants!"
type textarea "hero.buildXY("fire-trap", 43, 50)"
type textarea "hero.buildXY("fire-trap", 25, 34)"
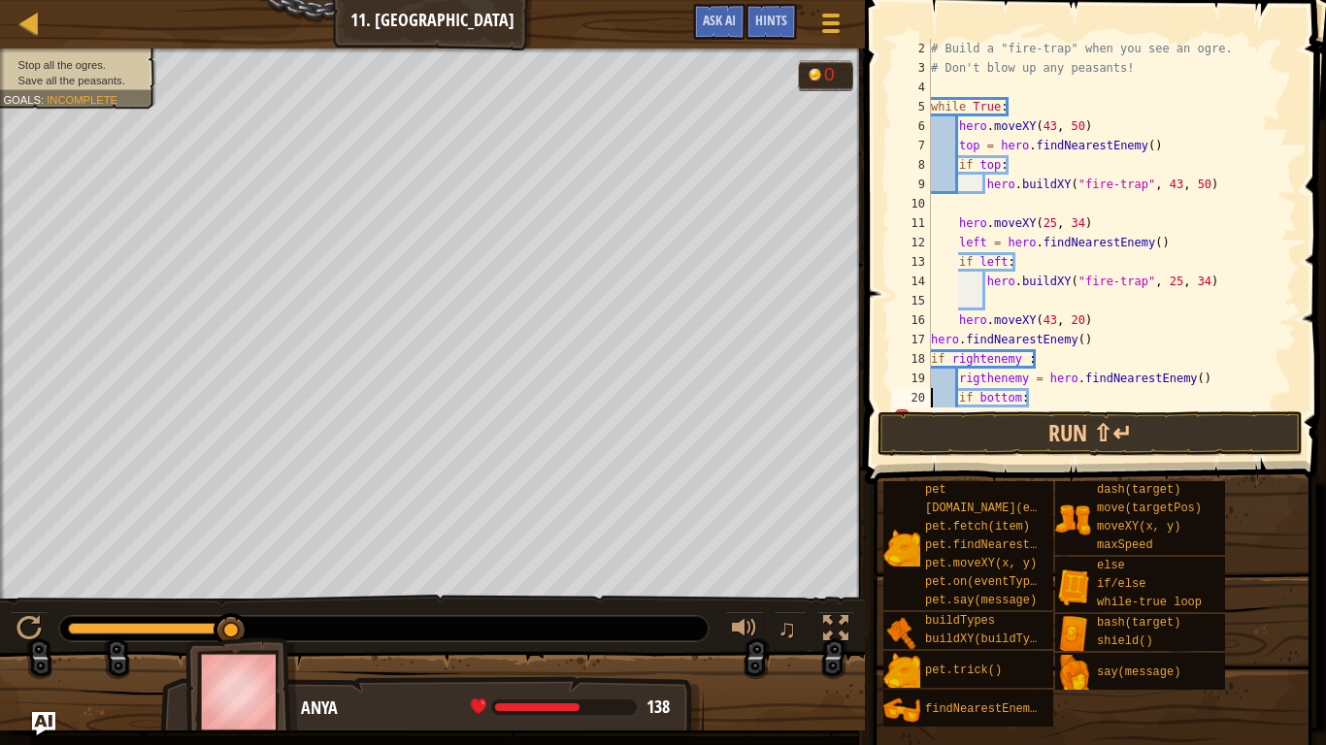
type textarea "hero.buildXY("fire-trap", 43, 20)"
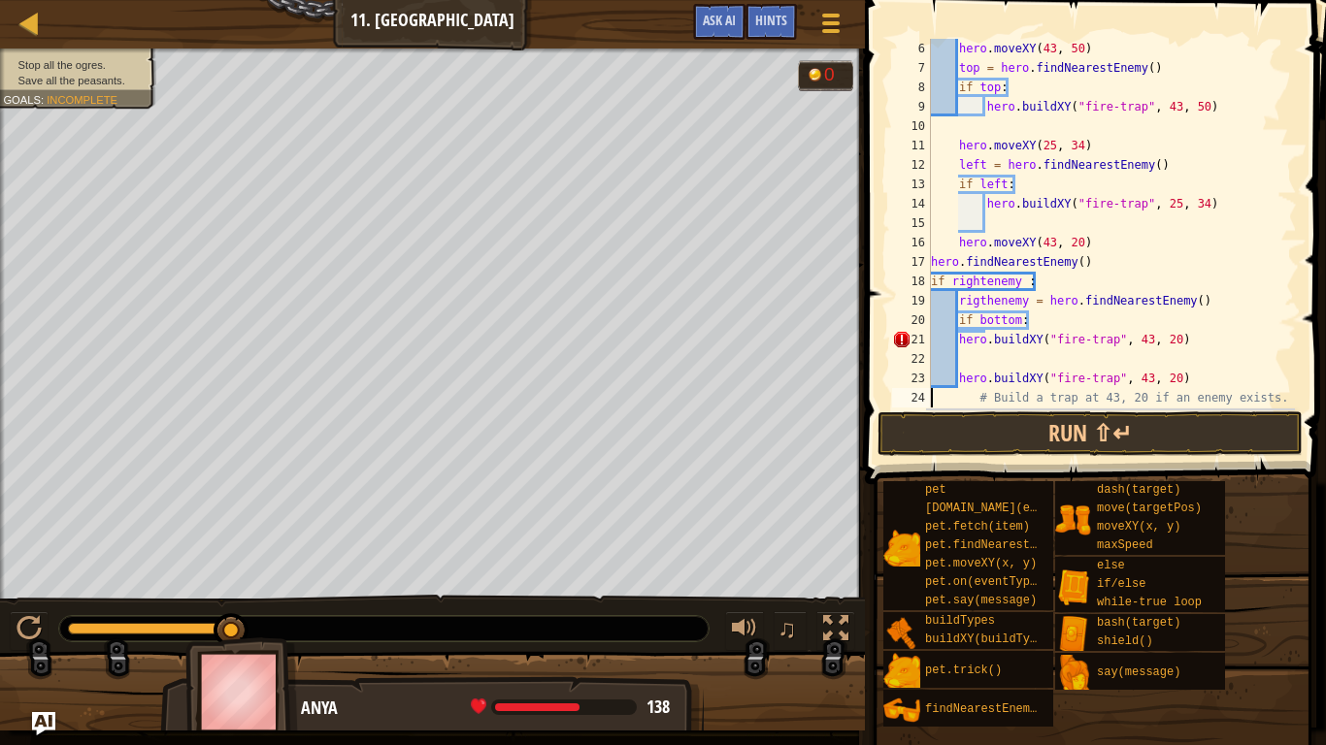
scroll to position [9, 2]
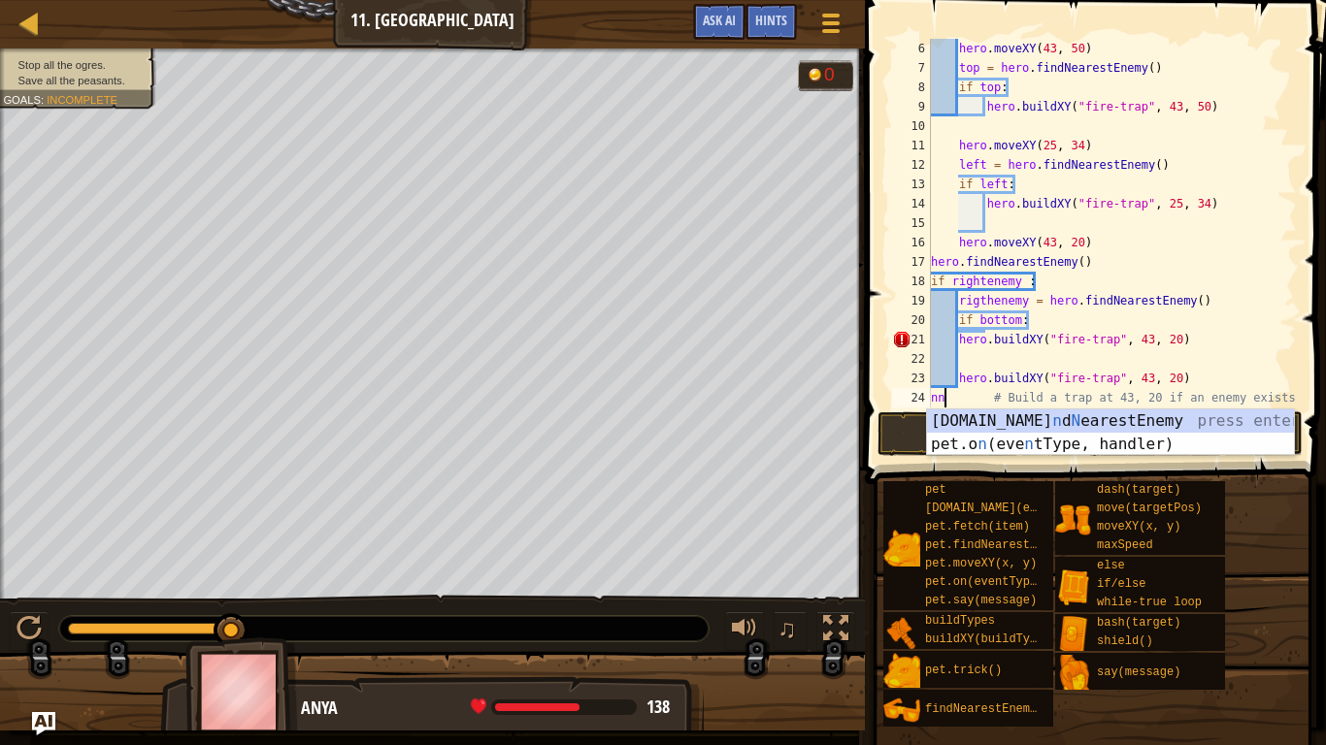
type textarea "nn # Build a trap at 43, 20 if an enemy exists."
